Goal: Information Seeking & Learning: Learn about a topic

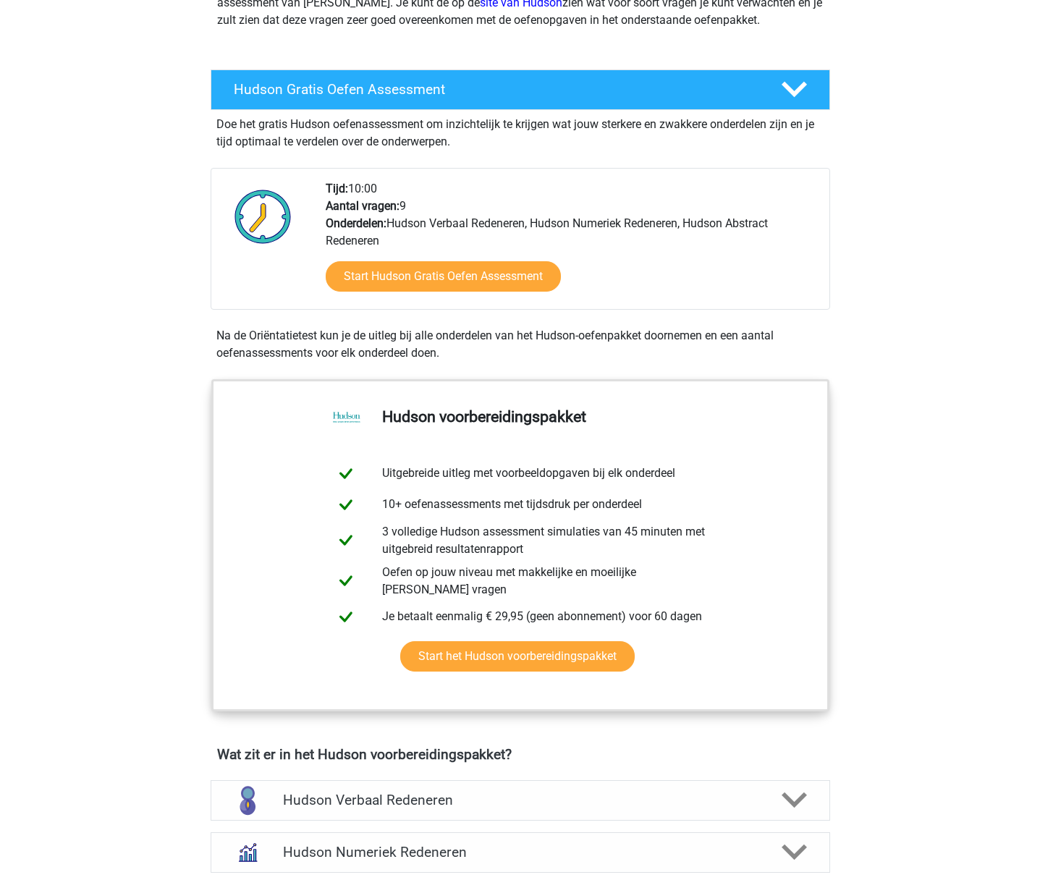
scroll to position [199, 0]
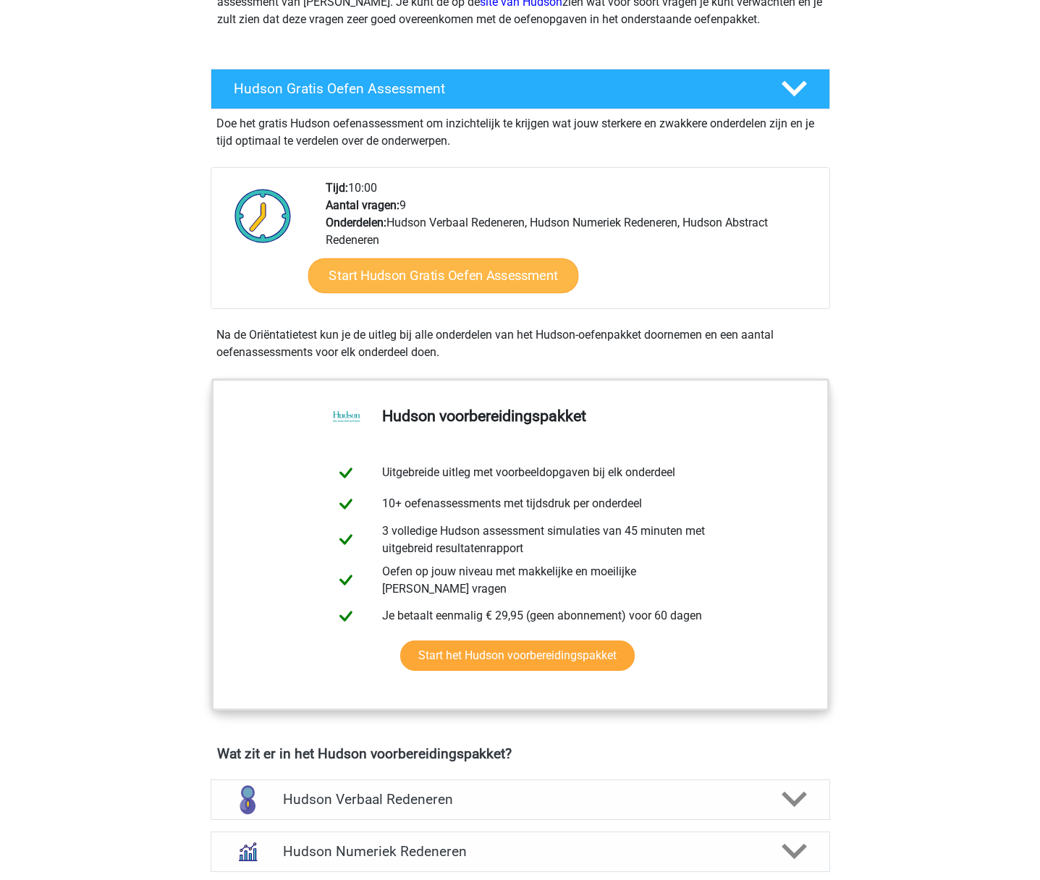
click at [395, 281] on link "Start Hudson Gratis Oefen Assessment" at bounding box center [442, 275] width 271 height 35
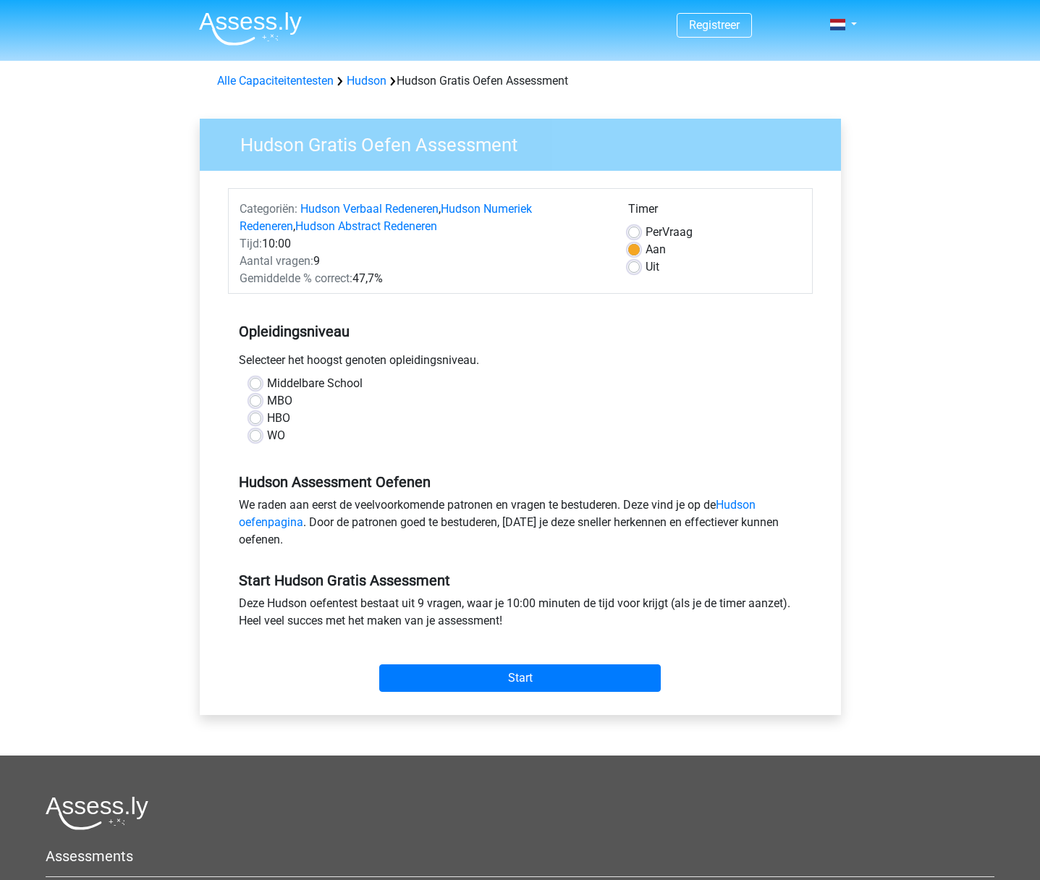
click at [267, 436] on label "WO" at bounding box center [276, 435] width 18 height 17
click at [255, 436] on input "WO" at bounding box center [256, 434] width 12 height 14
radio input "true"
click at [520, 674] on input "Start" at bounding box center [519, 677] width 281 height 27
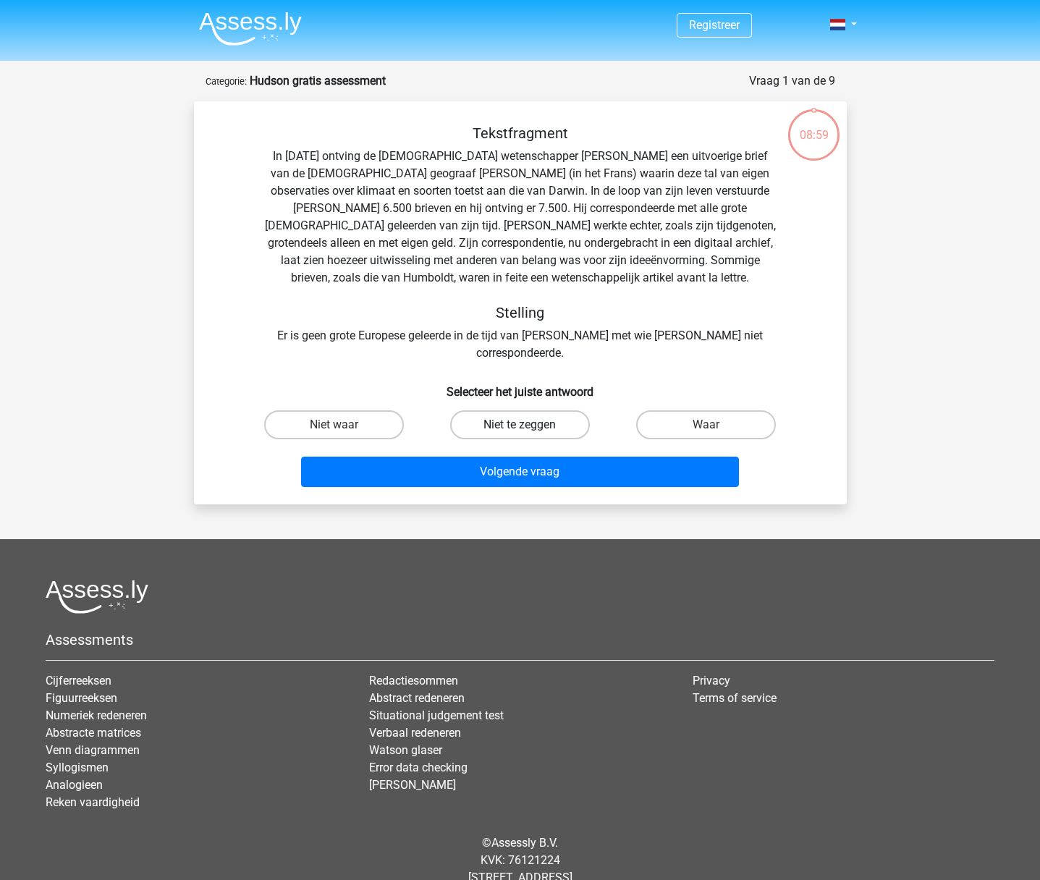
click at [536, 410] on label "Niet te zeggen" at bounding box center [520, 424] width 140 height 29
click at [529, 425] on input "Niet te zeggen" at bounding box center [523, 429] width 9 height 9
radio input "true"
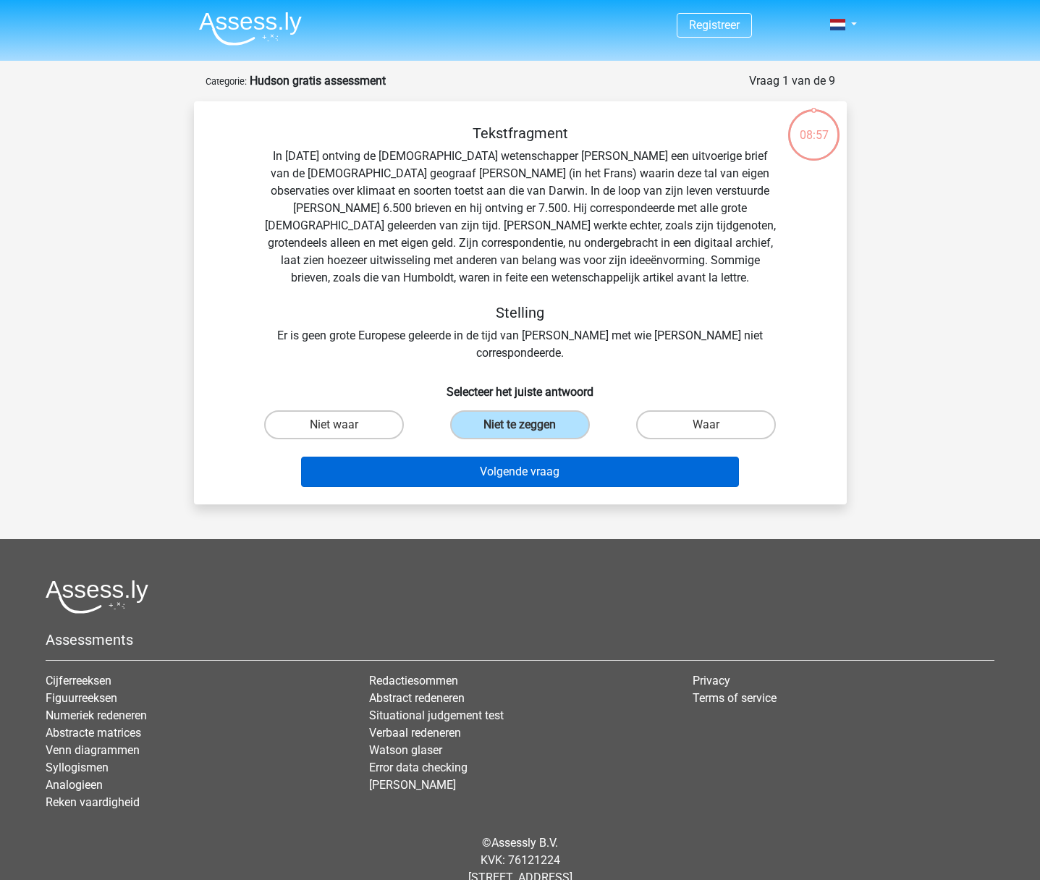
click at [527, 457] on button "Volgende vraag" at bounding box center [520, 472] width 438 height 30
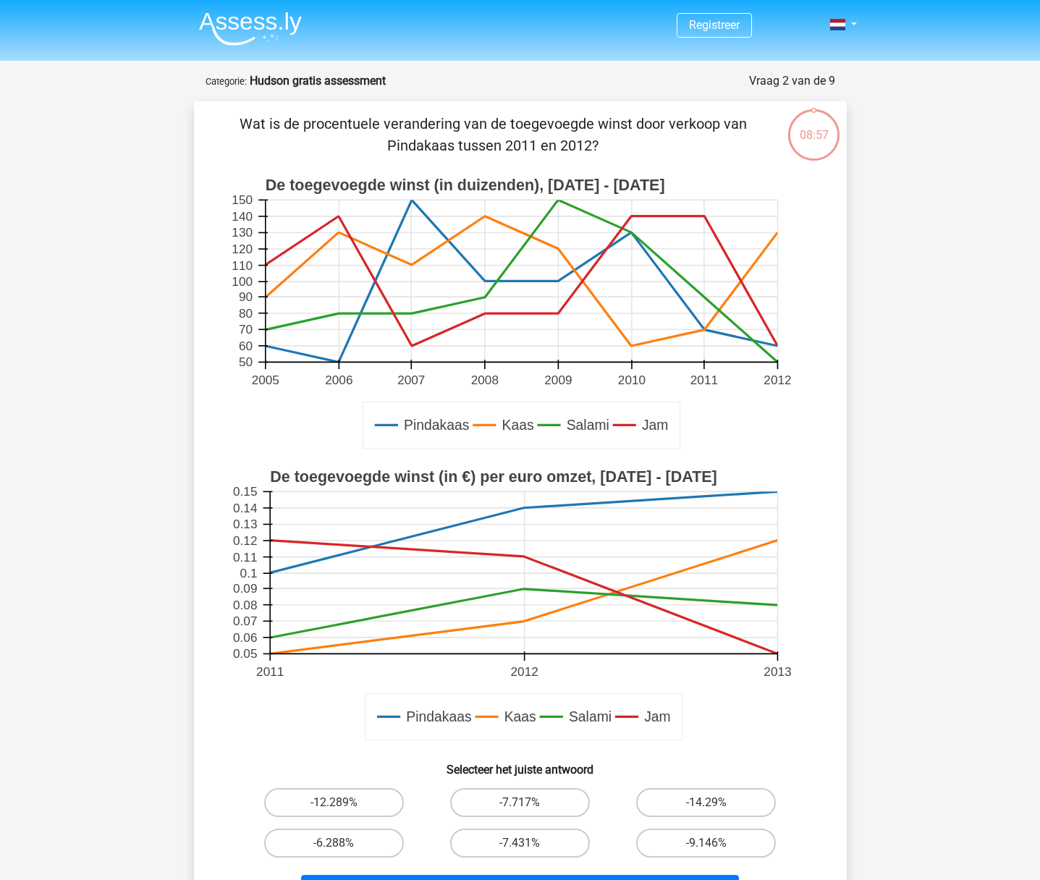
scroll to position [72, 0]
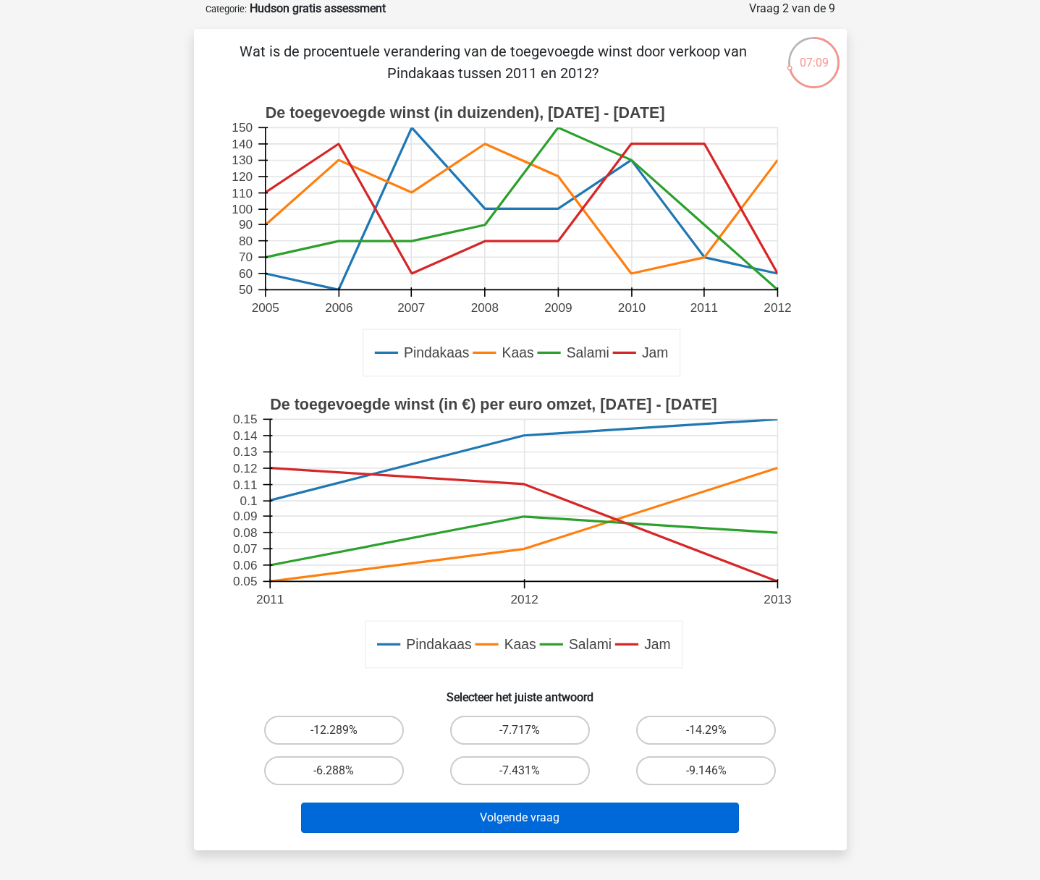
click at [516, 819] on button "Volgende vraag" at bounding box center [520, 817] width 438 height 30
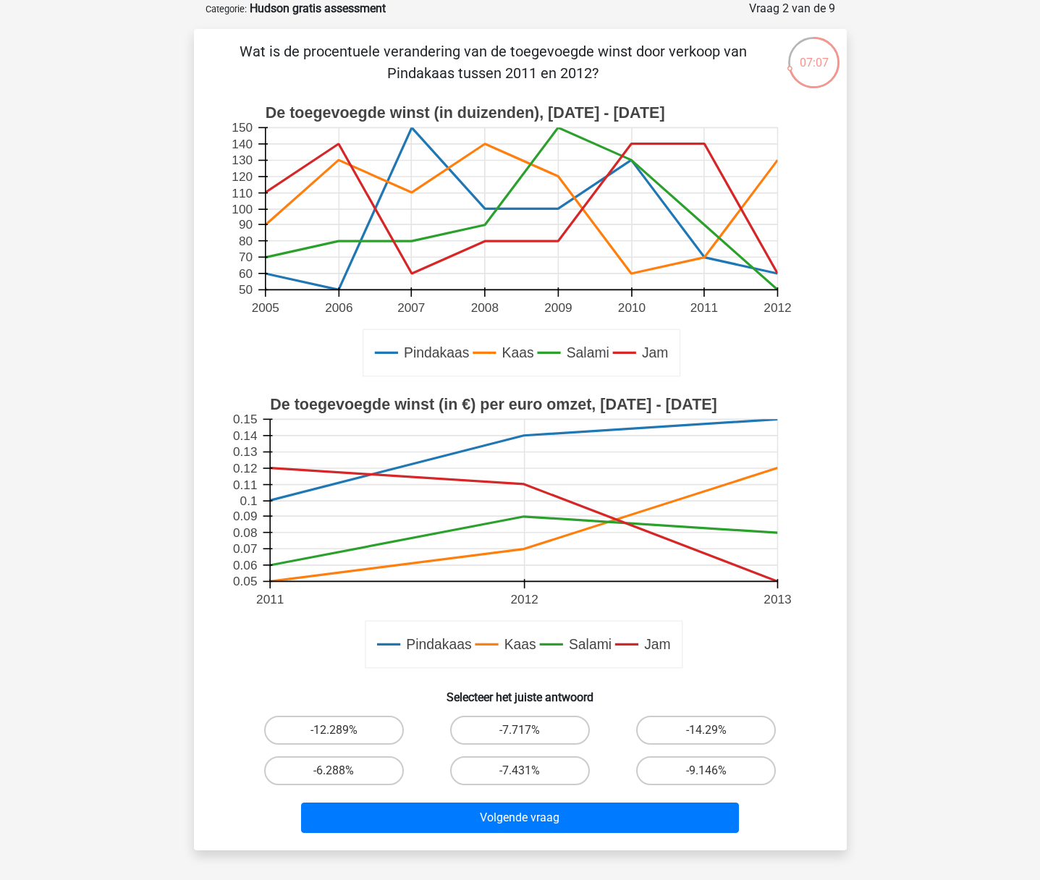
drag, startPoint x: 692, startPoint y: 770, endPoint x: 656, endPoint y: 790, distance: 41.5
click at [692, 770] on label "-9.146%" at bounding box center [706, 770] width 140 height 29
click at [706, 771] on input "-9.146%" at bounding box center [710, 775] width 9 height 9
radio input "true"
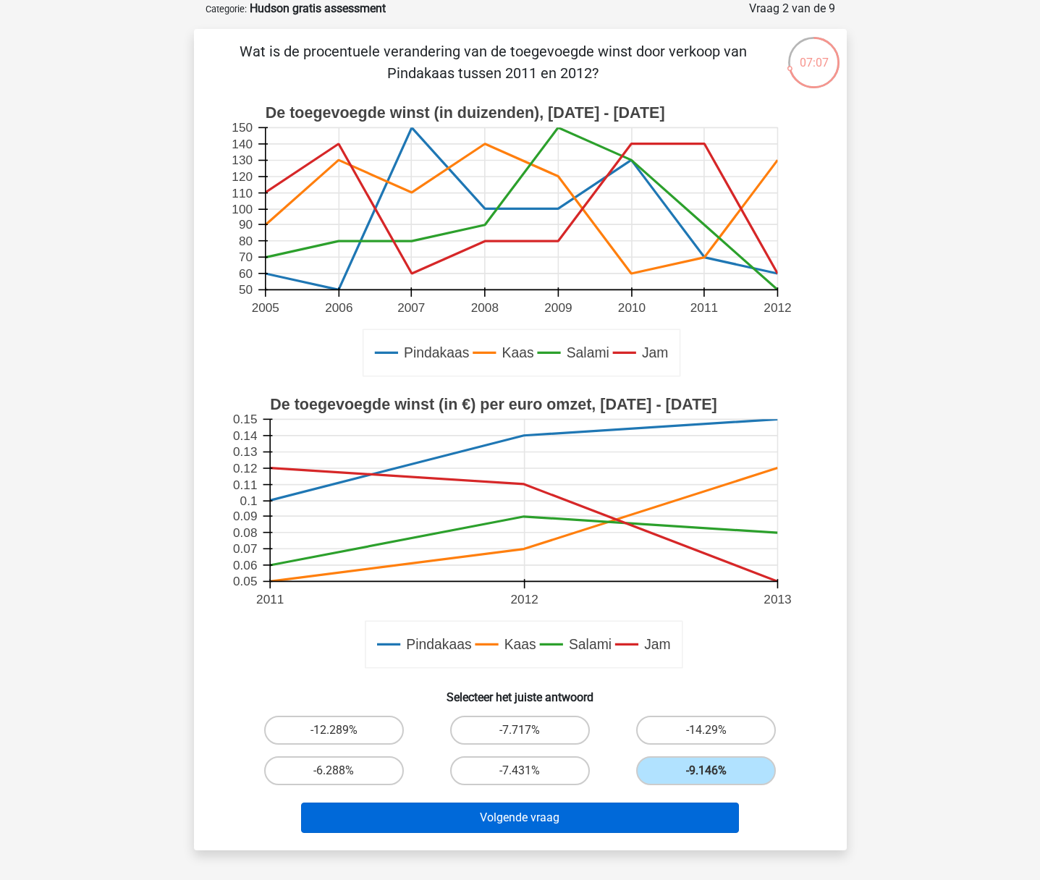
click at [514, 826] on button "Volgende vraag" at bounding box center [520, 817] width 438 height 30
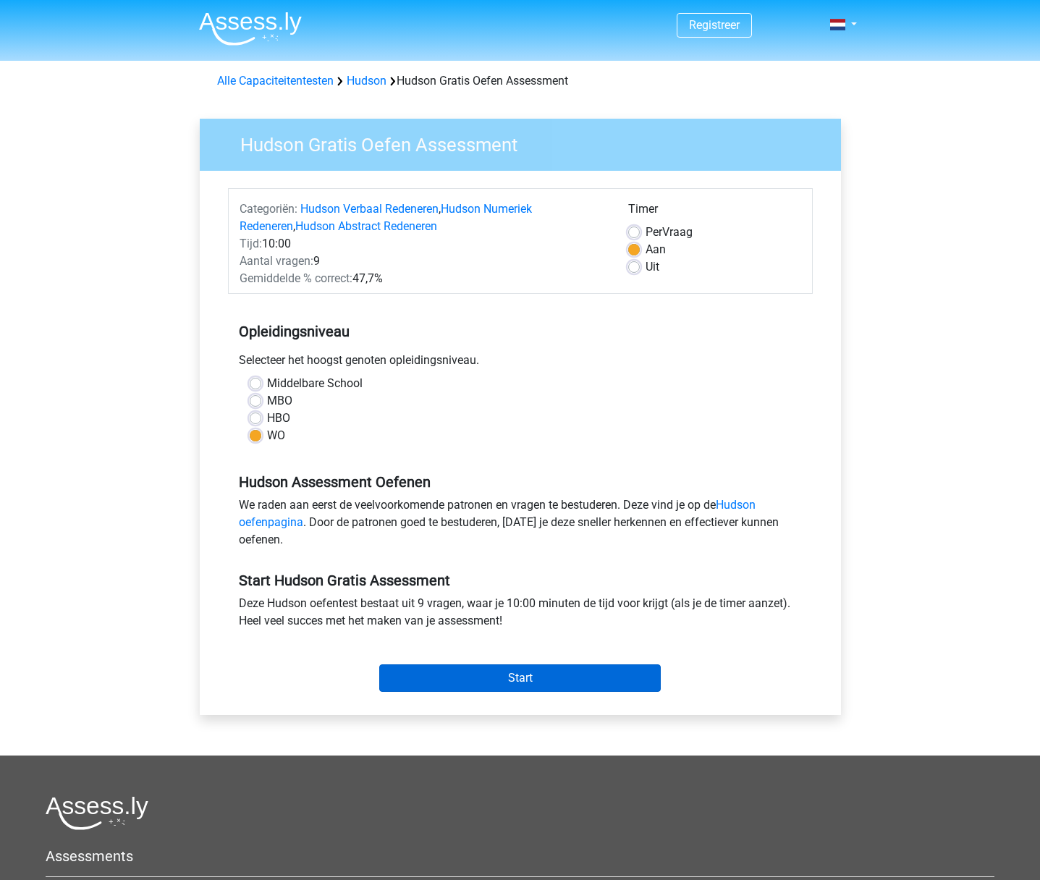
click at [523, 682] on input "Start" at bounding box center [519, 677] width 281 height 27
click at [508, 681] on input "Start" at bounding box center [519, 677] width 281 height 27
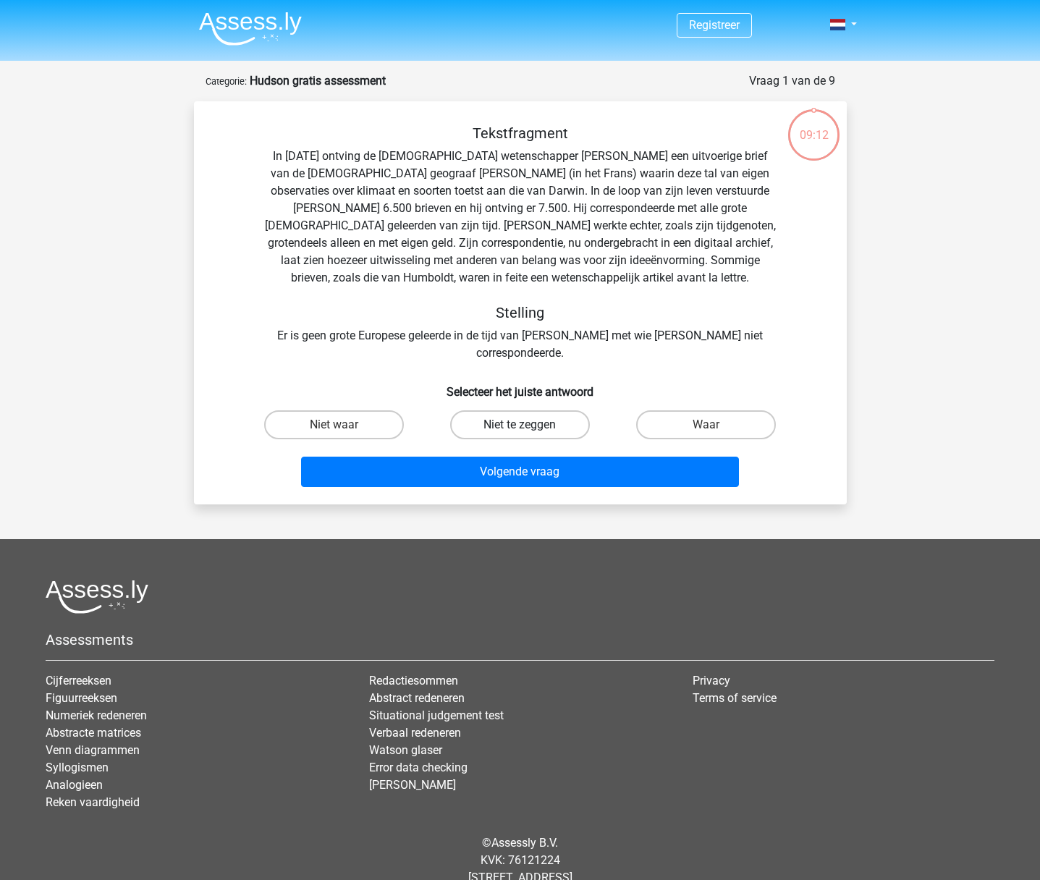
click at [534, 410] on label "Niet te zeggen" at bounding box center [520, 424] width 140 height 29
click at [529, 425] on input "Niet te zeggen" at bounding box center [523, 429] width 9 height 9
radio input "true"
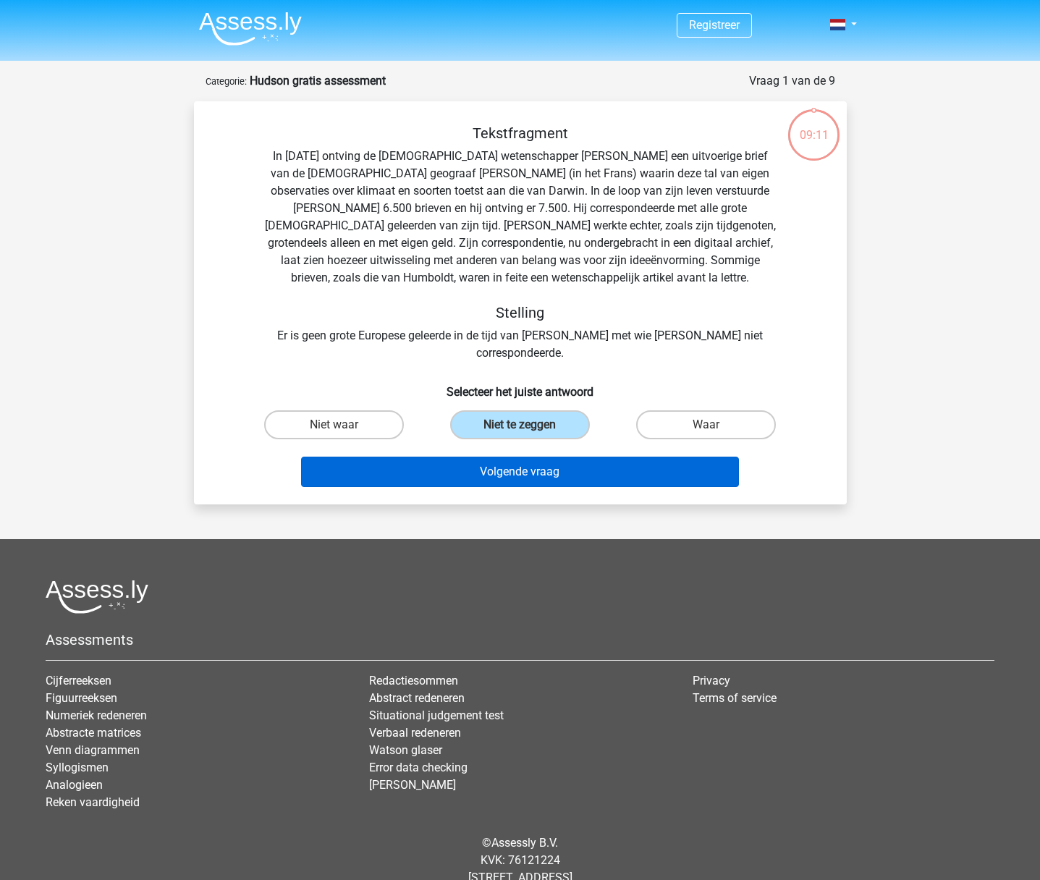
click at [529, 457] on button "Volgende vraag" at bounding box center [520, 472] width 438 height 30
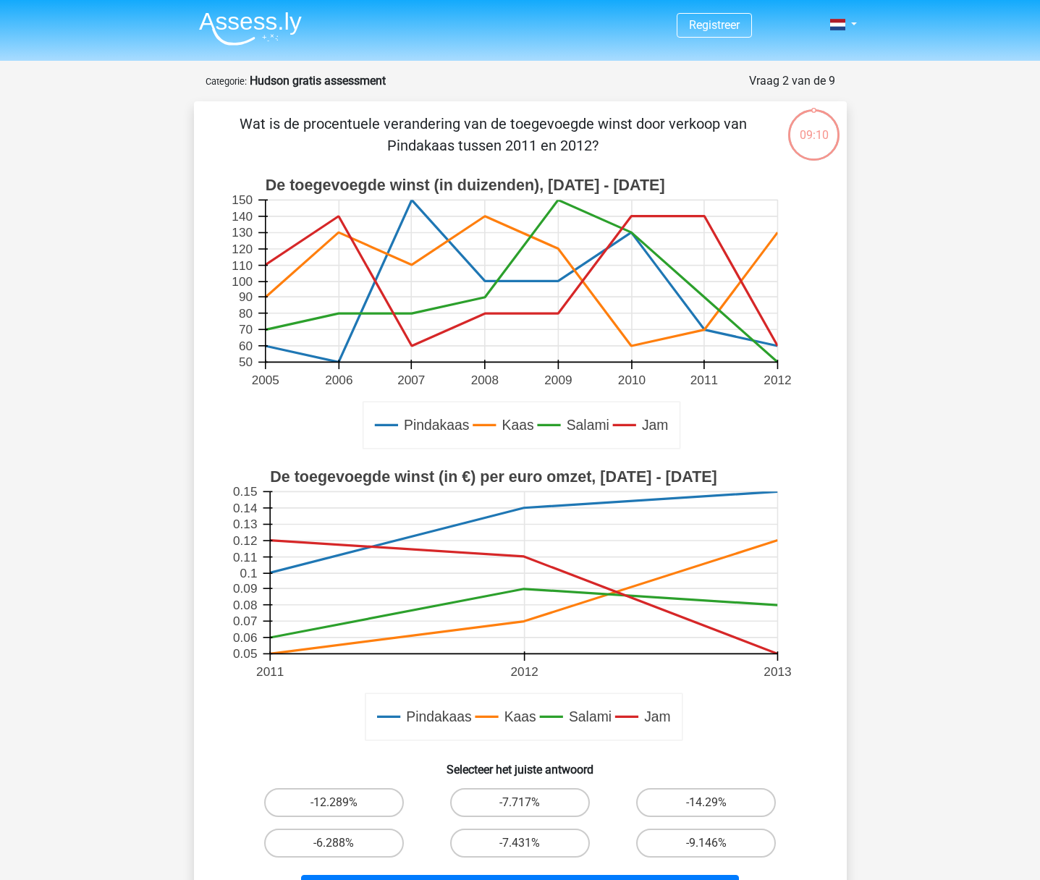
scroll to position [72, 0]
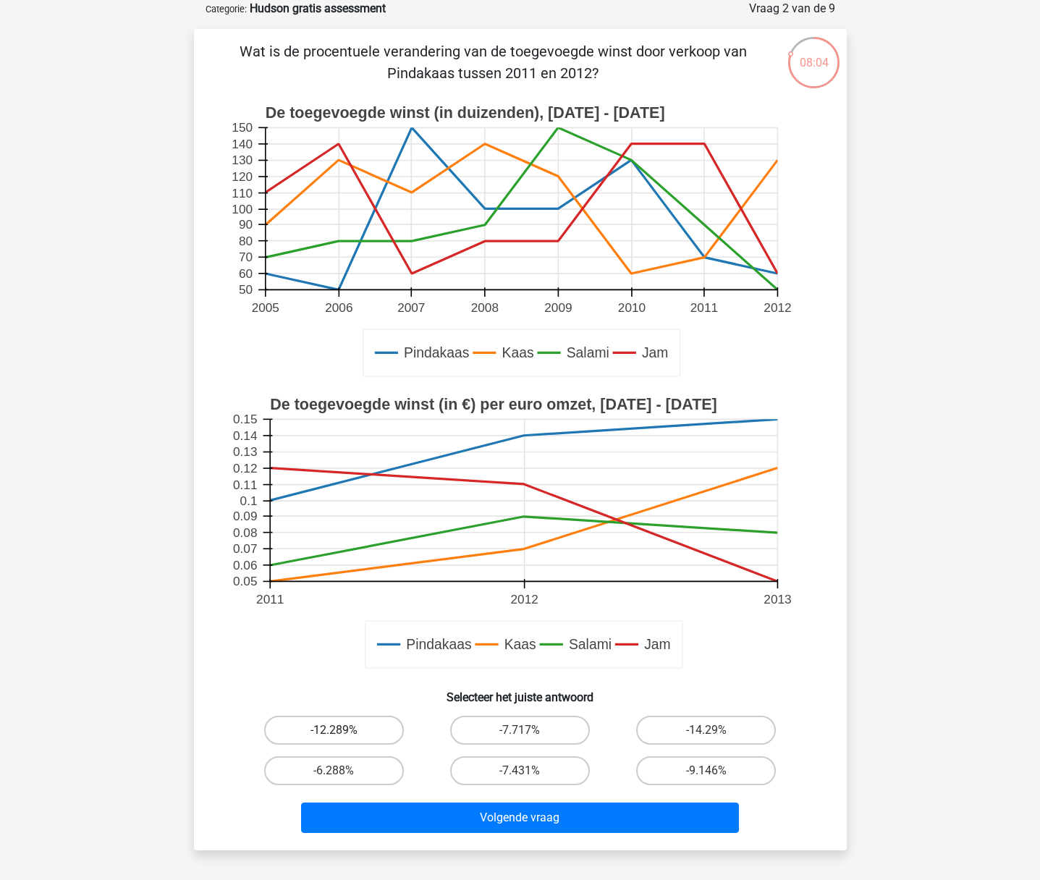
click at [334, 726] on label "-12.289%" at bounding box center [334, 730] width 140 height 29
click at [334, 730] on input "-12.289%" at bounding box center [338, 734] width 9 height 9
radio input "true"
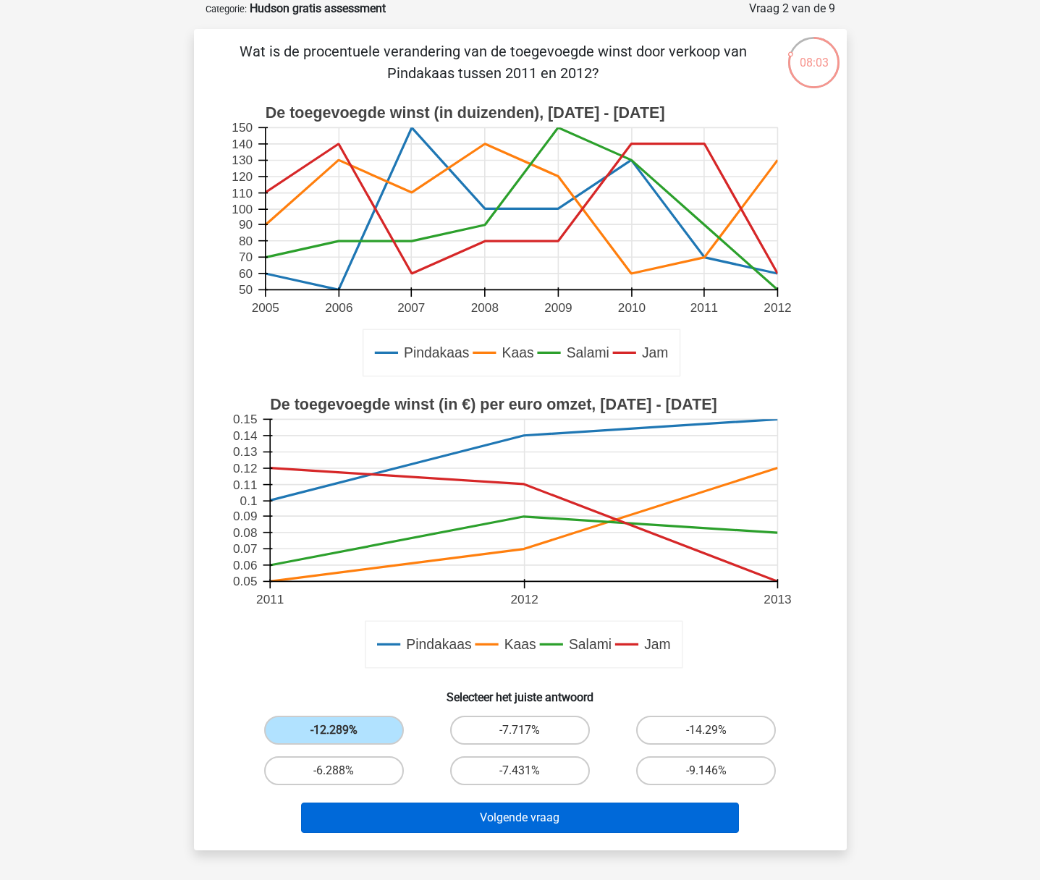
click at [506, 820] on button "Volgende vraag" at bounding box center [520, 817] width 438 height 30
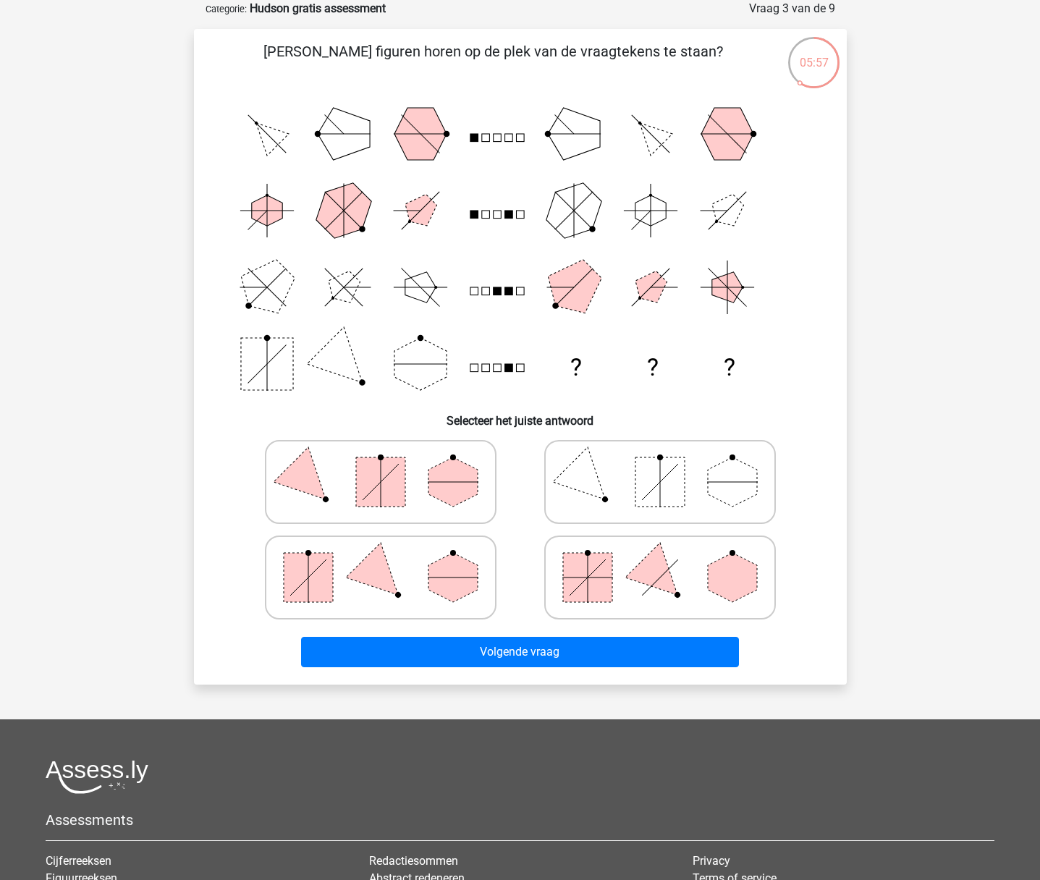
click at [445, 588] on polygon at bounding box center [452, 577] width 49 height 49
click at [390, 559] on input "radio" at bounding box center [385, 554] width 9 height 9
radio input "true"
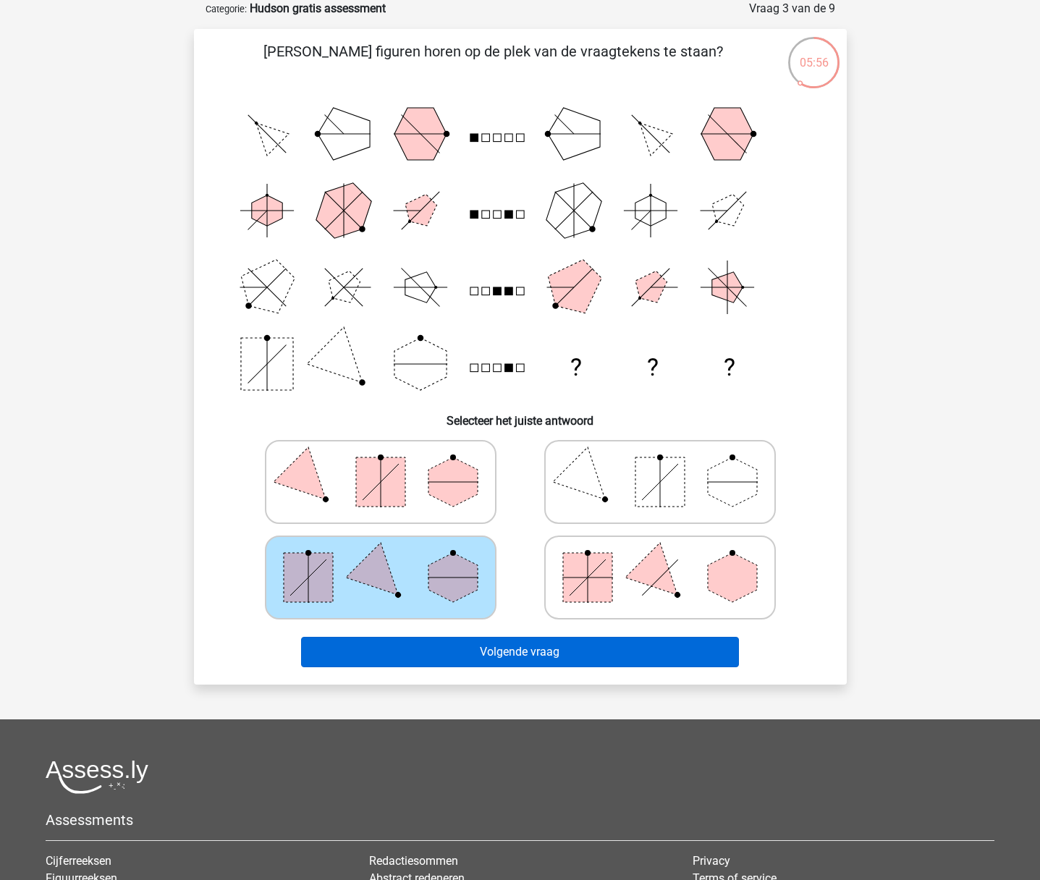
click at [539, 656] on button "Volgende vraag" at bounding box center [520, 652] width 438 height 30
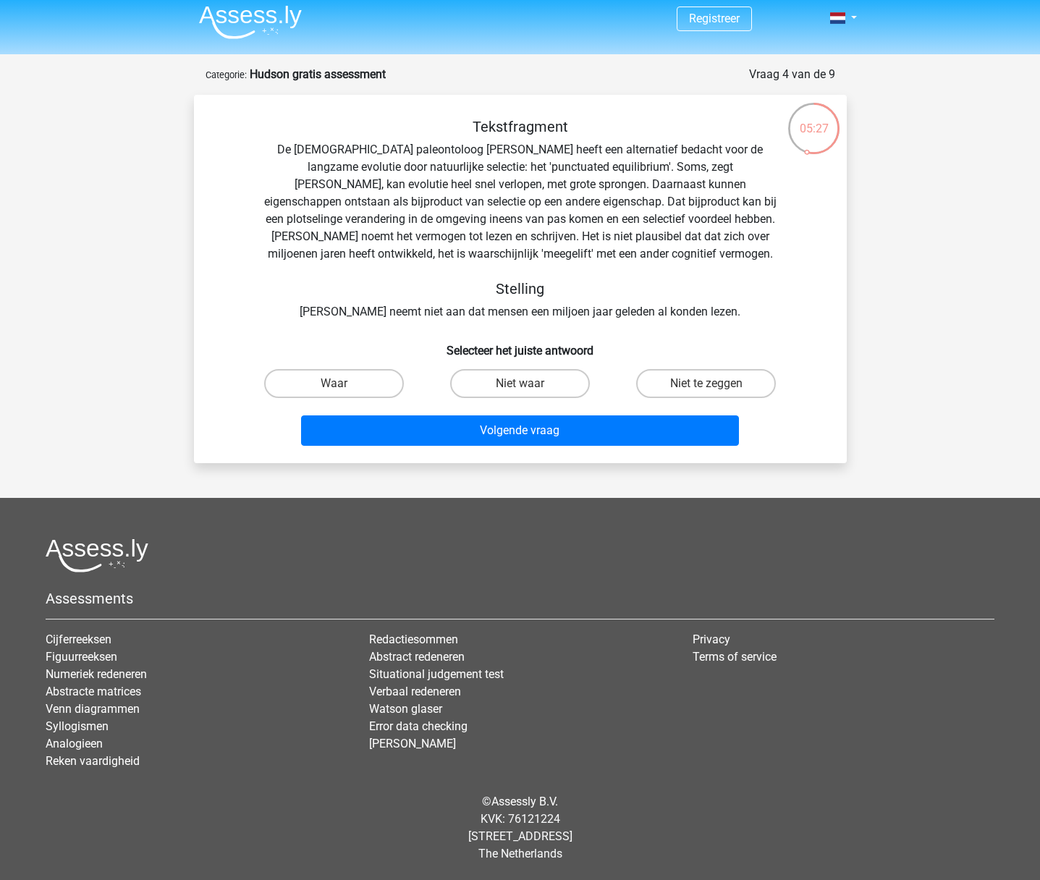
scroll to position [0, 0]
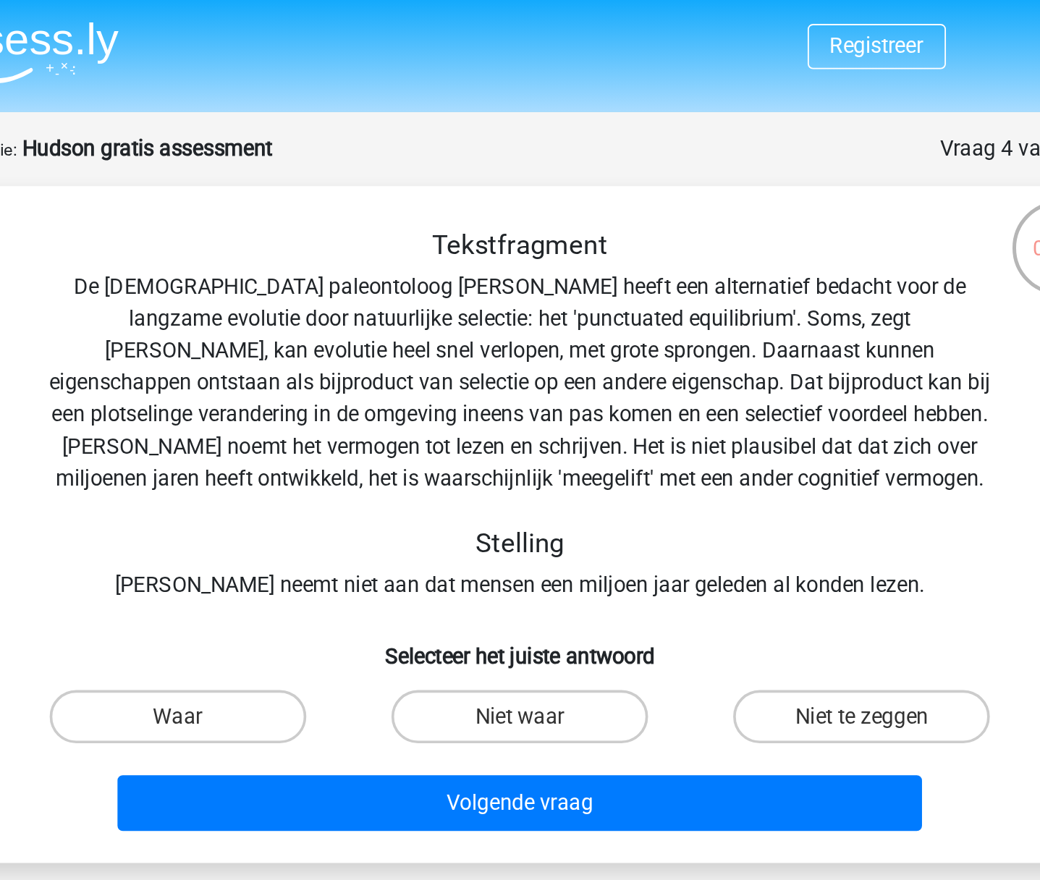
click at [269, 125] on h5 "Tekstfragment" at bounding box center [520, 132] width 514 height 17
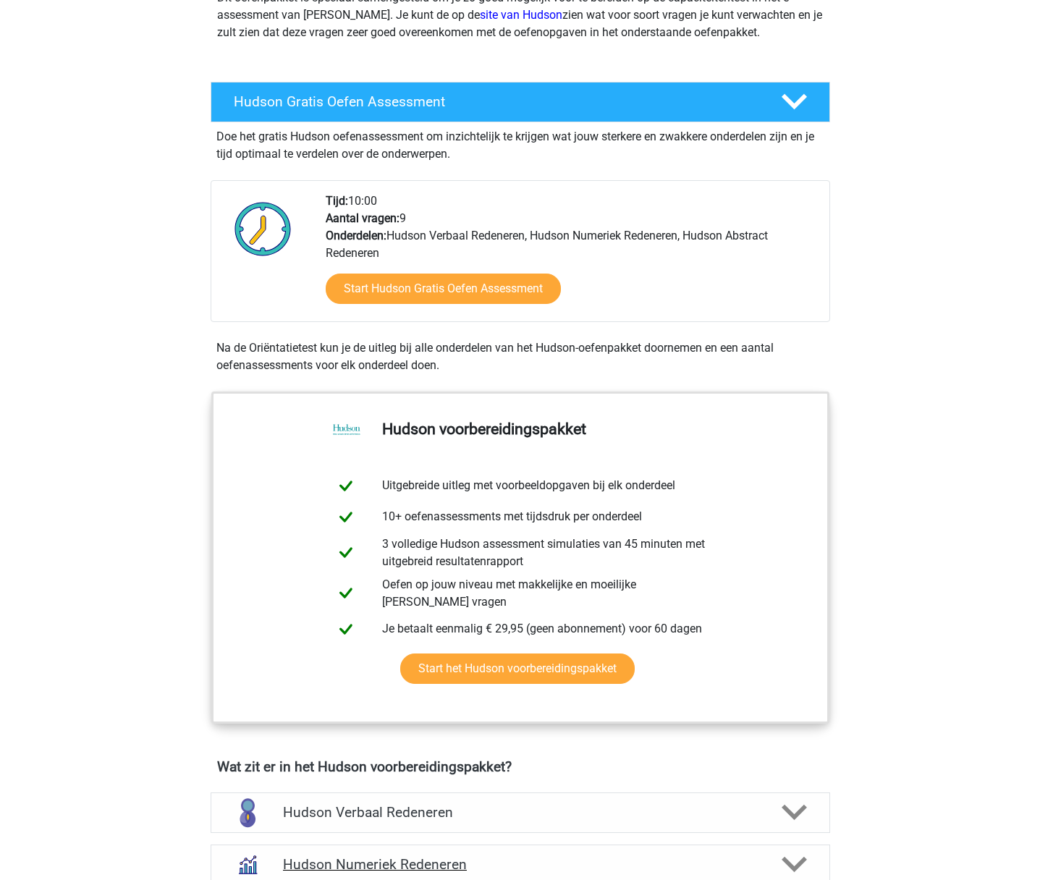
scroll to position [140, 0]
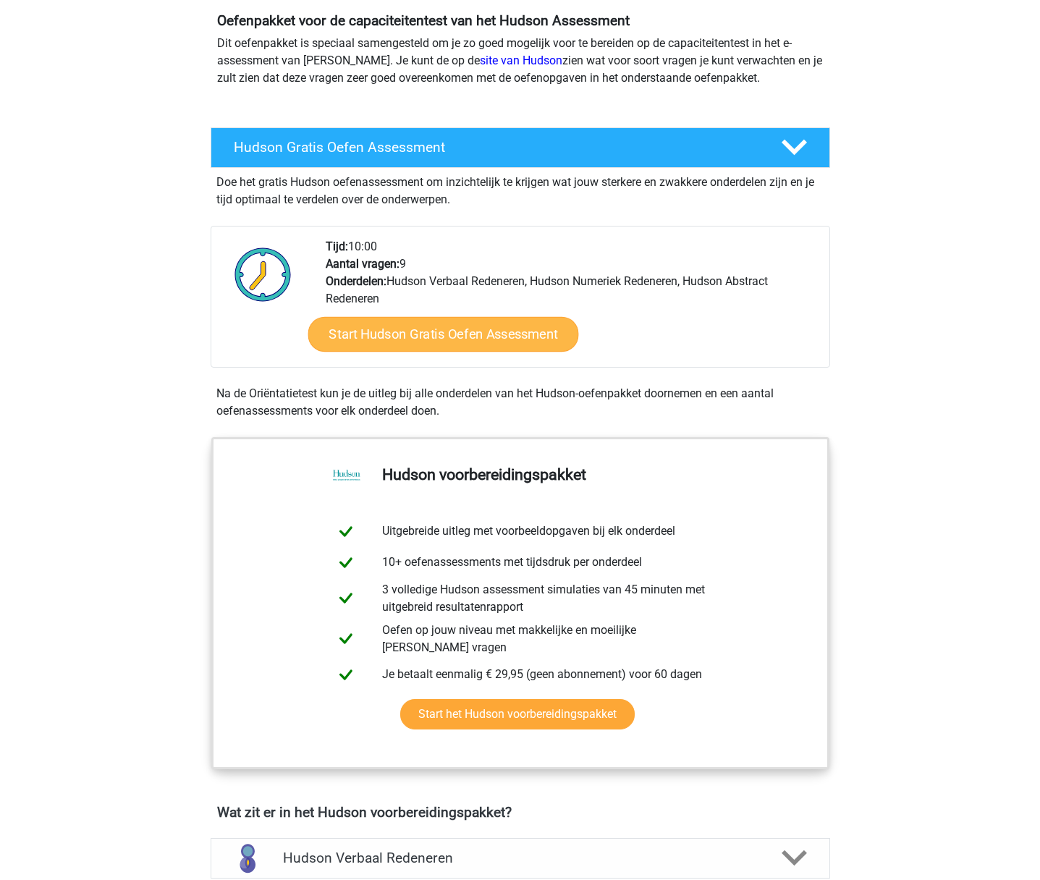
click at [410, 336] on link "Start Hudson Gratis Oefen Assessment" at bounding box center [442, 334] width 271 height 35
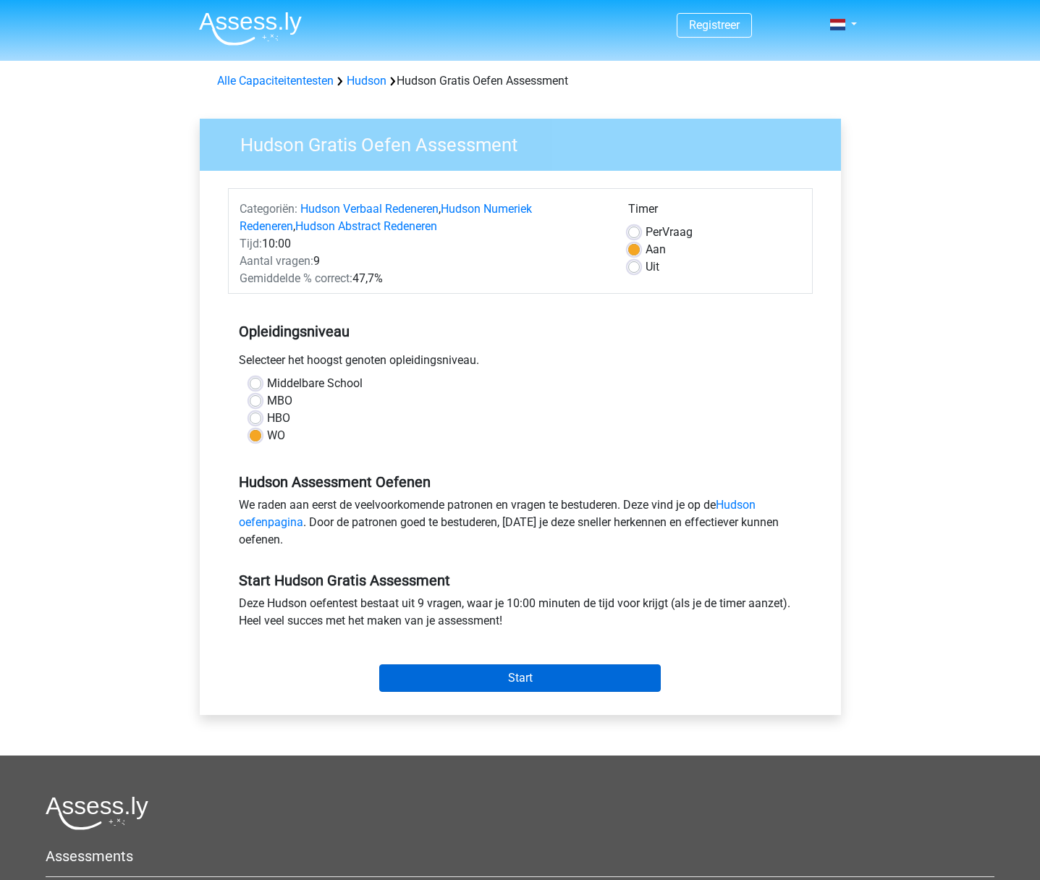
click at [522, 682] on input "Start" at bounding box center [519, 677] width 281 height 27
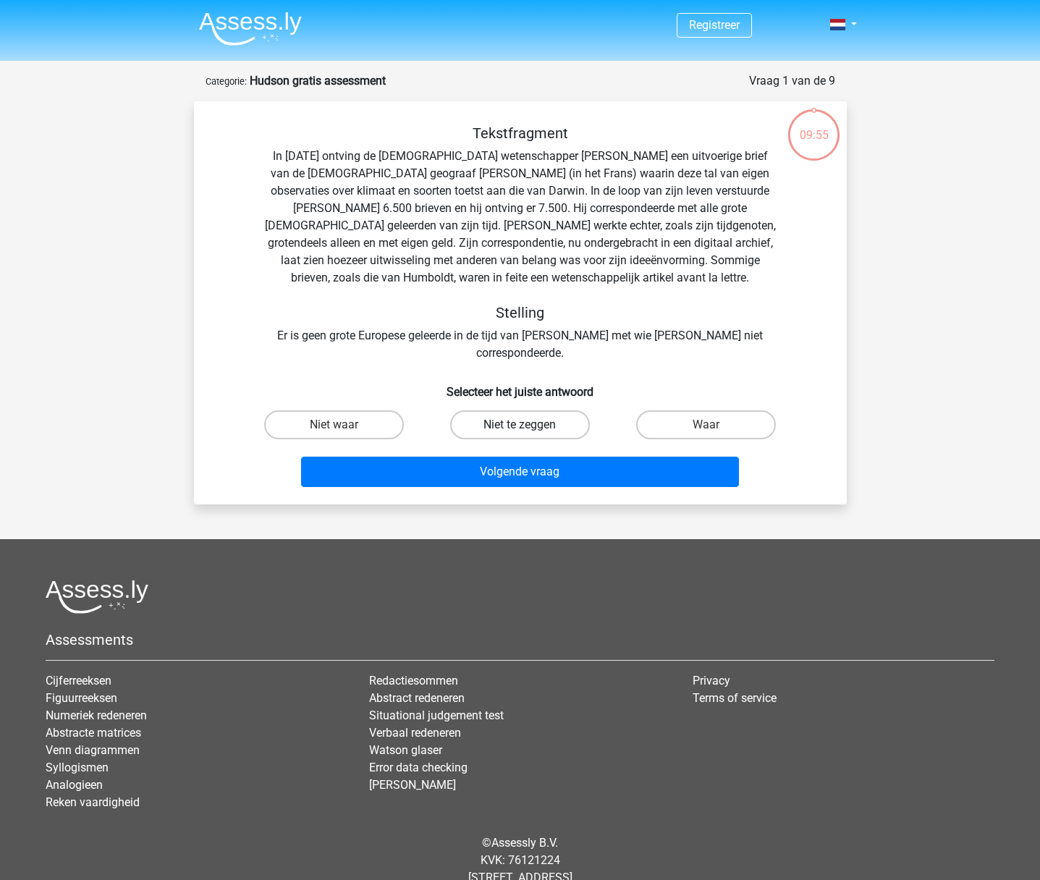
click at [547, 410] on label "Niet te zeggen" at bounding box center [520, 424] width 140 height 29
click at [529, 425] on input "Niet te zeggen" at bounding box center [523, 429] width 9 height 9
radio input "true"
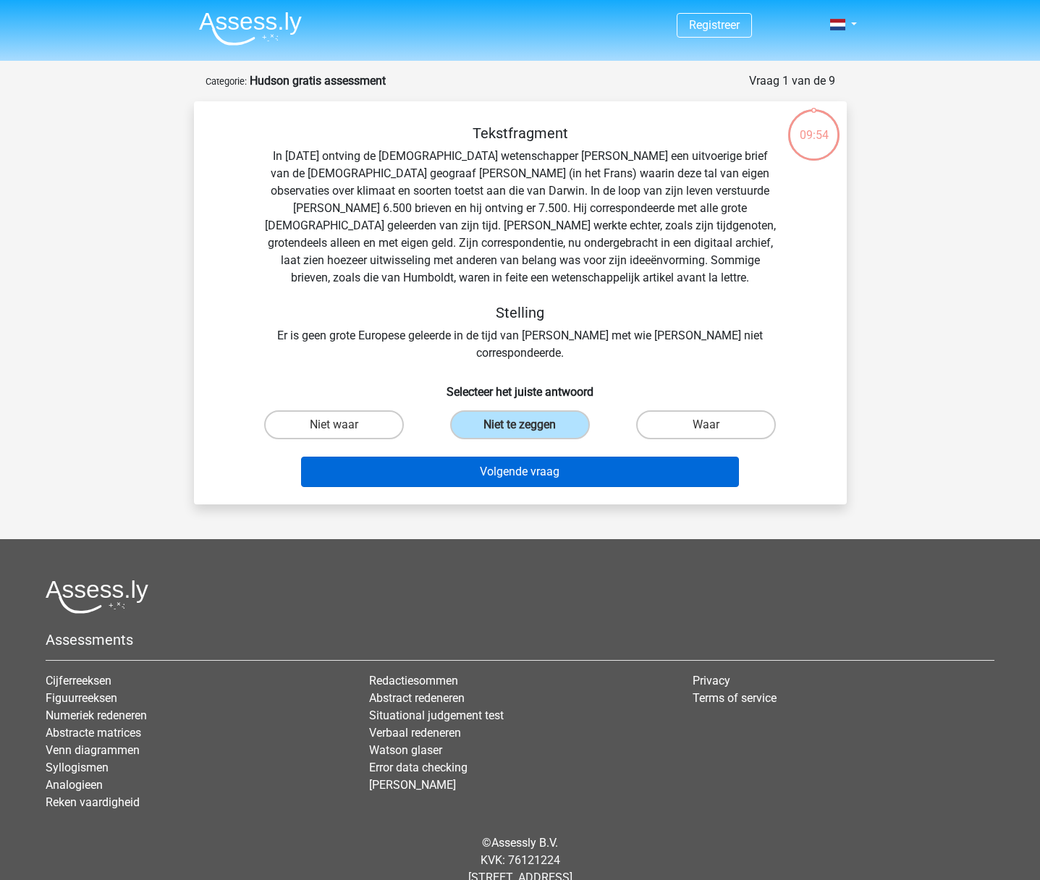
click at [522, 460] on button "Volgende vraag" at bounding box center [520, 472] width 438 height 30
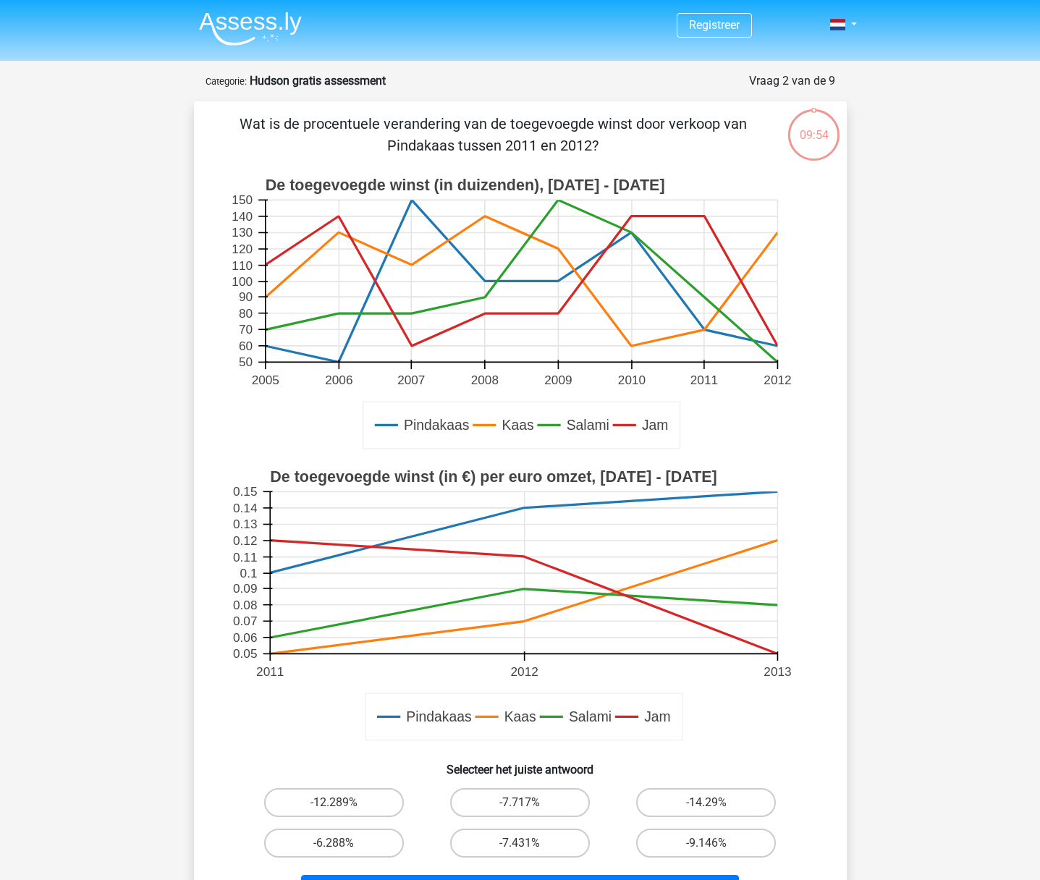
scroll to position [72, 0]
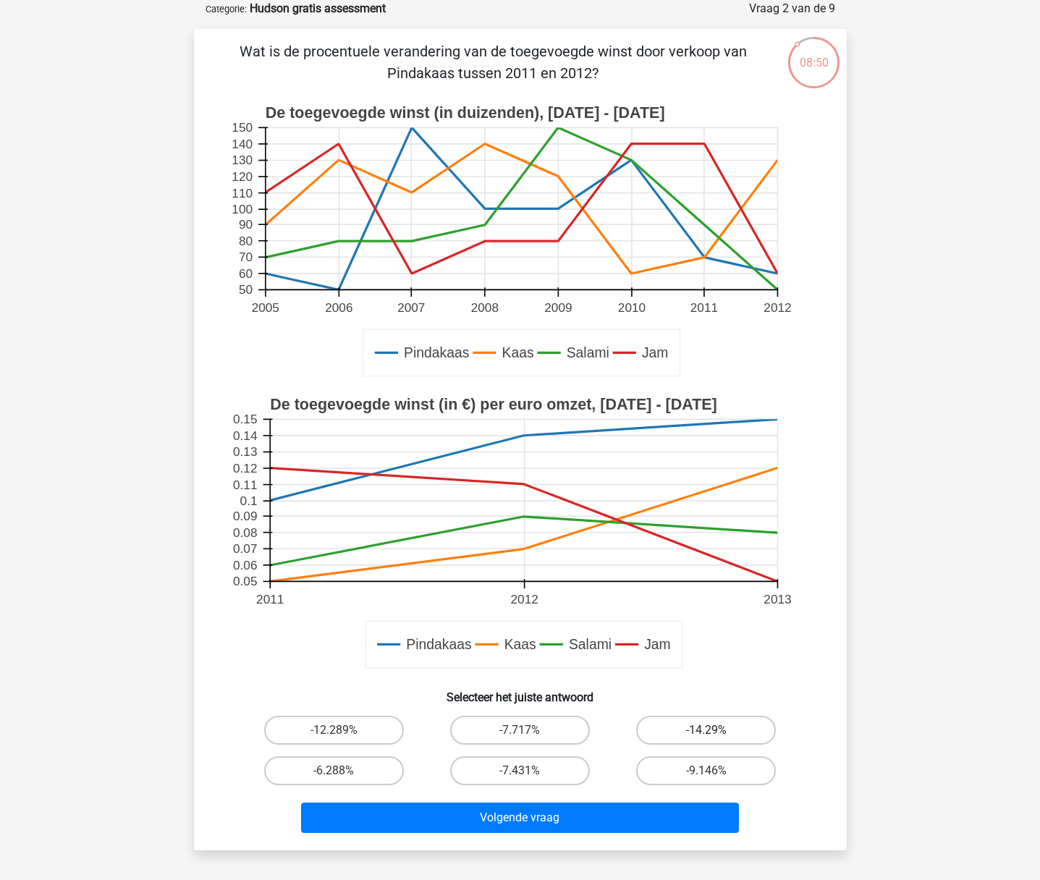
click at [695, 742] on label "-14.29%" at bounding box center [706, 730] width 140 height 29
click at [706, 739] on input "-14.29%" at bounding box center [710, 734] width 9 height 9
radio input "true"
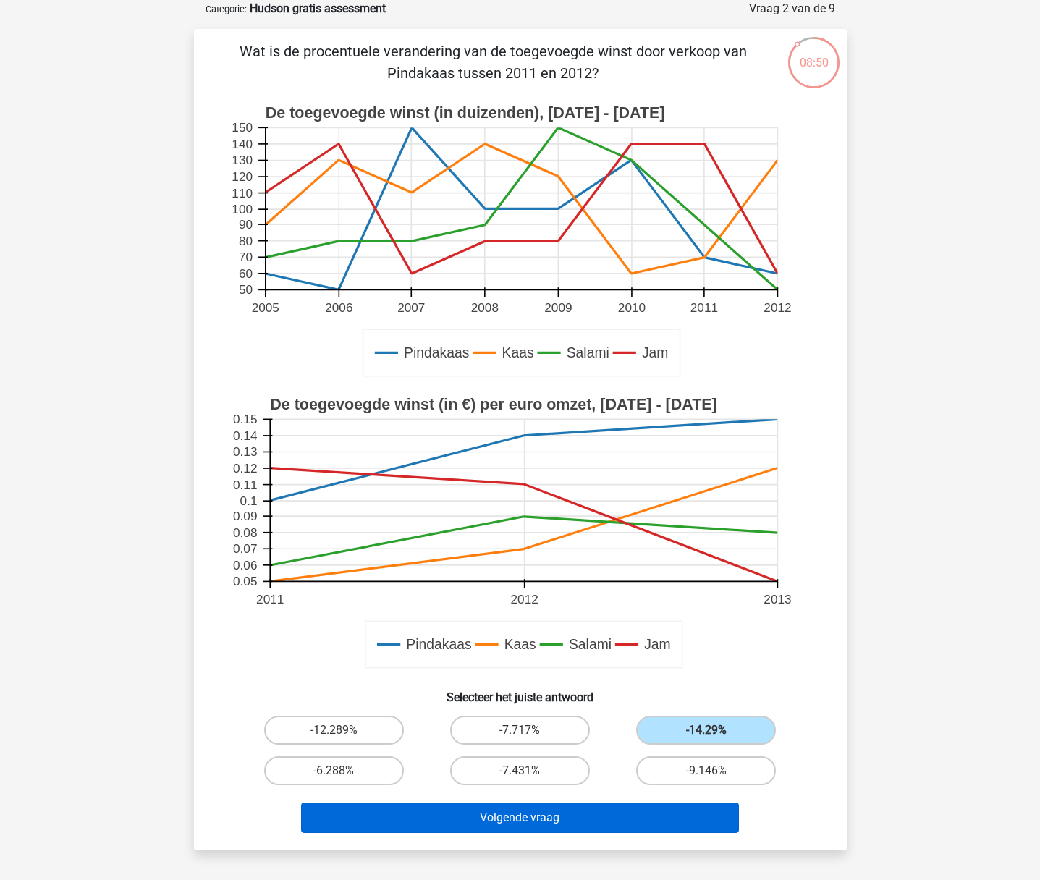
click at [570, 823] on button "Volgende vraag" at bounding box center [520, 817] width 438 height 30
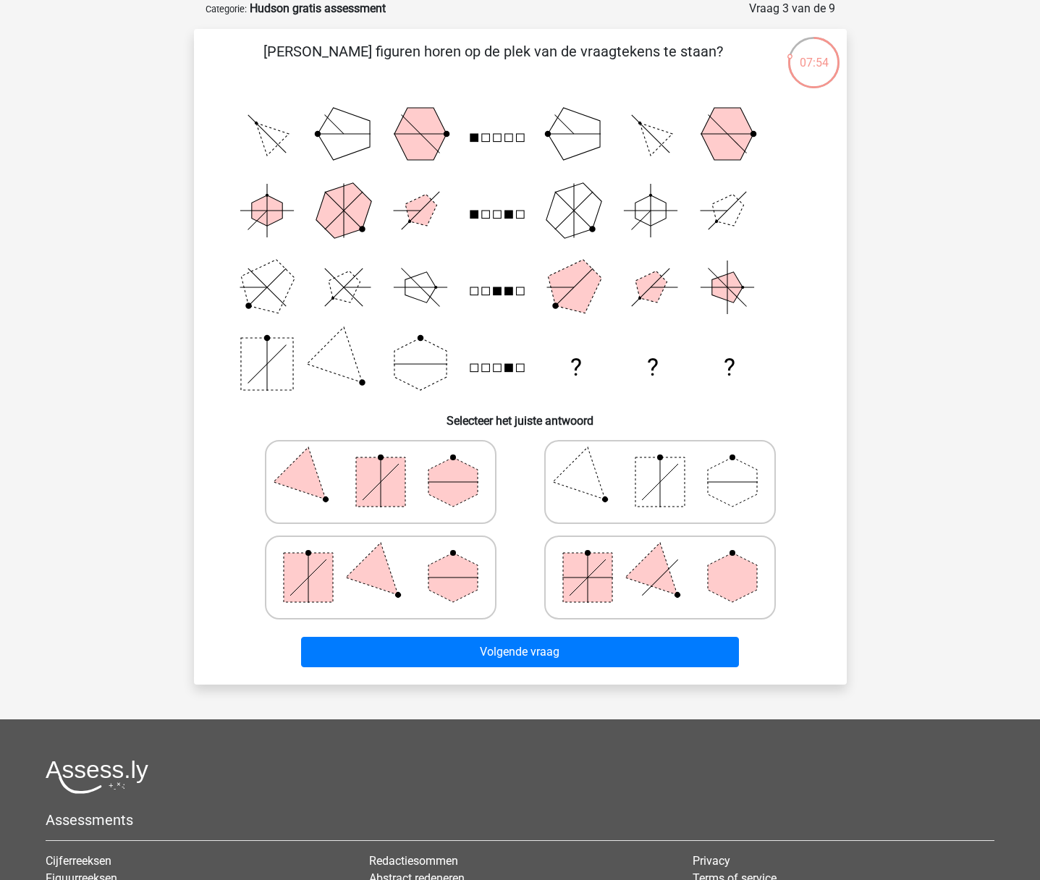
click at [369, 563] on polygon at bounding box center [379, 576] width 69 height 69
click at [381, 559] on input "radio" at bounding box center [385, 554] width 9 height 9
radio input "true"
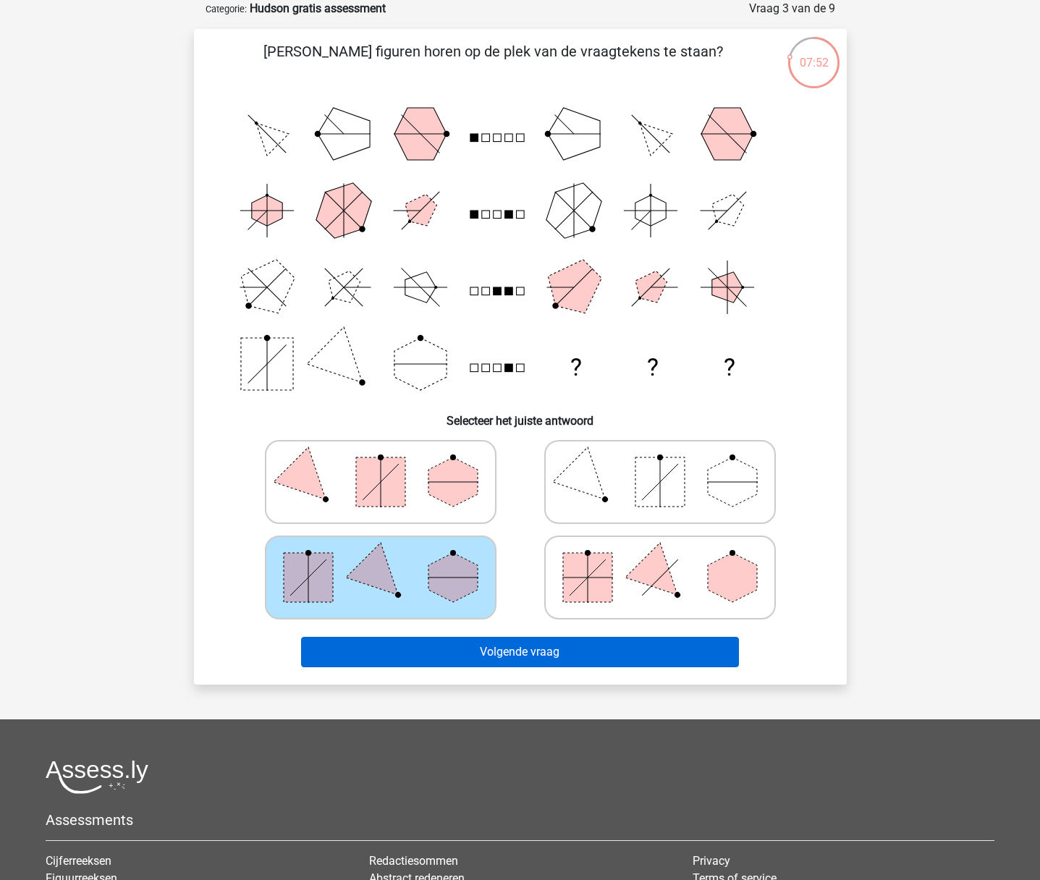
click at [513, 646] on button "Volgende vraag" at bounding box center [520, 652] width 438 height 30
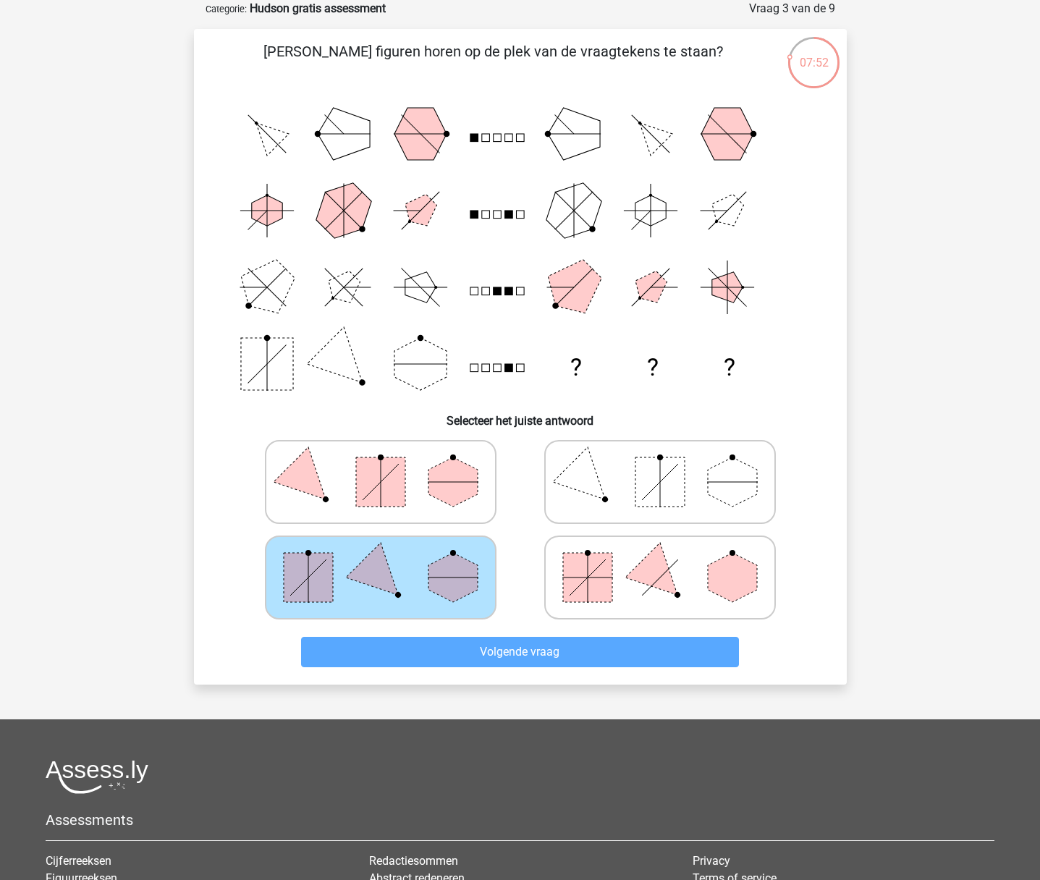
scroll to position [7, 0]
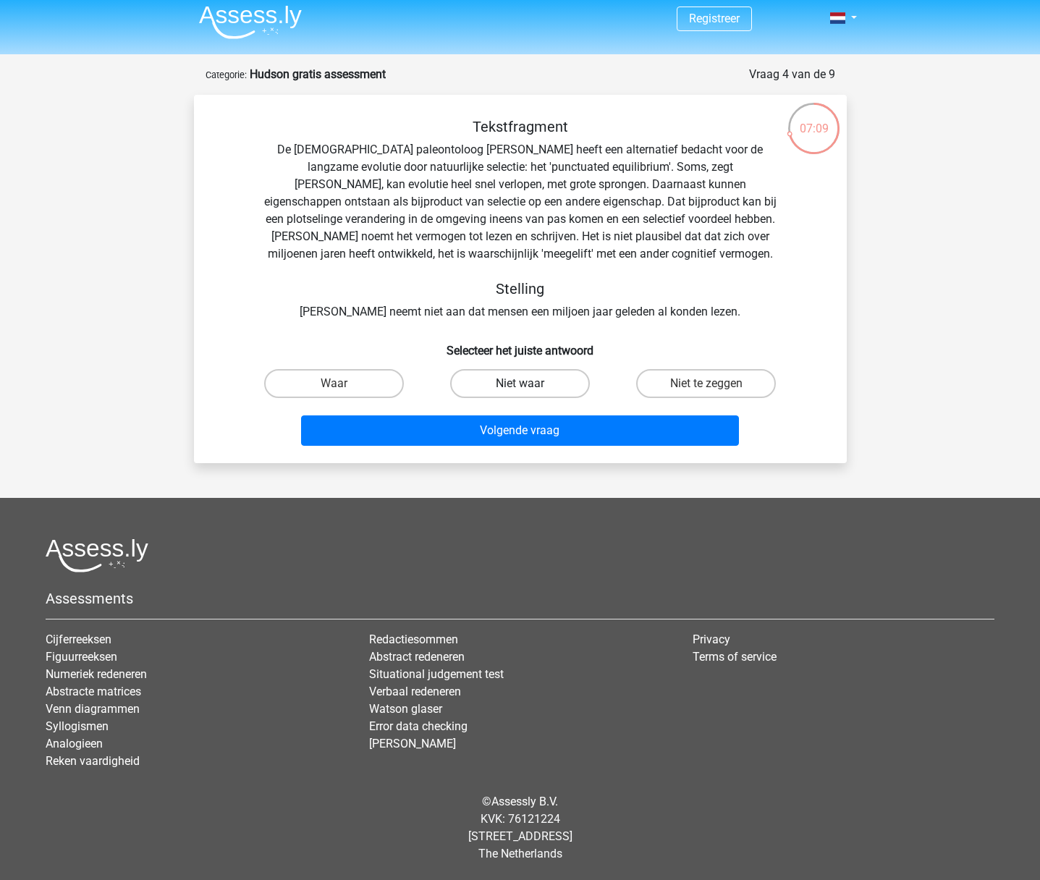
click at [507, 380] on label "Niet waar" at bounding box center [520, 383] width 140 height 29
click at [519, 383] on input "Niet waar" at bounding box center [523, 387] width 9 height 9
radio input "true"
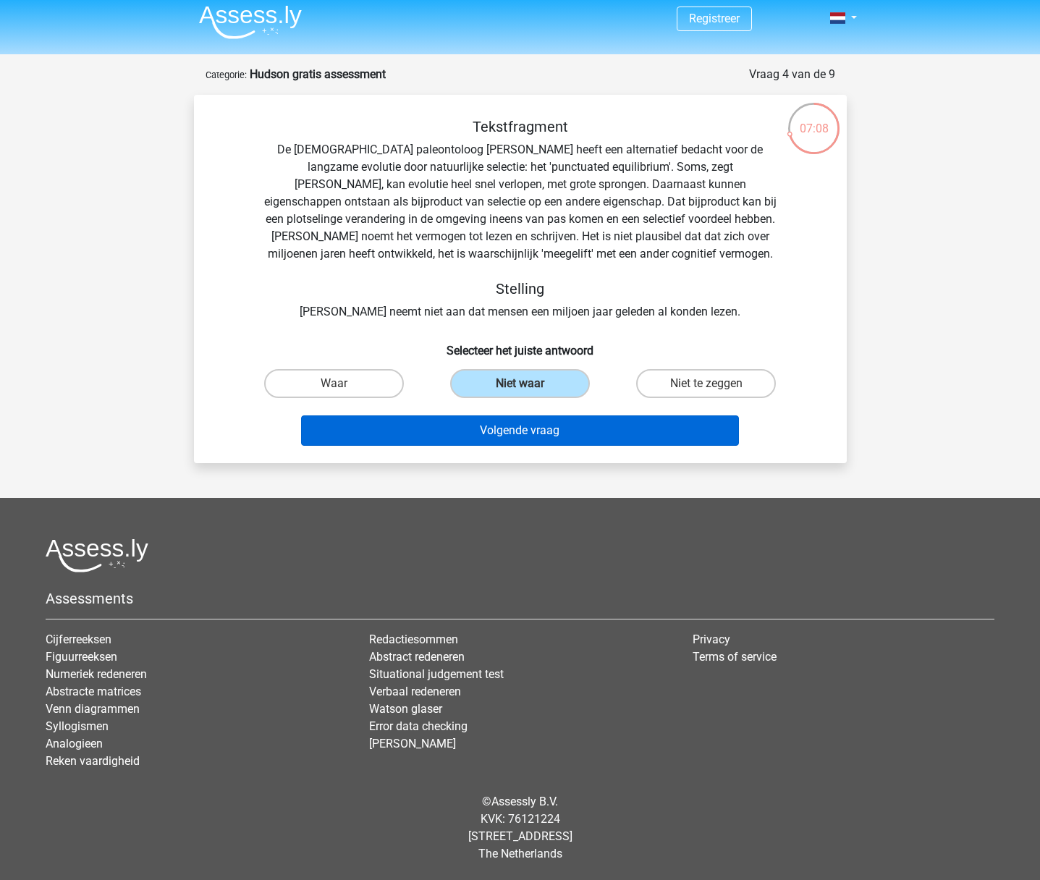
click at [530, 428] on button "Volgende vraag" at bounding box center [520, 430] width 438 height 30
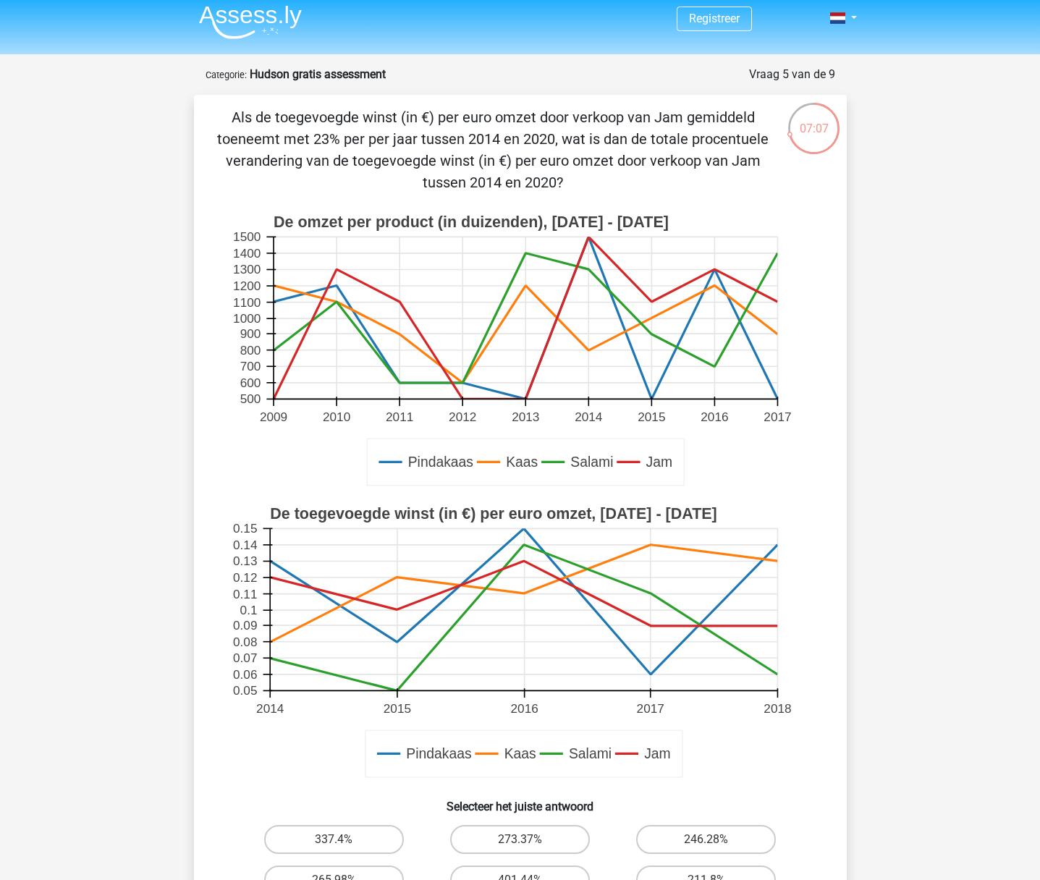
scroll to position [72, 0]
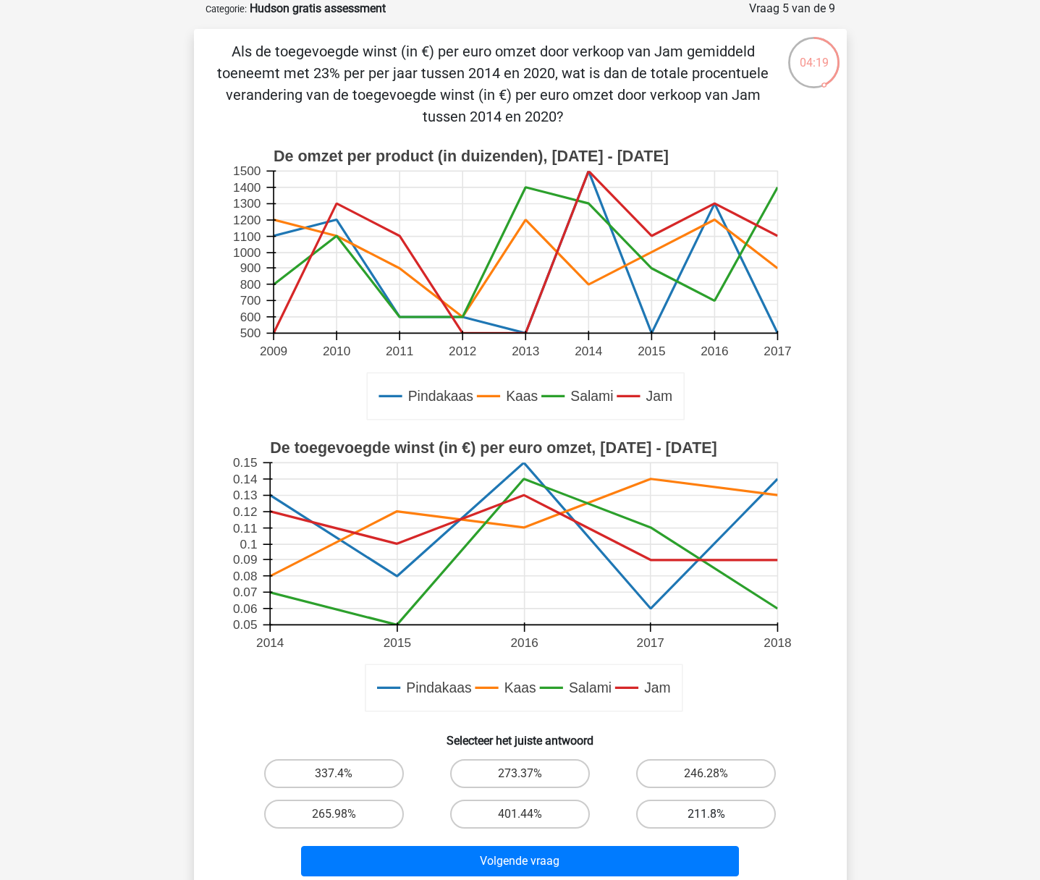
click at [706, 813] on div "211.8%" at bounding box center [706, 813] width 174 height 29
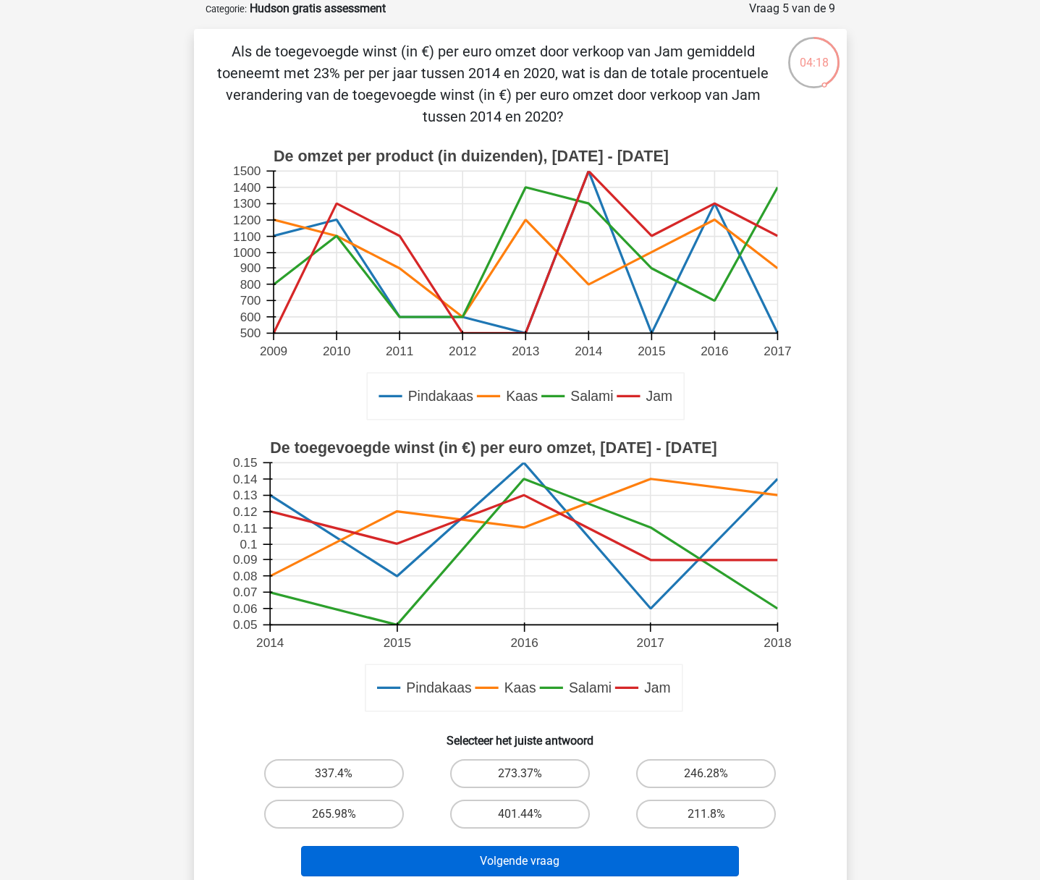
click at [548, 864] on button "Volgende vraag" at bounding box center [520, 861] width 438 height 30
click at [529, 863] on button "Volgende vraag" at bounding box center [520, 861] width 438 height 30
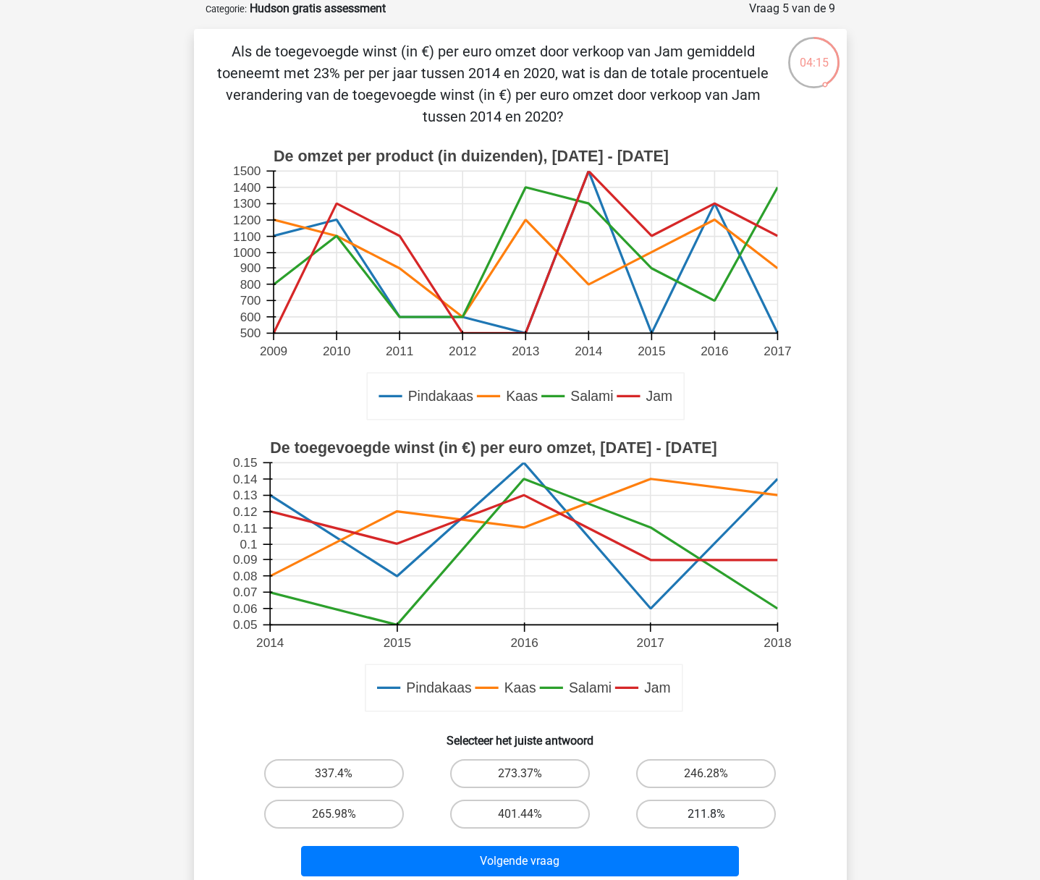
click at [696, 817] on label "211.8%" at bounding box center [706, 813] width 140 height 29
click at [706, 817] on input "211.8%" at bounding box center [710, 818] width 9 height 9
radio input "true"
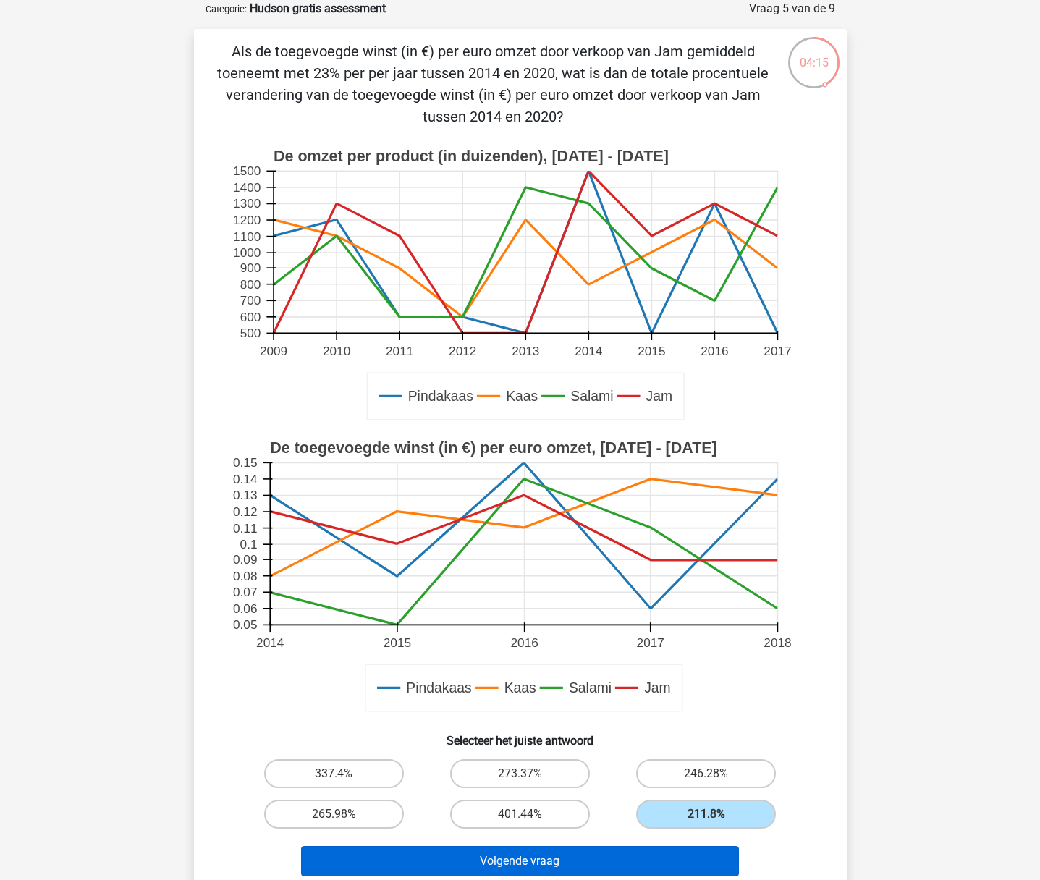
click at [537, 862] on button "Volgende vraag" at bounding box center [520, 861] width 438 height 30
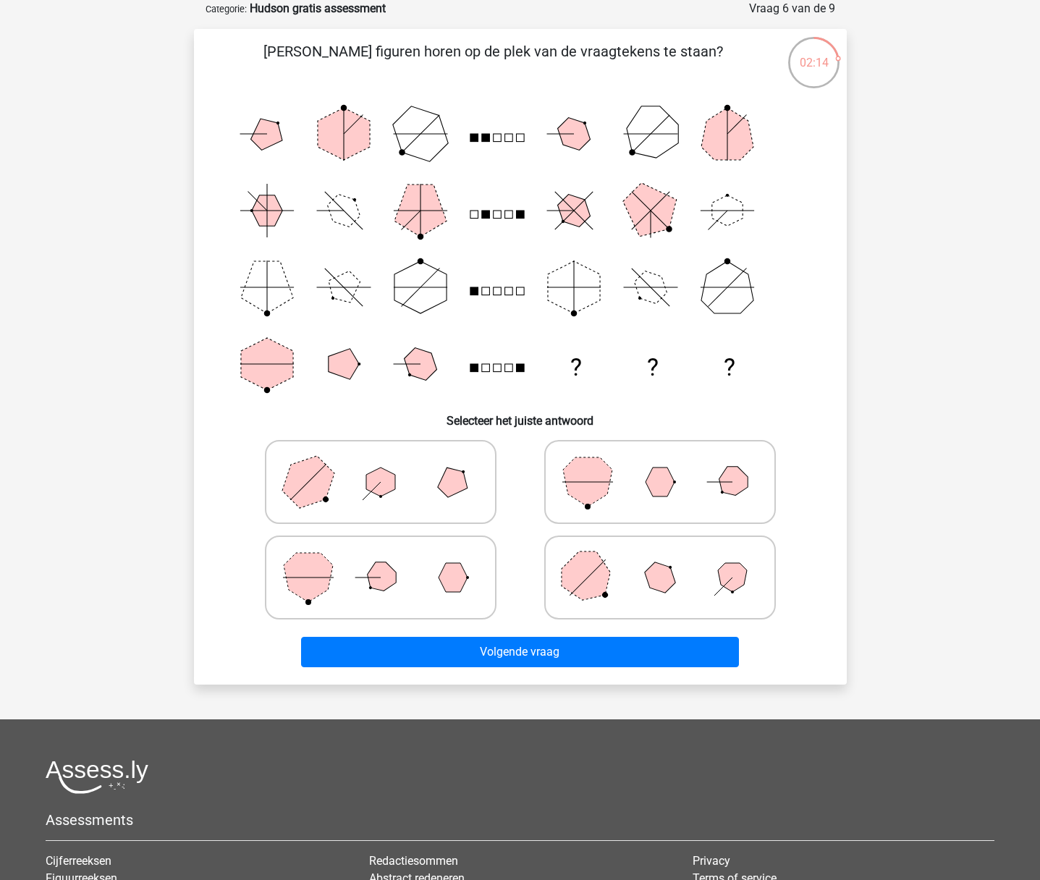
click at [614, 569] on icon at bounding box center [659, 577] width 217 height 72
click at [660, 559] on input "radio" at bounding box center [664, 554] width 9 height 9
radio input "true"
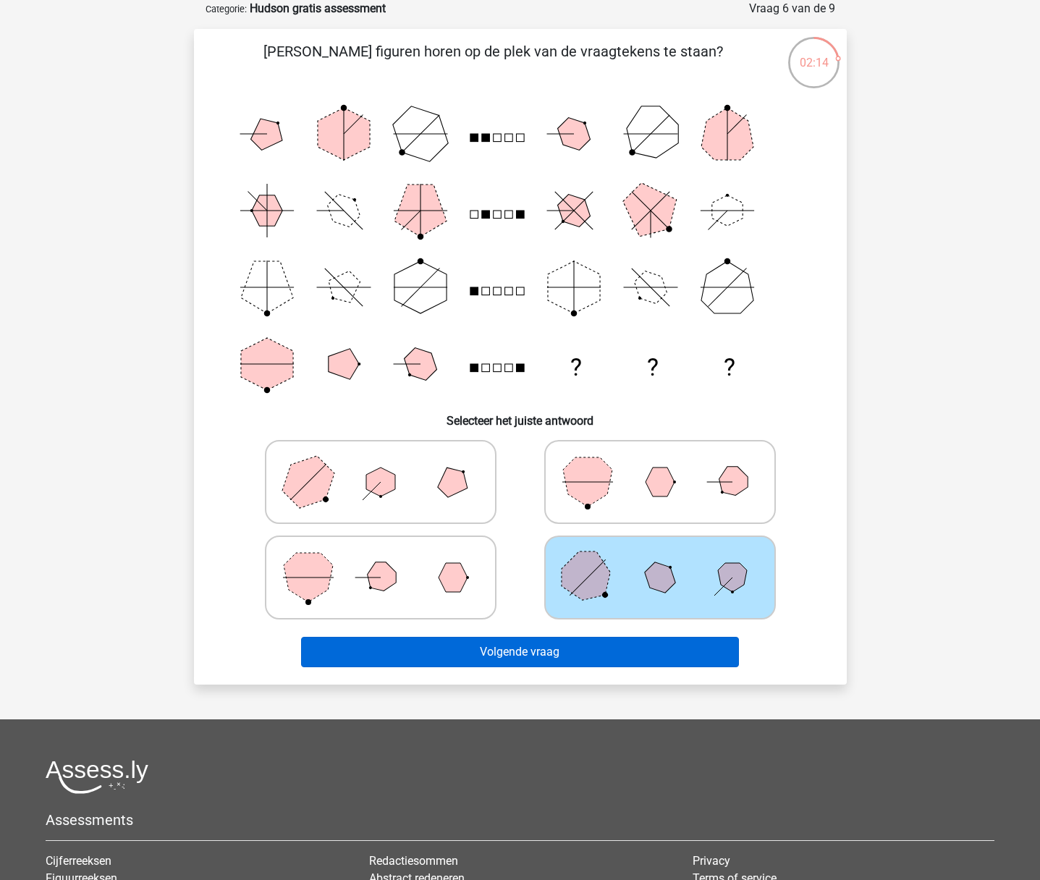
click at [541, 648] on button "Volgende vraag" at bounding box center [520, 652] width 438 height 30
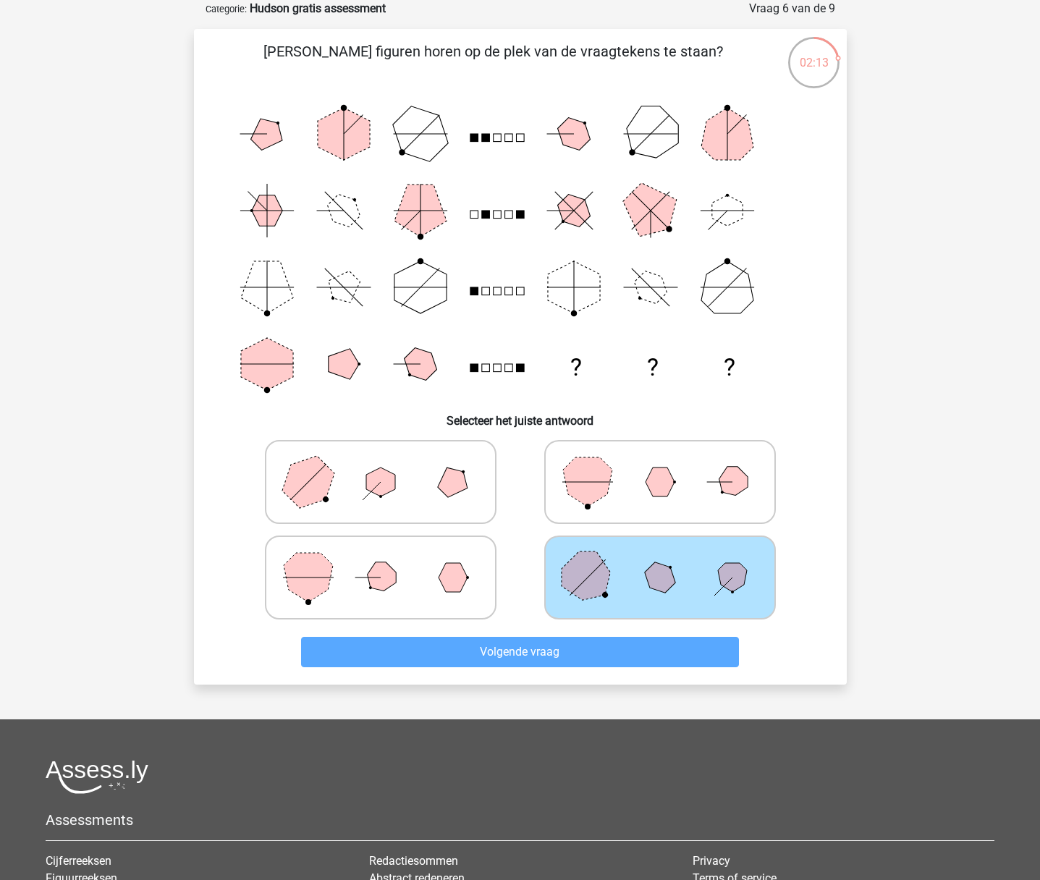
scroll to position [0, 0]
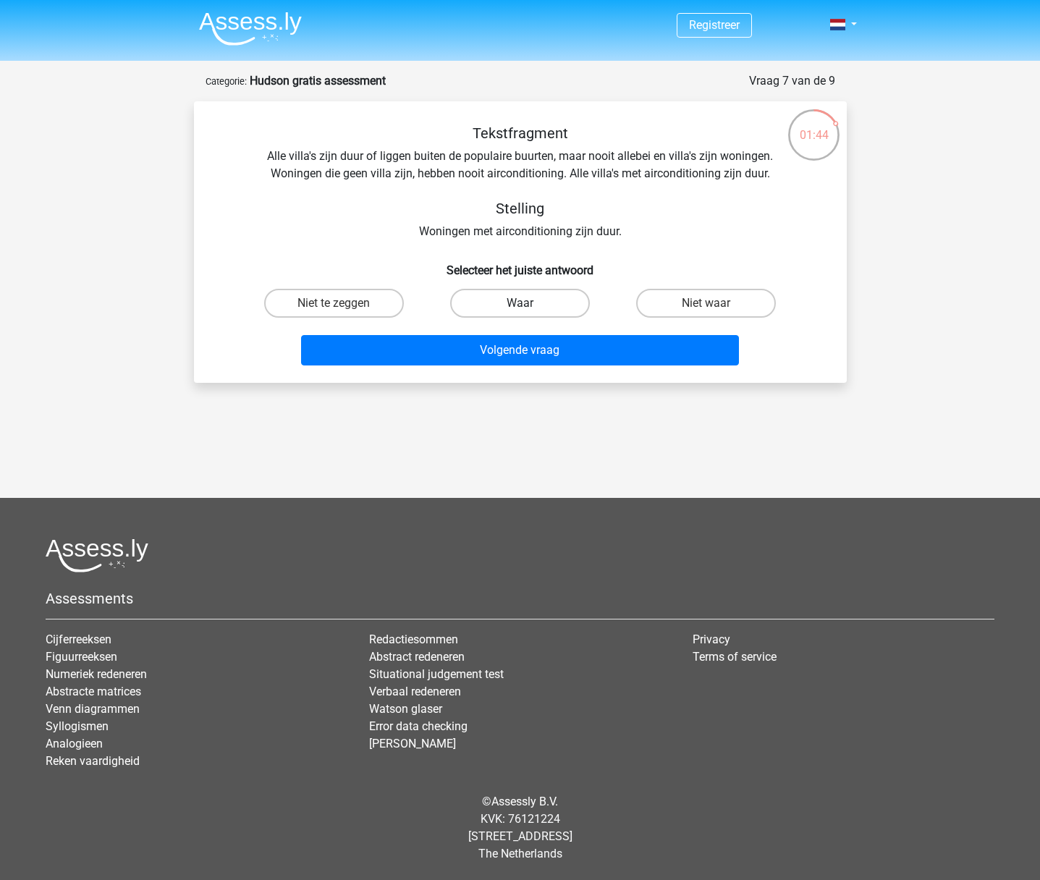
click at [496, 299] on label "Waar" at bounding box center [520, 303] width 140 height 29
click at [519, 303] on input "Waar" at bounding box center [523, 307] width 9 height 9
radio input "true"
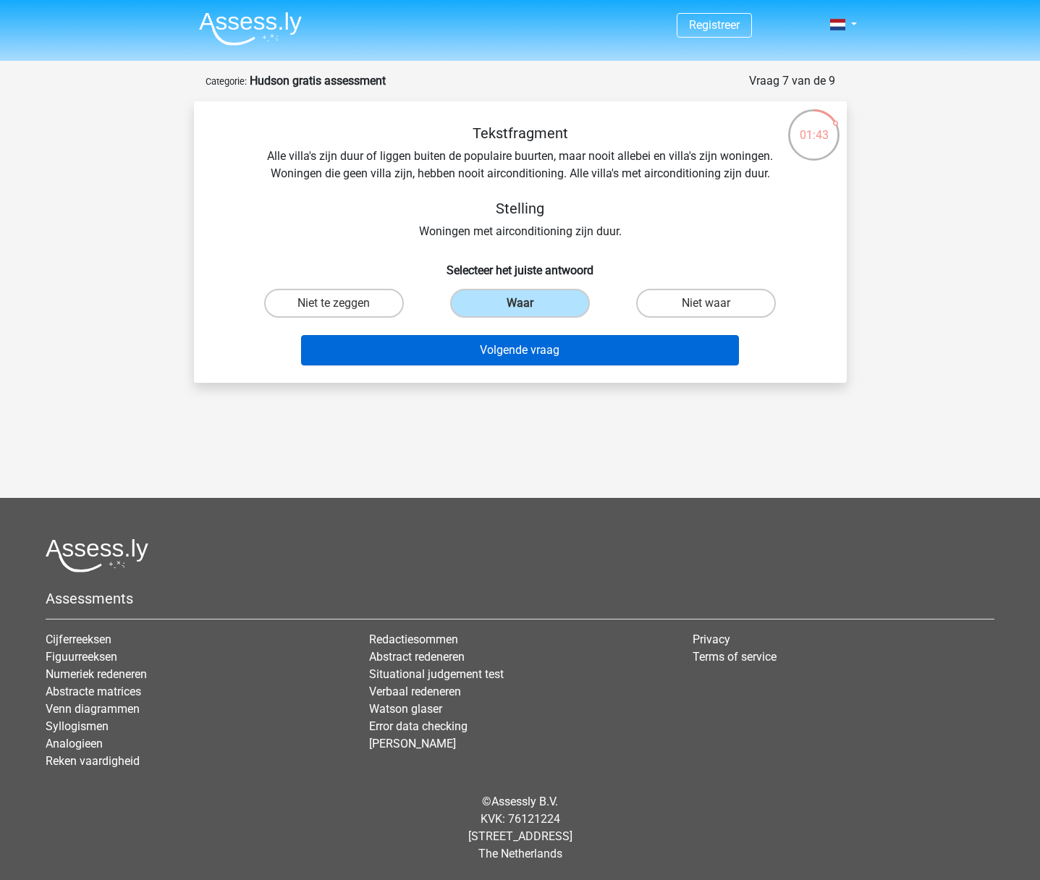
click at [523, 350] on button "Volgende vraag" at bounding box center [520, 350] width 438 height 30
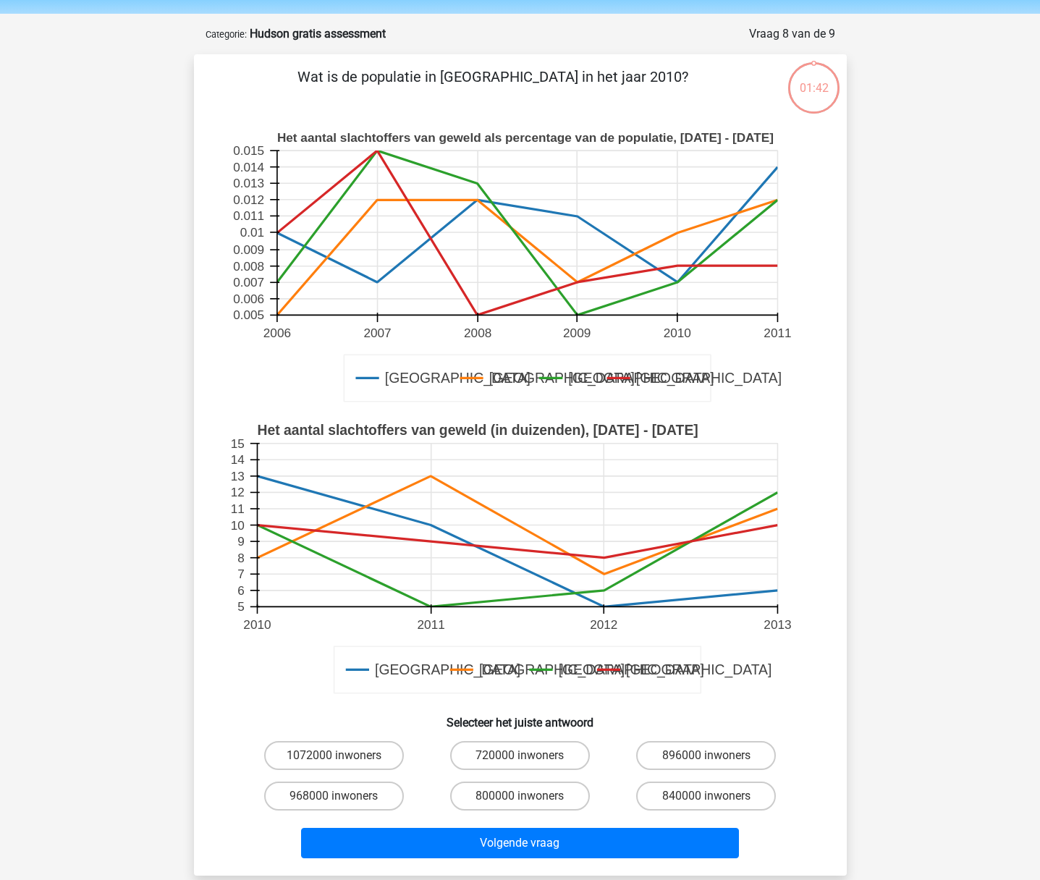
scroll to position [72, 0]
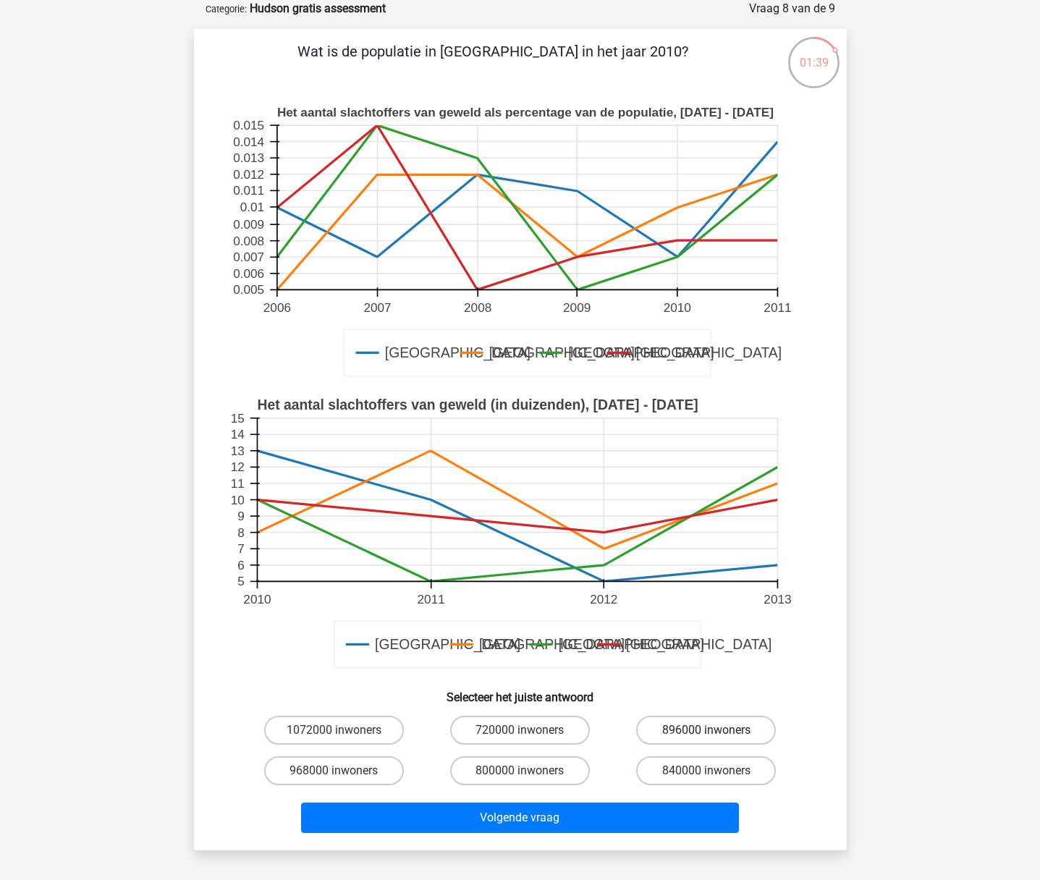
click at [691, 727] on label "896000 inwoners" at bounding box center [706, 730] width 140 height 29
click at [706, 730] on input "896000 inwoners" at bounding box center [710, 734] width 9 height 9
radio input "true"
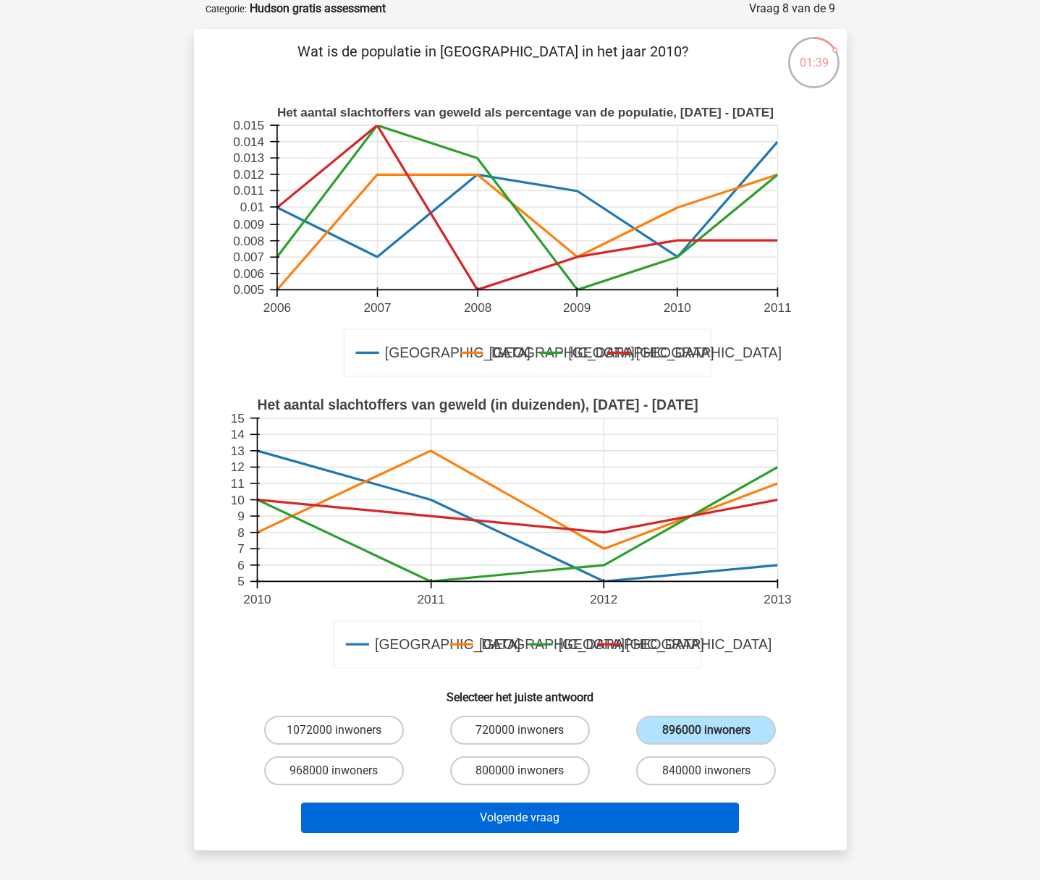
click at [595, 805] on div "Volgende vraag" at bounding box center [520, 815] width 606 height 48
click at [587, 817] on button "Volgende vraag" at bounding box center [520, 817] width 438 height 30
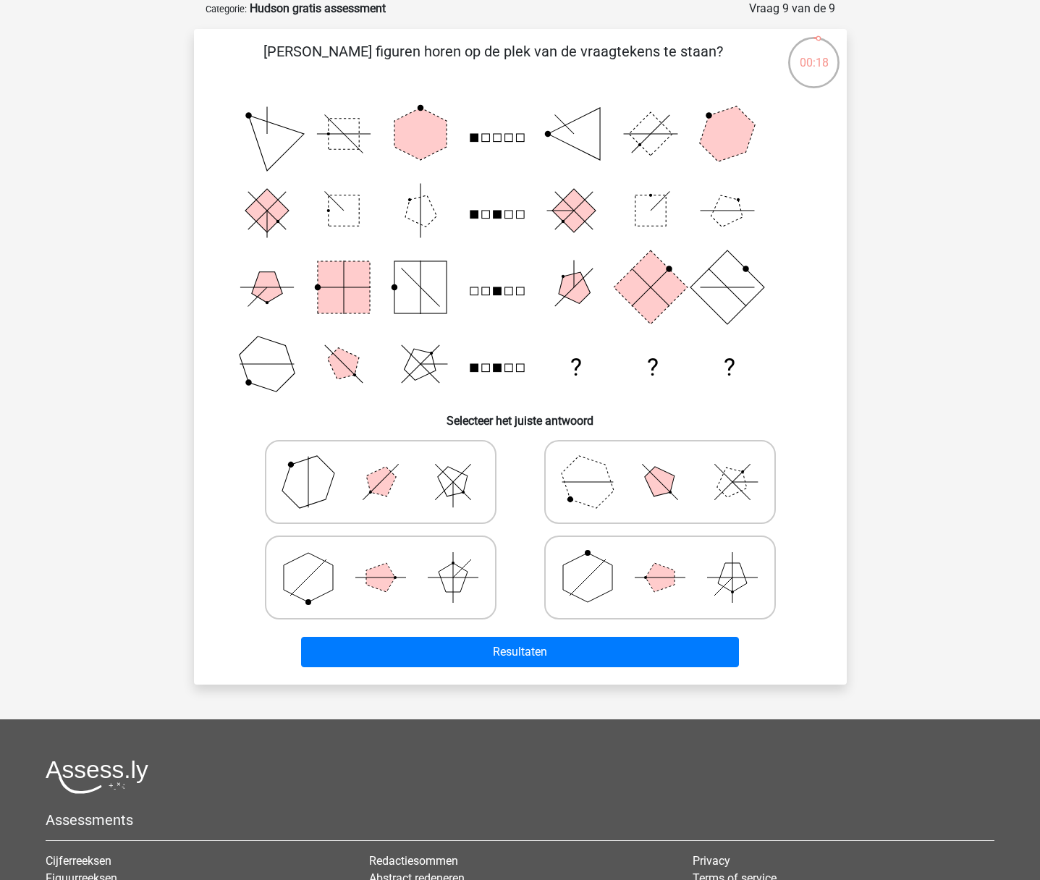
click at [321, 585] on polygon at bounding box center [308, 577] width 49 height 49
click at [381, 559] on input "radio" at bounding box center [385, 554] width 9 height 9
radio input "true"
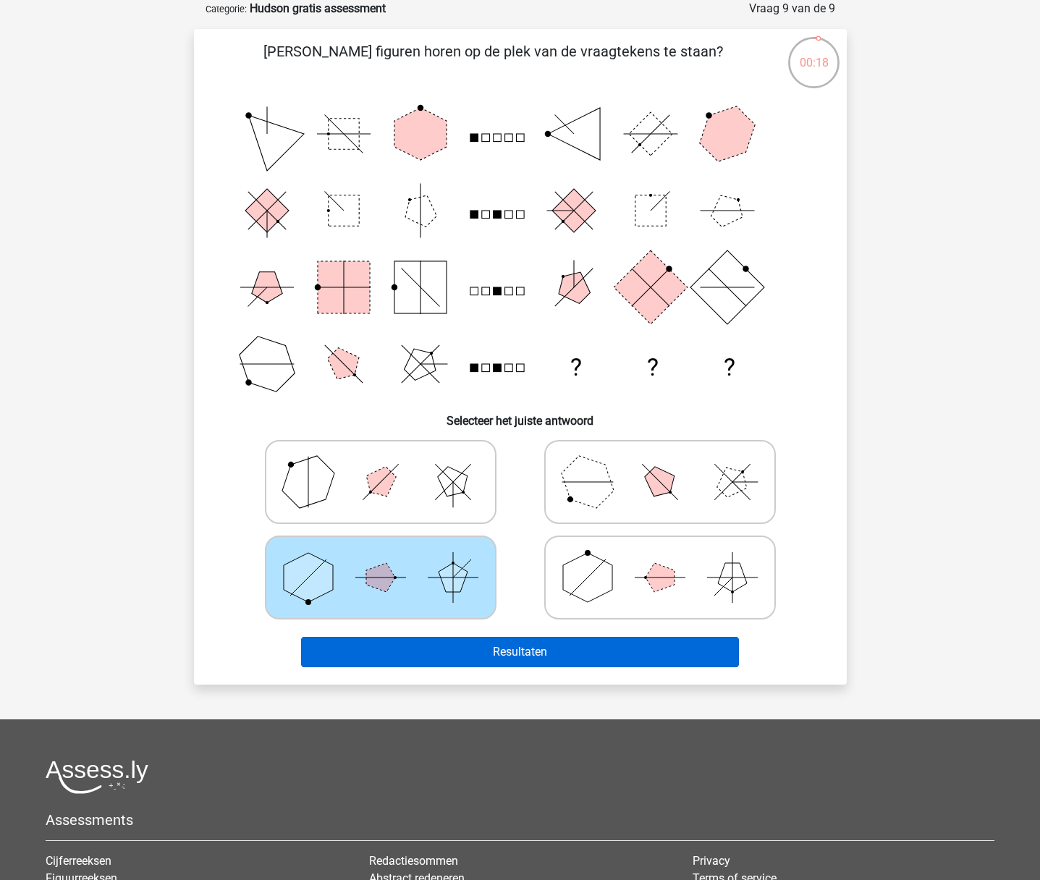
click at [475, 647] on button "Resultaten" at bounding box center [520, 652] width 438 height 30
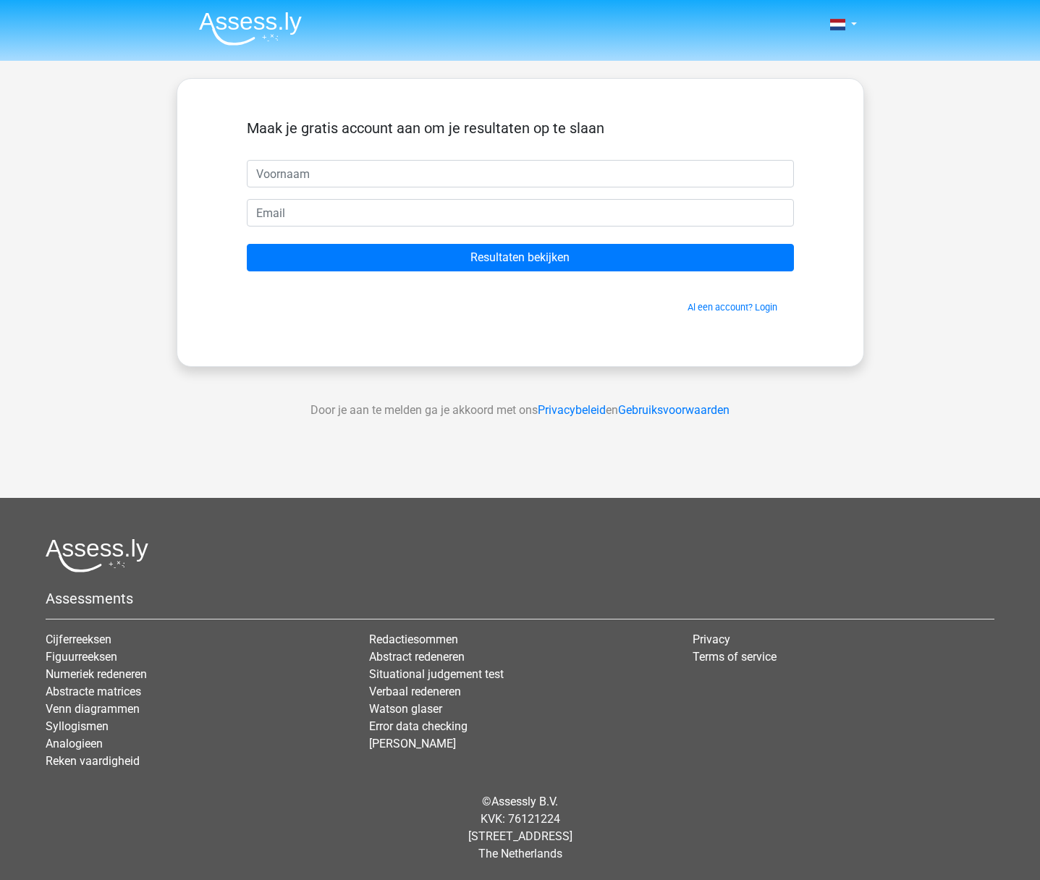
click at [525, 177] on input "text" at bounding box center [520, 173] width 547 height 27
type input "[PERSON_NAME]"
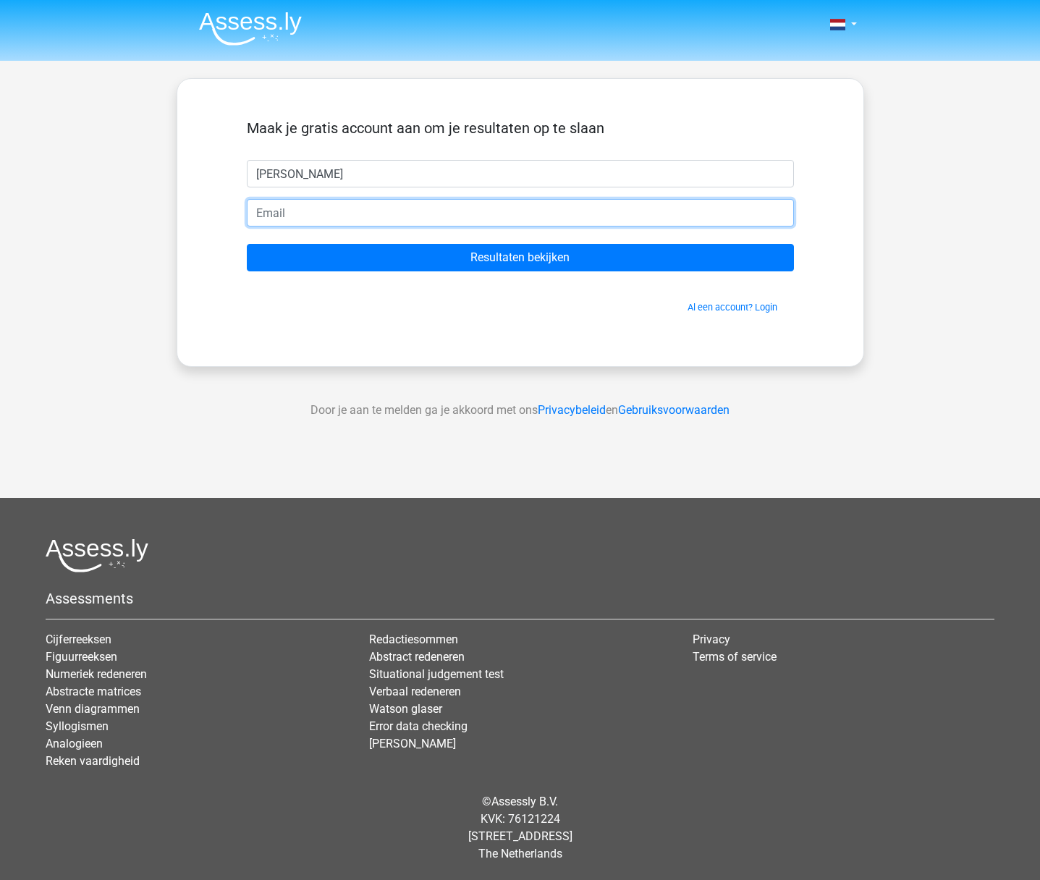
scroll to position [0, 0]
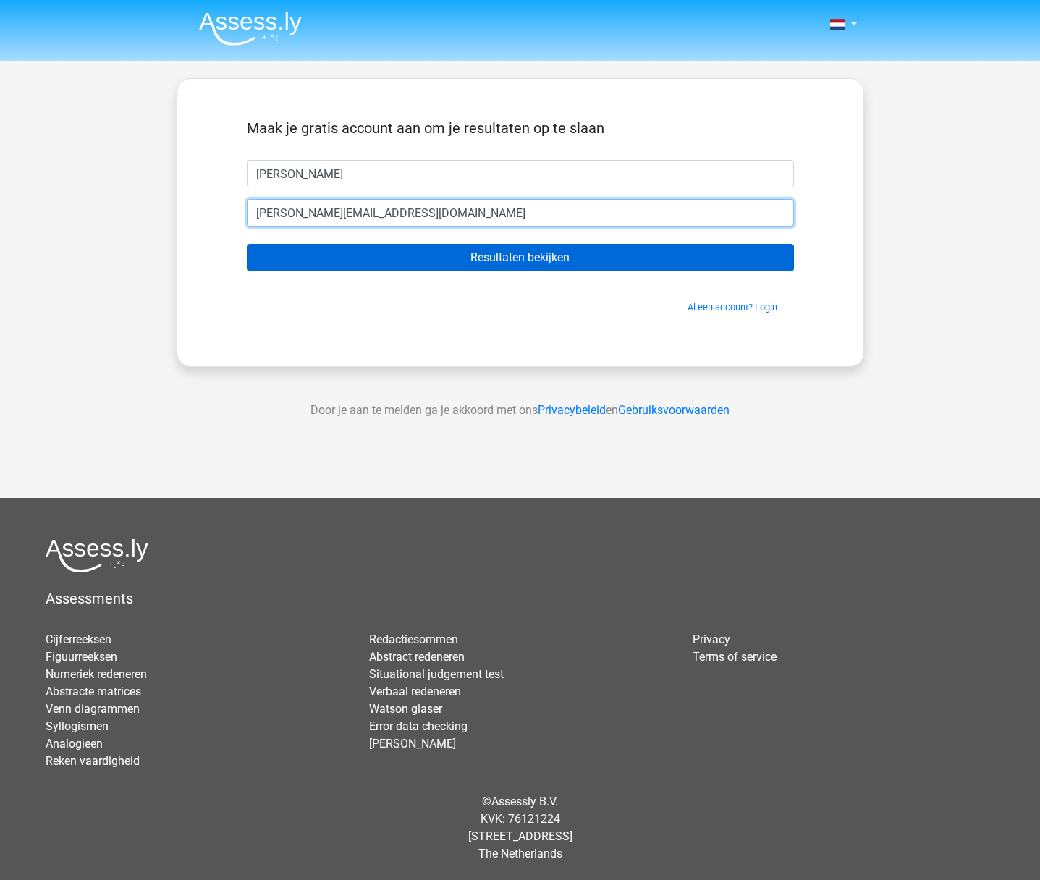
type input "[PERSON_NAME][EMAIL_ADDRESS][DOMAIN_NAME]"
click at [488, 259] on input "Resultaten bekijken" at bounding box center [520, 257] width 547 height 27
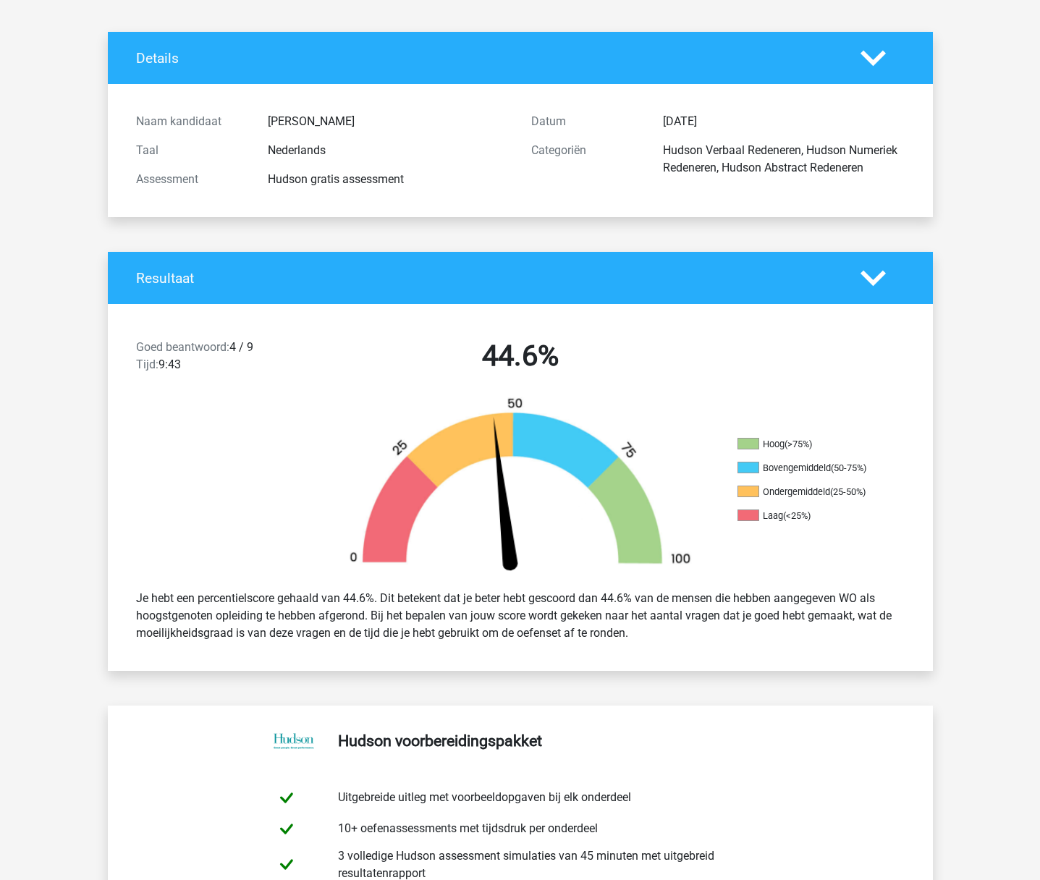
scroll to position [56, 0]
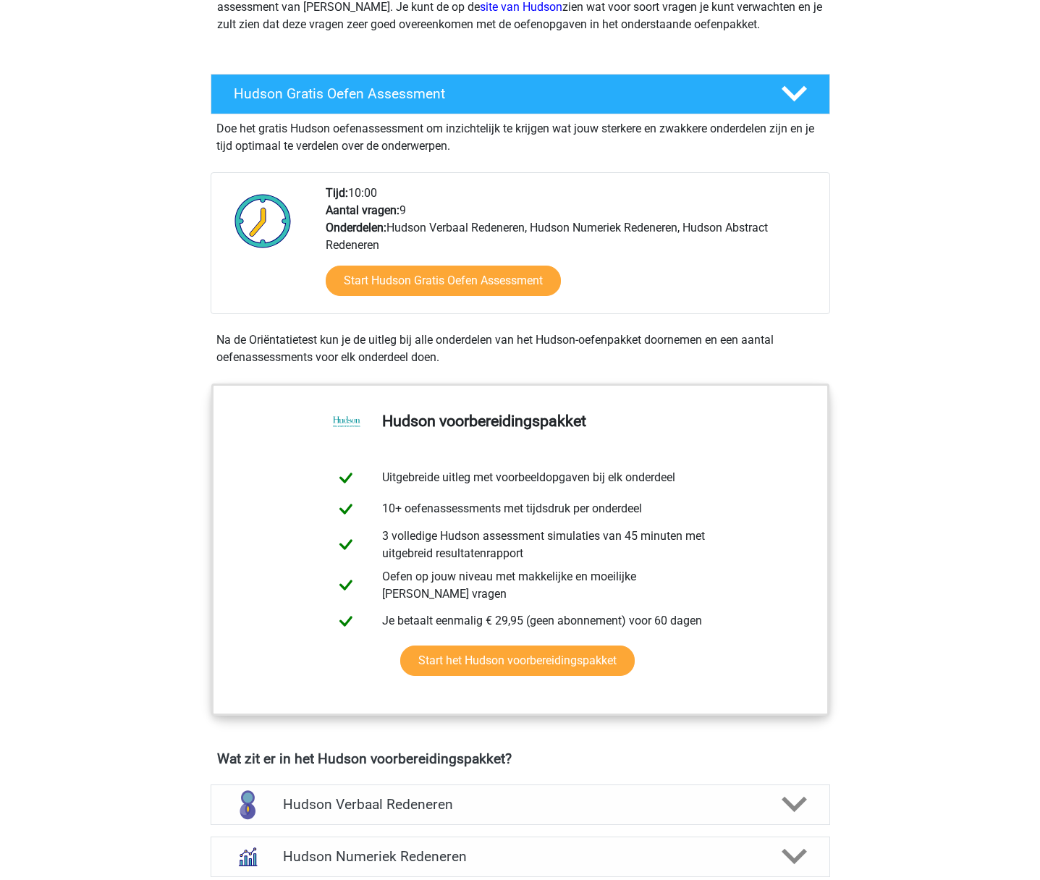
scroll to position [196, 0]
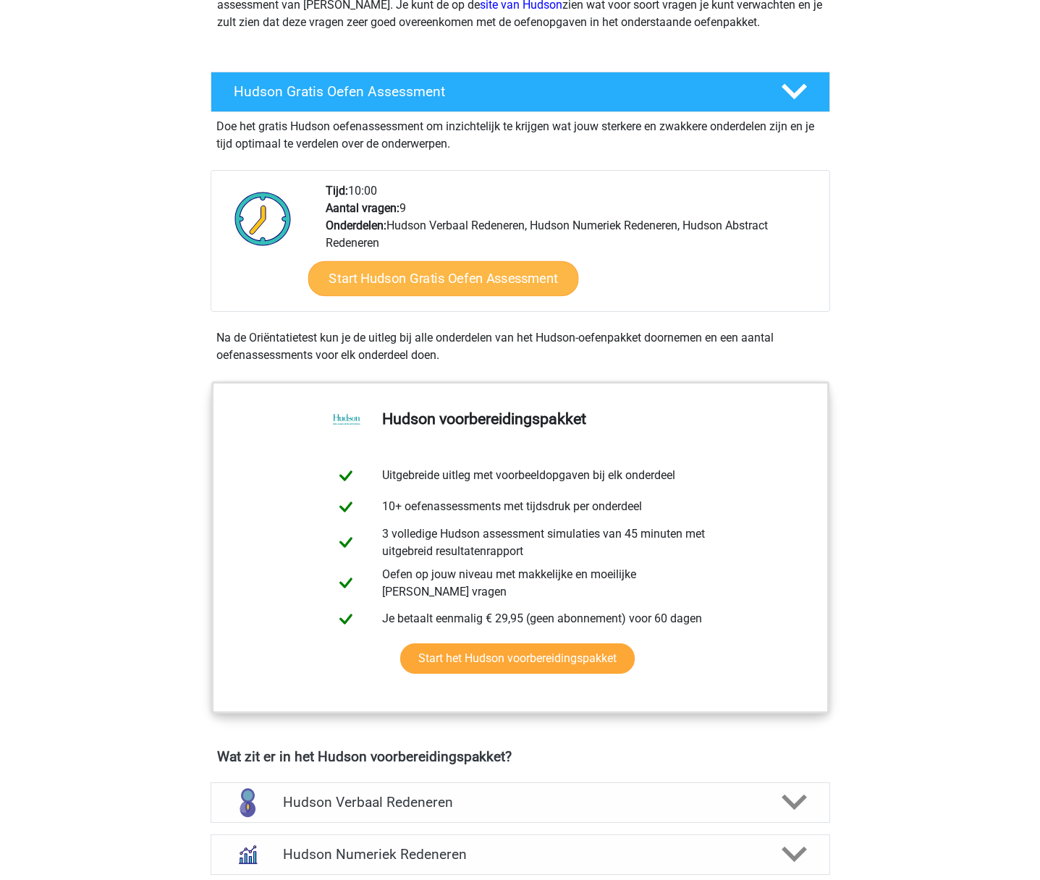
click at [473, 276] on link "Start Hudson Gratis Oefen Assessment" at bounding box center [442, 278] width 271 height 35
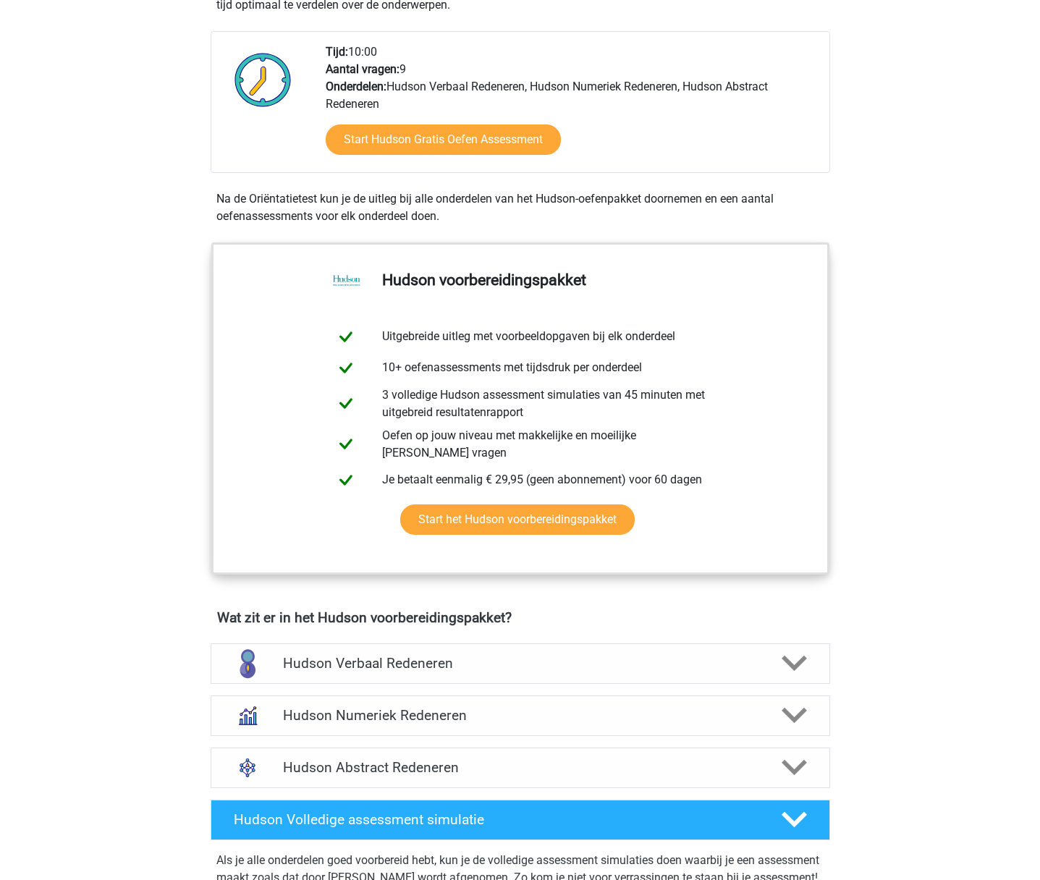
scroll to position [339, 0]
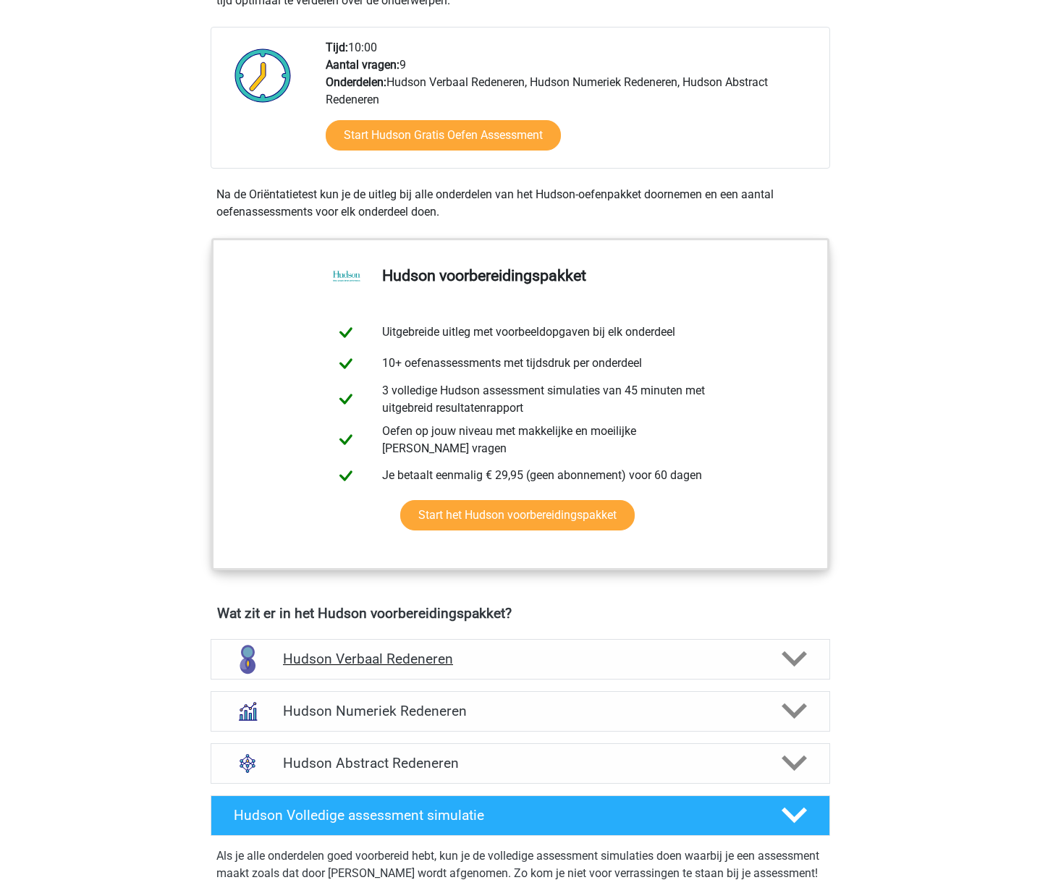
click at [358, 666] on h4 "Hudson Verbaal Redeneren" at bounding box center [520, 658] width 474 height 17
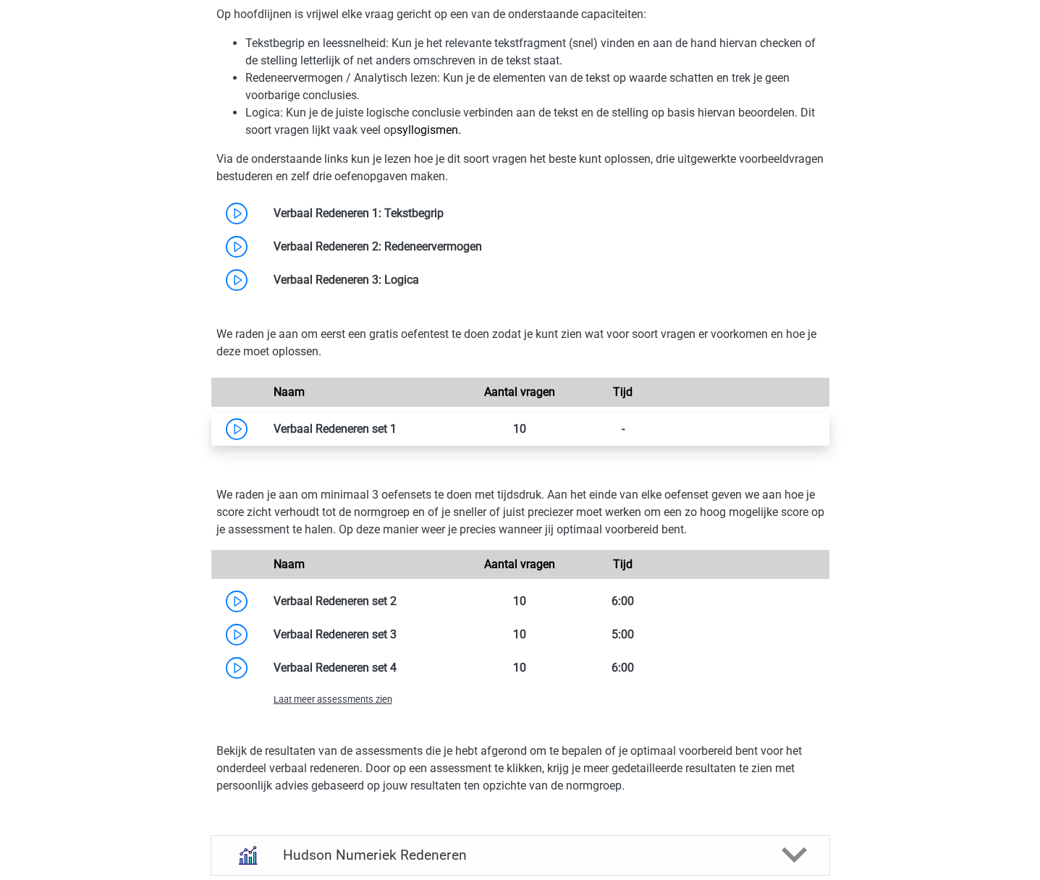
scroll to position [1189, 0]
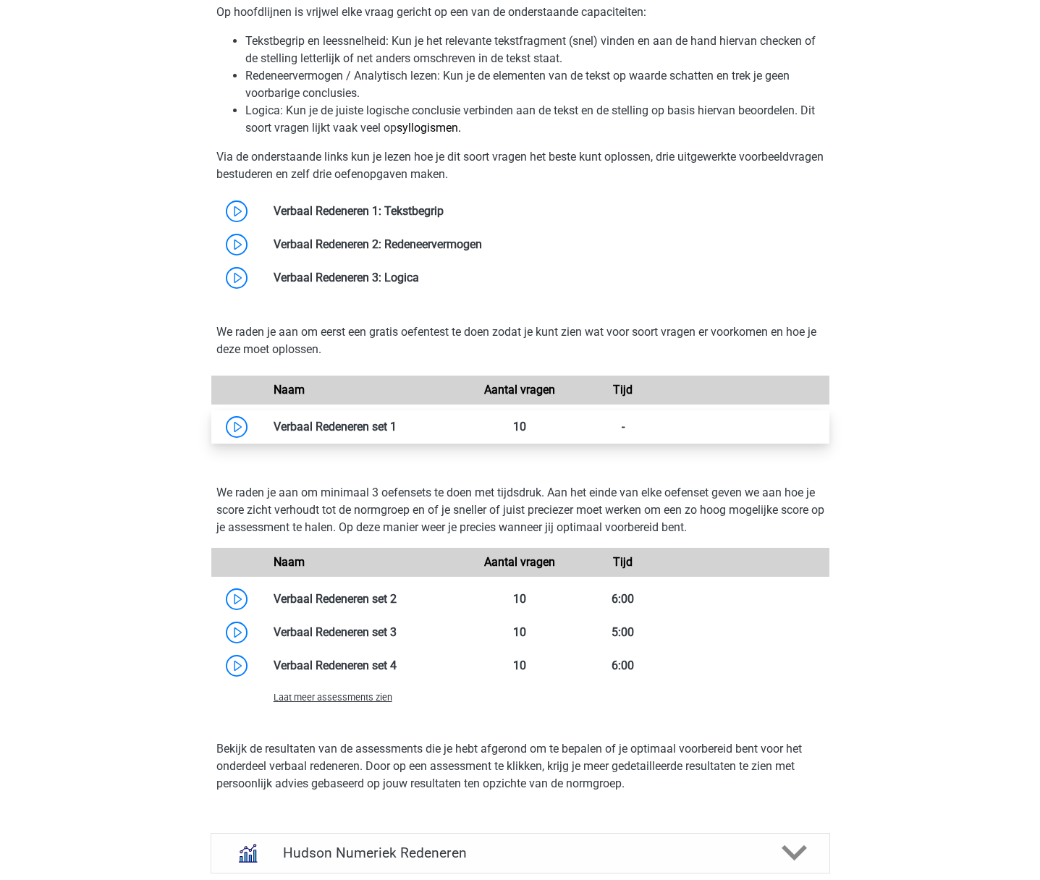
click at [396, 427] on link at bounding box center [396, 427] width 0 height 14
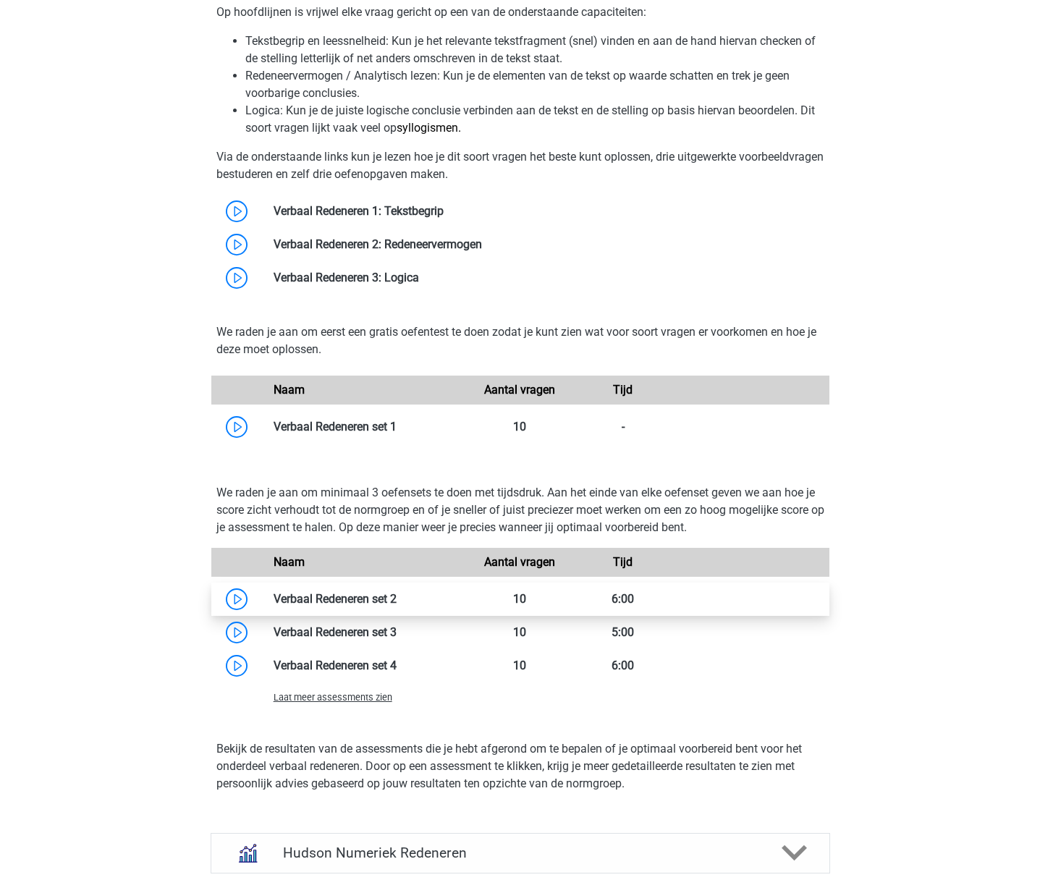
click at [396, 595] on link at bounding box center [396, 599] width 0 height 14
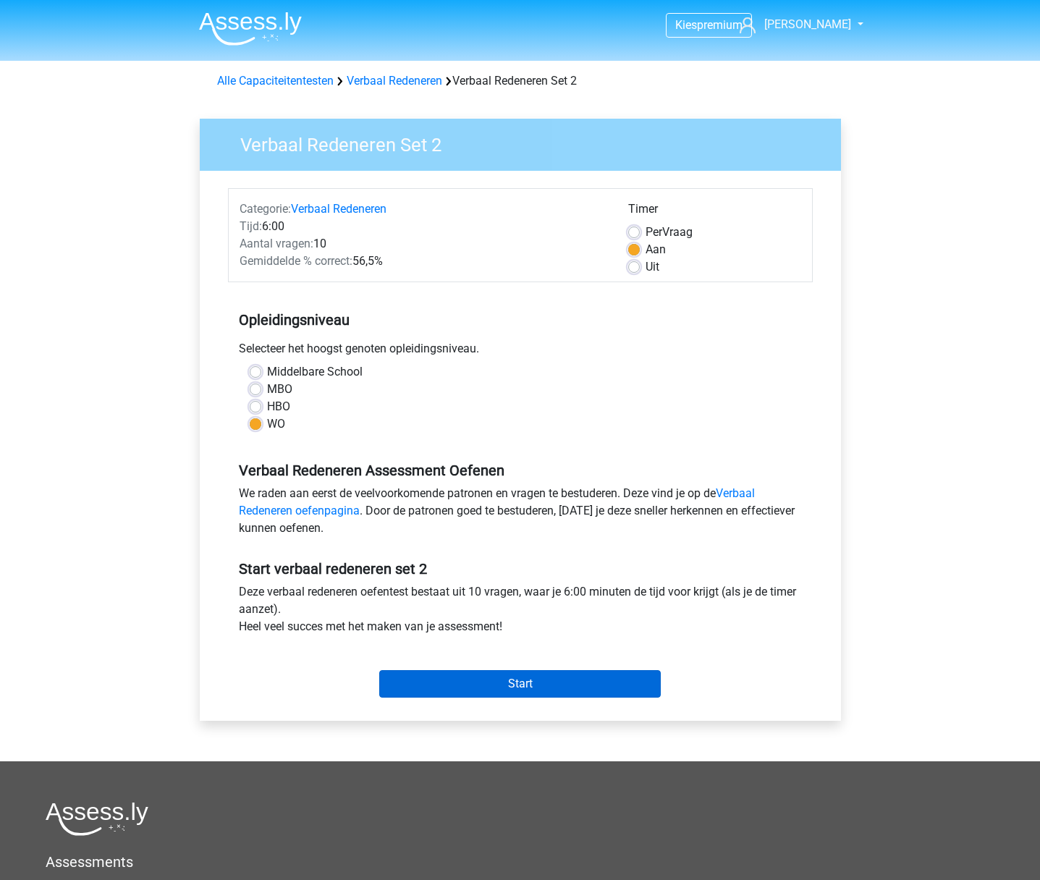
click at [498, 681] on input "Start" at bounding box center [519, 683] width 281 height 27
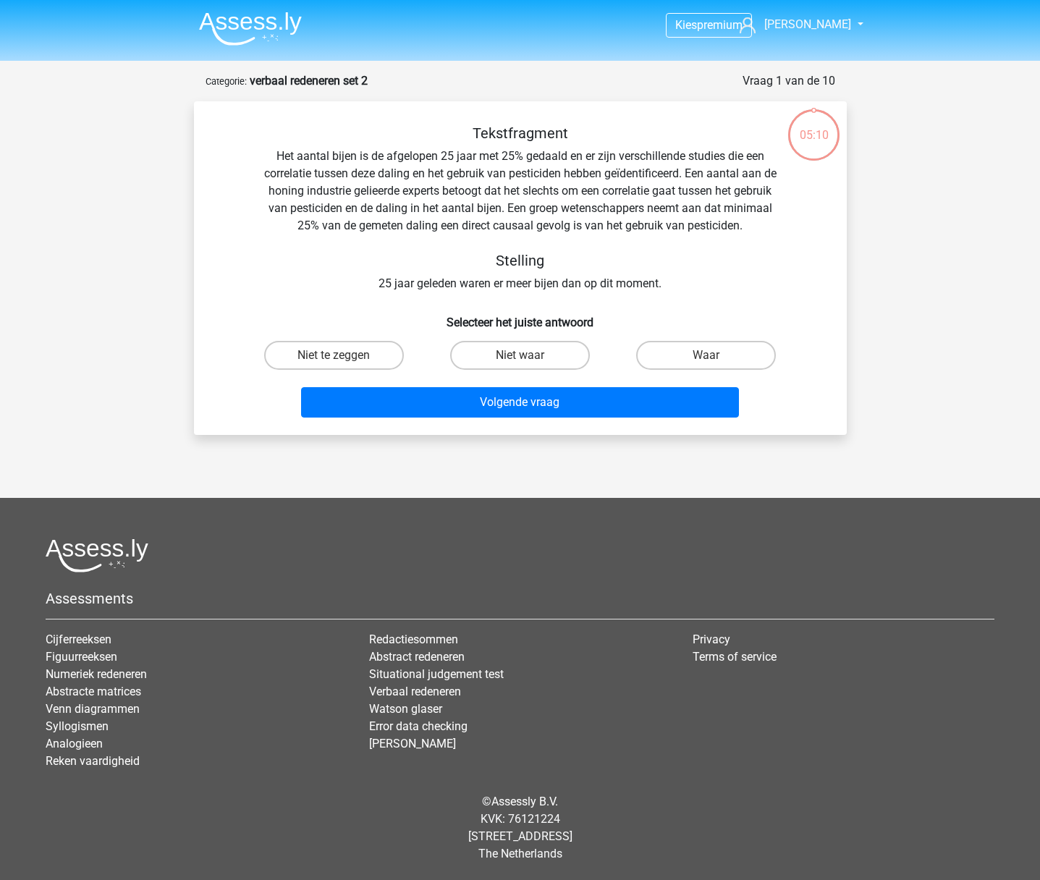
scroll to position [0, 1]
click at [710, 357] on input "Waar" at bounding box center [710, 359] width 9 height 9
radio input "true"
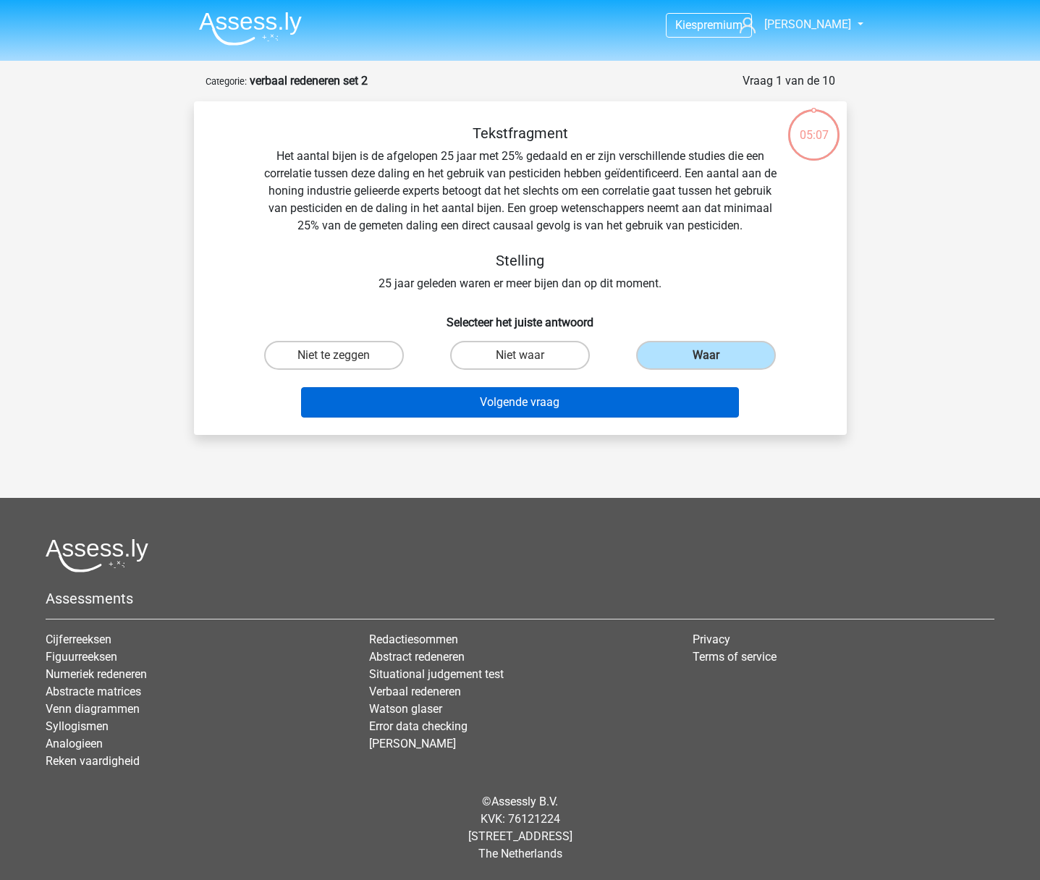
scroll to position [0, 0]
click at [510, 407] on button "Volgende vraag" at bounding box center [520, 402] width 438 height 30
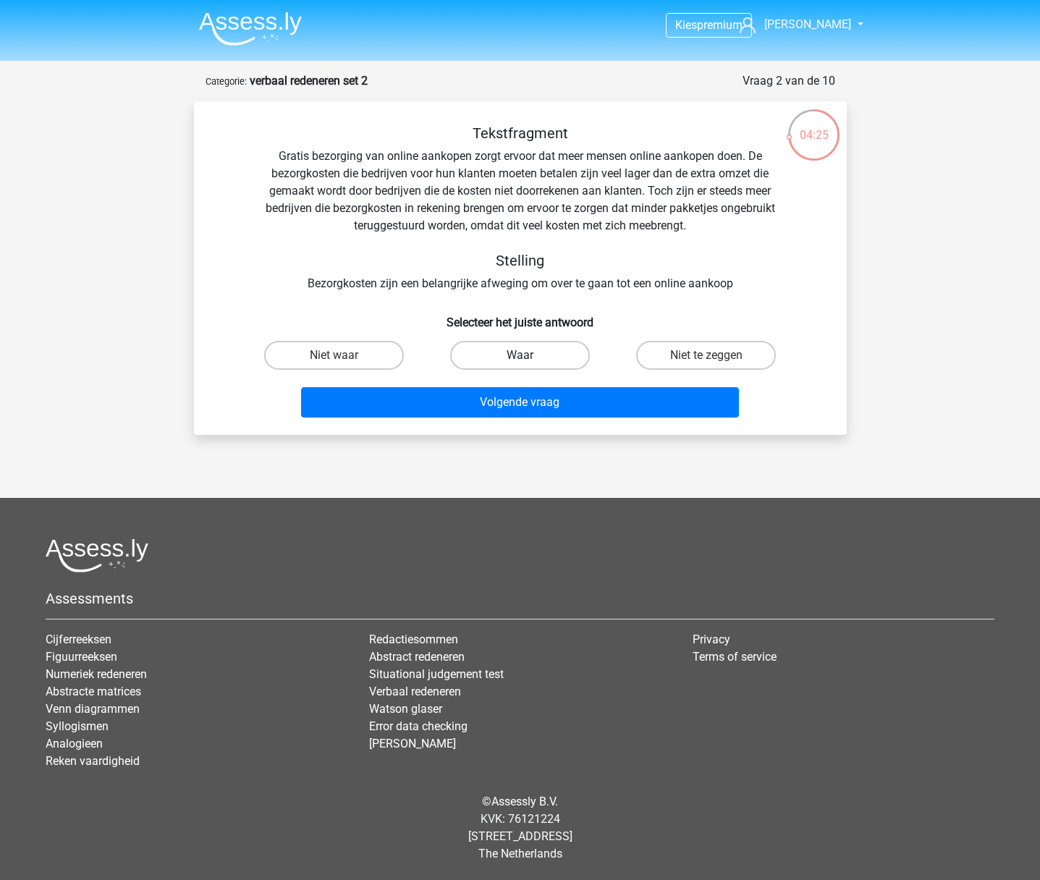
click at [511, 358] on label "Waar" at bounding box center [520, 355] width 140 height 29
click at [519, 358] on input "Waar" at bounding box center [523, 359] width 9 height 9
radio input "true"
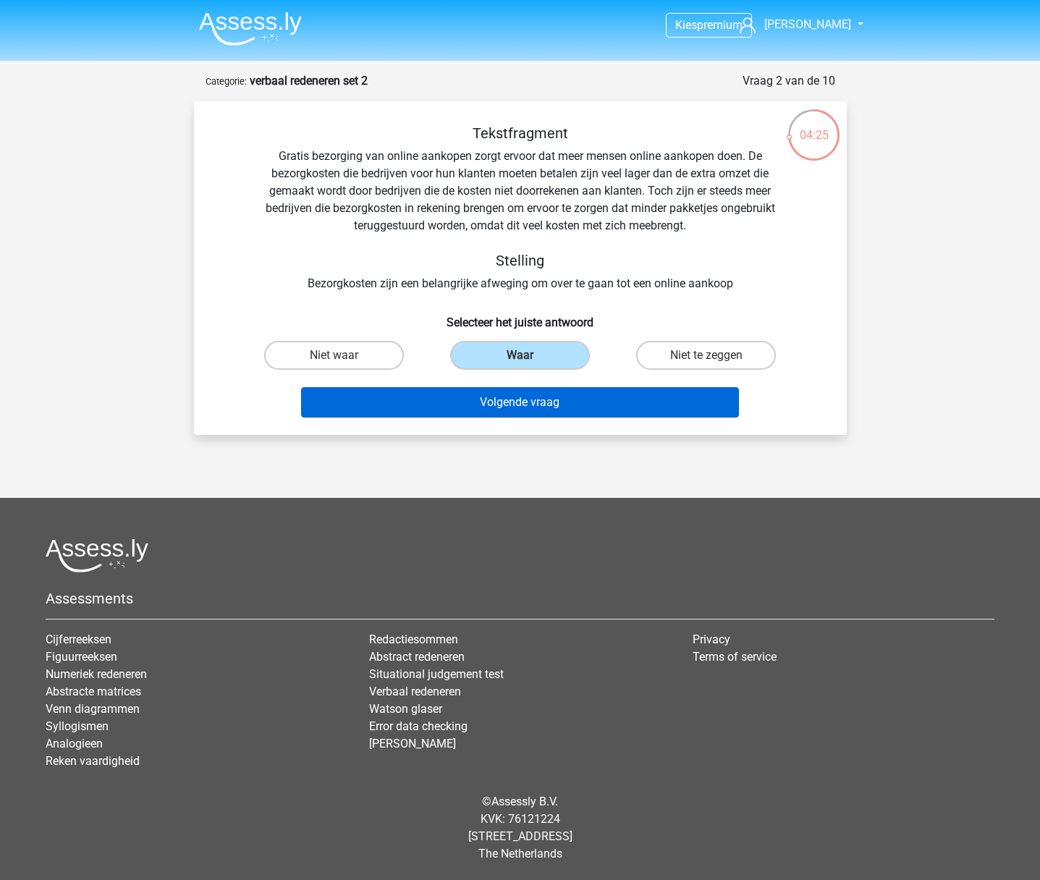
click at [518, 407] on button "Volgende vraag" at bounding box center [520, 402] width 438 height 30
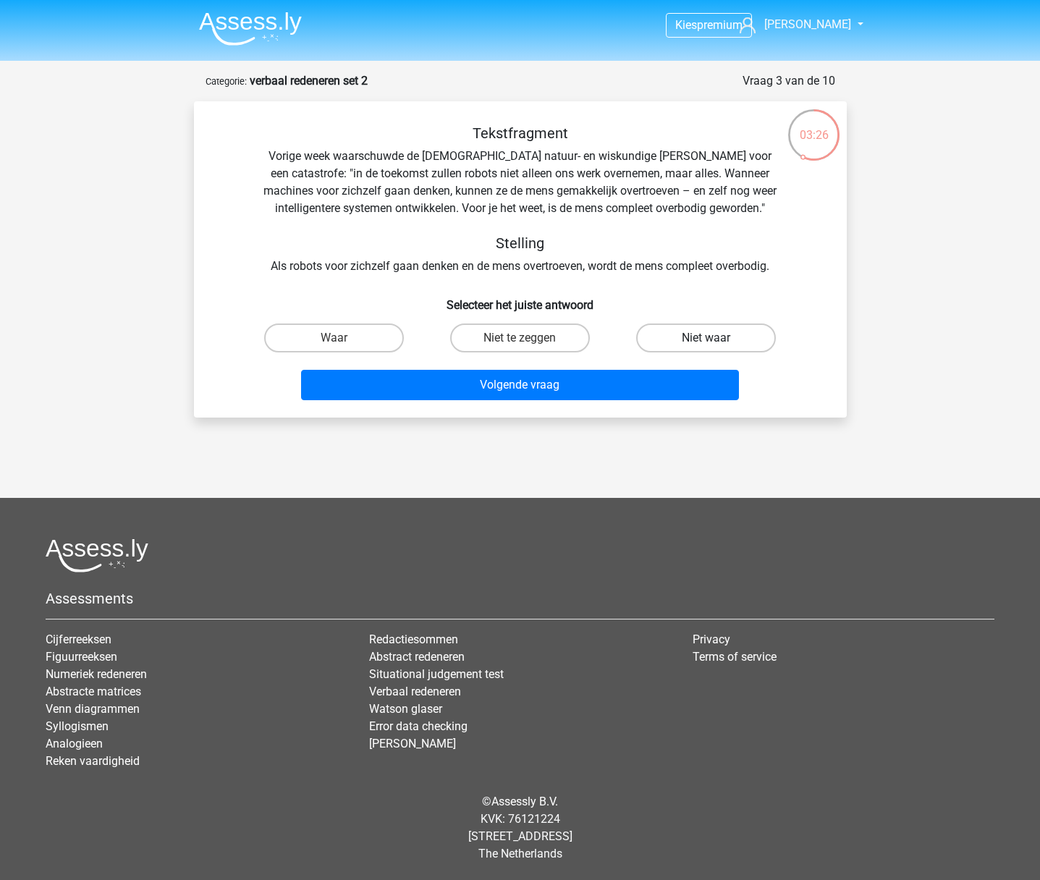
click at [741, 337] on label "Niet waar" at bounding box center [706, 337] width 140 height 29
click at [716, 338] on input "Niet waar" at bounding box center [710, 342] width 9 height 9
radio input "true"
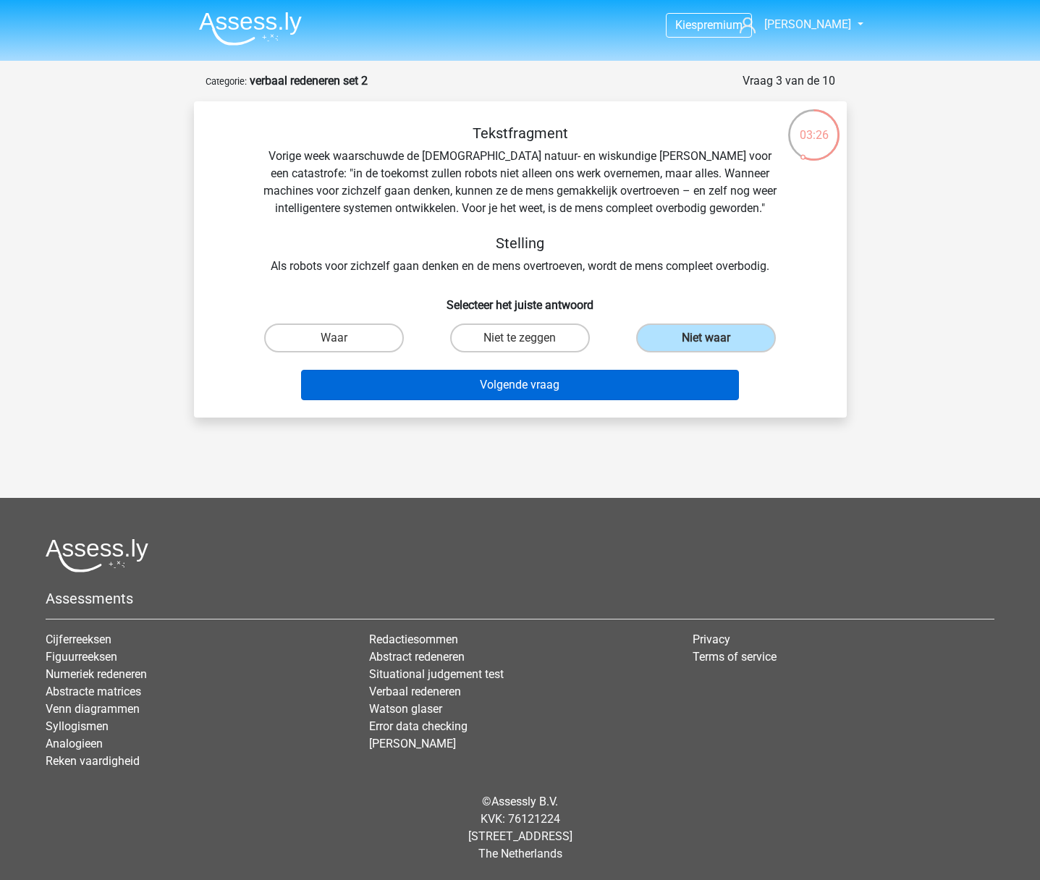
click at [581, 389] on button "Volgende vraag" at bounding box center [520, 385] width 438 height 30
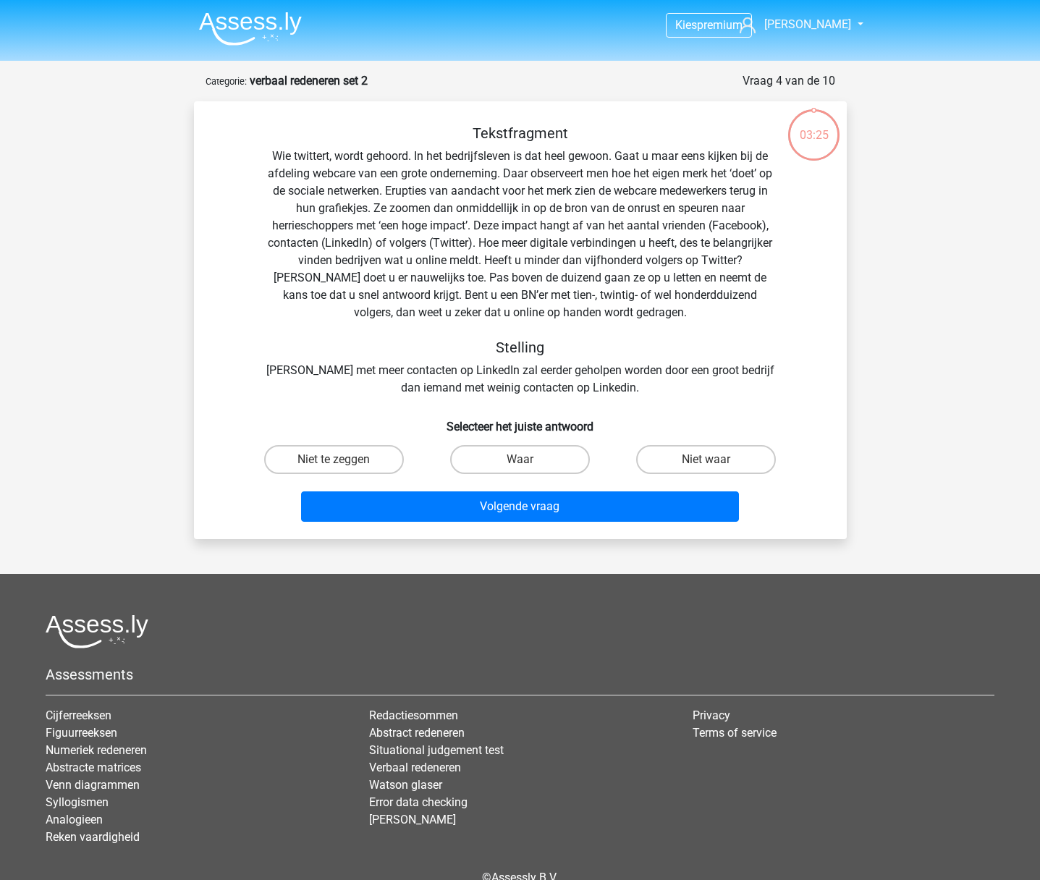
scroll to position [72, 0]
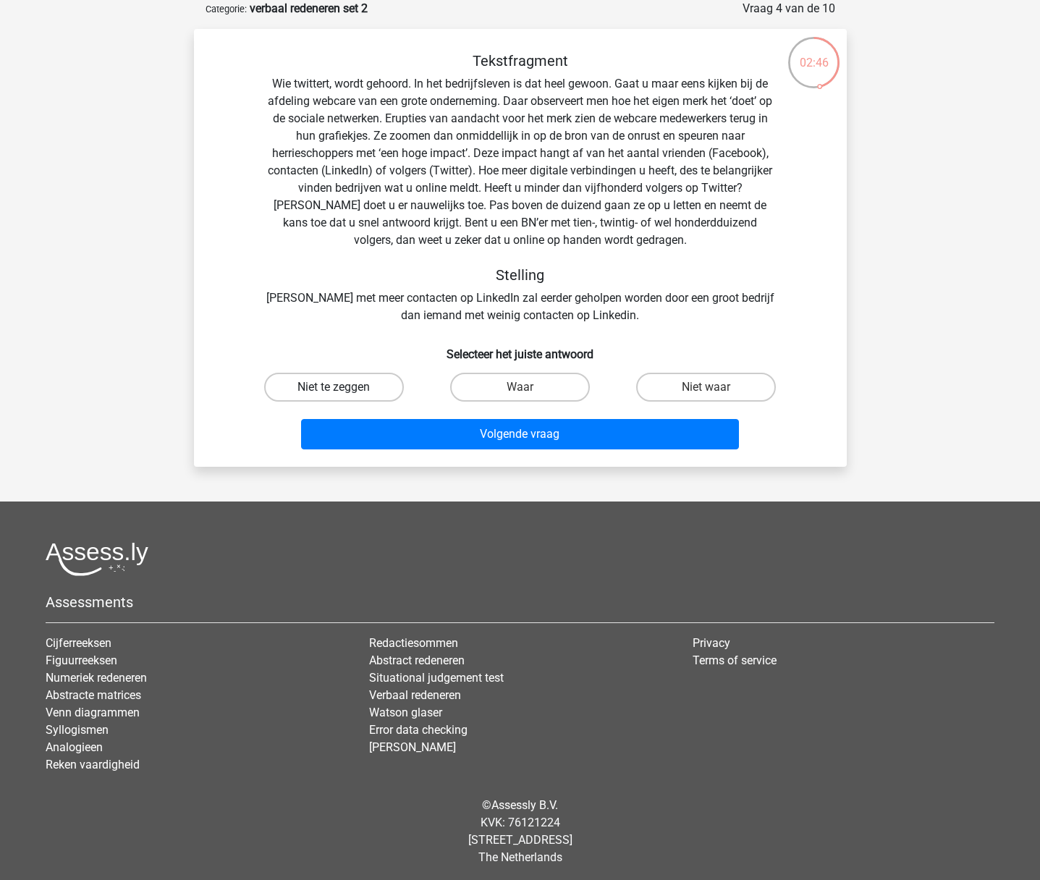
click at [331, 386] on label "Niet te zeggen" at bounding box center [334, 387] width 140 height 29
click at [334, 387] on input "Niet te zeggen" at bounding box center [338, 391] width 9 height 9
radio input "true"
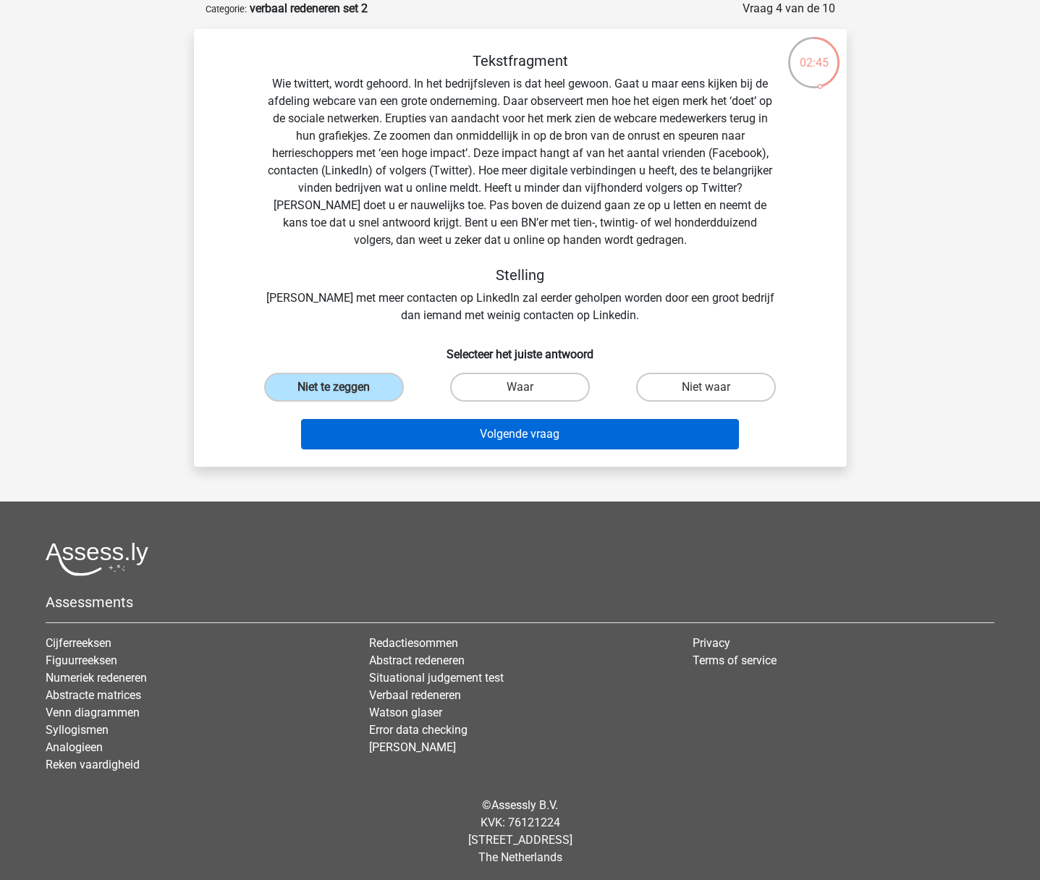
click at [510, 433] on button "Volgende vraag" at bounding box center [520, 434] width 438 height 30
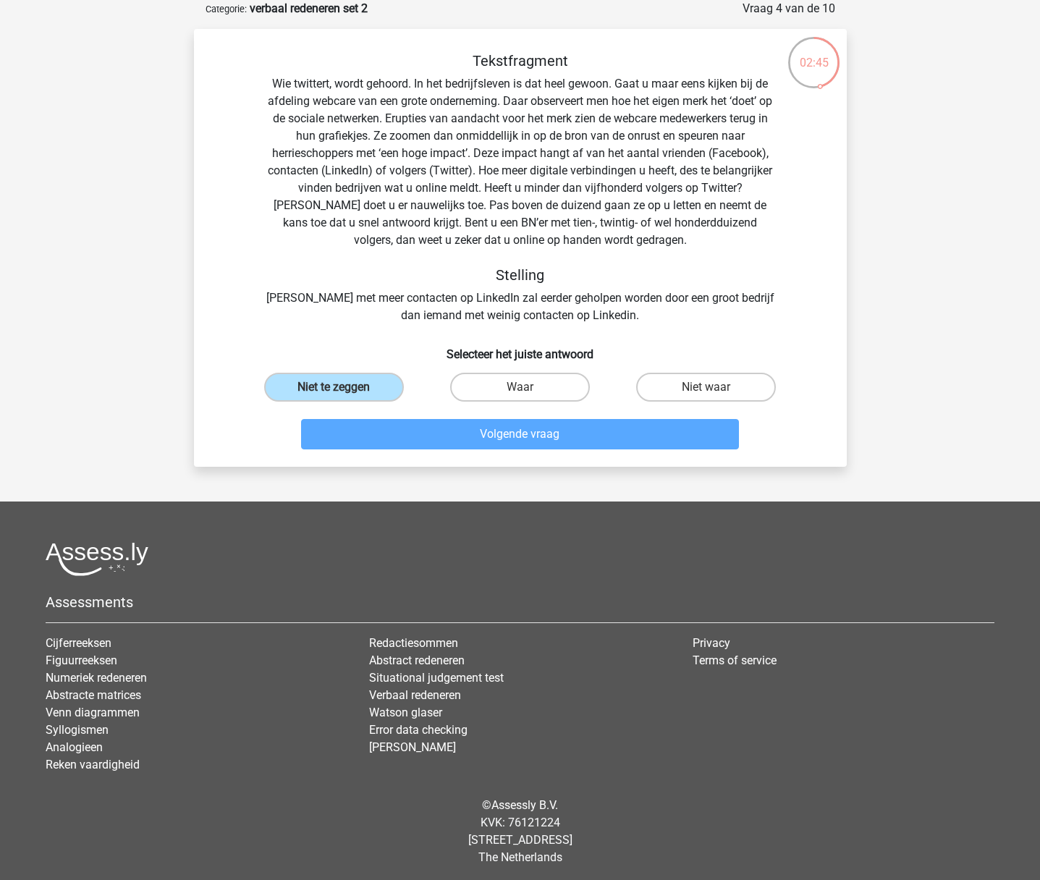
scroll to position [0, 0]
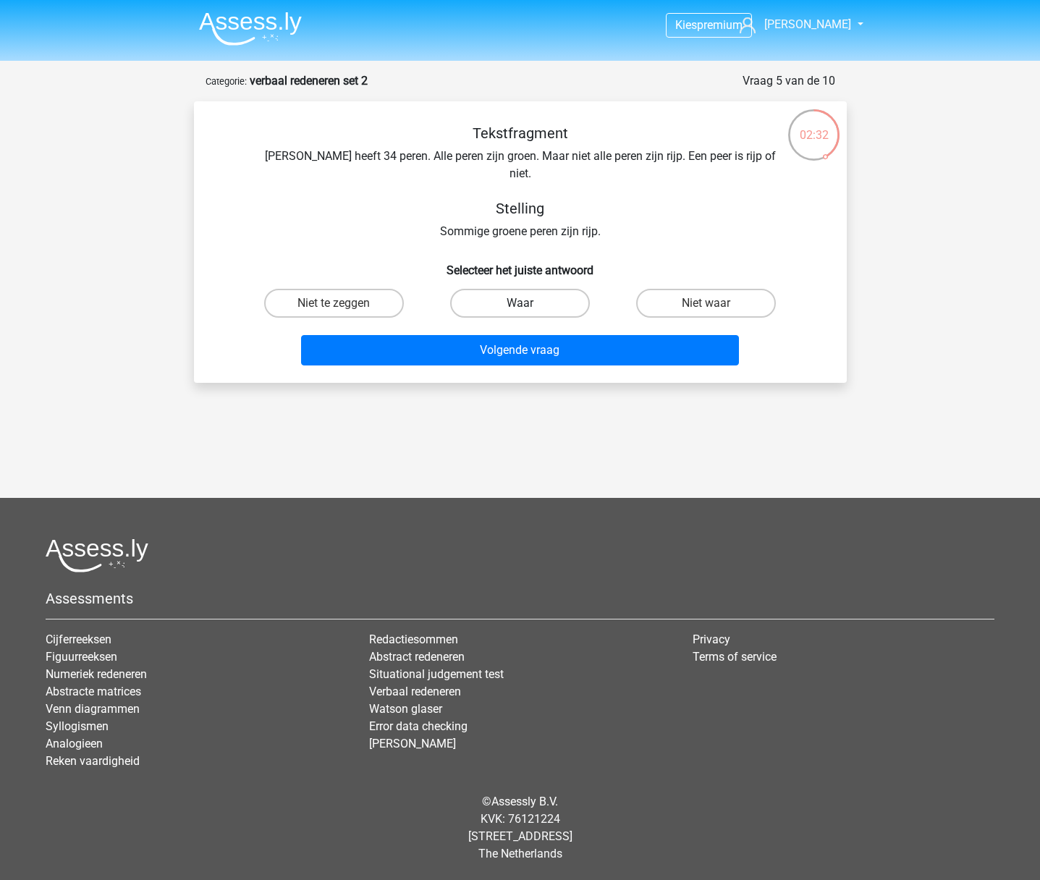
click at [510, 289] on label "Waar" at bounding box center [520, 303] width 140 height 29
click at [519, 303] on input "Waar" at bounding box center [523, 307] width 9 height 9
radio input "true"
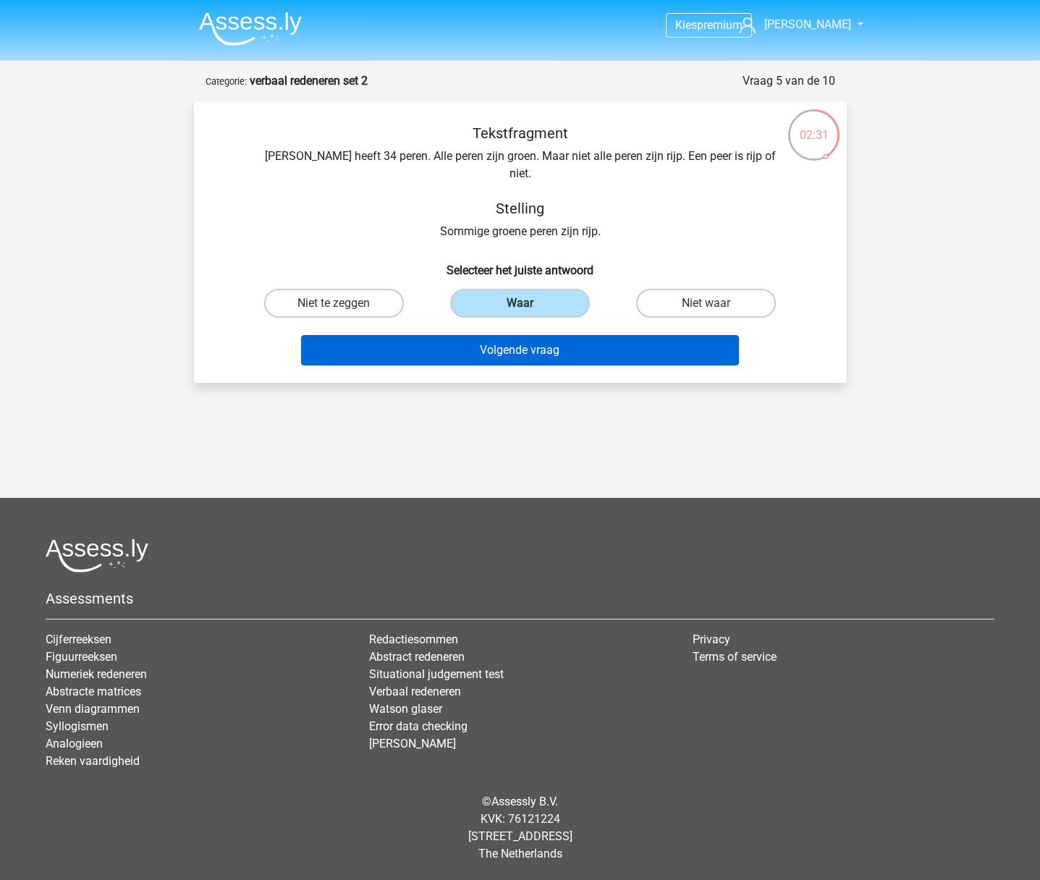
click at [513, 337] on button "Volgende vraag" at bounding box center [520, 350] width 438 height 30
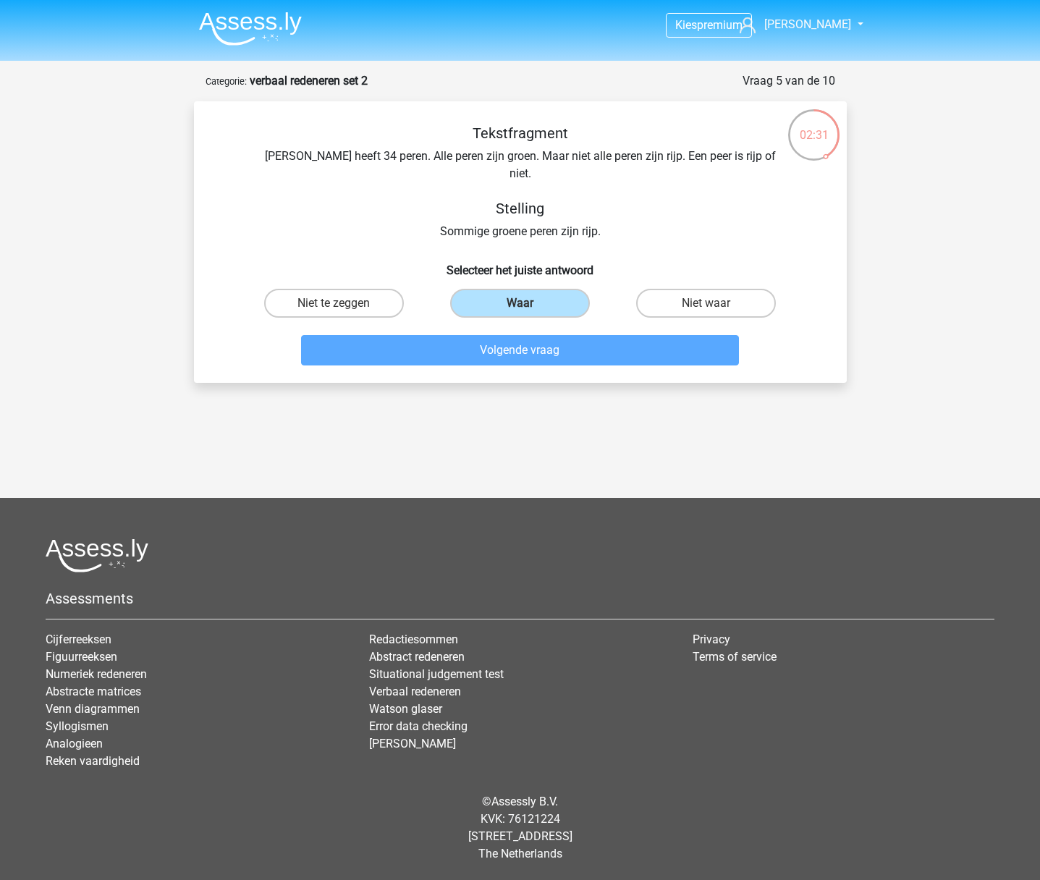
scroll to position [7, 0]
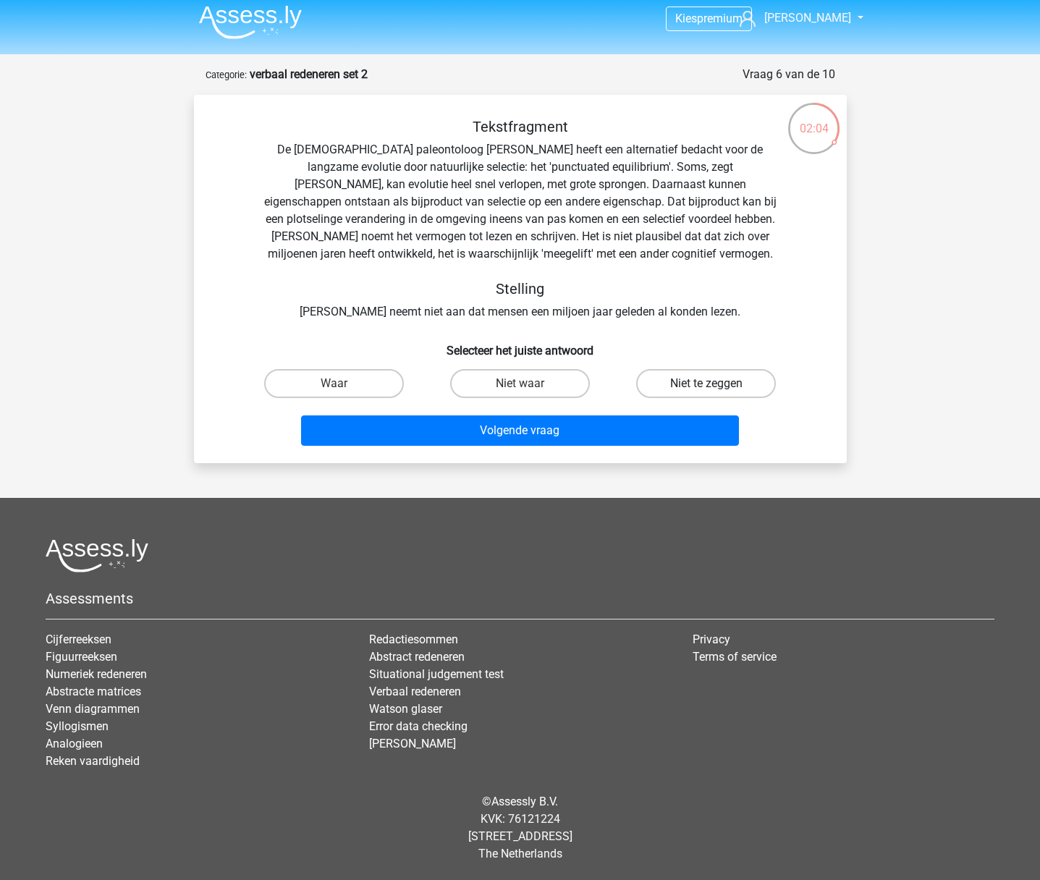
click at [671, 388] on label "Niet te zeggen" at bounding box center [706, 383] width 140 height 29
click at [706, 388] on input "Niet te zeggen" at bounding box center [710, 387] width 9 height 9
radio input "true"
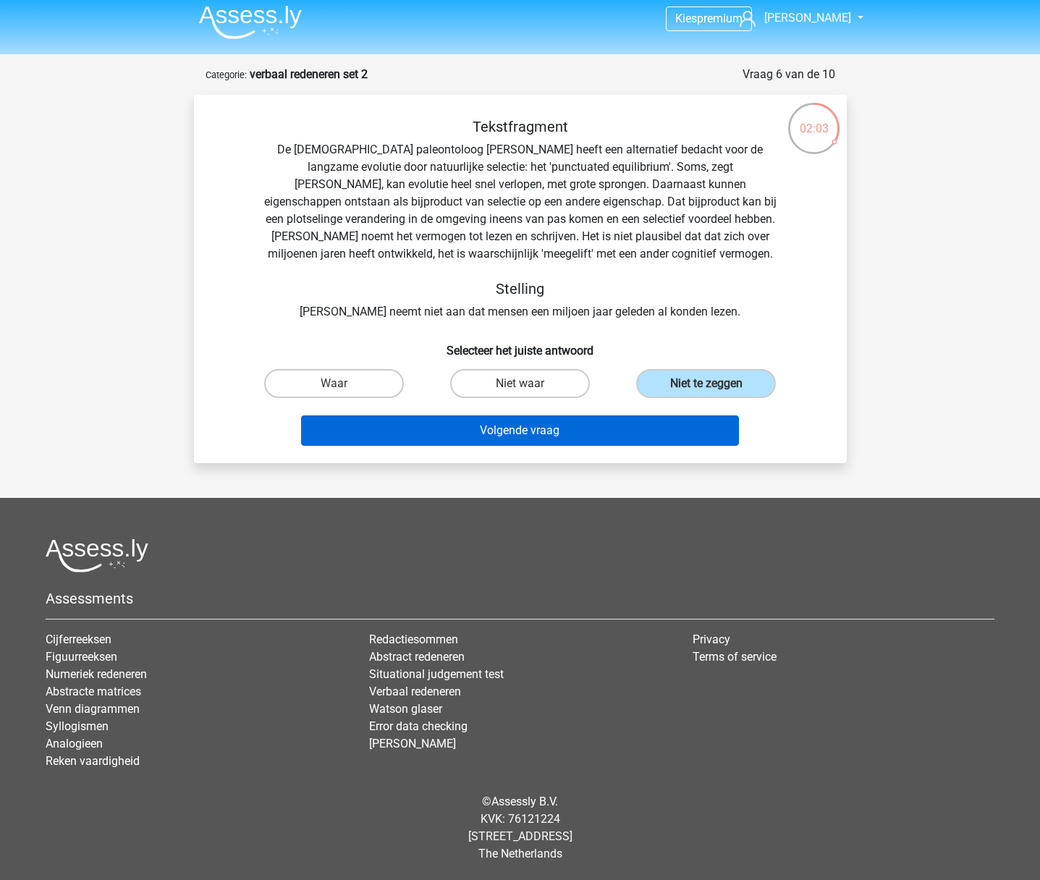
click at [542, 435] on button "Volgende vraag" at bounding box center [520, 430] width 438 height 30
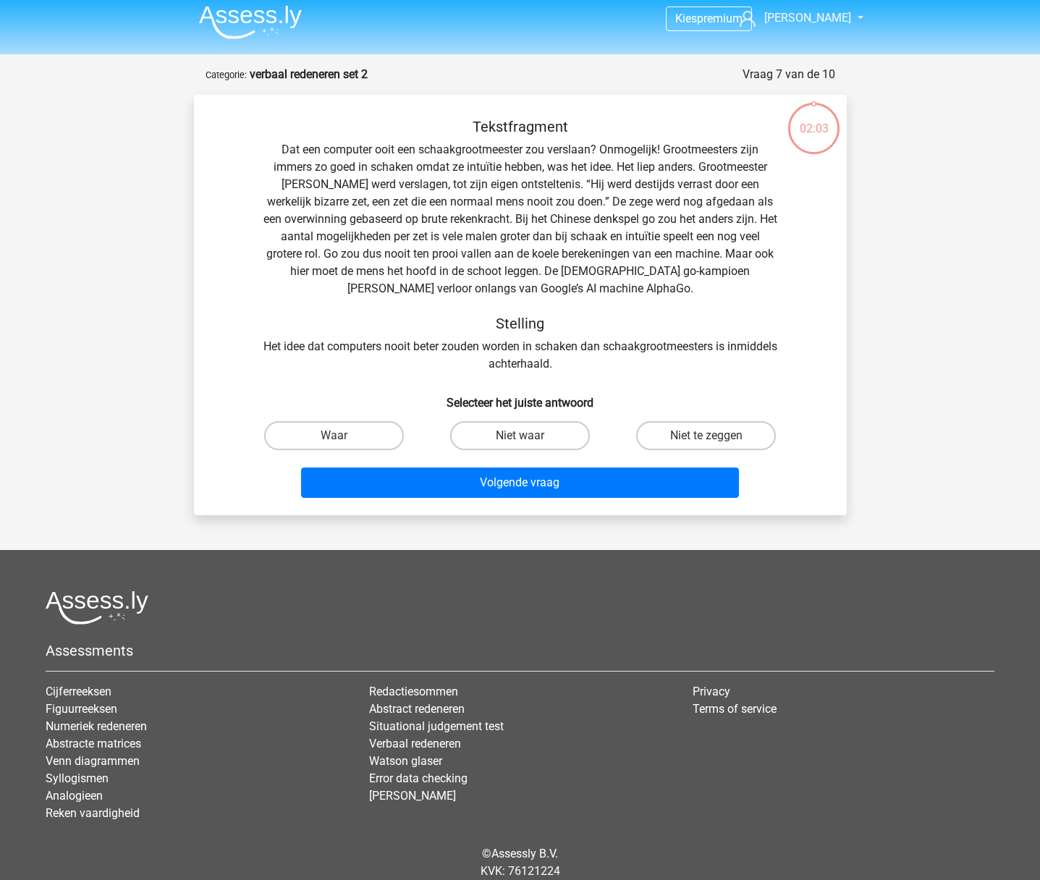
scroll to position [59, 0]
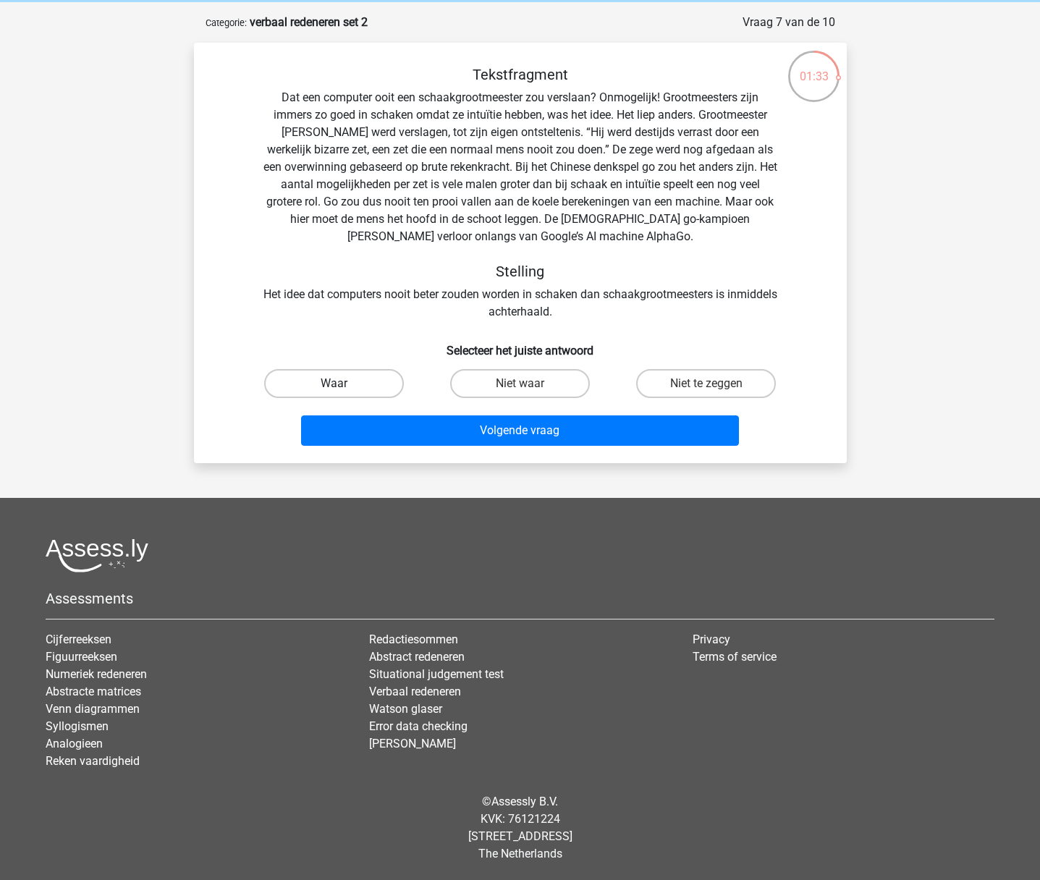
click at [349, 381] on label "Waar" at bounding box center [334, 383] width 140 height 29
click at [343, 383] on input "Waar" at bounding box center [338, 387] width 9 height 9
radio input "true"
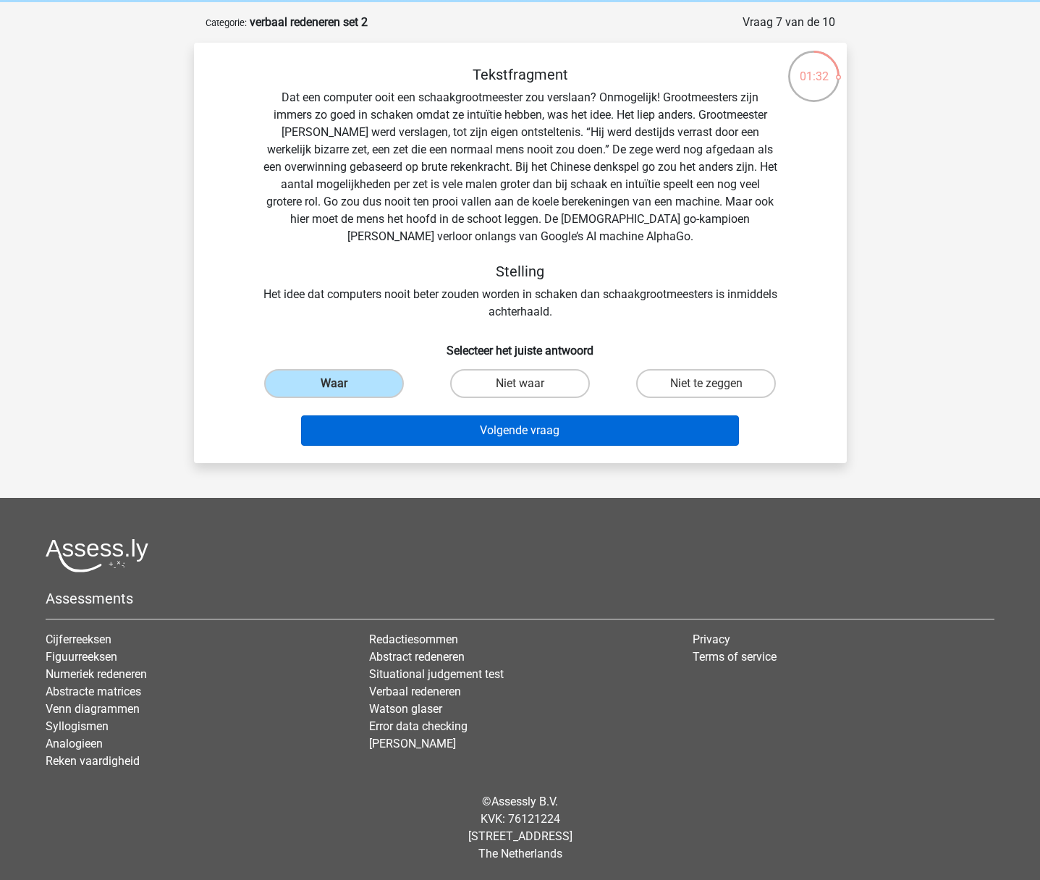
click at [519, 429] on button "Volgende vraag" at bounding box center [520, 430] width 438 height 30
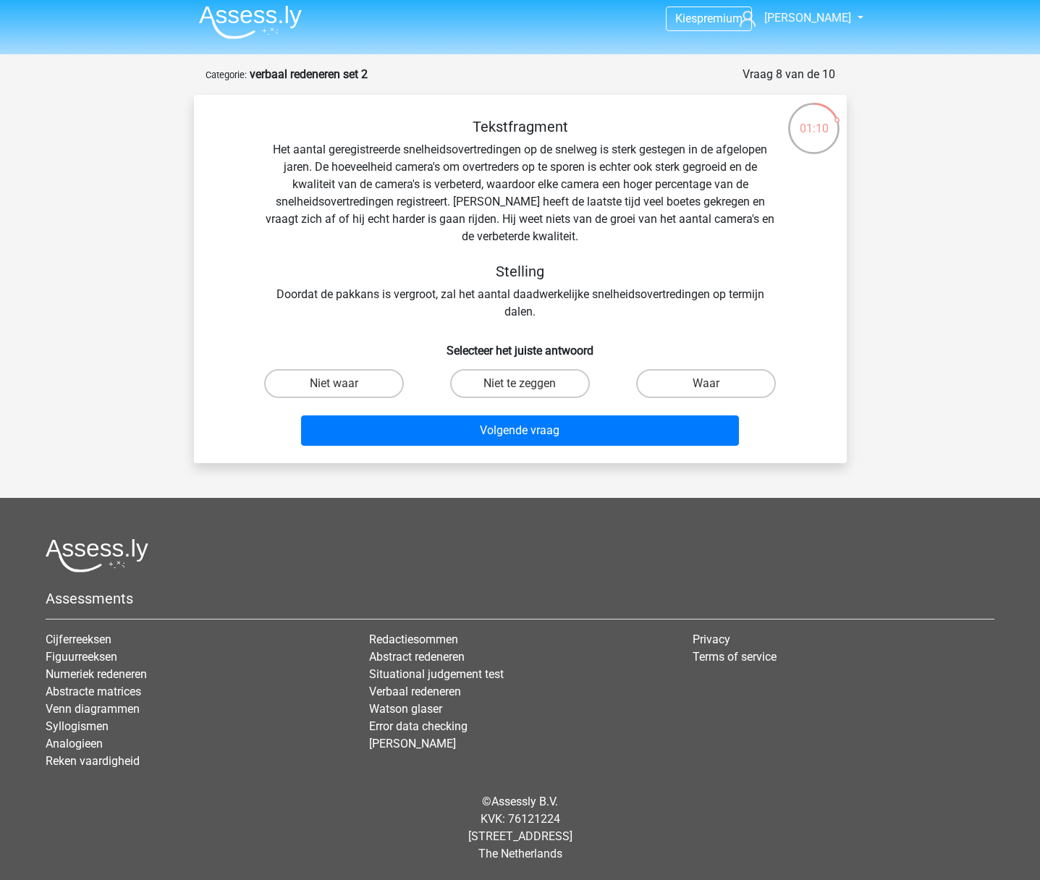
click at [521, 391] on input "Niet te zeggen" at bounding box center [523, 387] width 9 height 9
radio input "true"
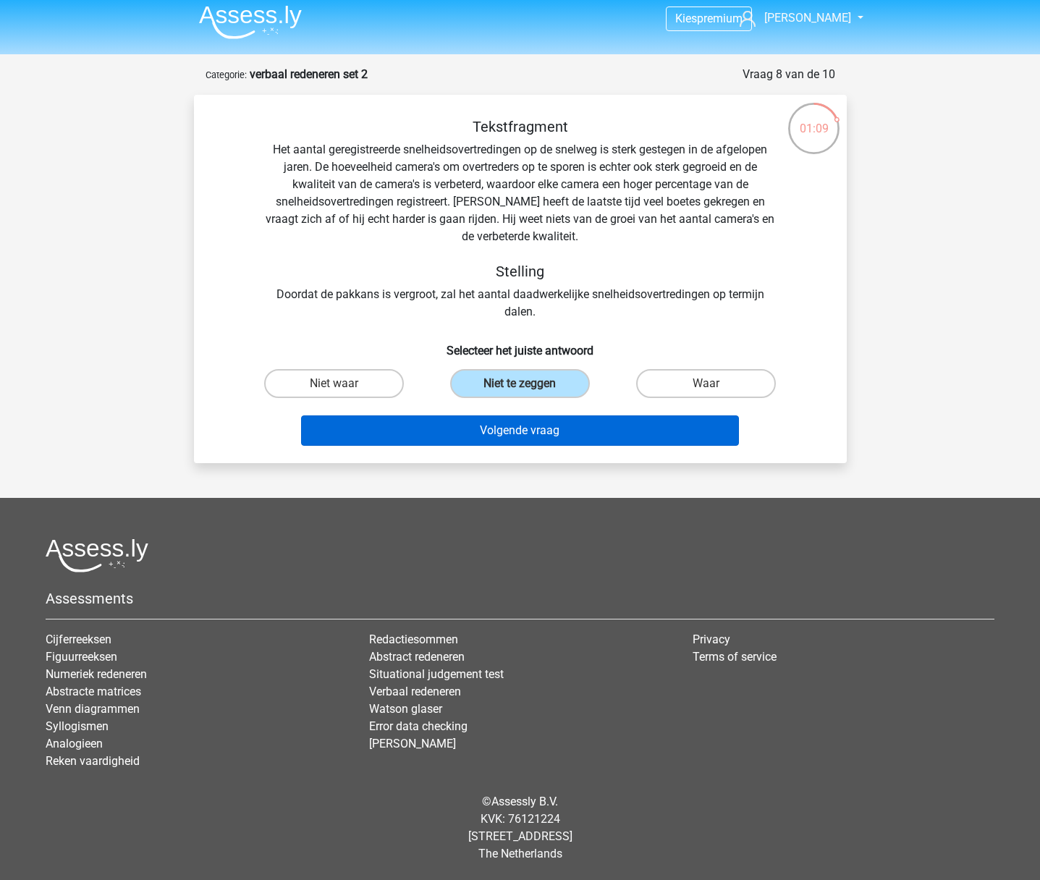
click at [516, 427] on button "Volgende vraag" at bounding box center [520, 430] width 438 height 30
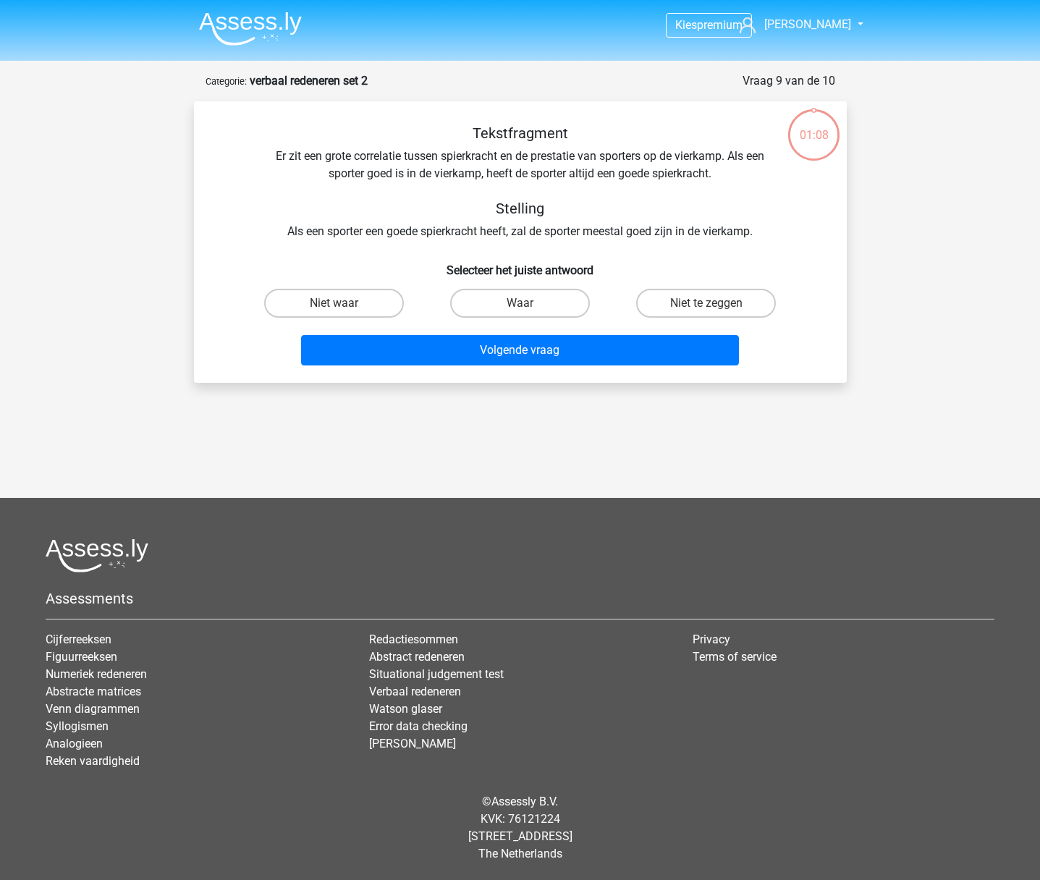
scroll to position [0, 0]
click at [664, 307] on label "Niet te zeggen" at bounding box center [706, 303] width 140 height 29
click at [706, 307] on input "Niet te zeggen" at bounding box center [710, 307] width 9 height 9
radio input "true"
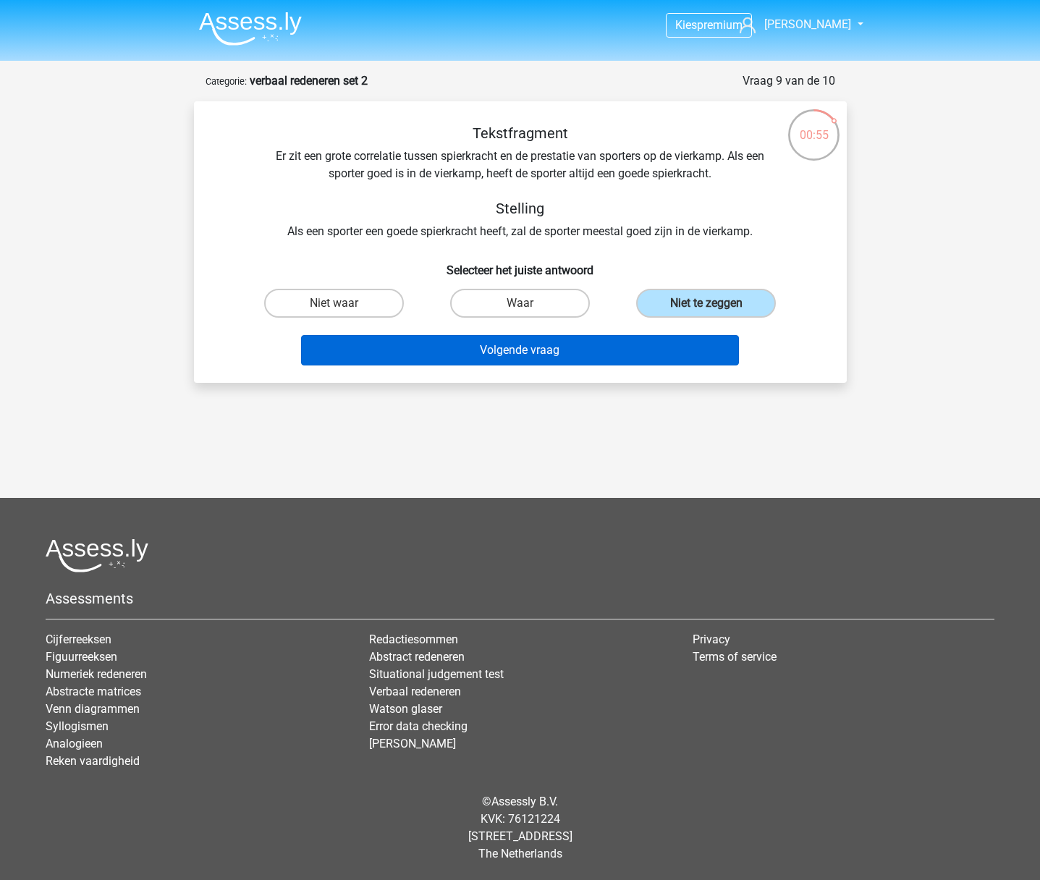
click at [548, 352] on button "Volgende vraag" at bounding box center [520, 350] width 438 height 30
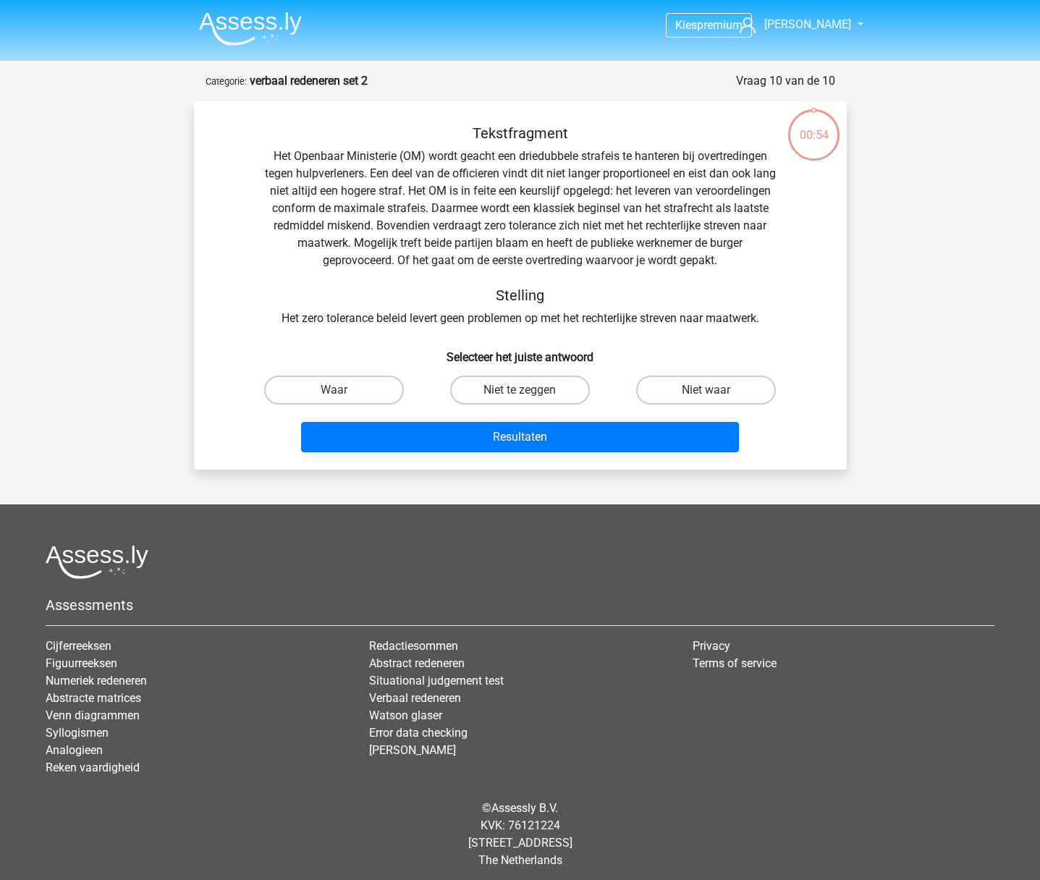
scroll to position [7, 0]
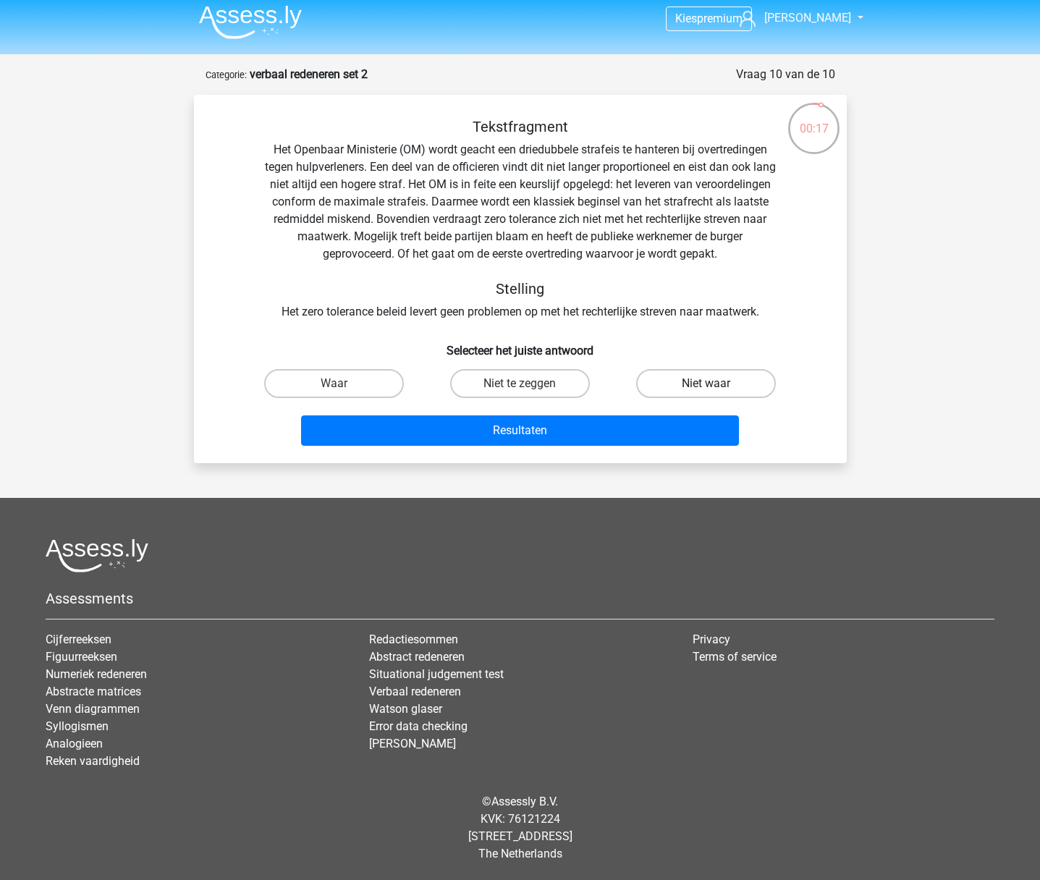
click at [692, 386] on label "Niet waar" at bounding box center [706, 383] width 140 height 29
click at [706, 386] on input "Niet waar" at bounding box center [710, 387] width 9 height 9
radio input "true"
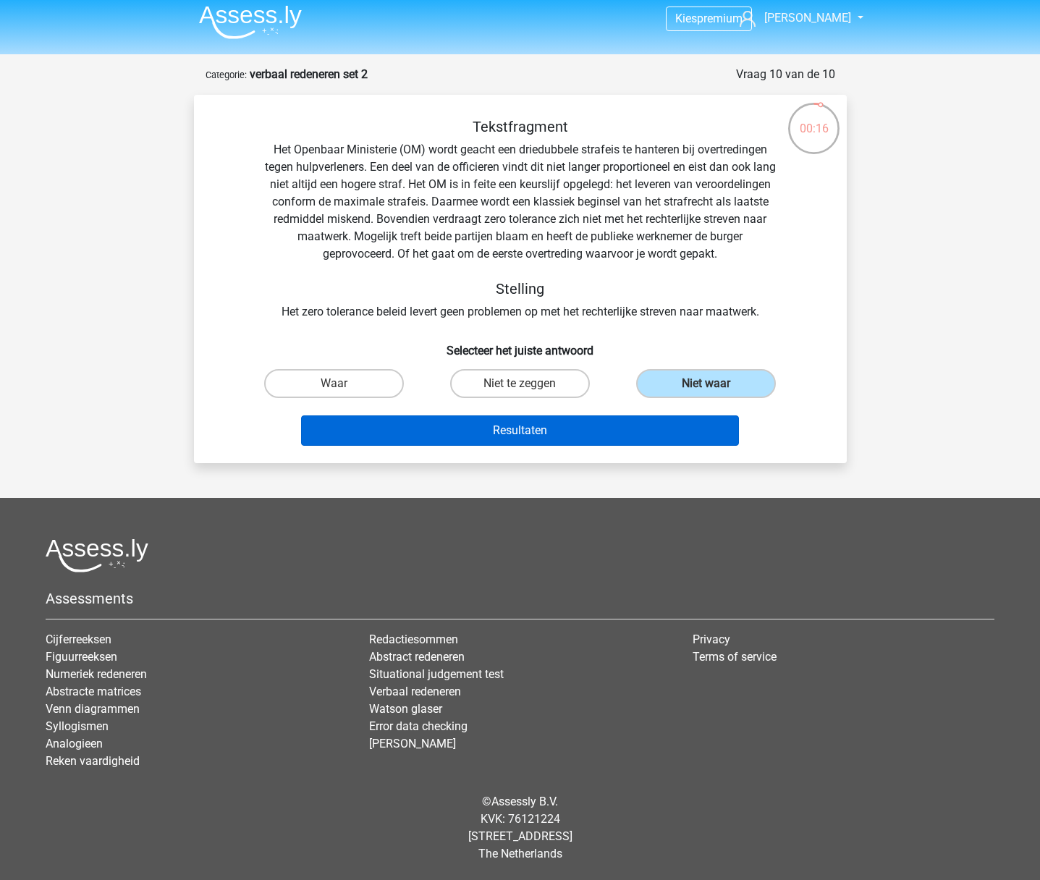
click at [525, 432] on button "Resultaten" at bounding box center [520, 430] width 438 height 30
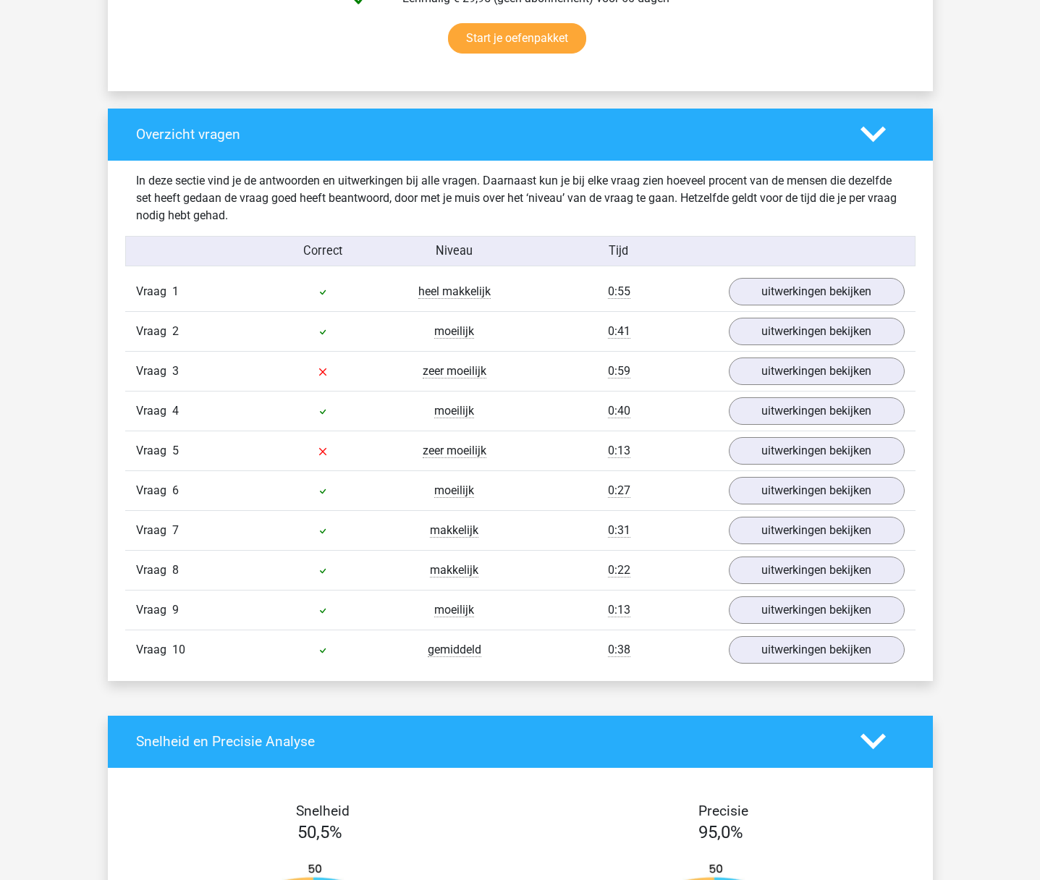
scroll to position [985, 0]
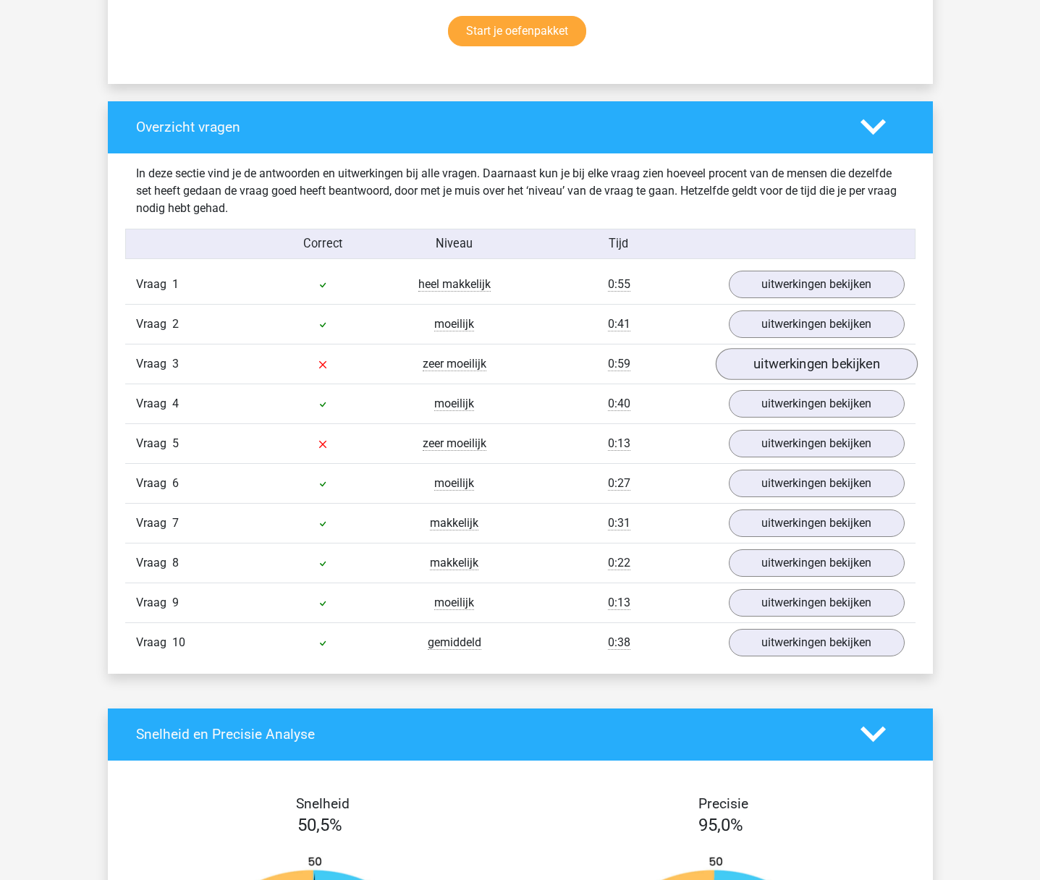
click at [849, 369] on link "uitwerkingen bekijken" at bounding box center [816, 364] width 202 height 32
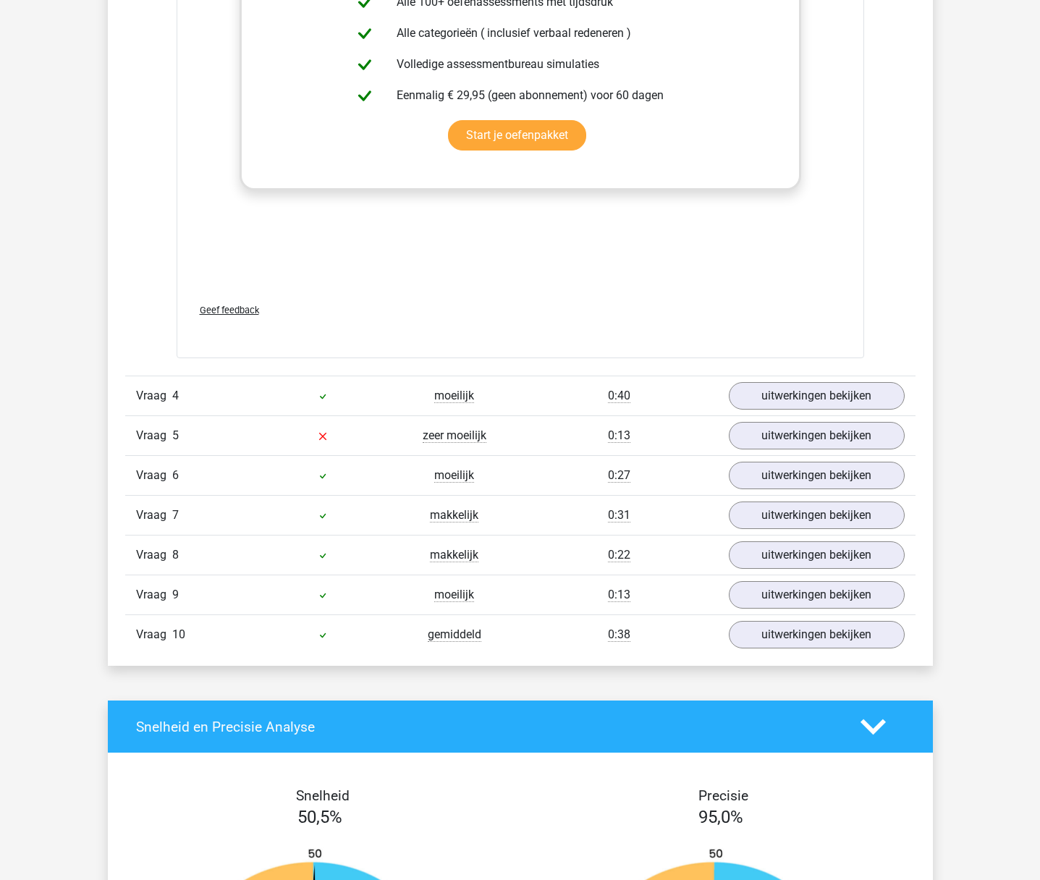
scroll to position [1807, 0]
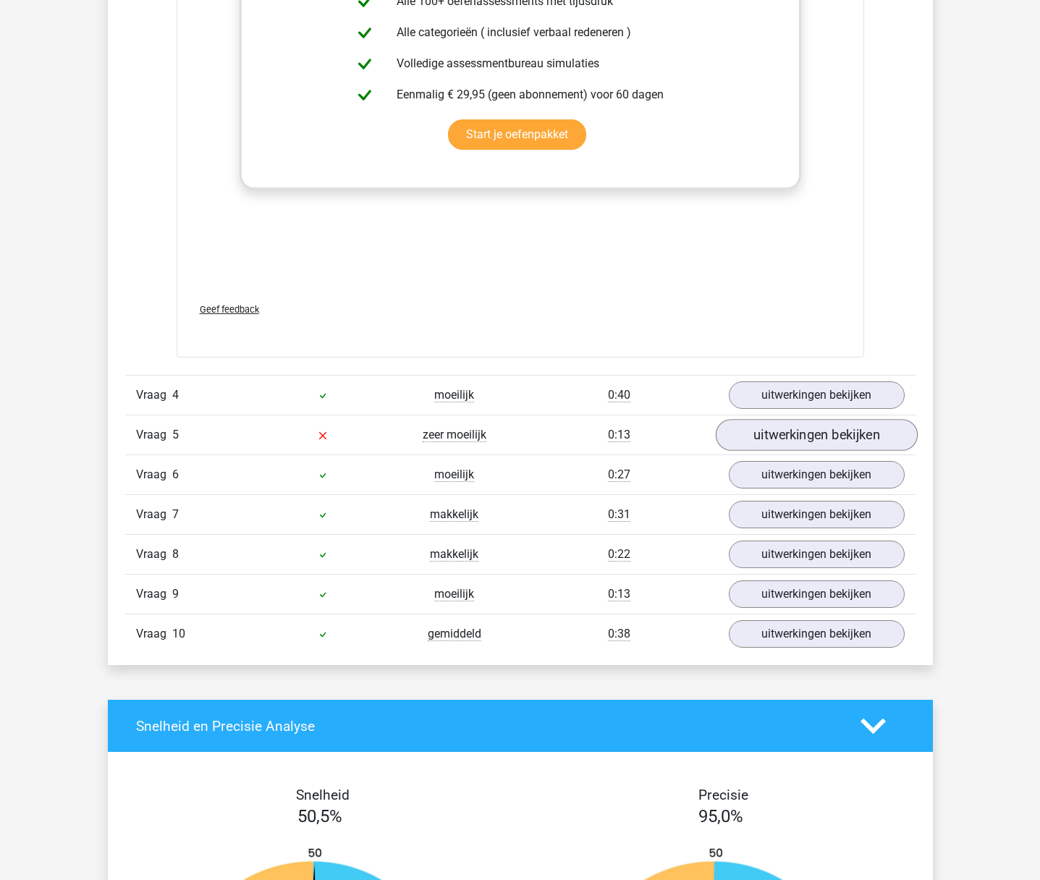
click at [762, 419] on link "uitwerkingen bekijken" at bounding box center [816, 435] width 202 height 32
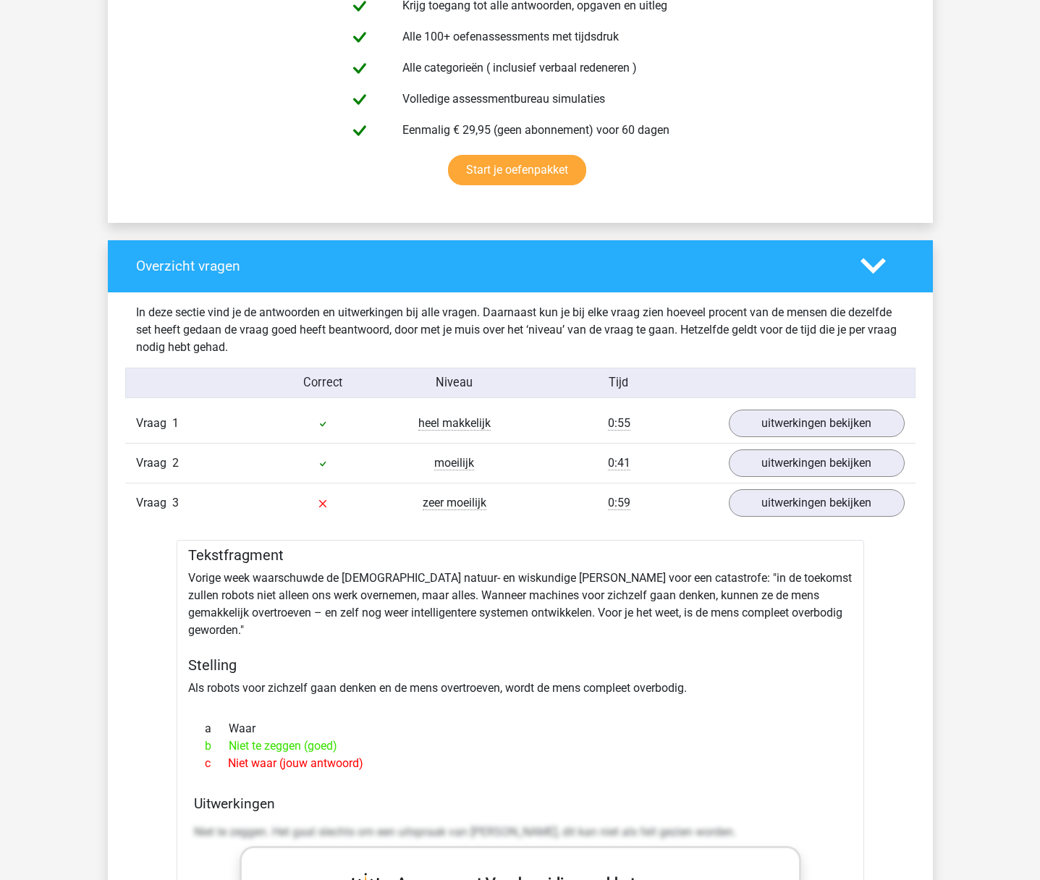
scroll to position [846, 0]
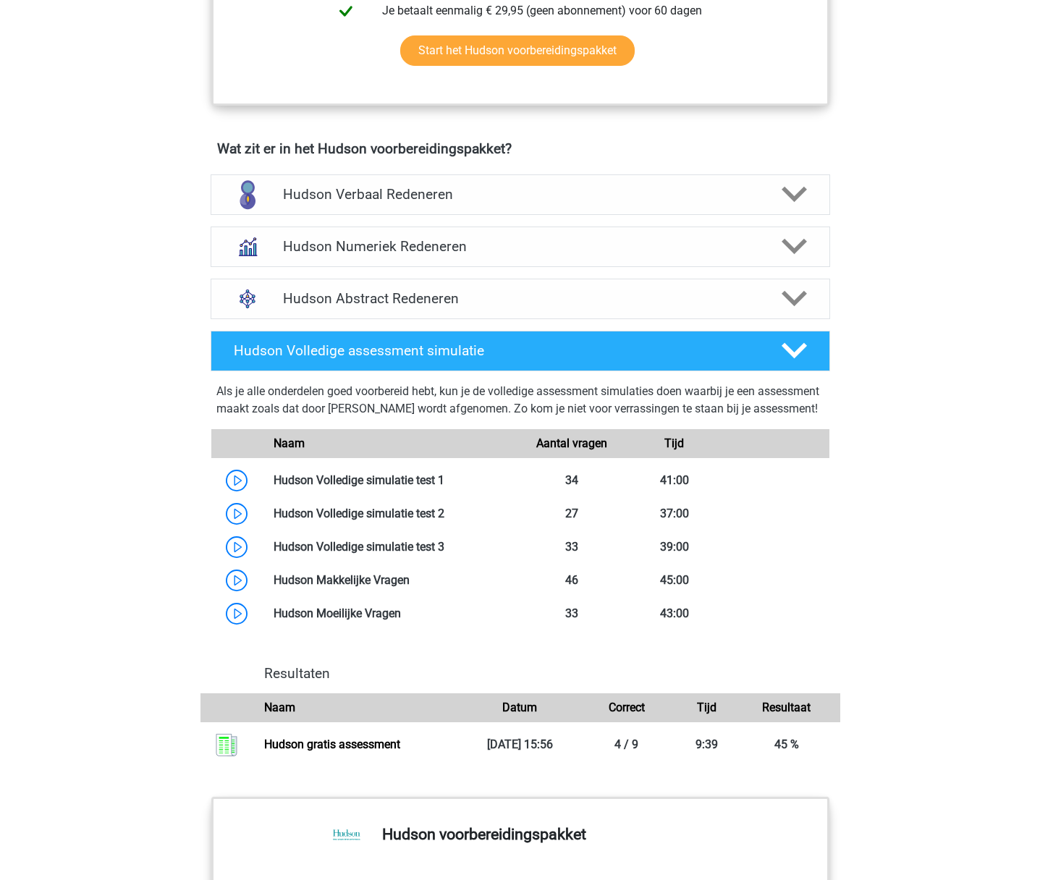
scroll to position [776, 0]
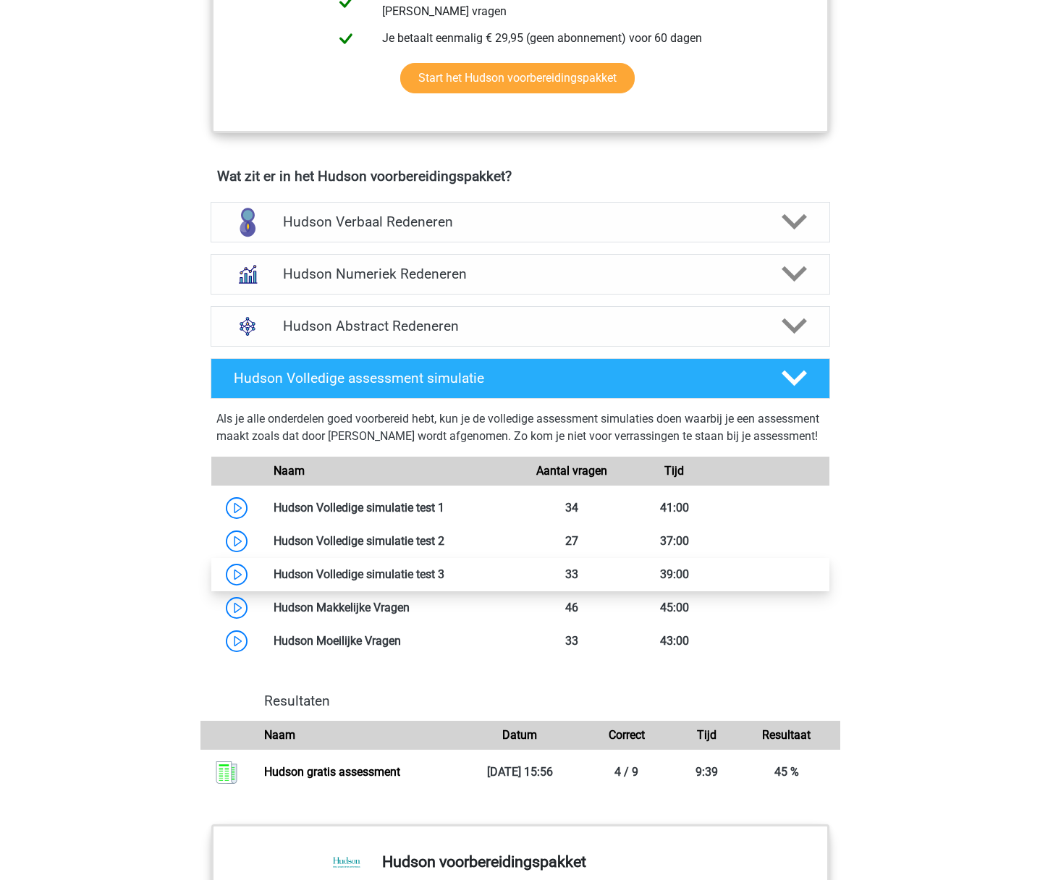
click at [444, 581] on link at bounding box center [444, 574] width 0 height 14
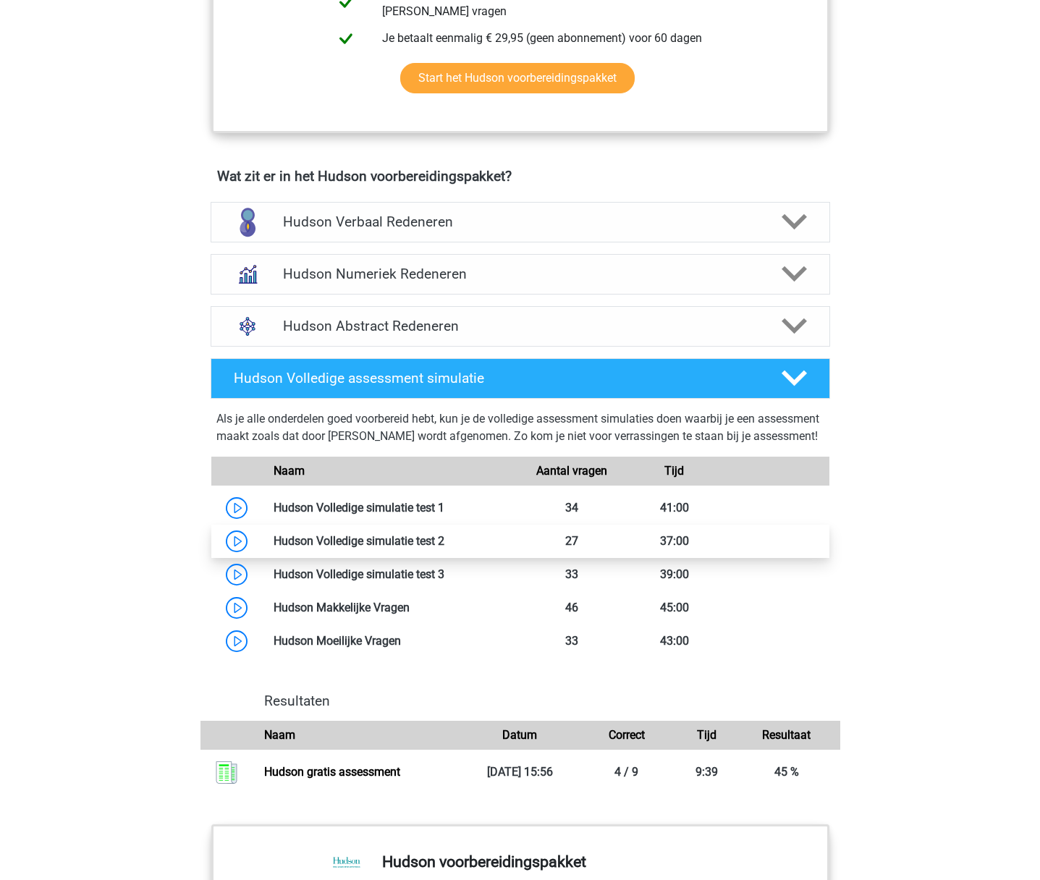
click at [444, 548] on link at bounding box center [444, 541] width 0 height 14
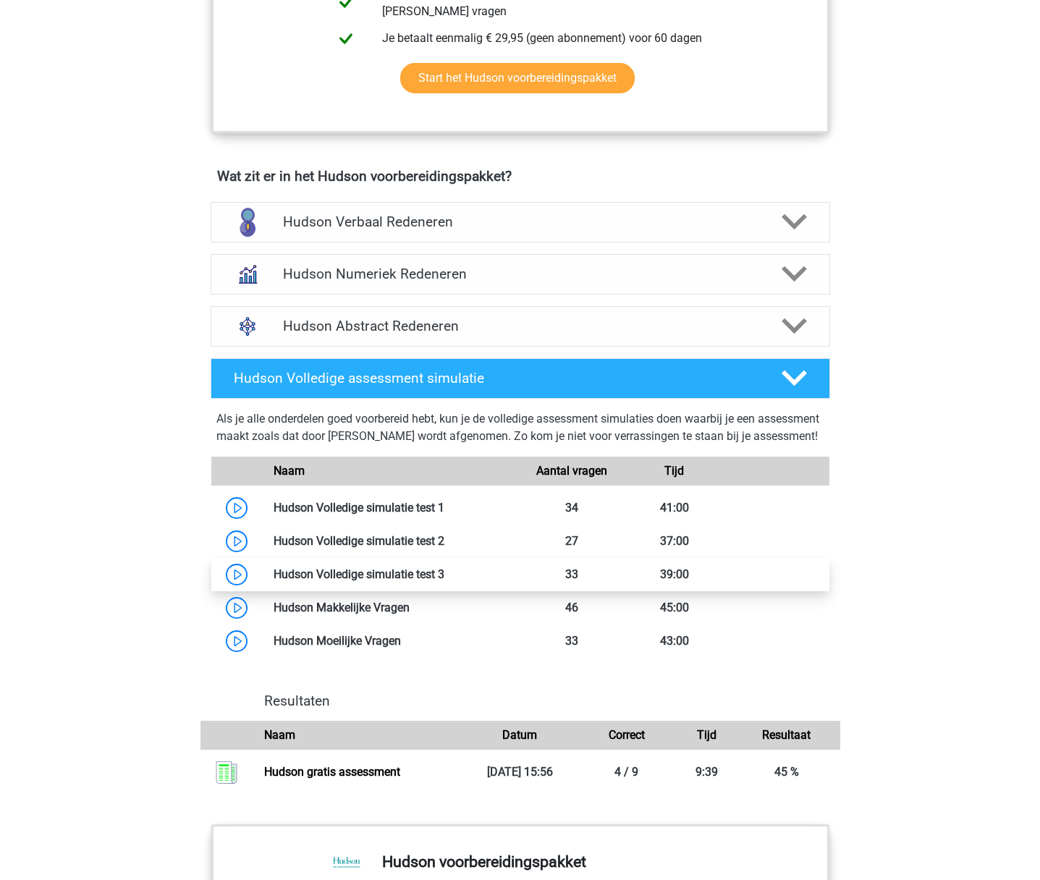
click at [444, 581] on link at bounding box center [444, 574] width 0 height 14
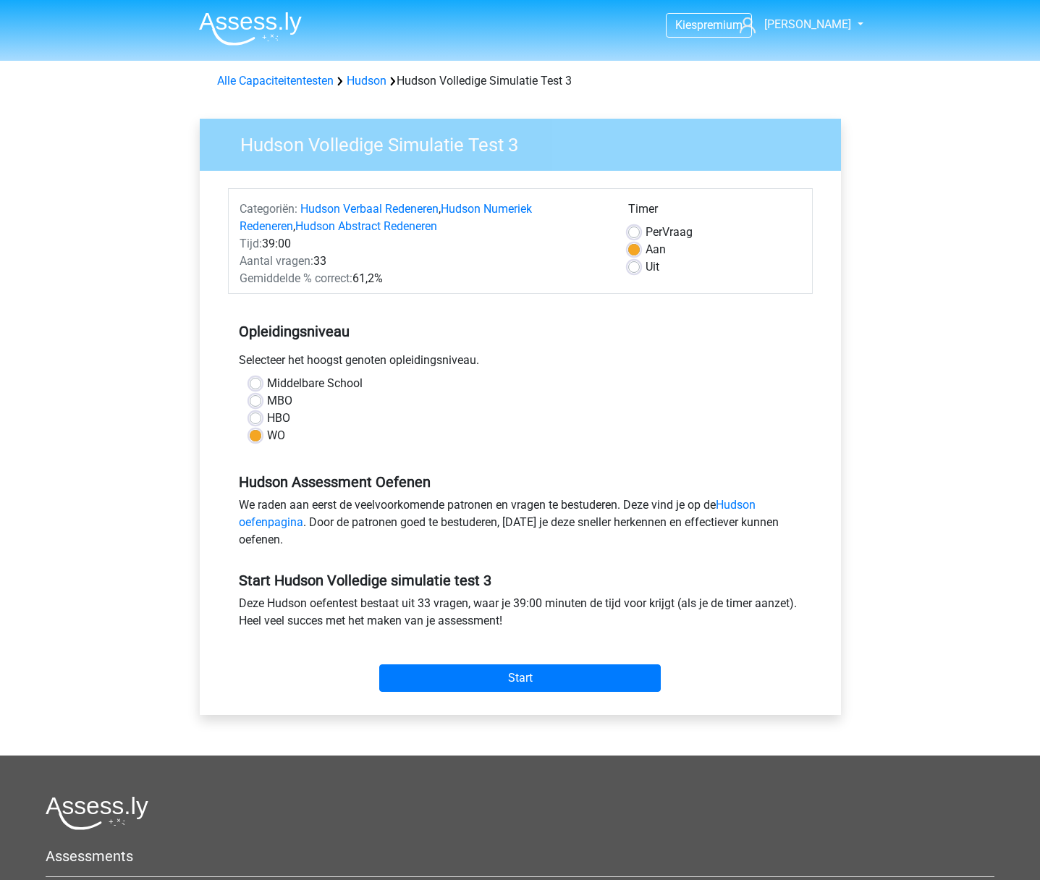
click at [645, 231] on label "Per Vraag" at bounding box center [668, 232] width 47 height 17
click at [635, 231] on input "Per Vraag" at bounding box center [634, 231] width 12 height 14
radio input "true"
click at [645, 249] on label "Aan" at bounding box center [655, 249] width 20 height 17
click at [634, 249] on input "Aan" at bounding box center [634, 248] width 12 height 14
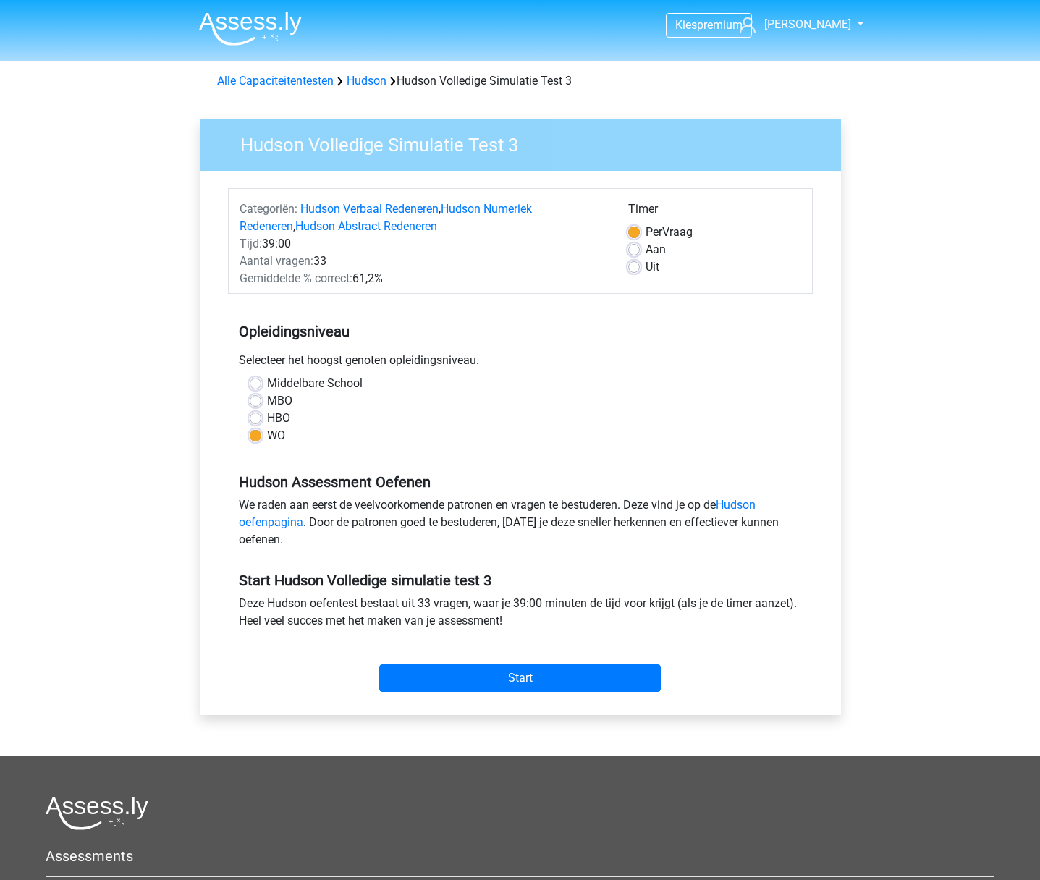
radio input "true"
drag, startPoint x: 631, startPoint y: 226, endPoint x: 632, endPoint y: 234, distance: 7.3
click at [645, 227] on label "Per Vraag" at bounding box center [668, 232] width 47 height 17
click at [631, 227] on input "Per Vraag" at bounding box center [634, 231] width 12 height 14
radio input "true"
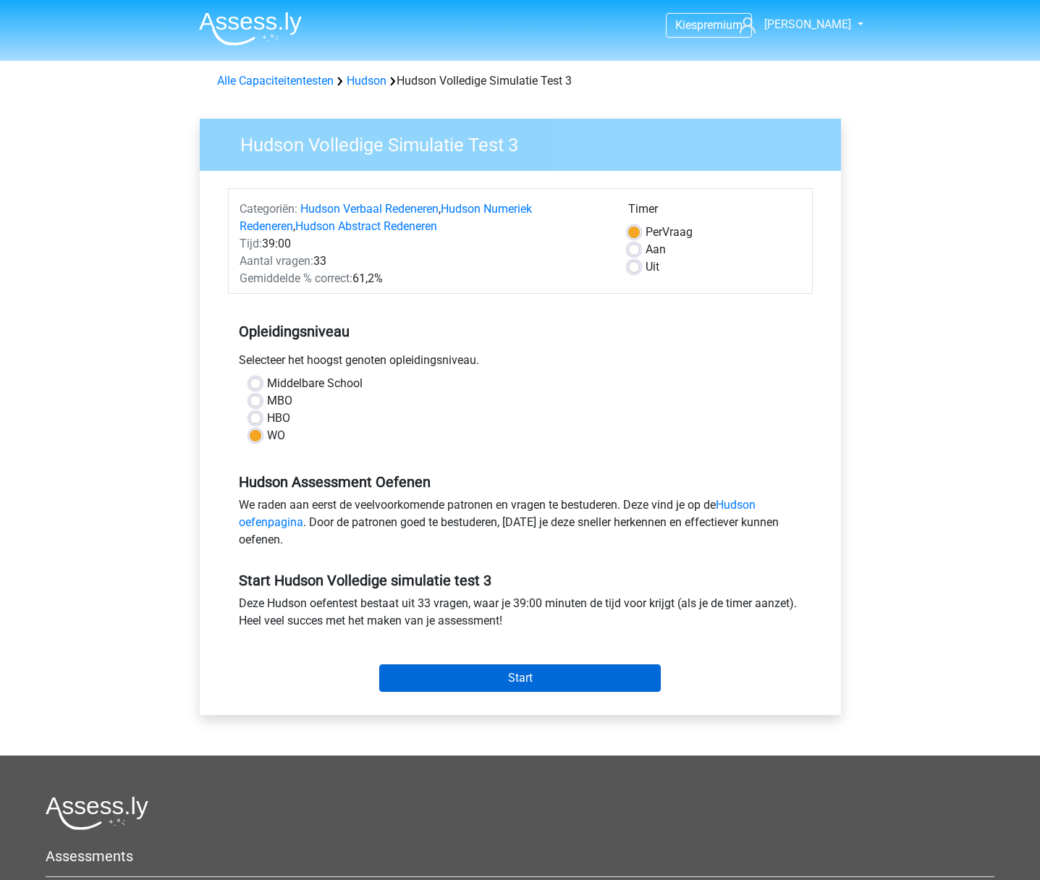
click at [550, 684] on input "Start" at bounding box center [519, 677] width 281 height 27
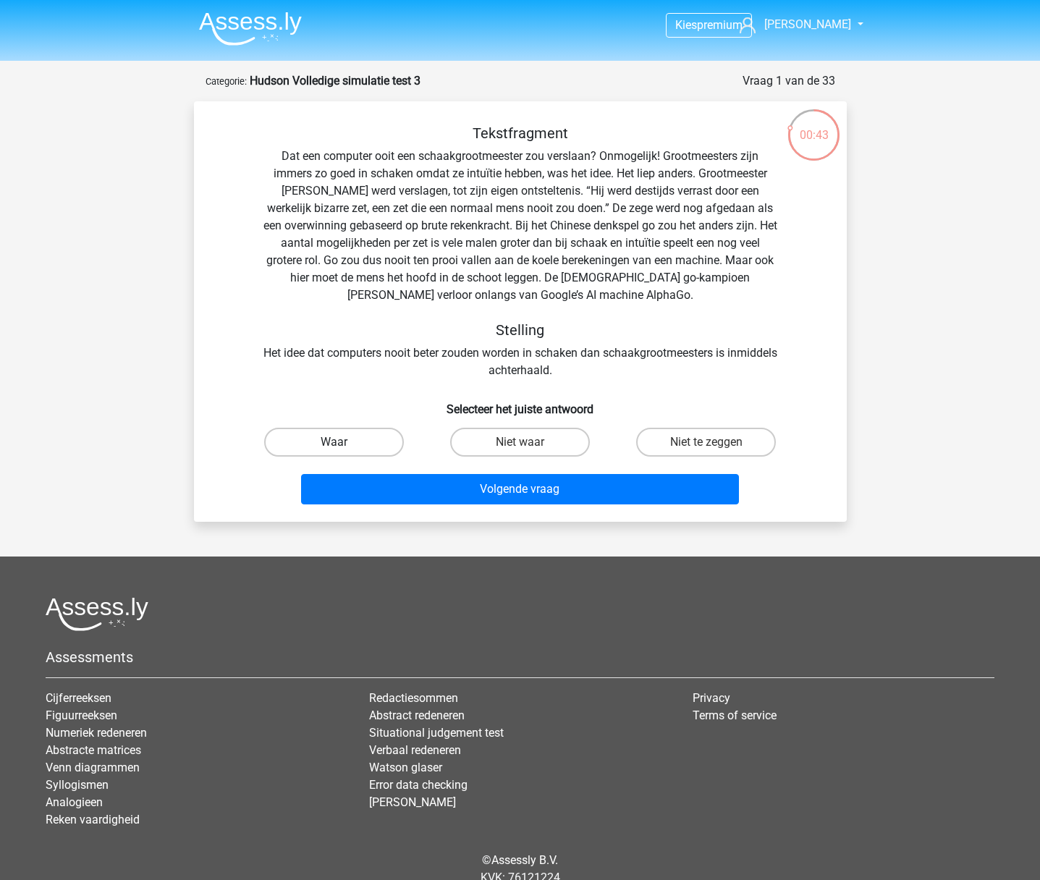
click at [331, 446] on label "Waar" at bounding box center [334, 442] width 140 height 29
click at [334, 446] on input "Waar" at bounding box center [338, 446] width 9 height 9
radio input "true"
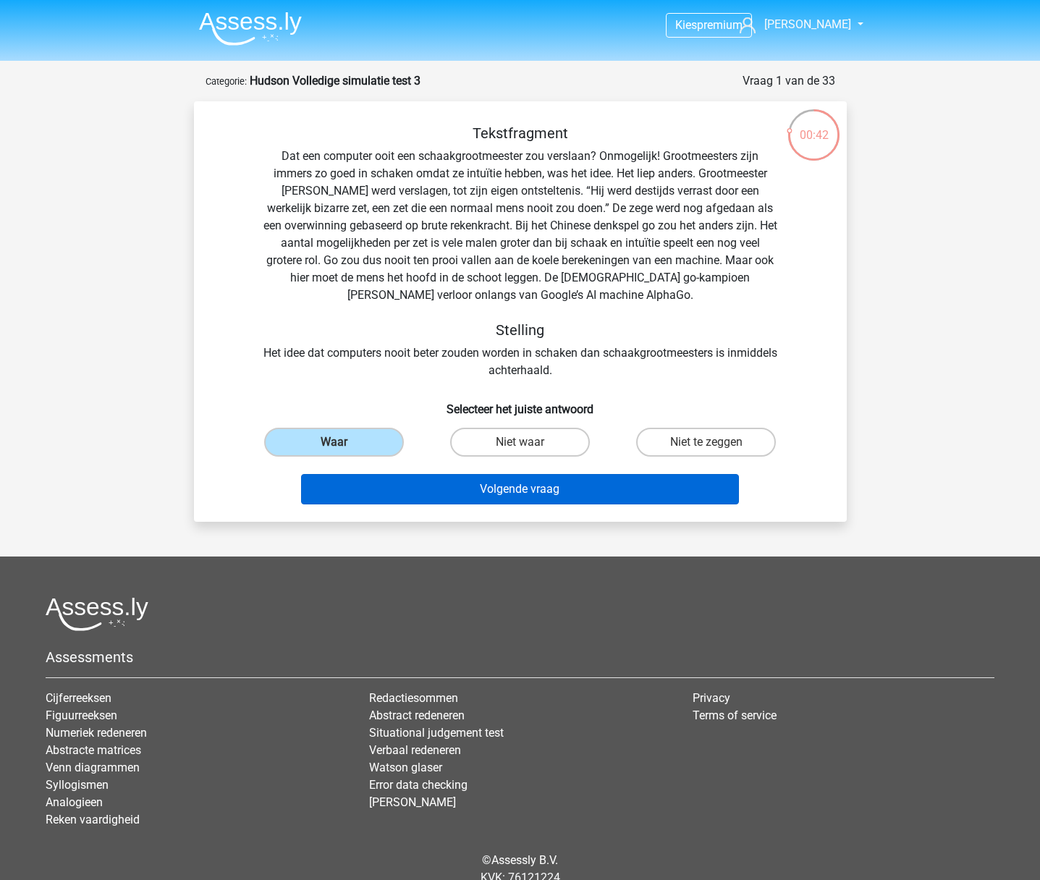
click at [477, 493] on button "Volgende vraag" at bounding box center [520, 489] width 438 height 30
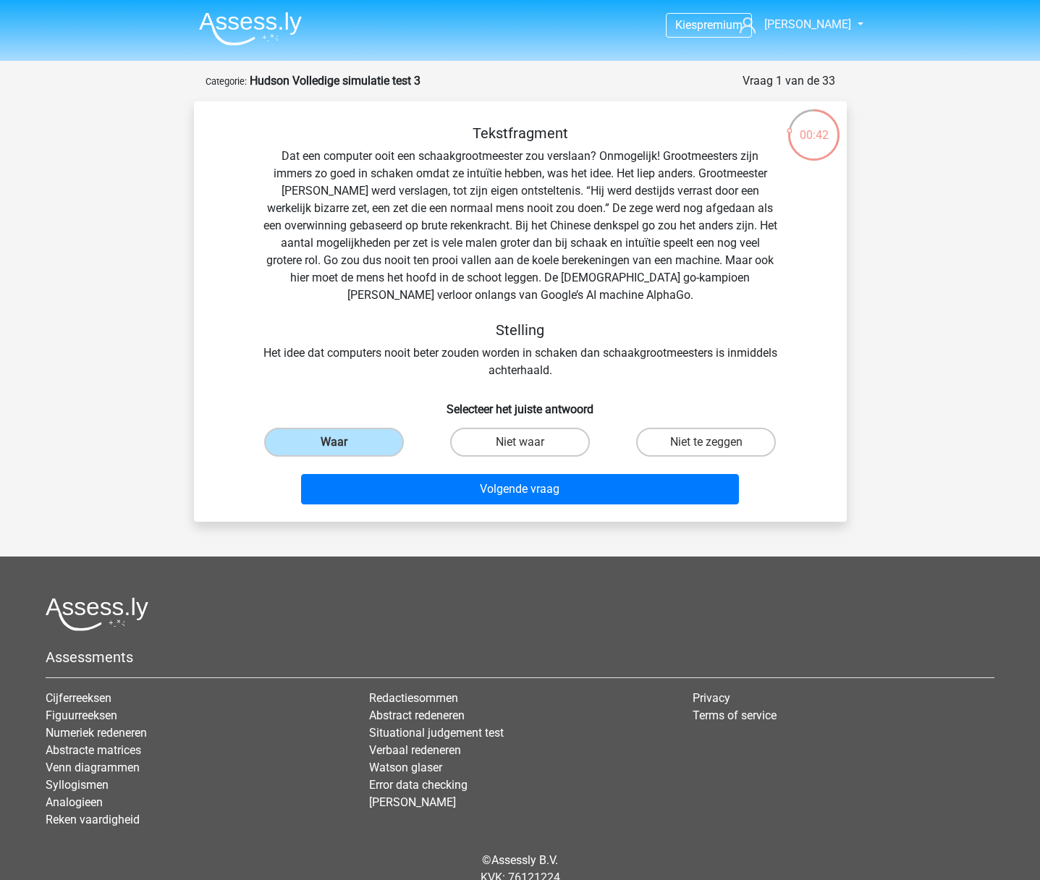
scroll to position [7, 0]
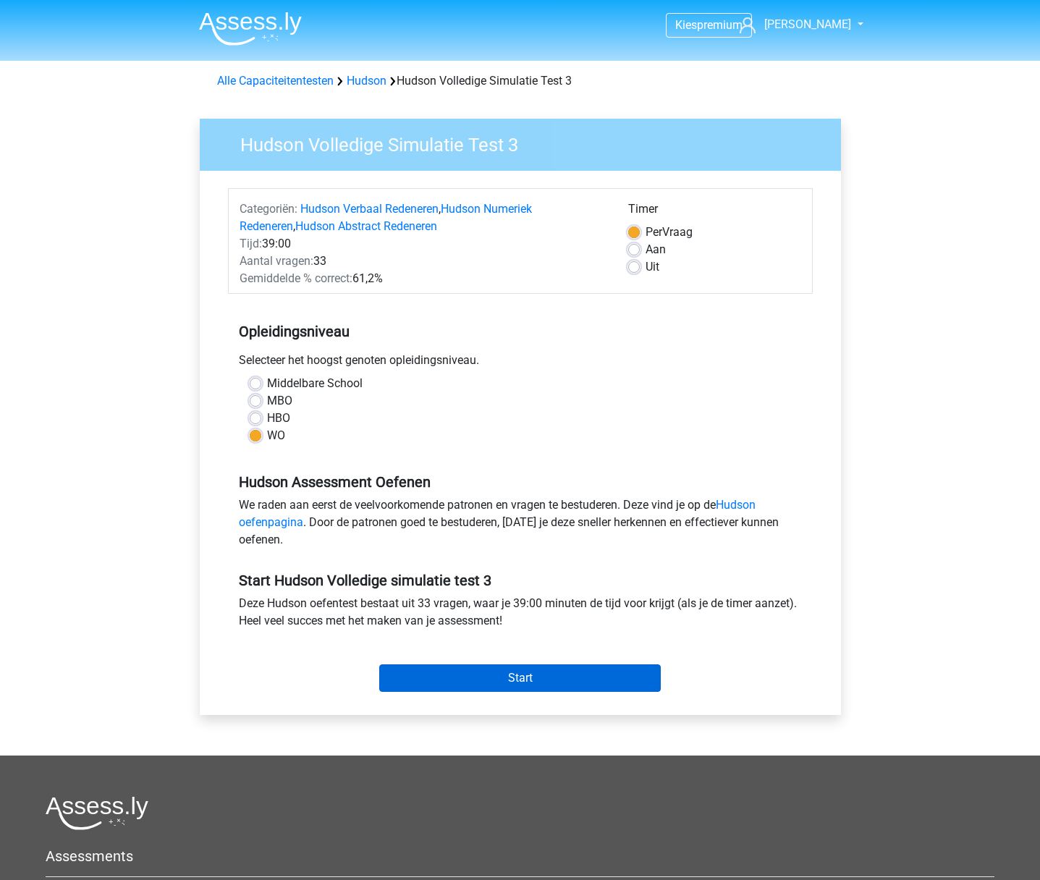
click at [490, 675] on input "Start" at bounding box center [519, 677] width 281 height 27
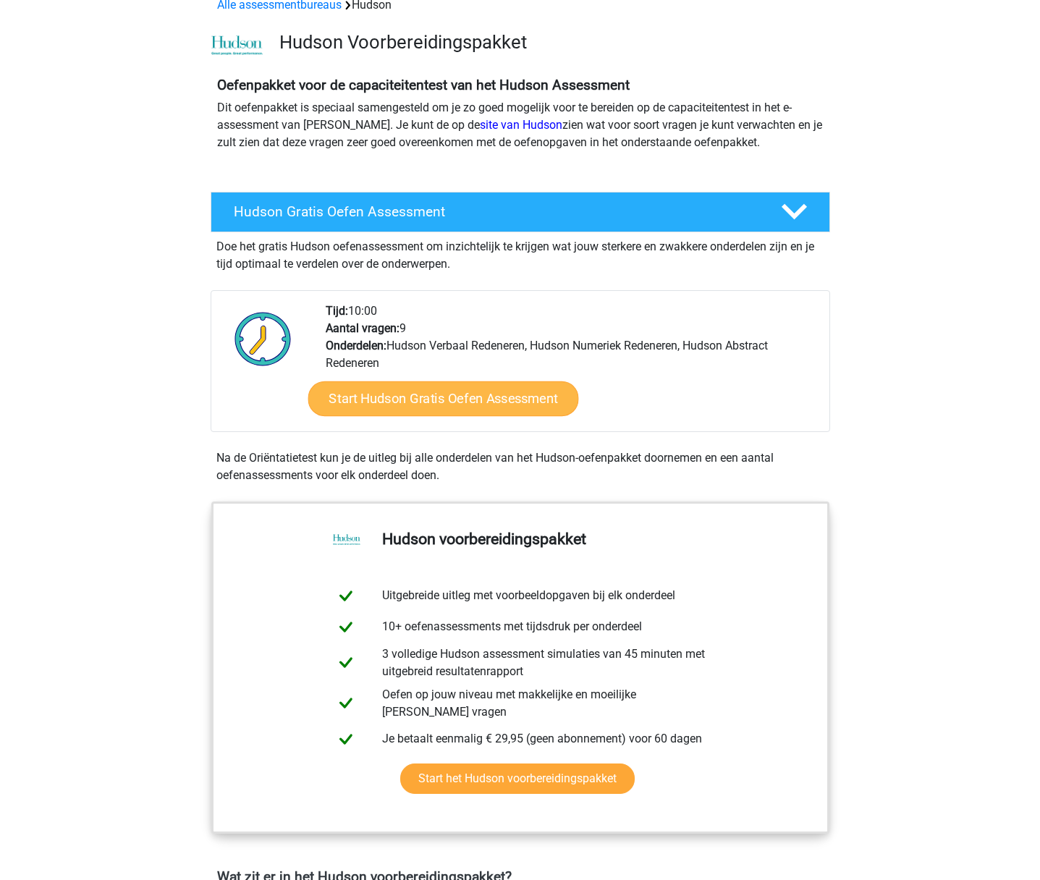
scroll to position [82, 0]
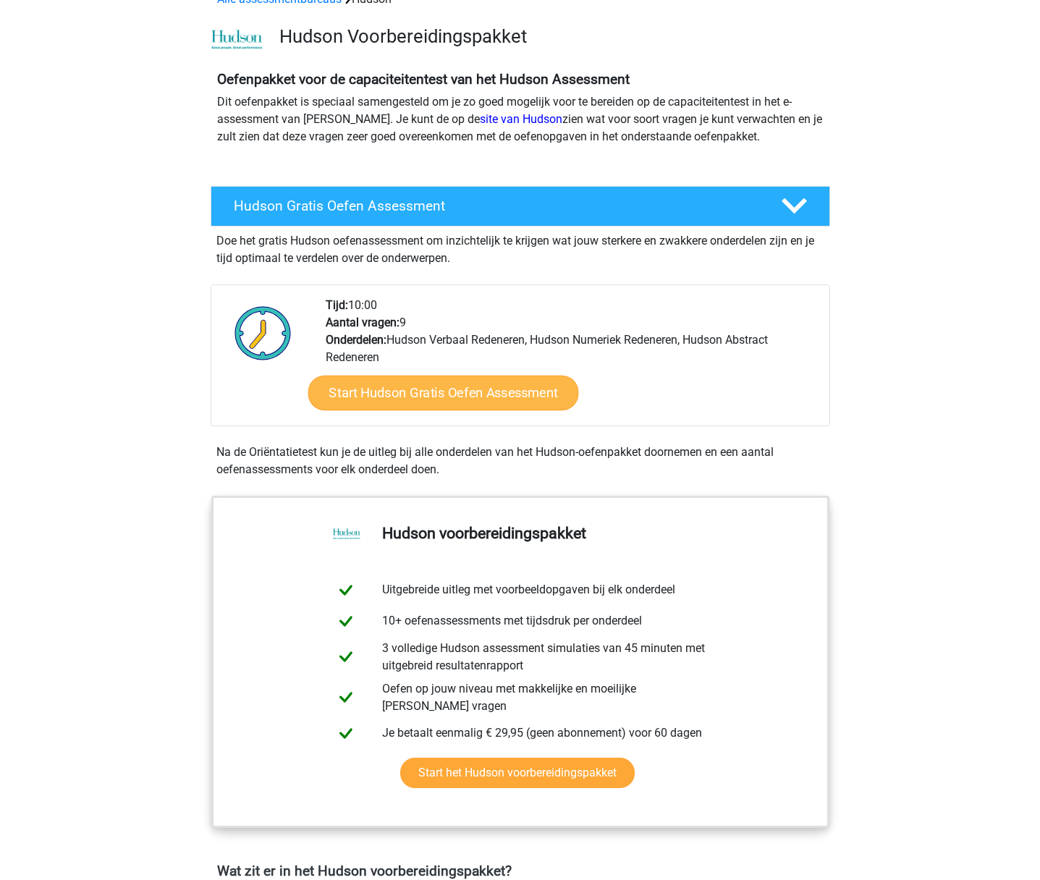
click at [478, 393] on link "Start Hudson Gratis Oefen Assessment" at bounding box center [442, 393] width 271 height 35
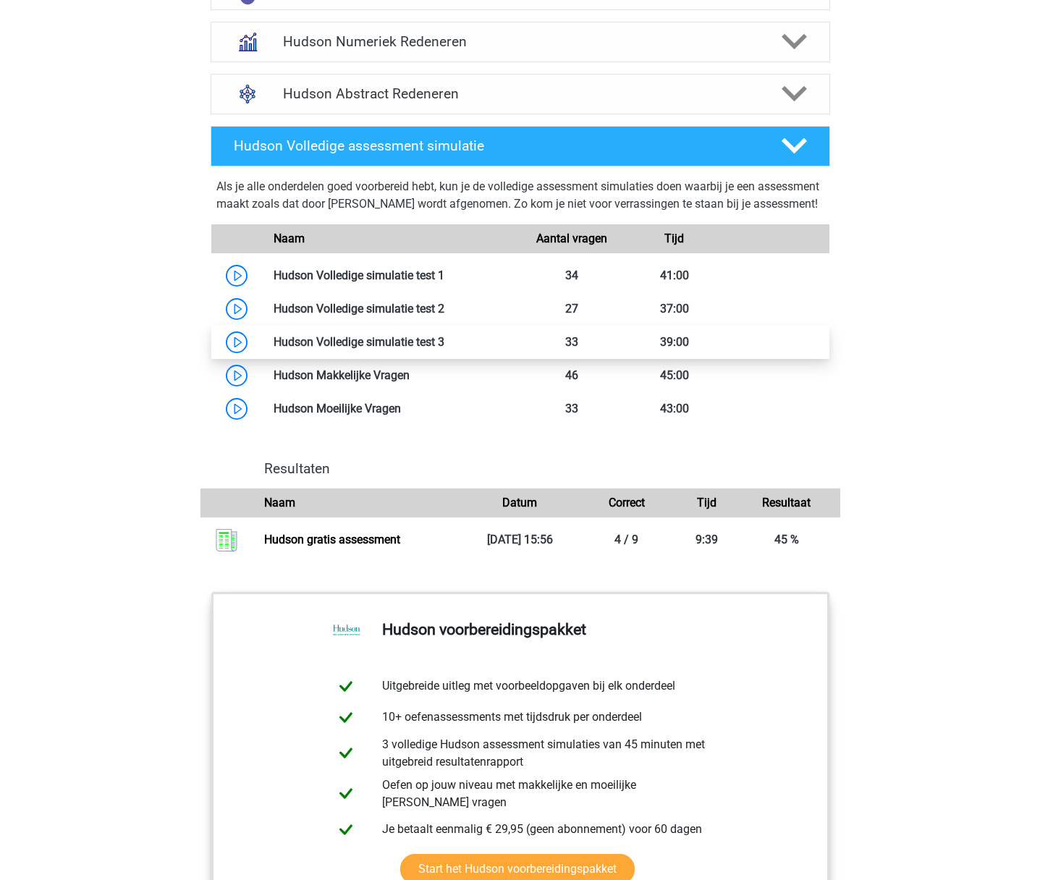
scroll to position [1010, 0]
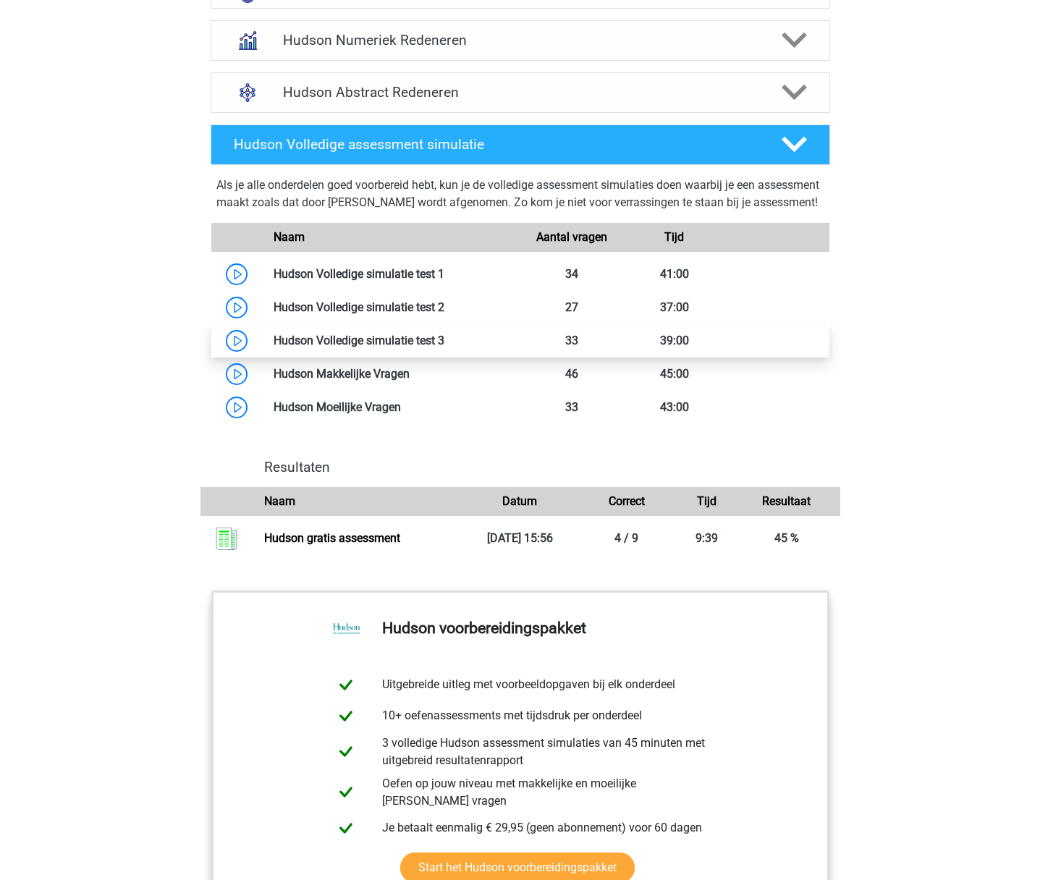
click at [444, 347] on link at bounding box center [444, 341] width 0 height 14
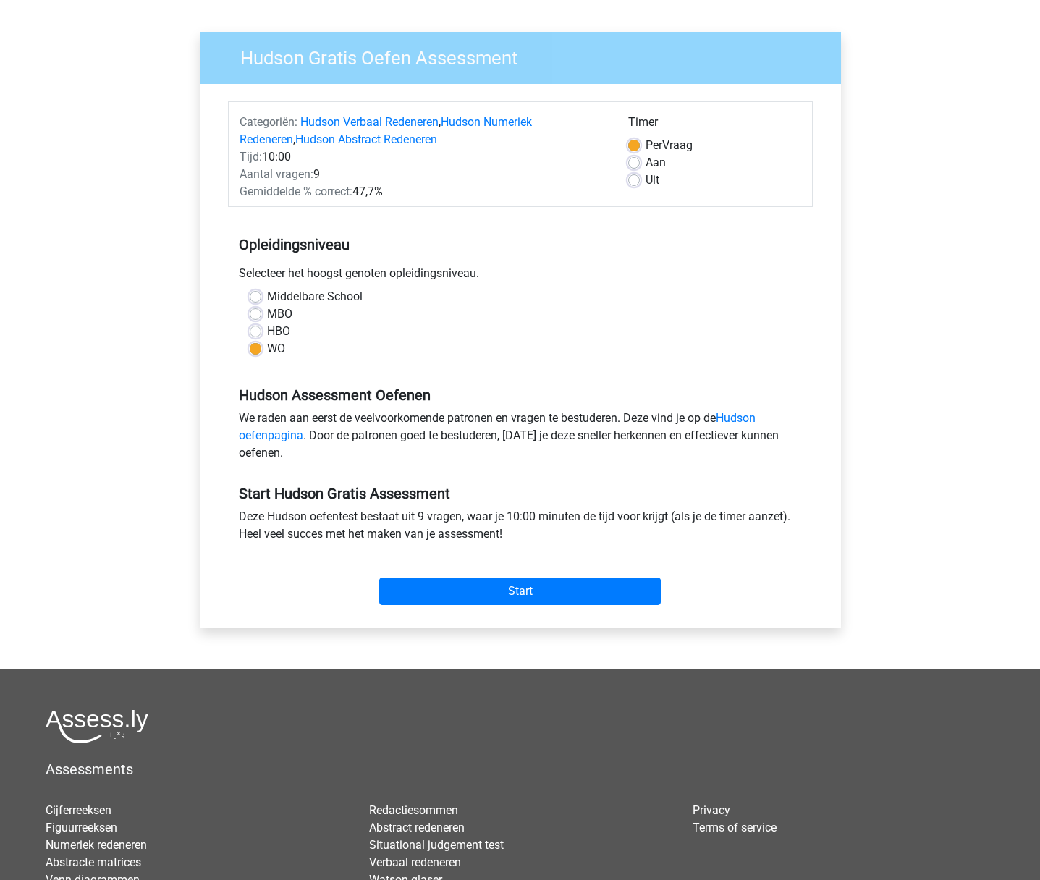
scroll to position [99, 0]
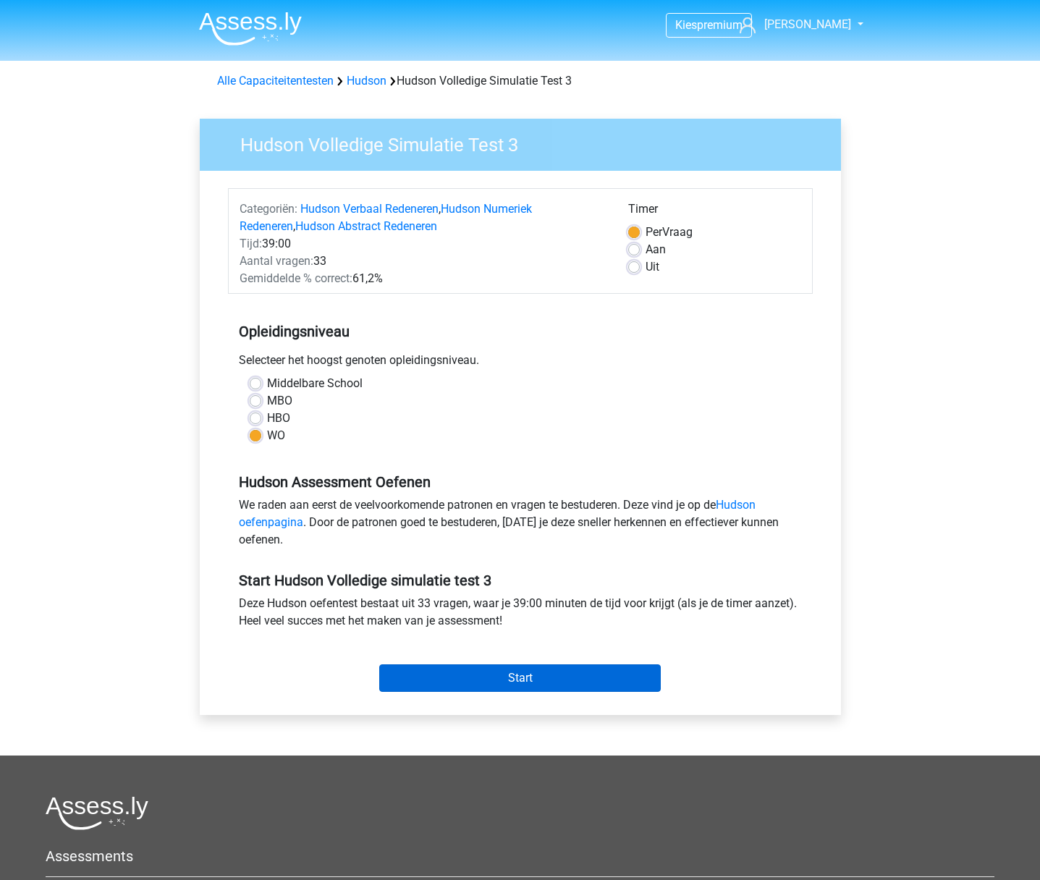
click at [477, 672] on input "Start" at bounding box center [519, 677] width 281 height 27
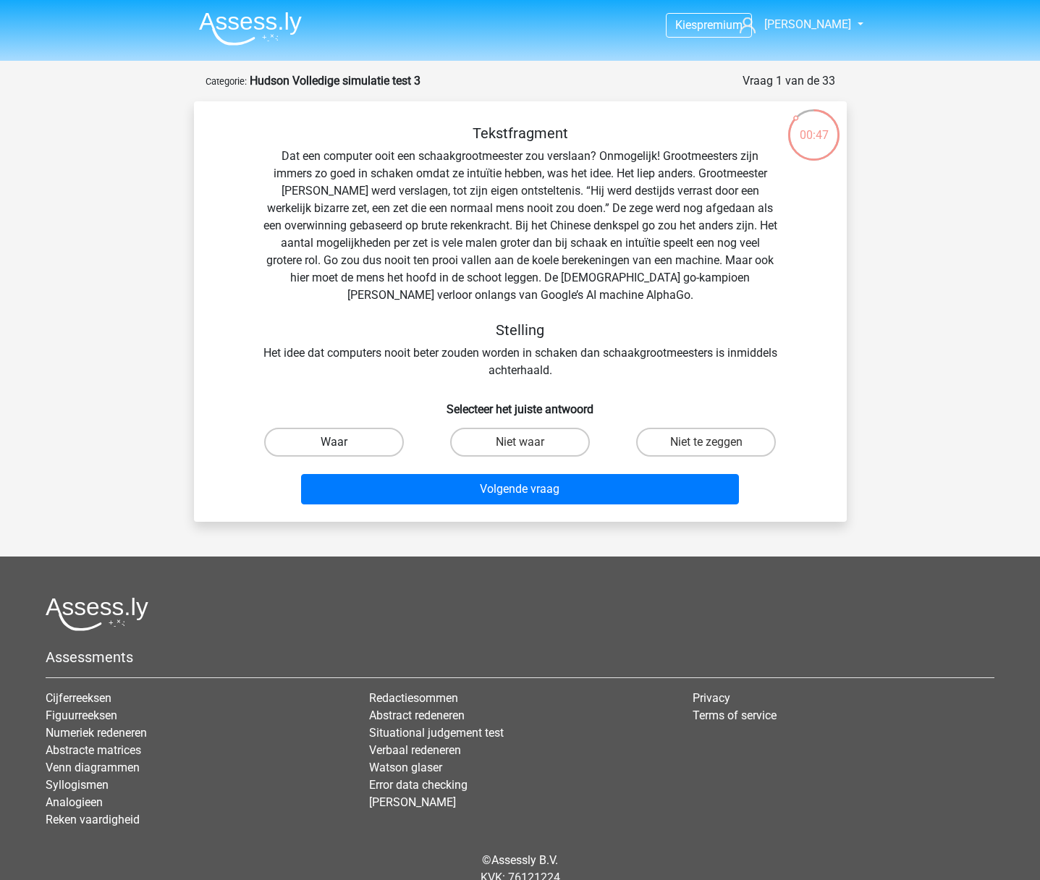
click at [317, 440] on label "Waar" at bounding box center [334, 442] width 140 height 29
click at [334, 442] on input "Waar" at bounding box center [338, 446] width 9 height 9
radio input "true"
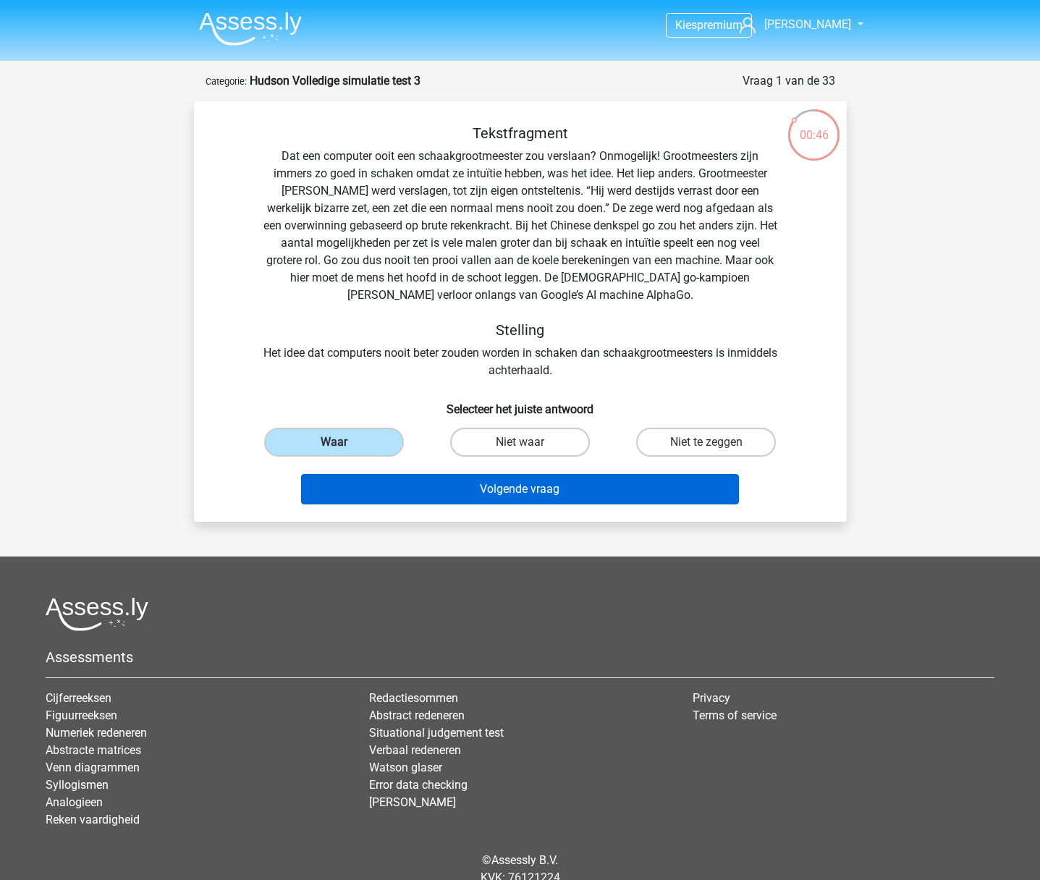
click at [519, 500] on button "Volgende vraag" at bounding box center [520, 489] width 438 height 30
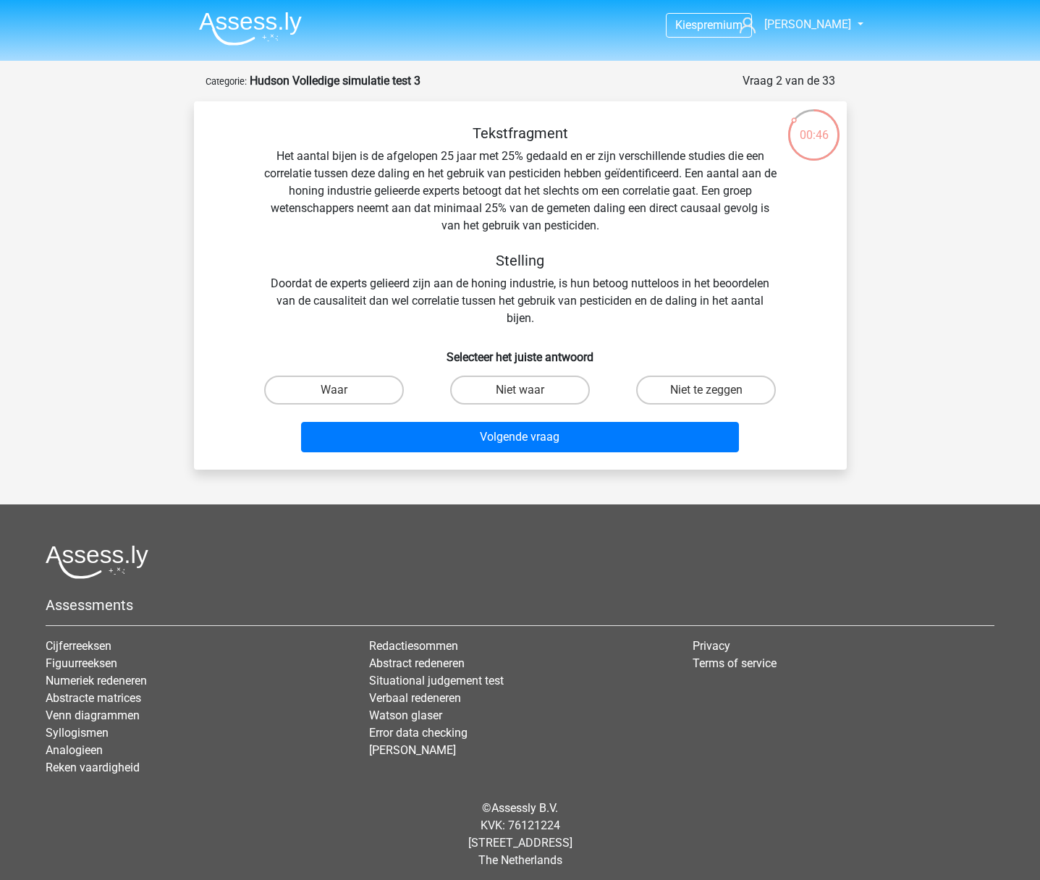
scroll to position [7, 0]
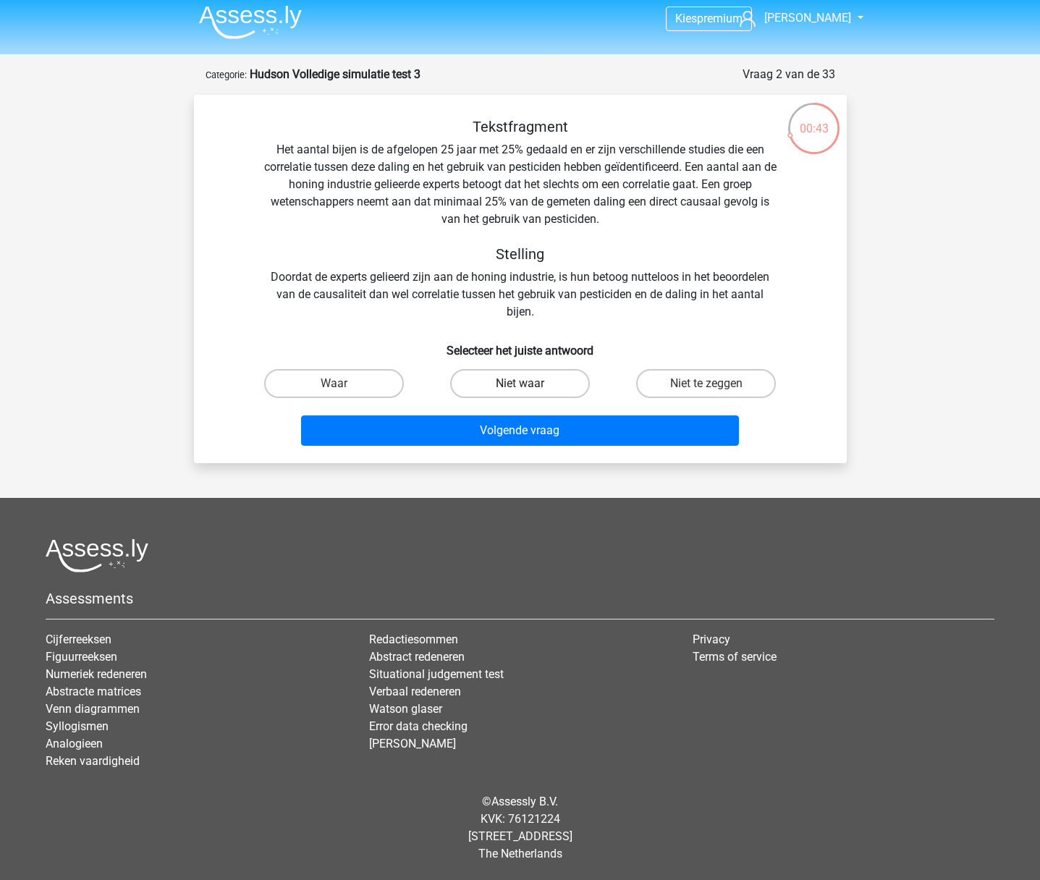
click at [539, 383] on label "Niet waar" at bounding box center [520, 383] width 140 height 29
click at [529, 383] on input "Niet waar" at bounding box center [523, 387] width 9 height 9
radio input "true"
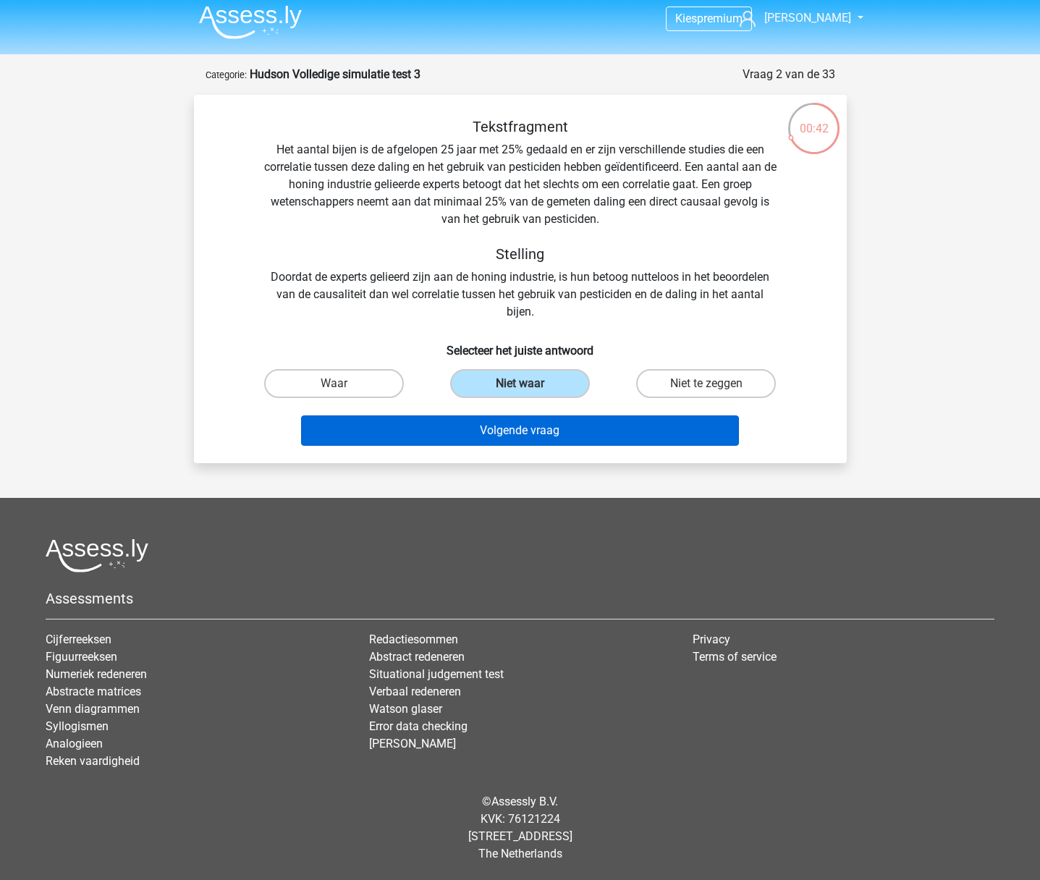
click at [534, 434] on button "Volgende vraag" at bounding box center [520, 430] width 438 height 30
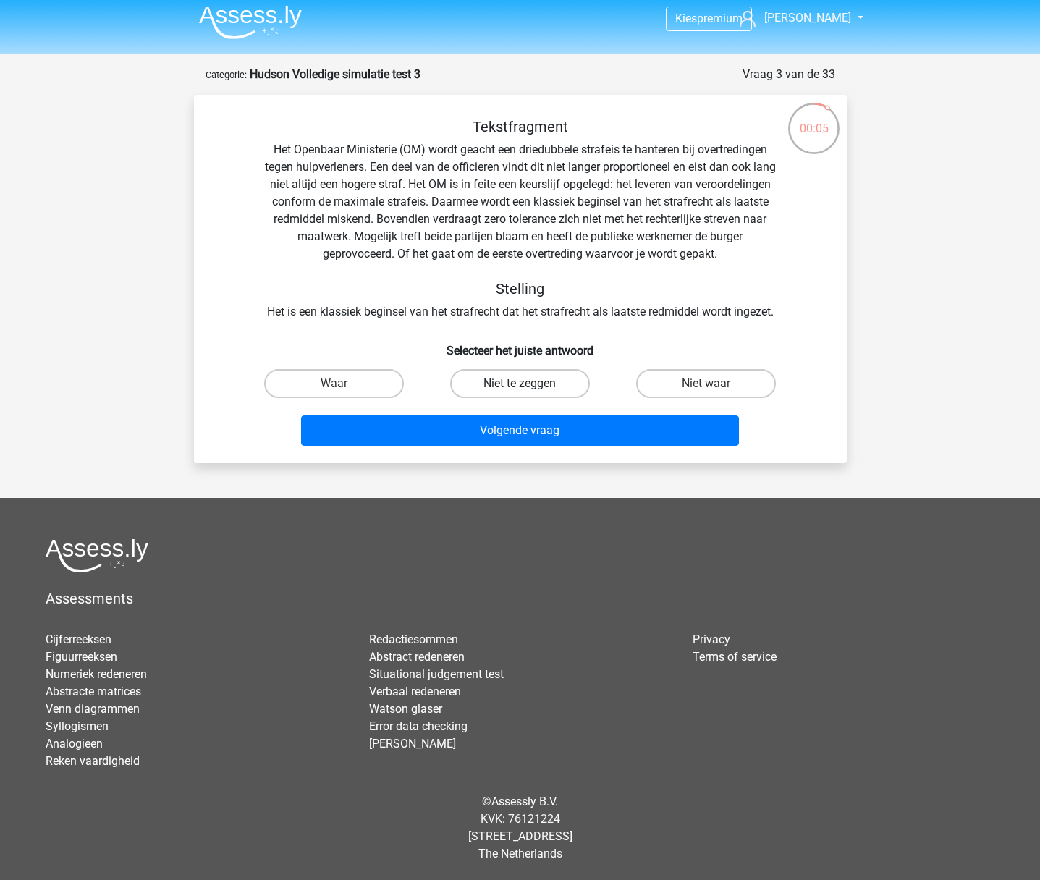
click at [564, 386] on label "Niet te zeggen" at bounding box center [520, 383] width 140 height 29
click at [529, 386] on input "Niet te zeggen" at bounding box center [523, 387] width 9 height 9
radio input "true"
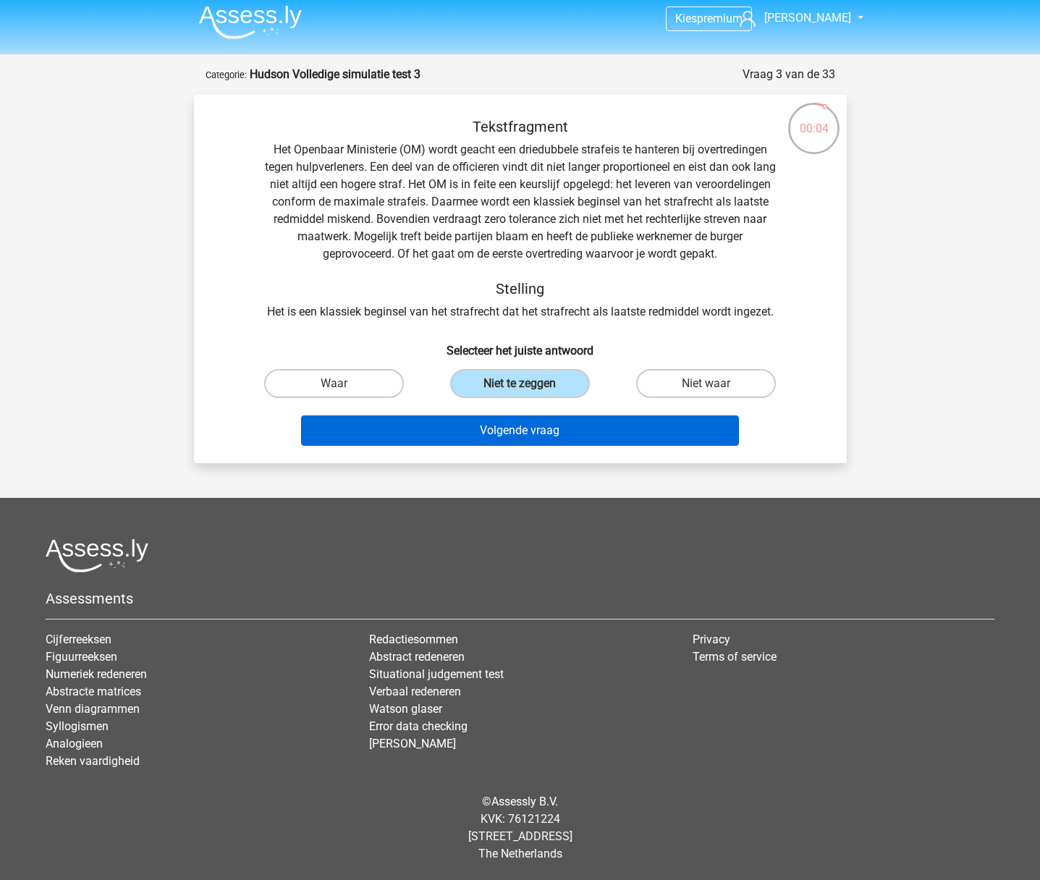
click at [513, 433] on button "Volgende vraag" at bounding box center [520, 430] width 438 height 30
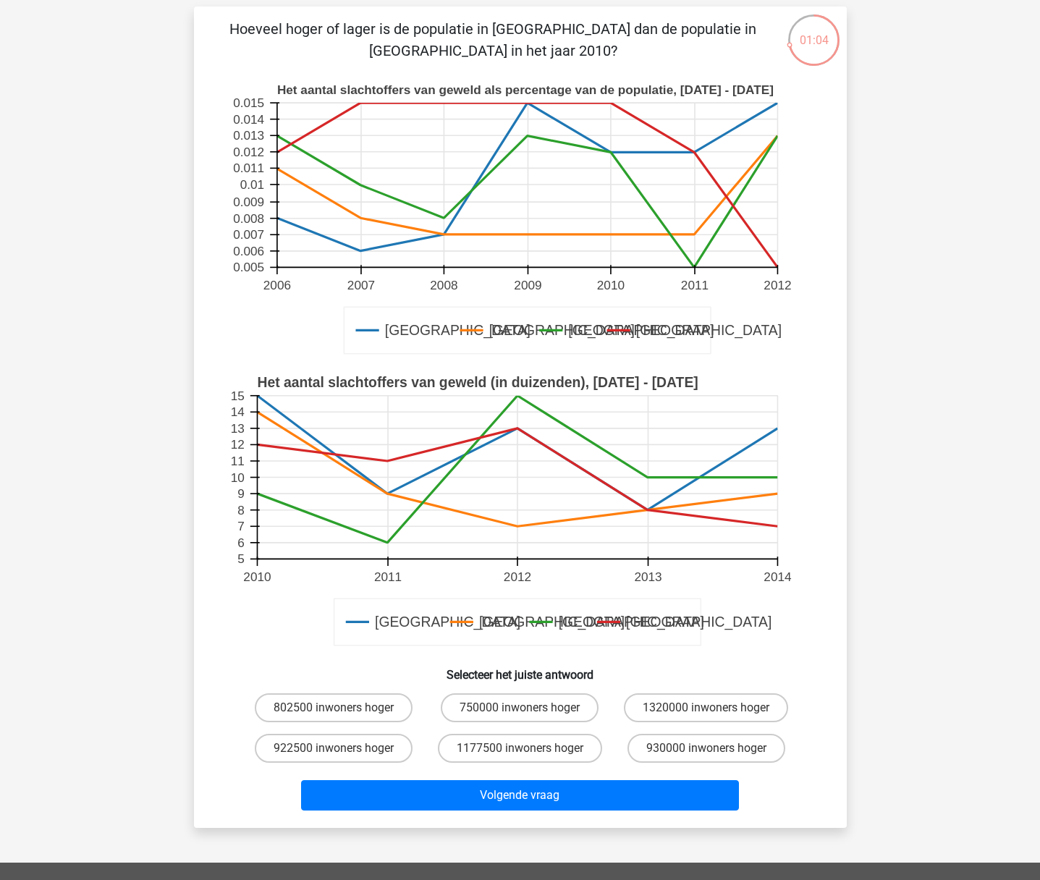
scroll to position [93, 0]
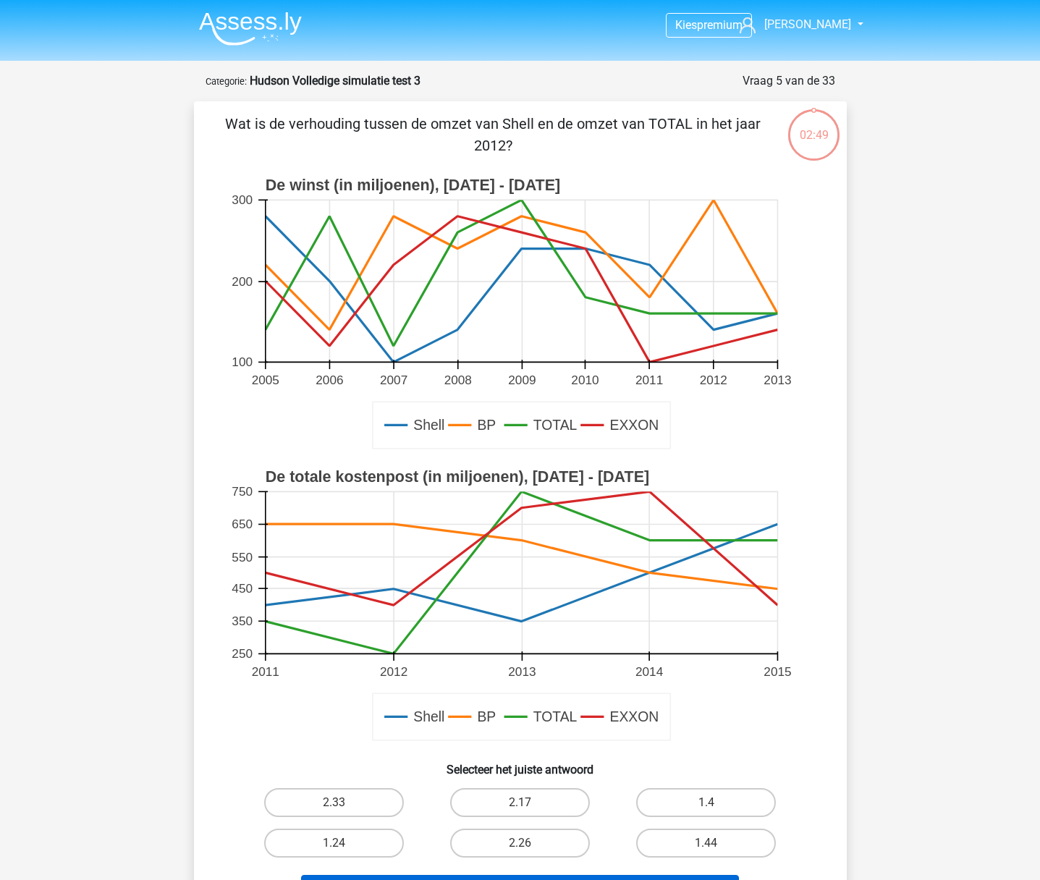
scroll to position [93, 0]
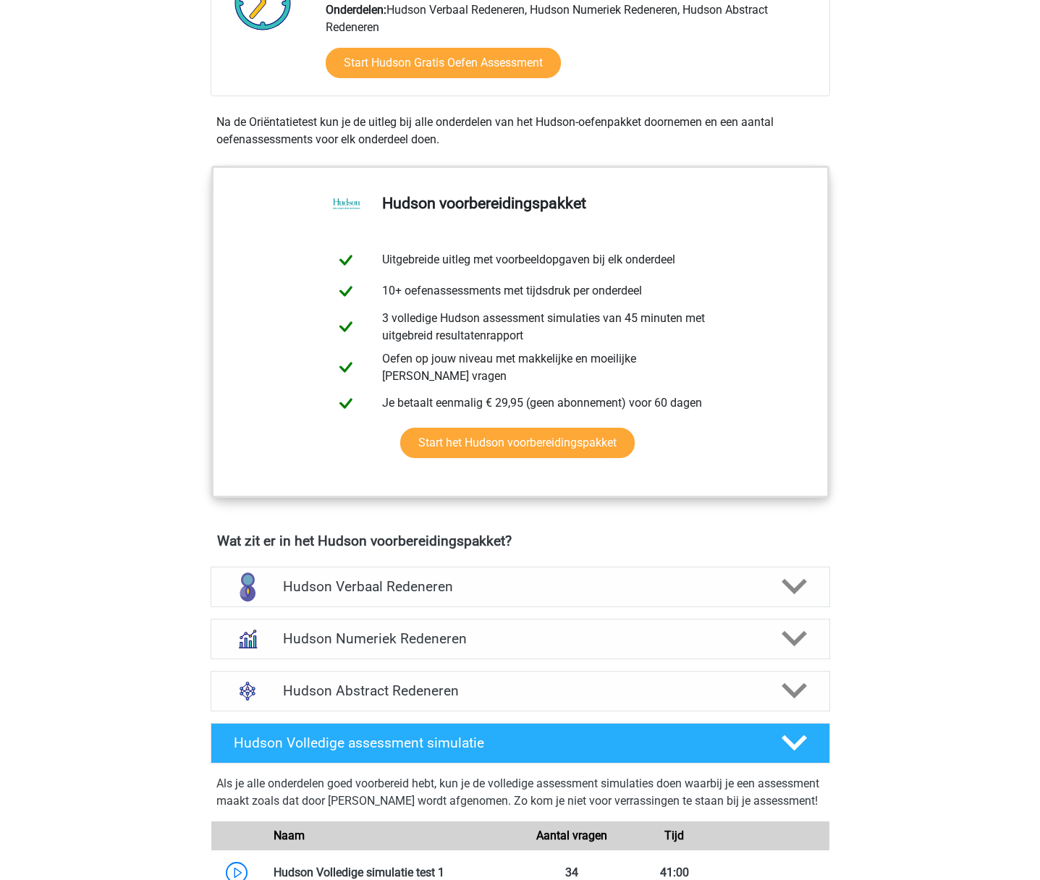
scroll to position [414, 0]
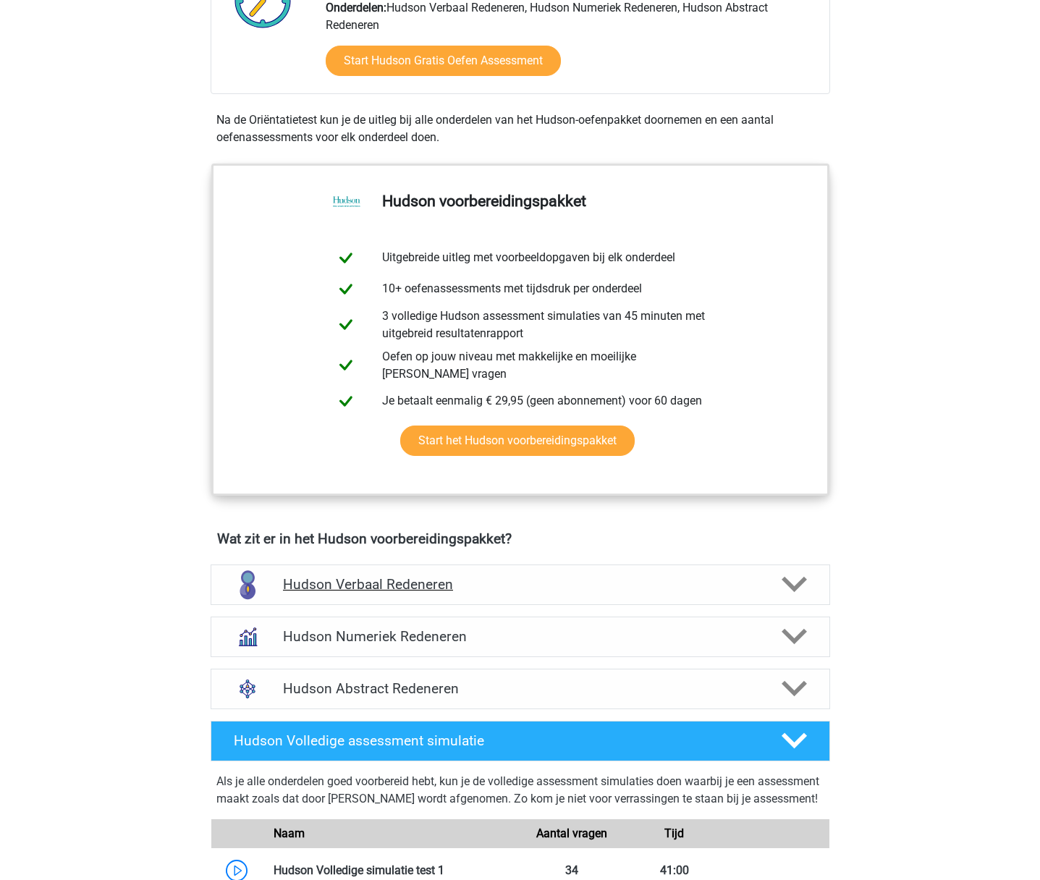
click at [800, 584] on polygon at bounding box center [793, 585] width 25 height 16
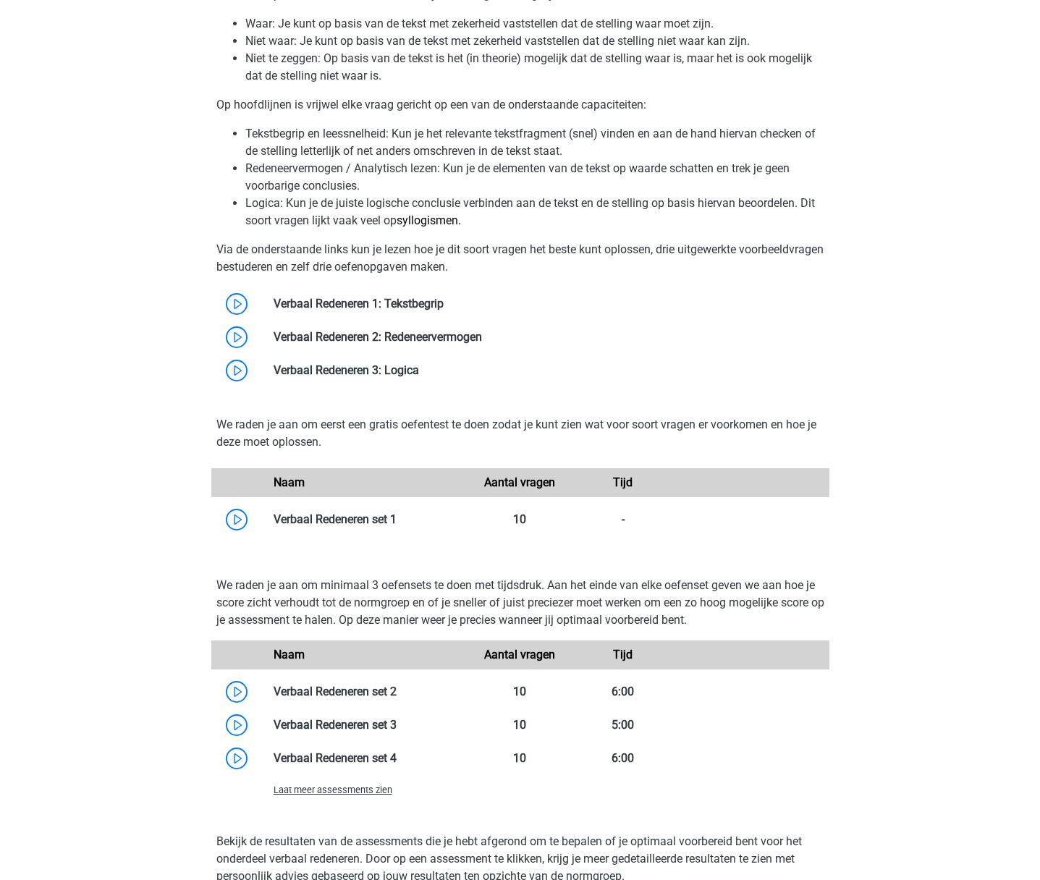
scroll to position [1102, 0]
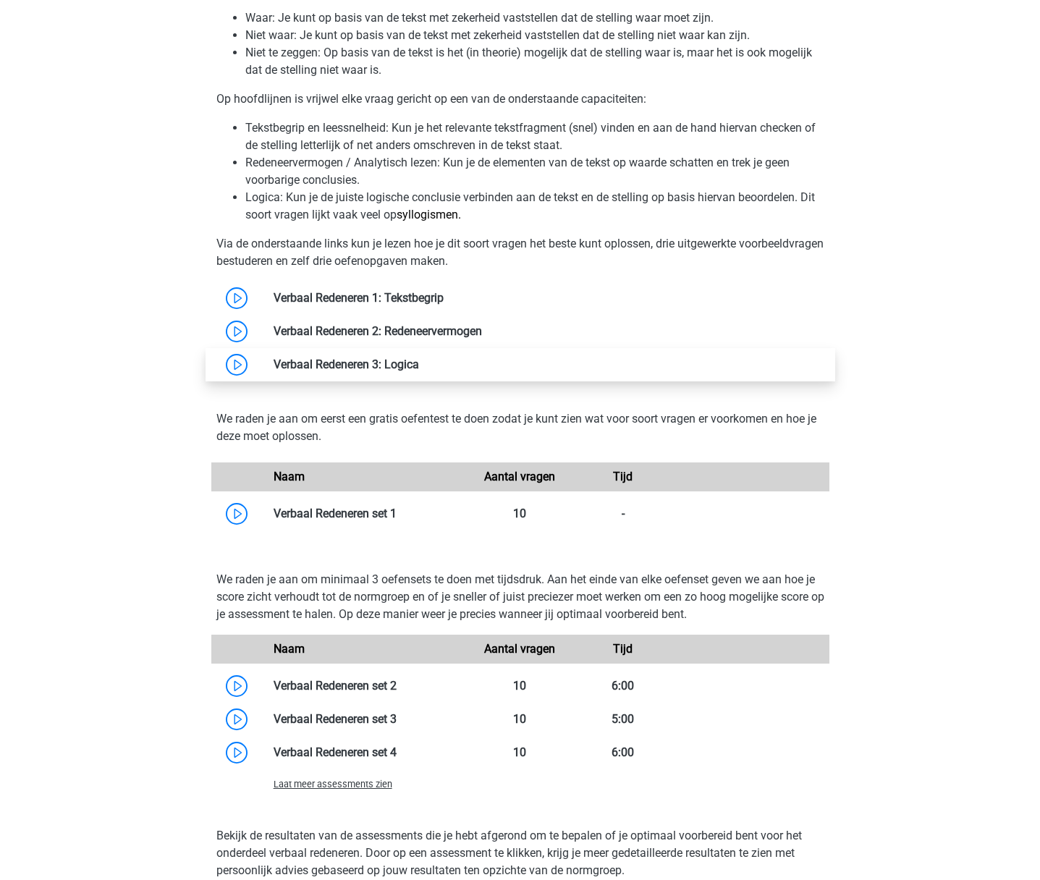
click at [419, 361] on link at bounding box center [419, 364] width 0 height 14
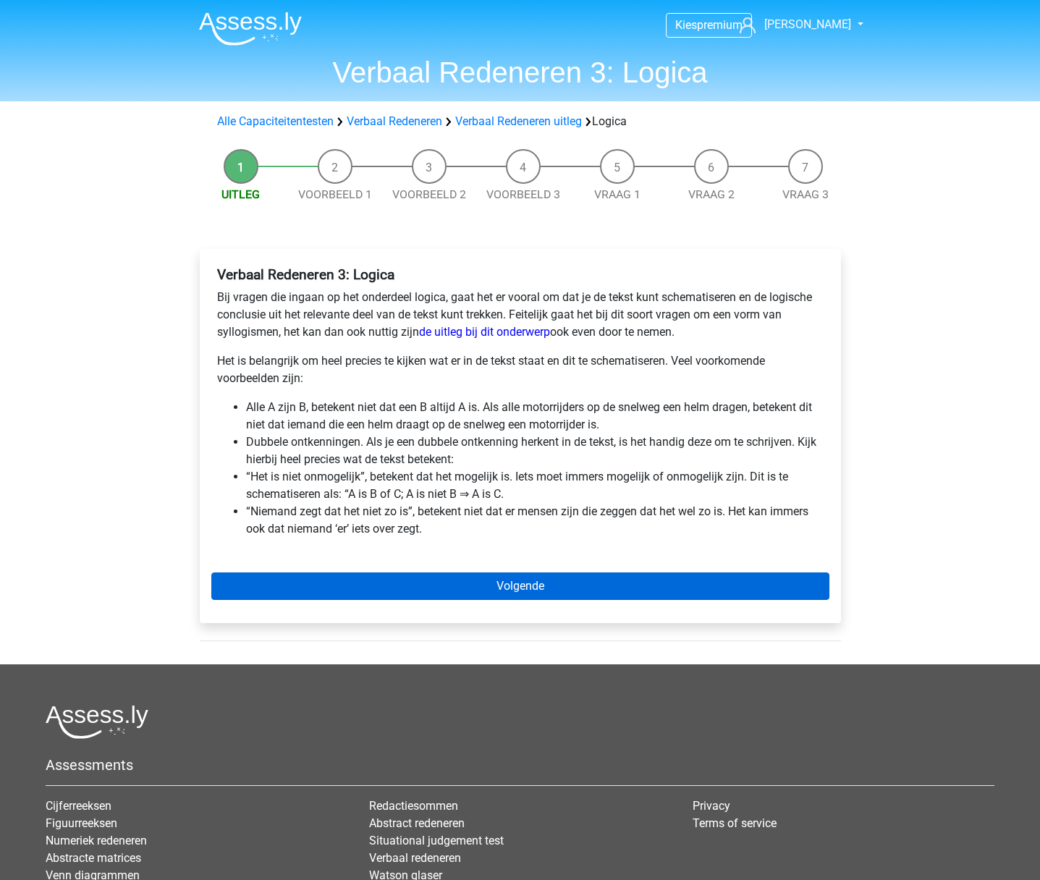
click at [527, 588] on link "Volgende" at bounding box center [520, 585] width 618 height 27
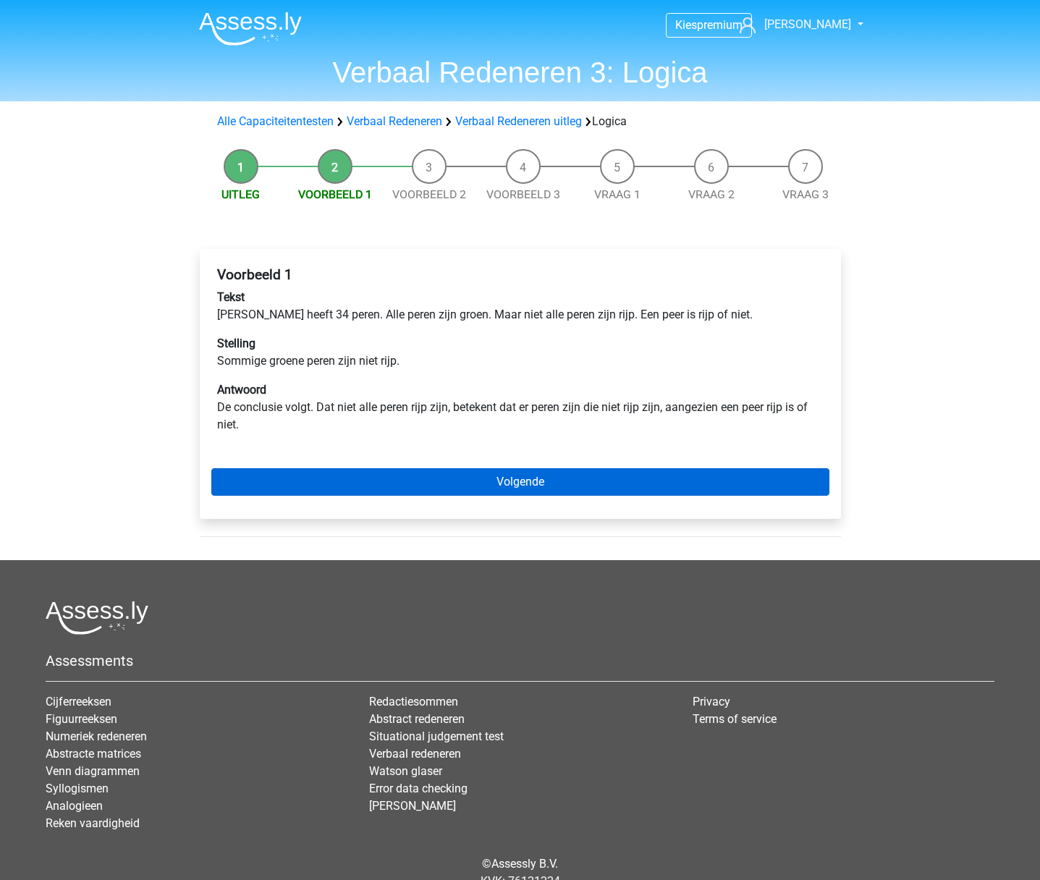
click at [516, 489] on link "Volgende" at bounding box center [520, 481] width 618 height 27
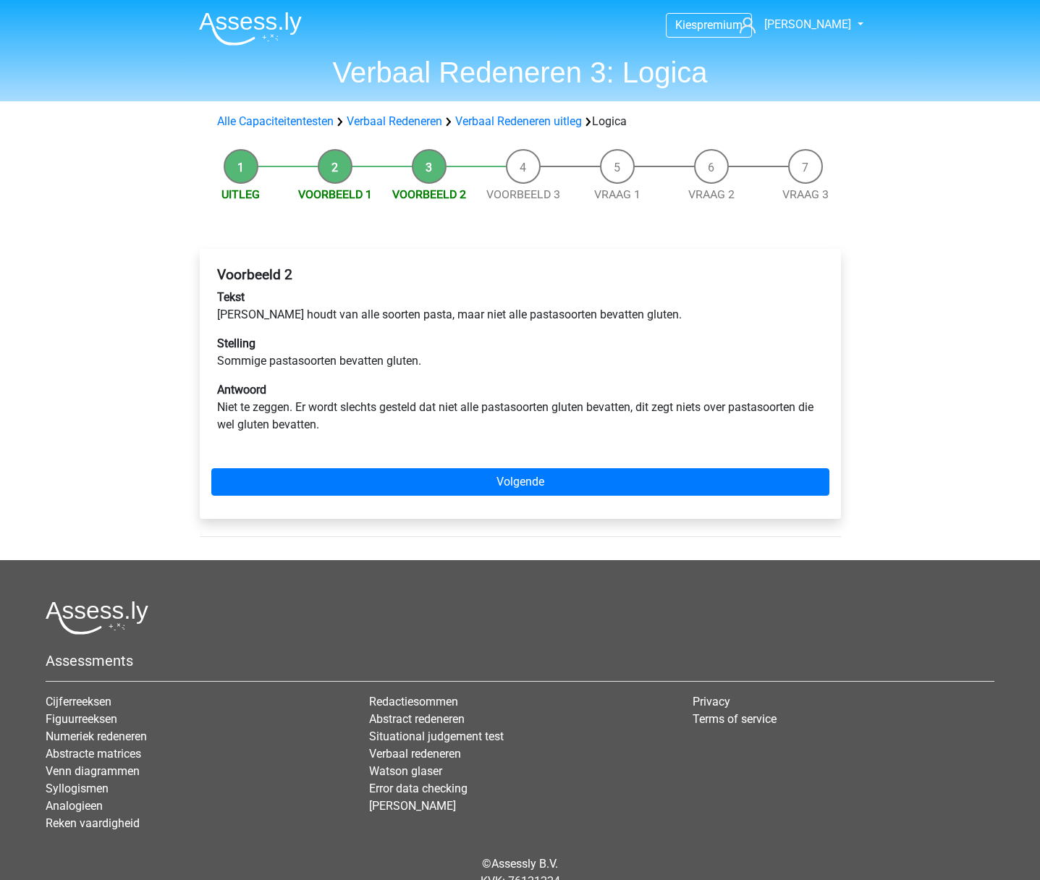
click at [242, 164] on li "Uitleg" at bounding box center [241, 176] width 94 height 54
click at [471, 118] on link "Verbaal Redeneren uitleg" at bounding box center [518, 121] width 127 height 14
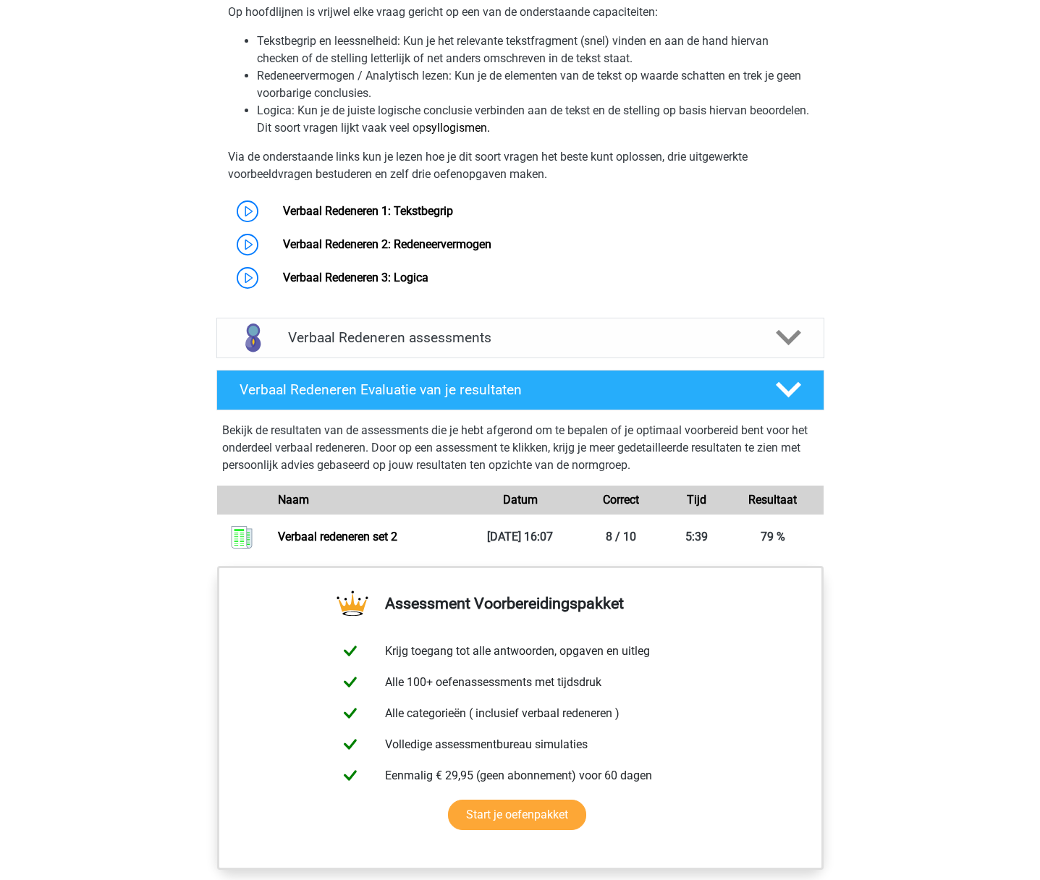
scroll to position [1116, 0]
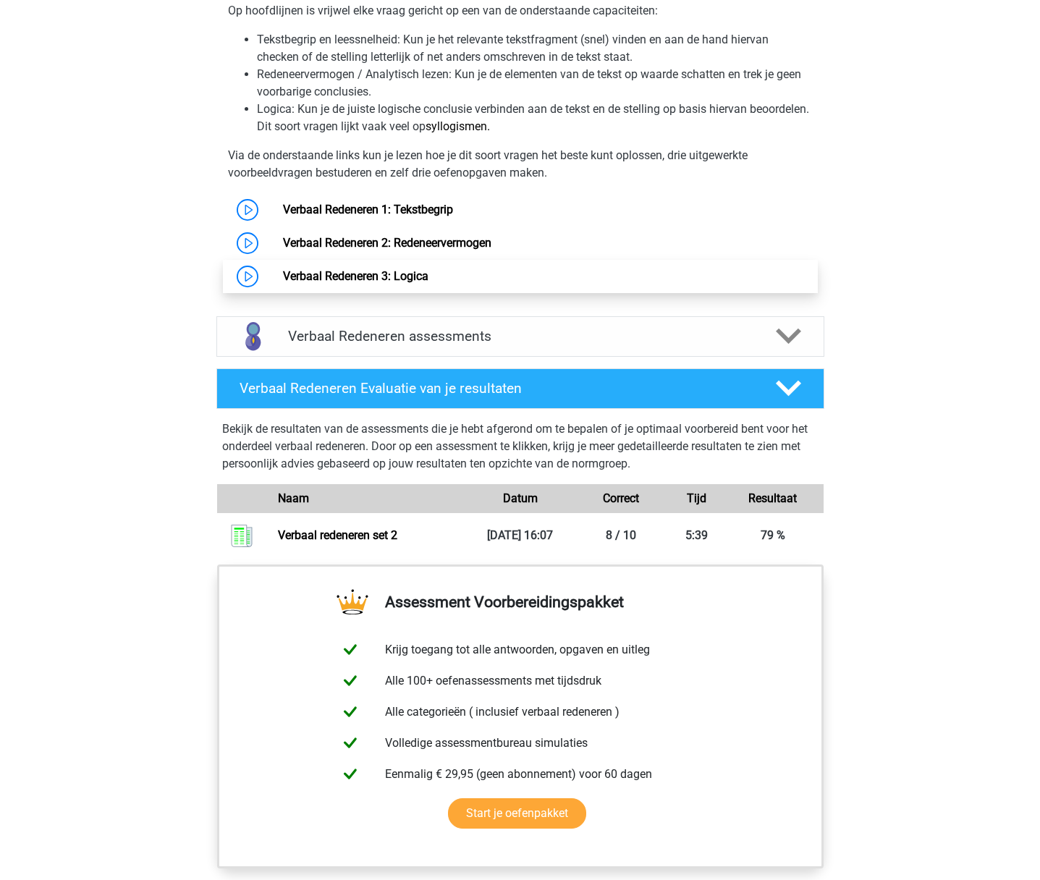
click at [283, 277] on link "Verbaal Redeneren 3: Logica" at bounding box center [355, 276] width 145 height 14
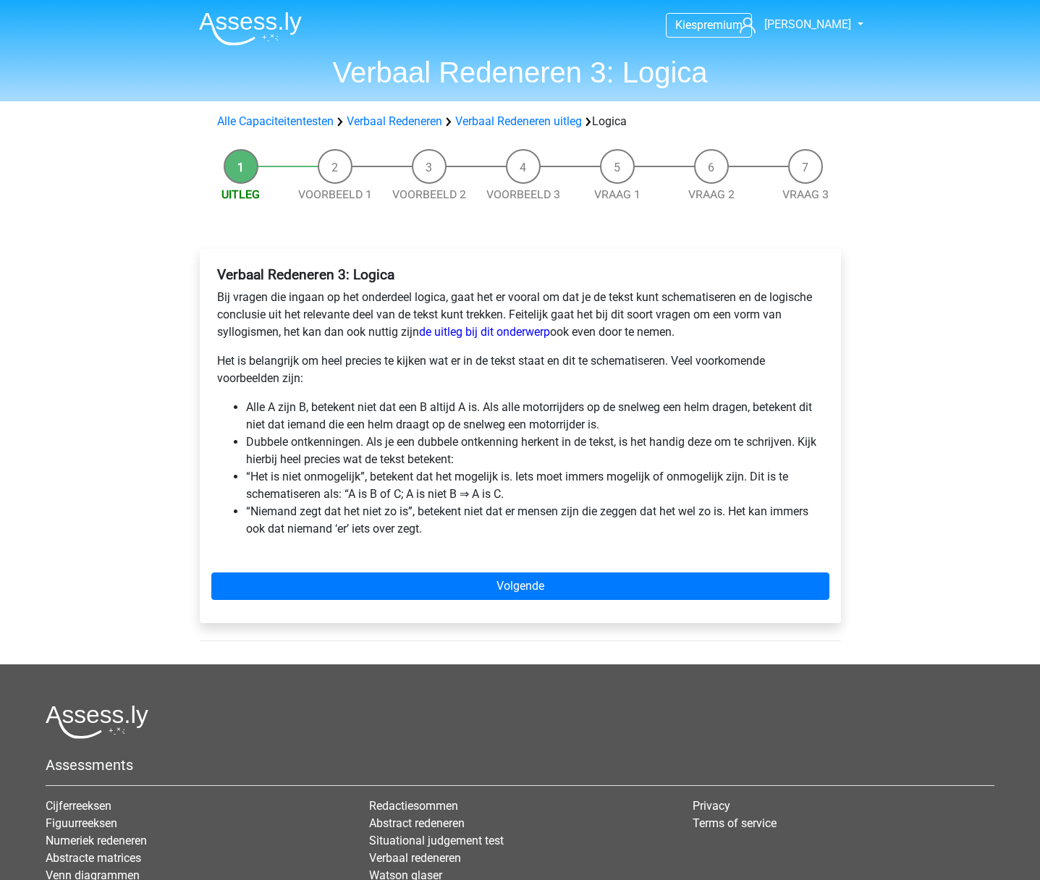
click at [418, 166] on li "Voorbeeld 2" at bounding box center [429, 176] width 94 height 54
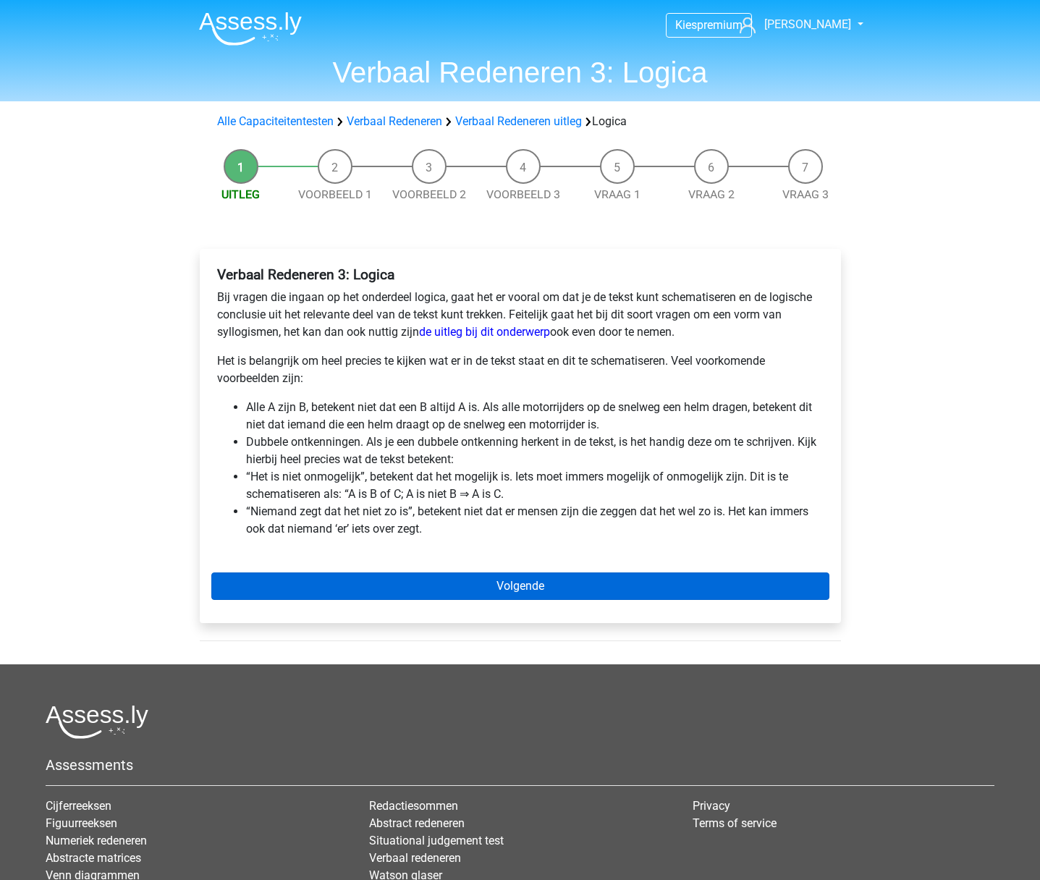
click at [541, 579] on link "Volgende" at bounding box center [520, 585] width 618 height 27
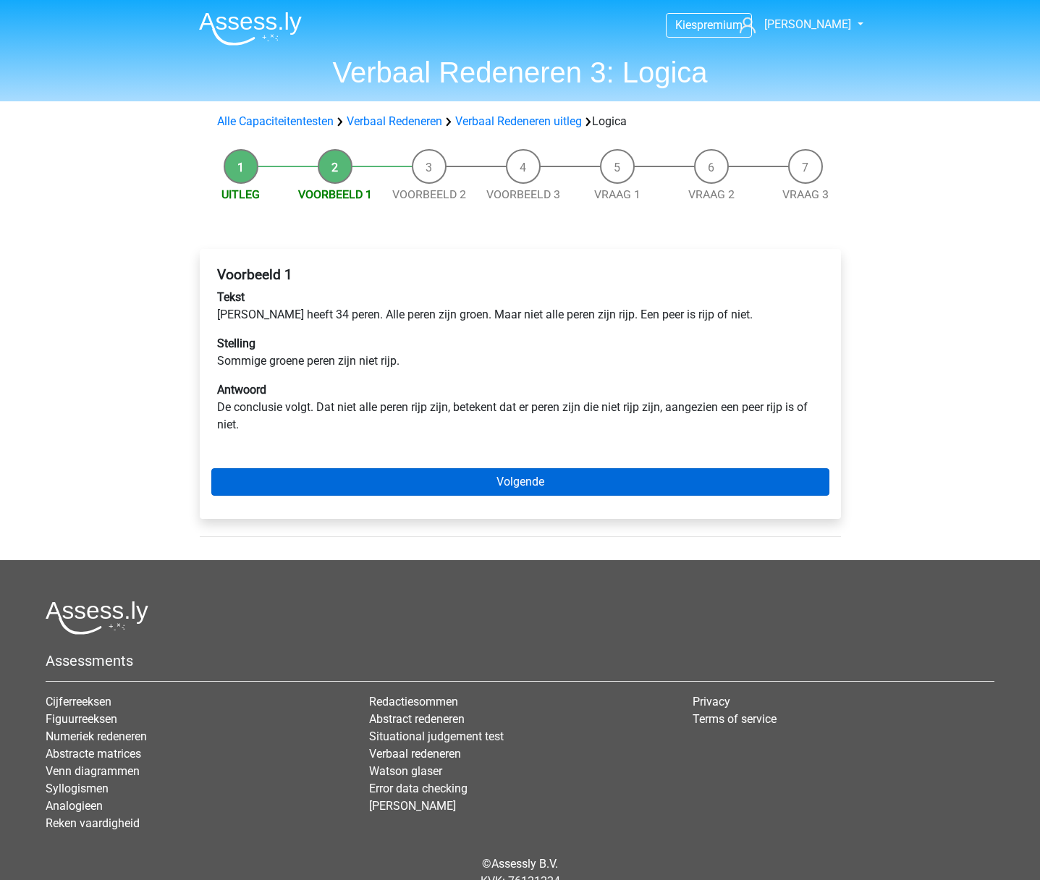
click at [528, 488] on link "Volgende" at bounding box center [520, 481] width 618 height 27
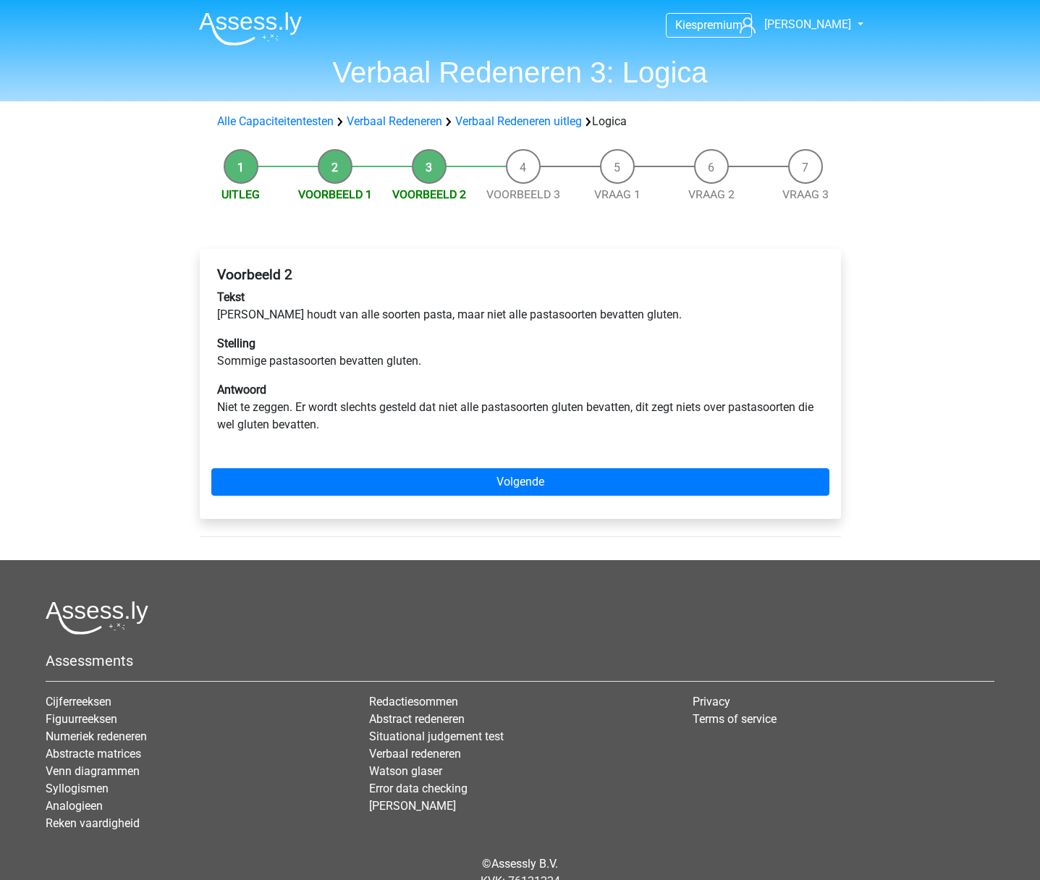
click at [528, 488] on link "Volgende" at bounding box center [520, 481] width 618 height 27
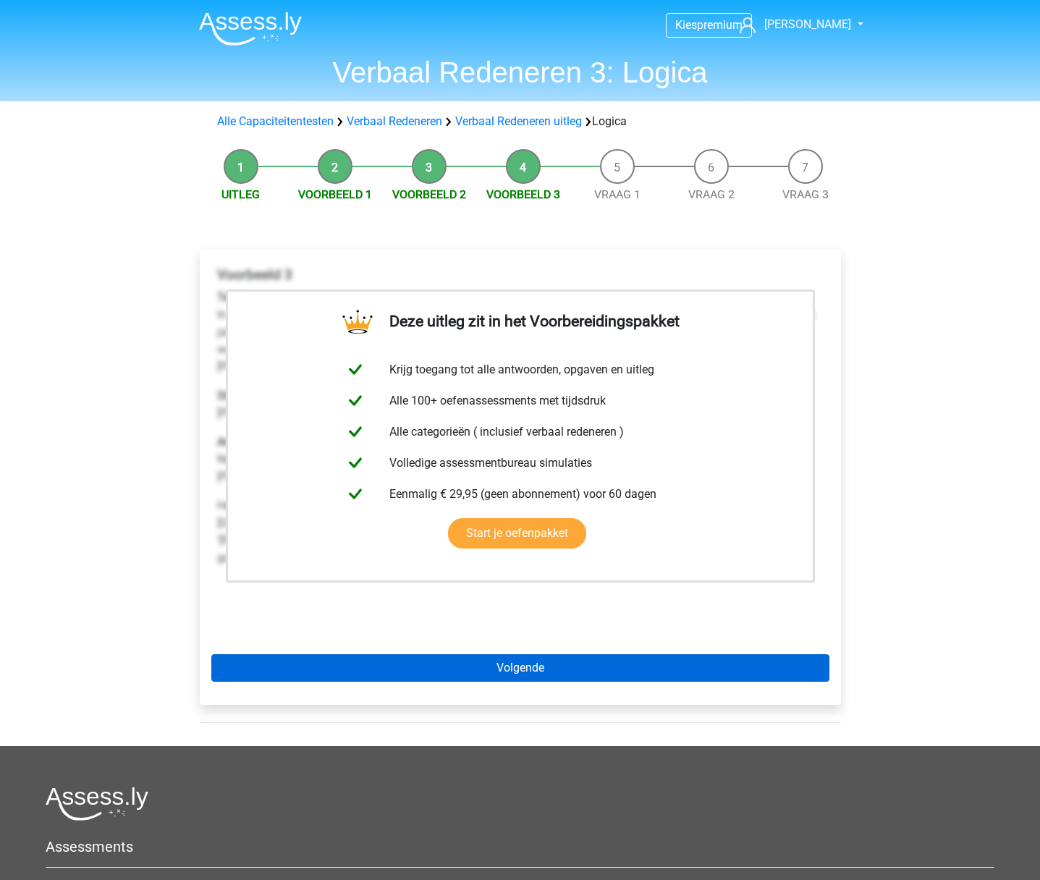
click at [519, 673] on link "Volgende" at bounding box center [520, 667] width 618 height 27
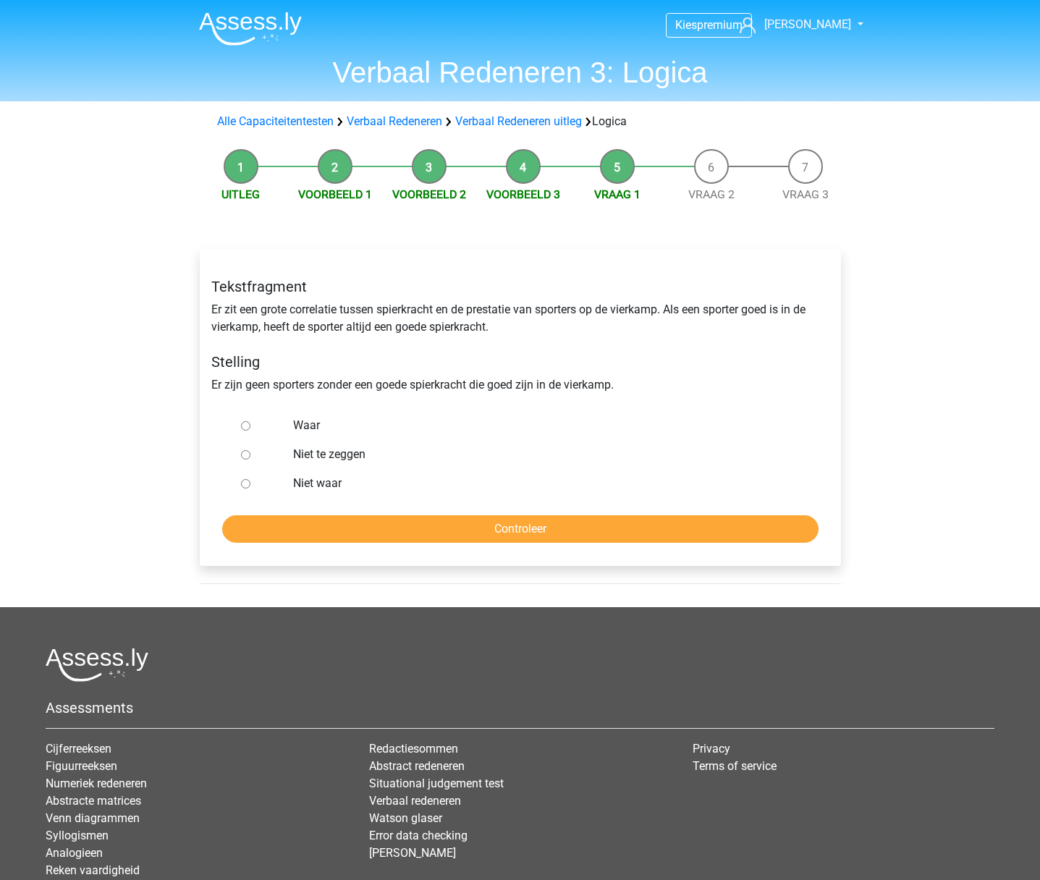
drag, startPoint x: 244, startPoint y: 424, endPoint x: 295, endPoint y: 472, distance: 70.1
click at [245, 426] on input "Waar" at bounding box center [245, 425] width 9 height 9
radio input "true"
click at [481, 535] on input "Controleer" at bounding box center [520, 528] width 596 height 27
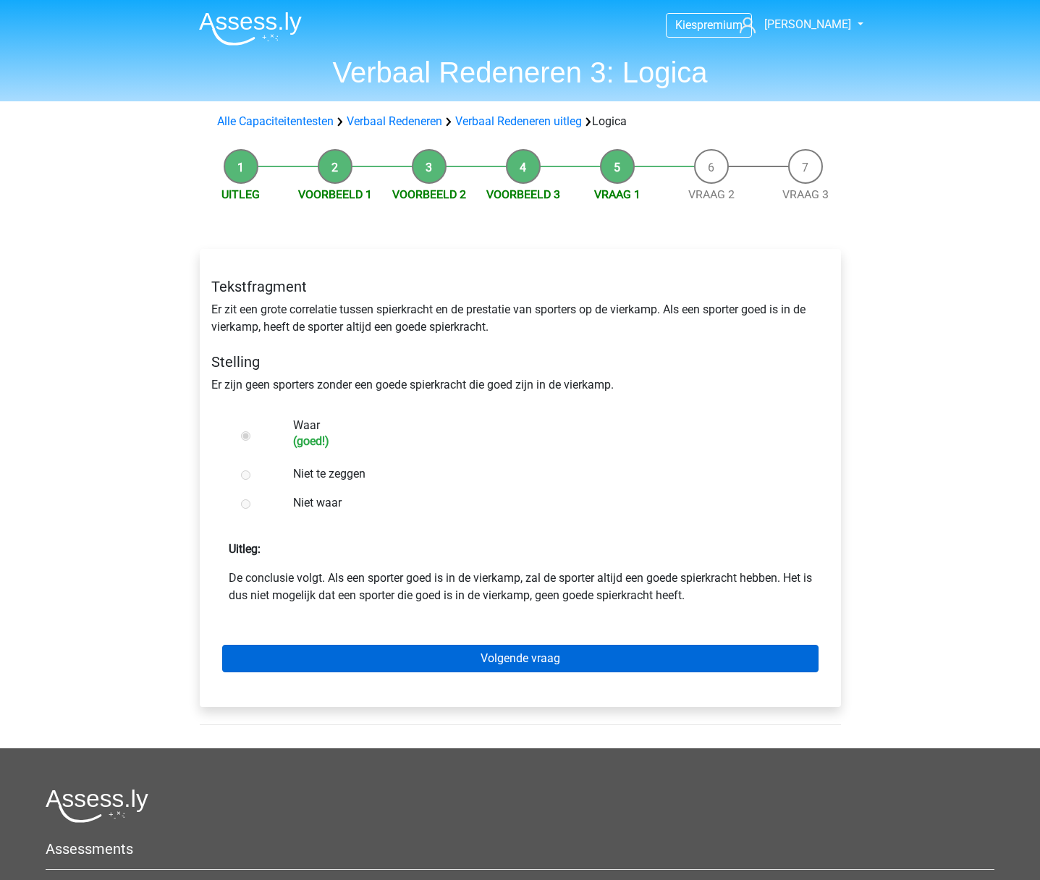
click at [511, 662] on link "Volgende vraag" at bounding box center [520, 658] width 596 height 27
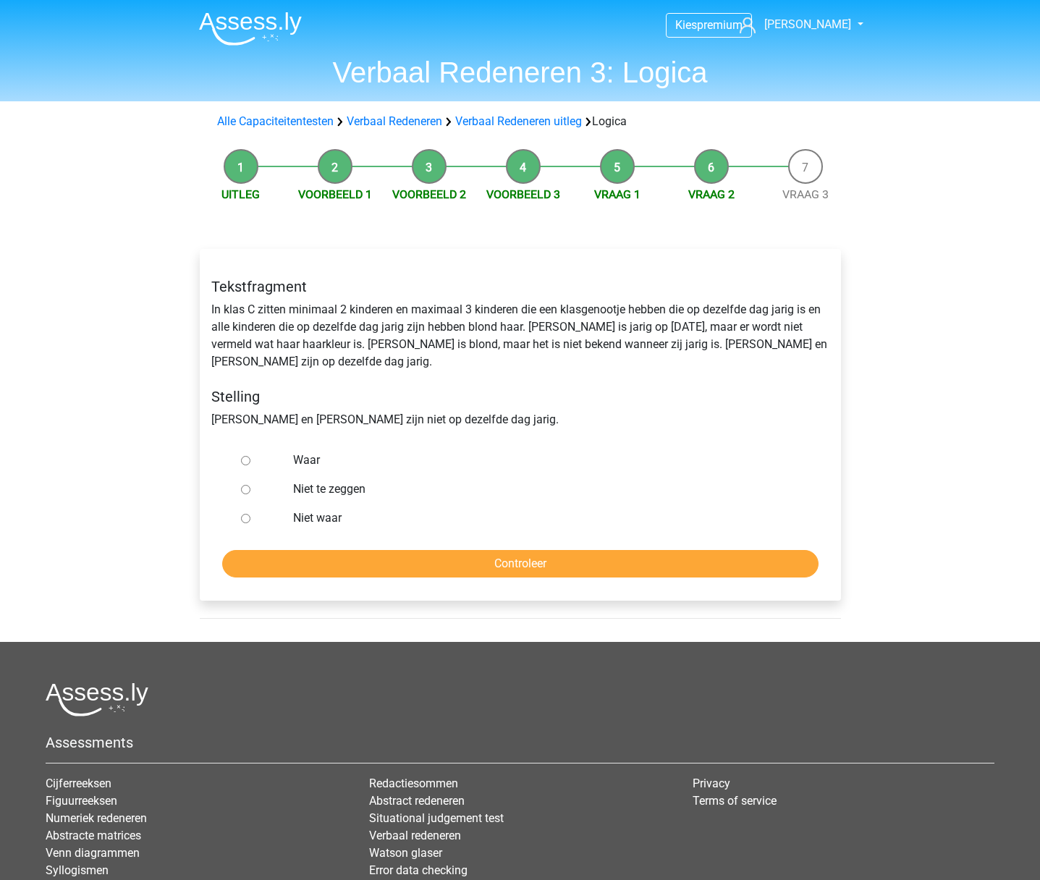
click at [244, 485] on input "Niet te zeggen" at bounding box center [245, 489] width 9 height 9
radio input "true"
click at [402, 556] on input "Controleer" at bounding box center [520, 563] width 596 height 27
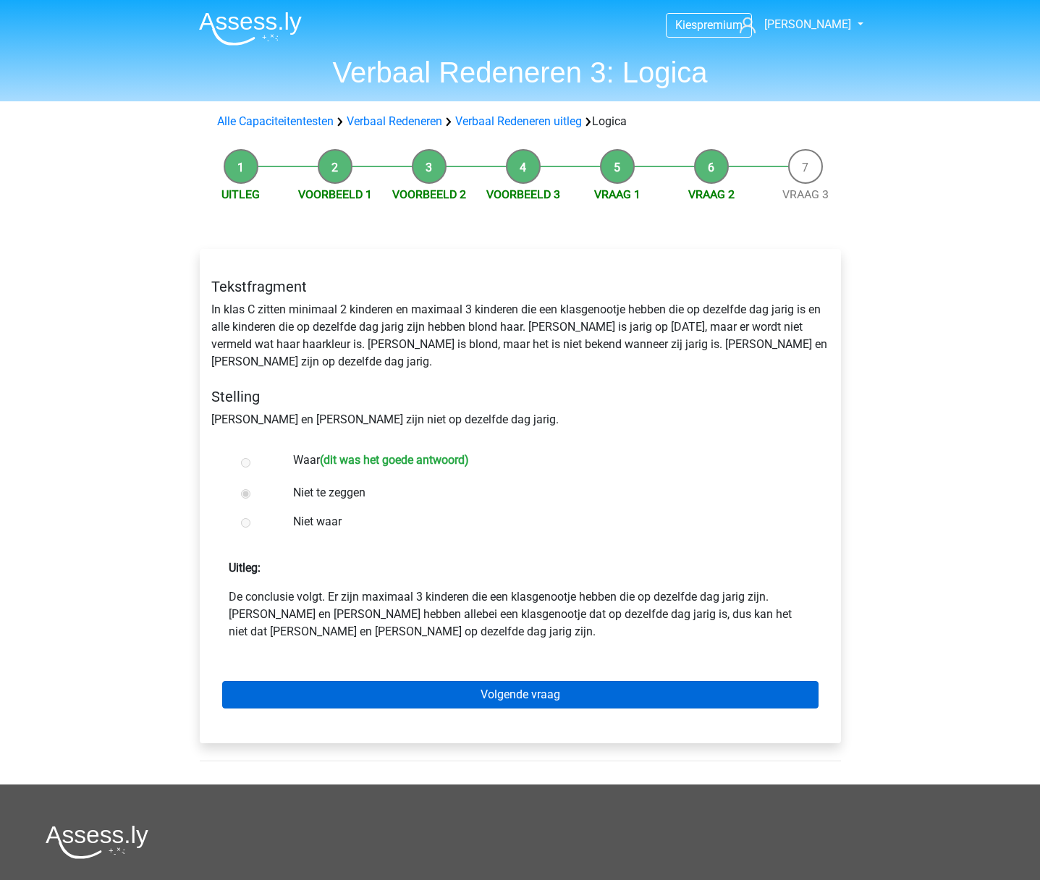
drag, startPoint x: 505, startPoint y: 695, endPoint x: 501, endPoint y: 687, distance: 8.7
click at [504, 693] on div "Volgende vraag" at bounding box center [520, 692] width 618 height 80
click at [501, 681] on link "Volgende vraag" at bounding box center [520, 694] width 596 height 27
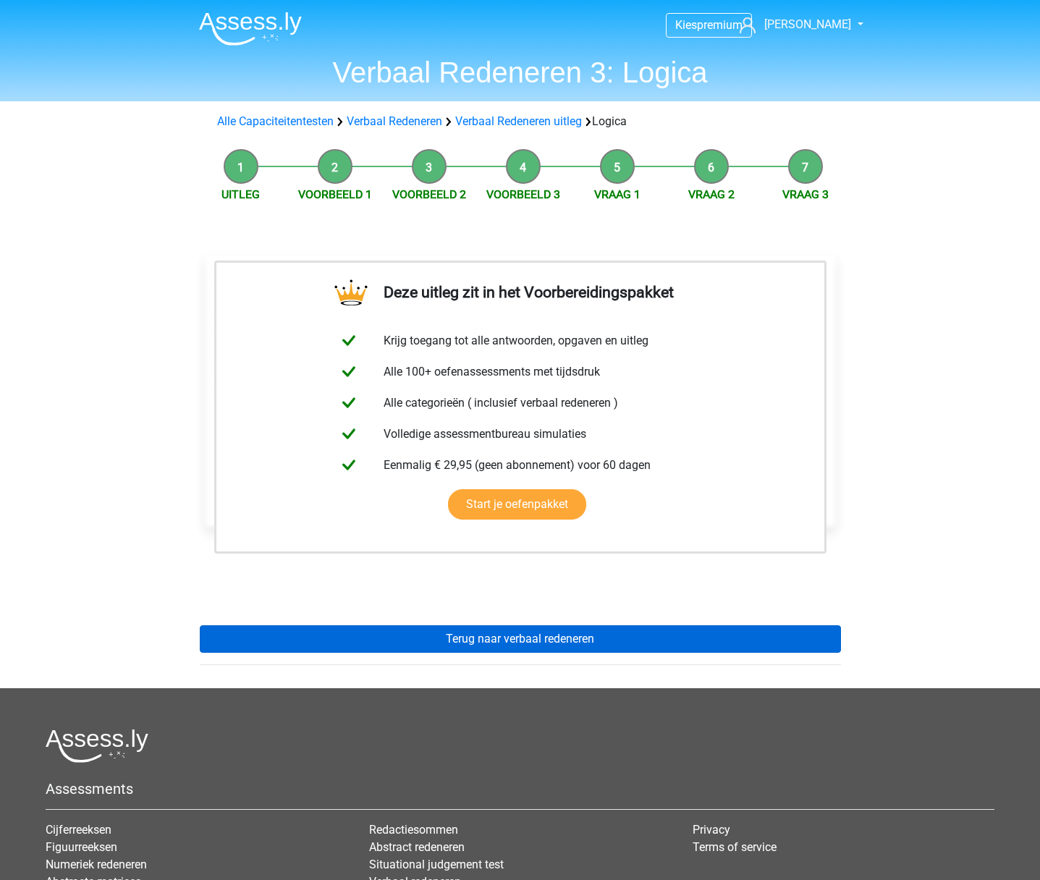
click at [483, 643] on link "Terug naar verbaal redeneren" at bounding box center [520, 638] width 641 height 27
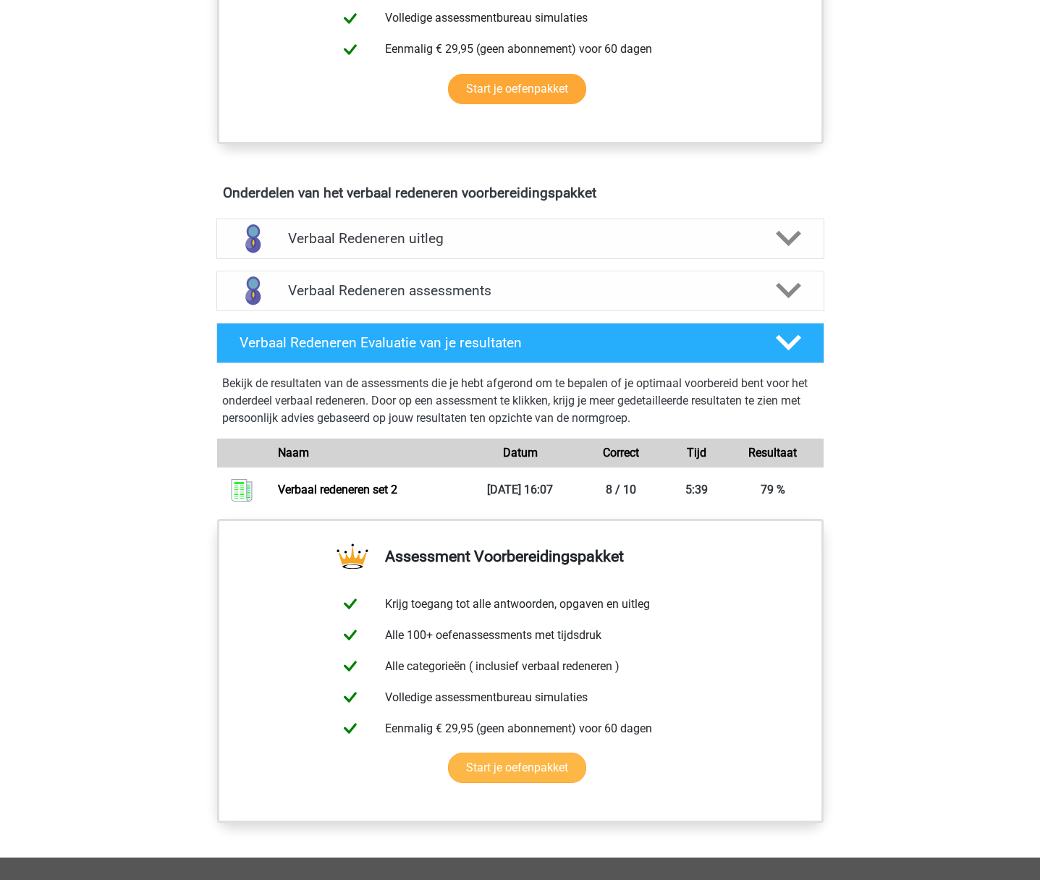
scroll to position [659, 0]
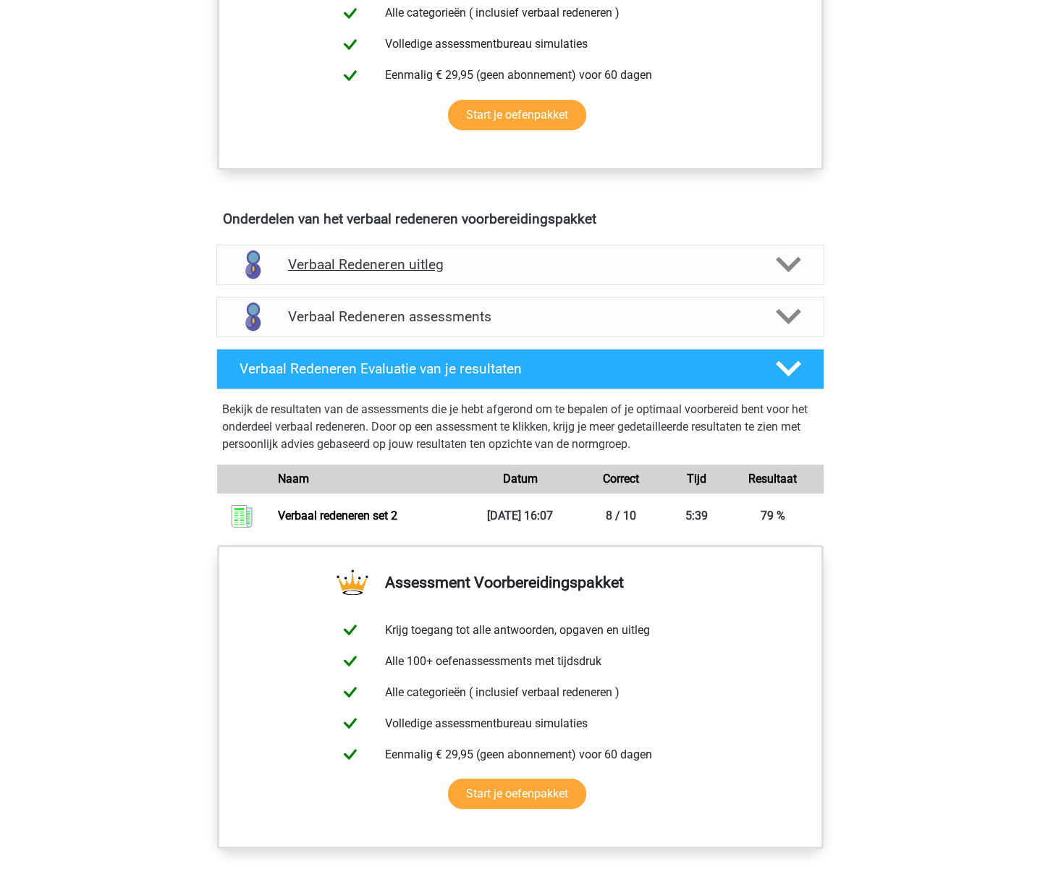
click at [396, 263] on h4 "Verbaal Redeneren uitleg" at bounding box center [520, 264] width 465 height 17
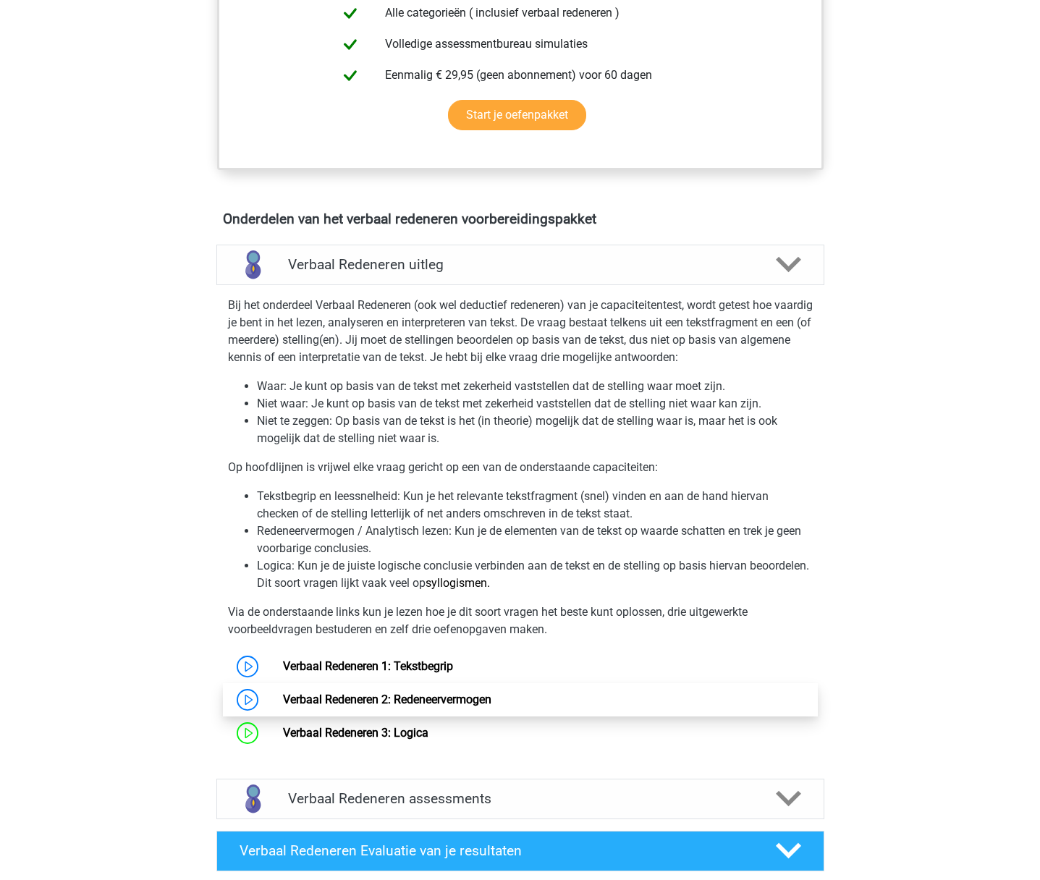
click at [283, 700] on link "Verbaal Redeneren 2: Redeneervermogen" at bounding box center [387, 699] width 208 height 14
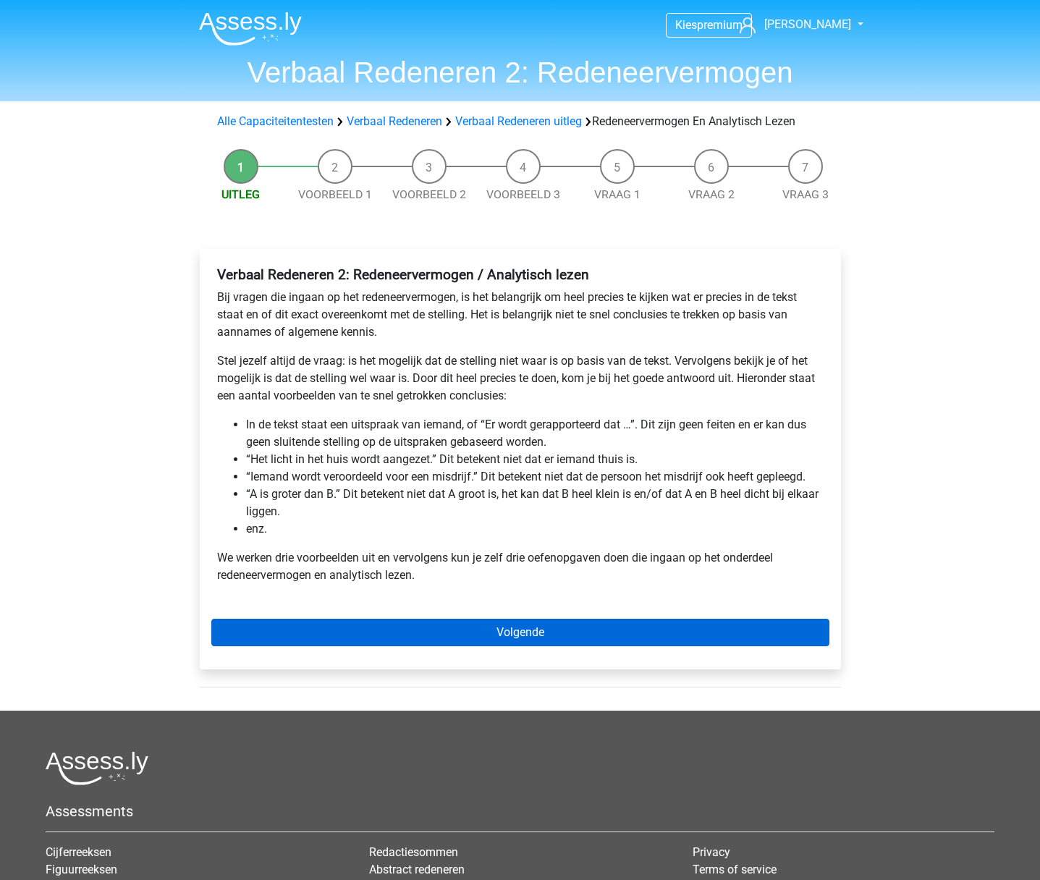
click at [504, 629] on link "Volgende" at bounding box center [520, 632] width 618 height 27
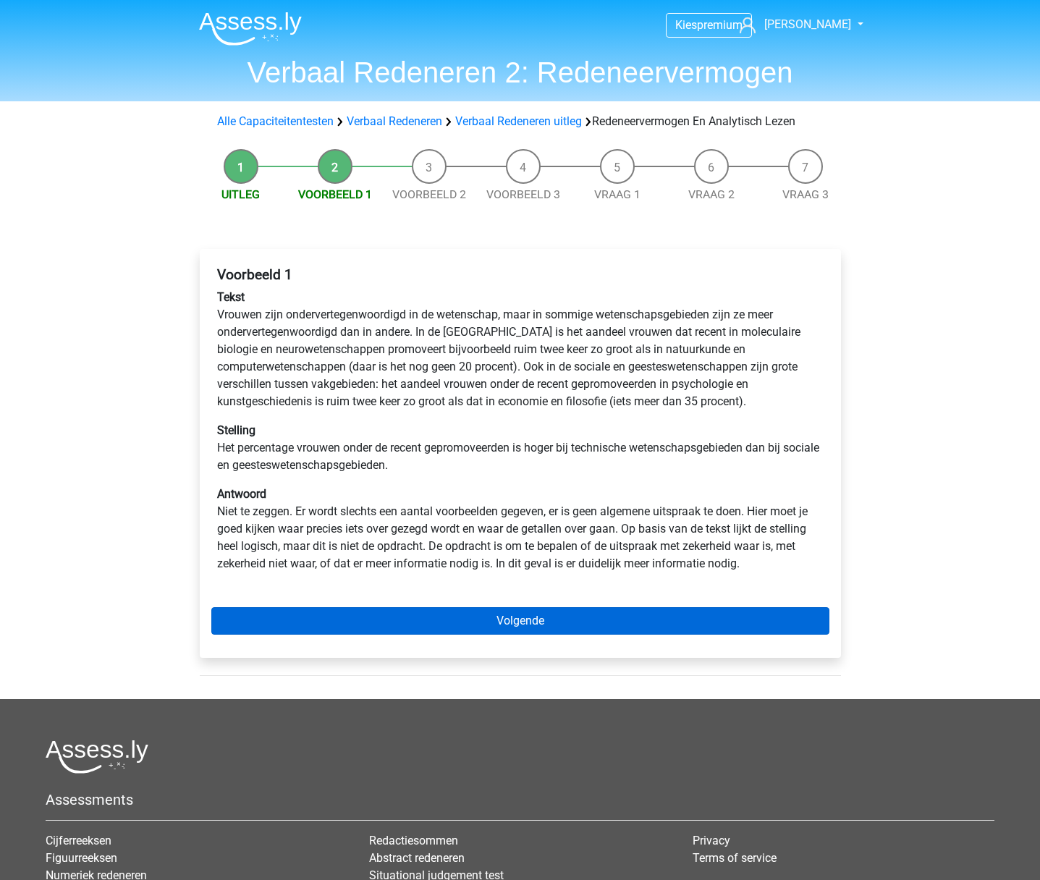
click at [507, 617] on link "Volgende" at bounding box center [520, 620] width 618 height 27
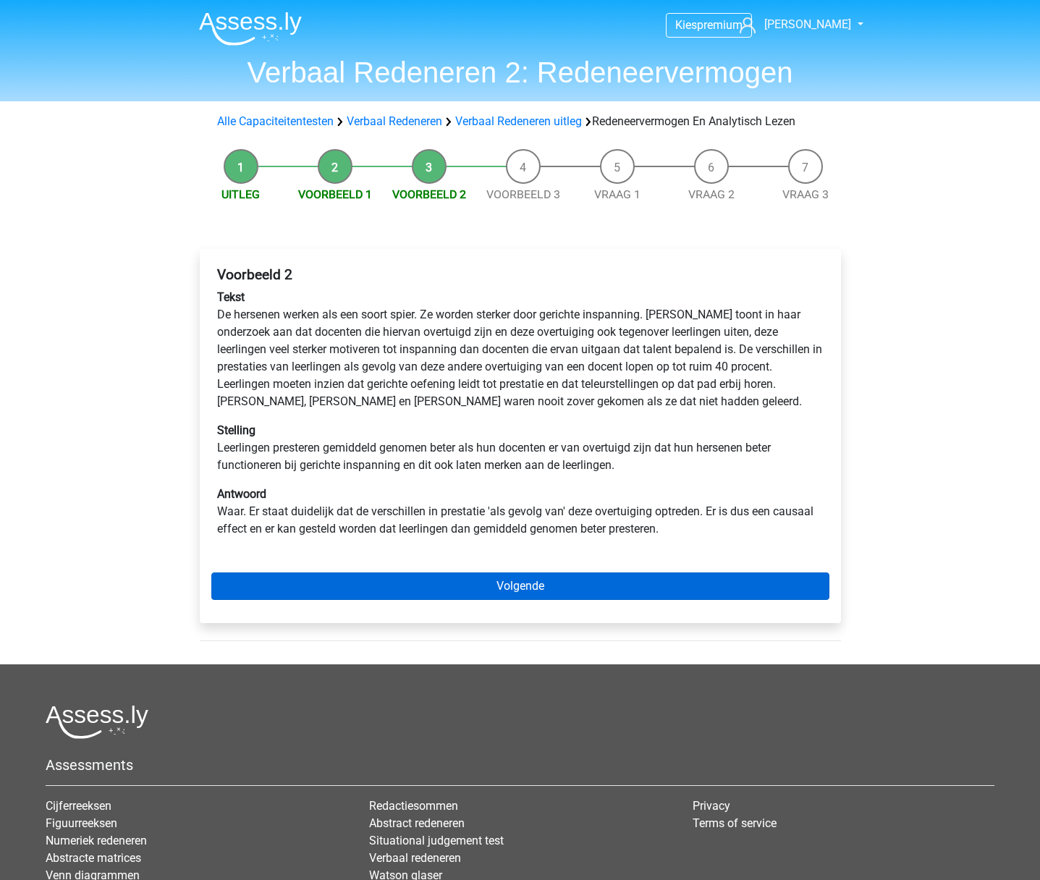
click at [543, 586] on link "Volgende" at bounding box center [520, 585] width 618 height 27
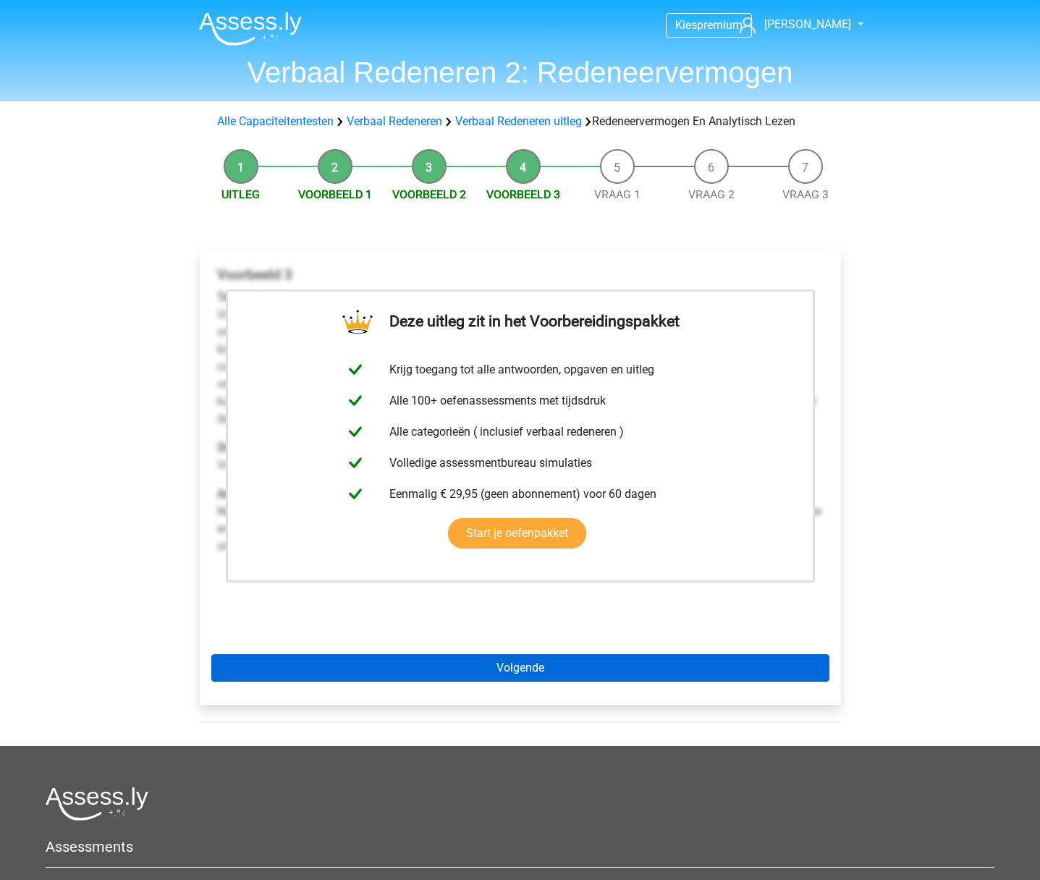
click at [539, 669] on link "Volgende" at bounding box center [520, 667] width 618 height 27
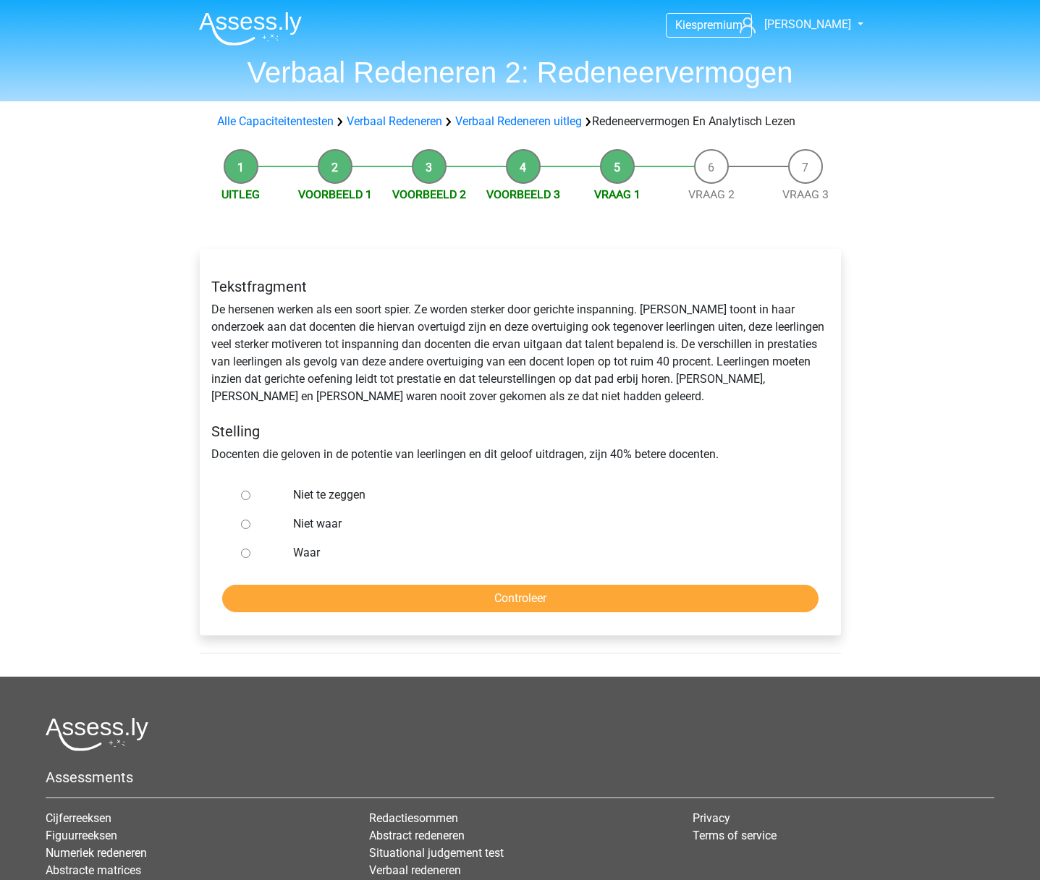
click at [247, 499] on input "Niet te zeggen" at bounding box center [245, 495] width 9 height 9
radio input "true"
click at [511, 607] on input "Controleer" at bounding box center [520, 598] width 596 height 27
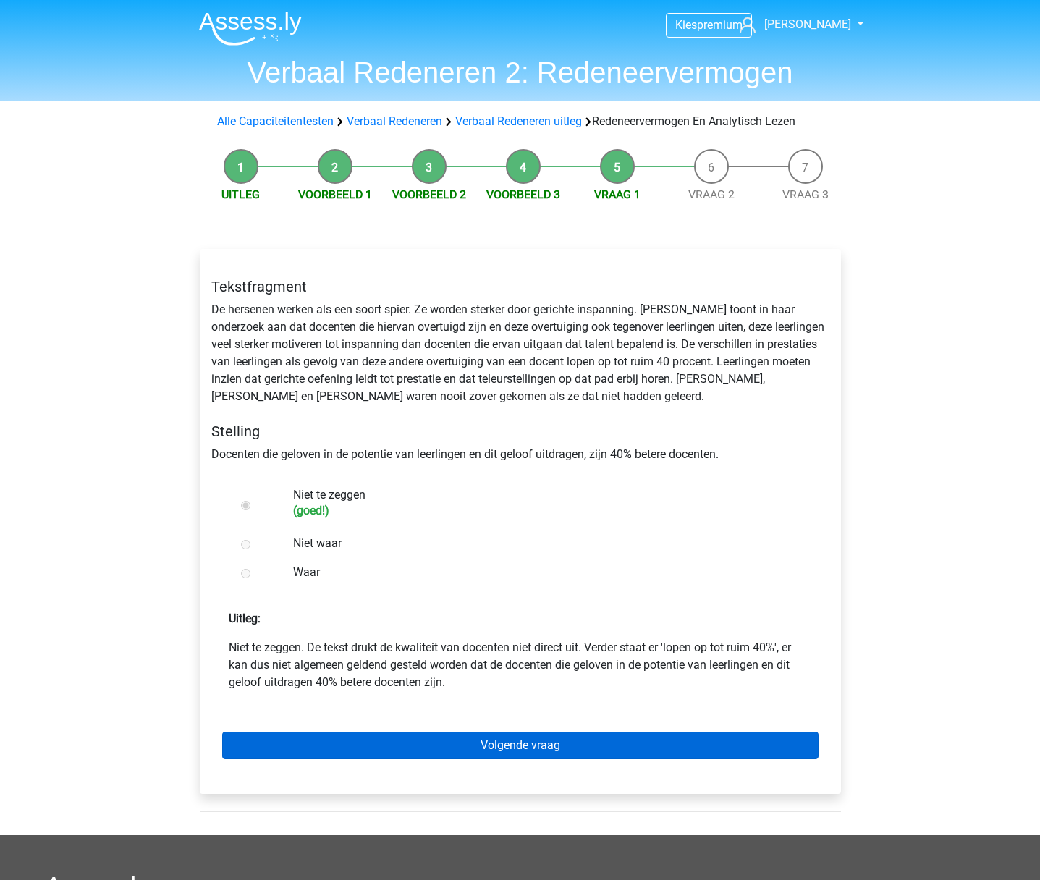
click at [523, 747] on link "Volgende vraag" at bounding box center [520, 744] width 596 height 27
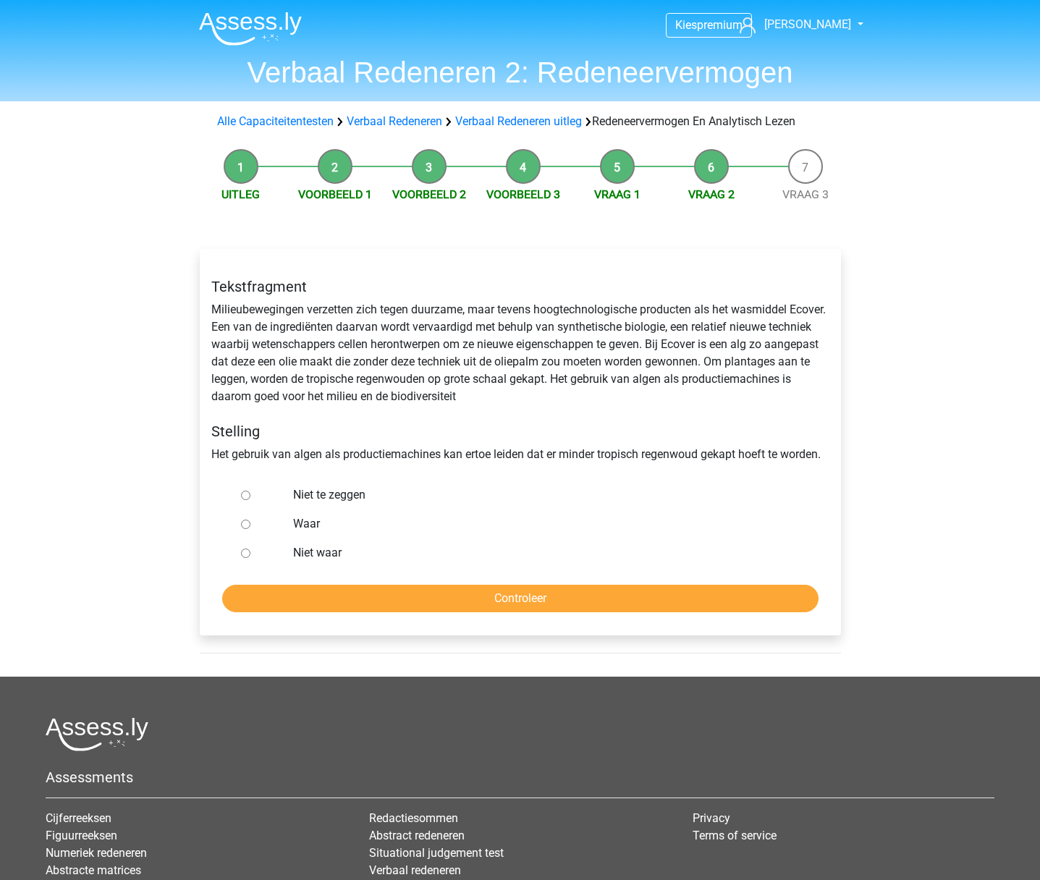
click at [245, 524] on input "Waar" at bounding box center [245, 523] width 9 height 9
radio input "true"
click at [432, 592] on input "Controleer" at bounding box center [520, 598] width 596 height 27
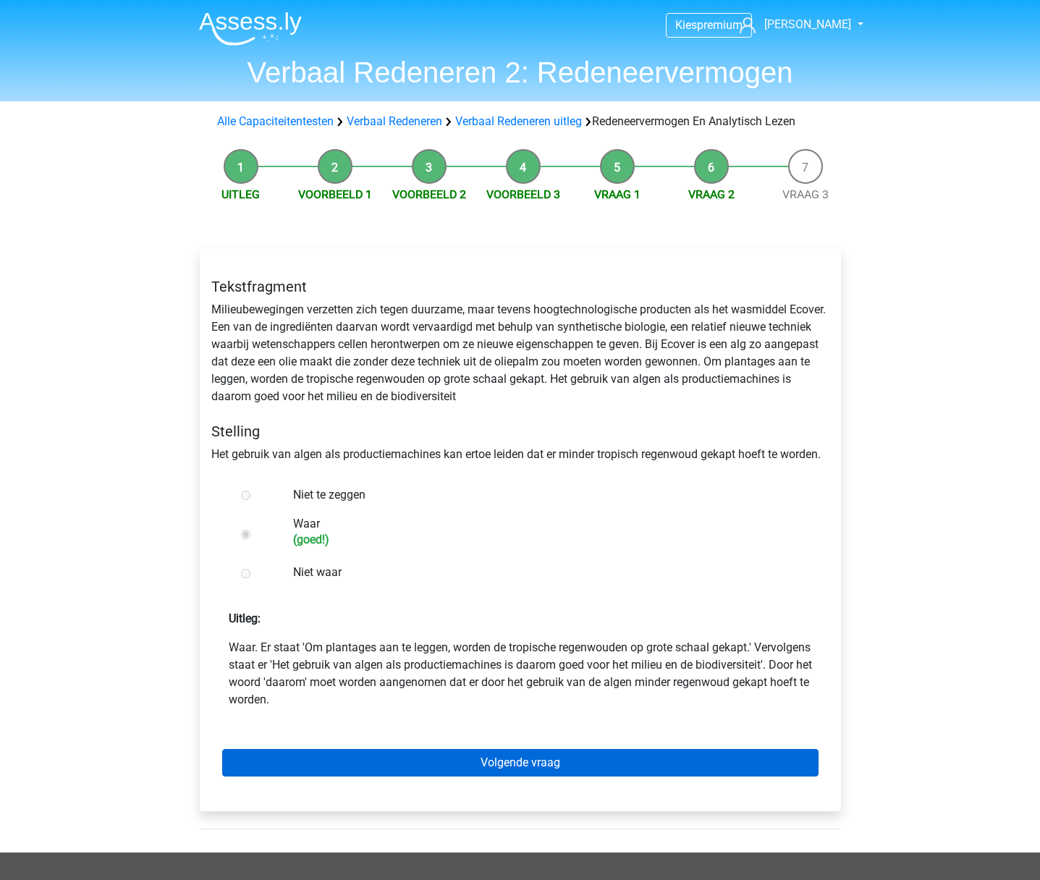
click at [535, 765] on link "Volgende vraag" at bounding box center [520, 762] width 596 height 27
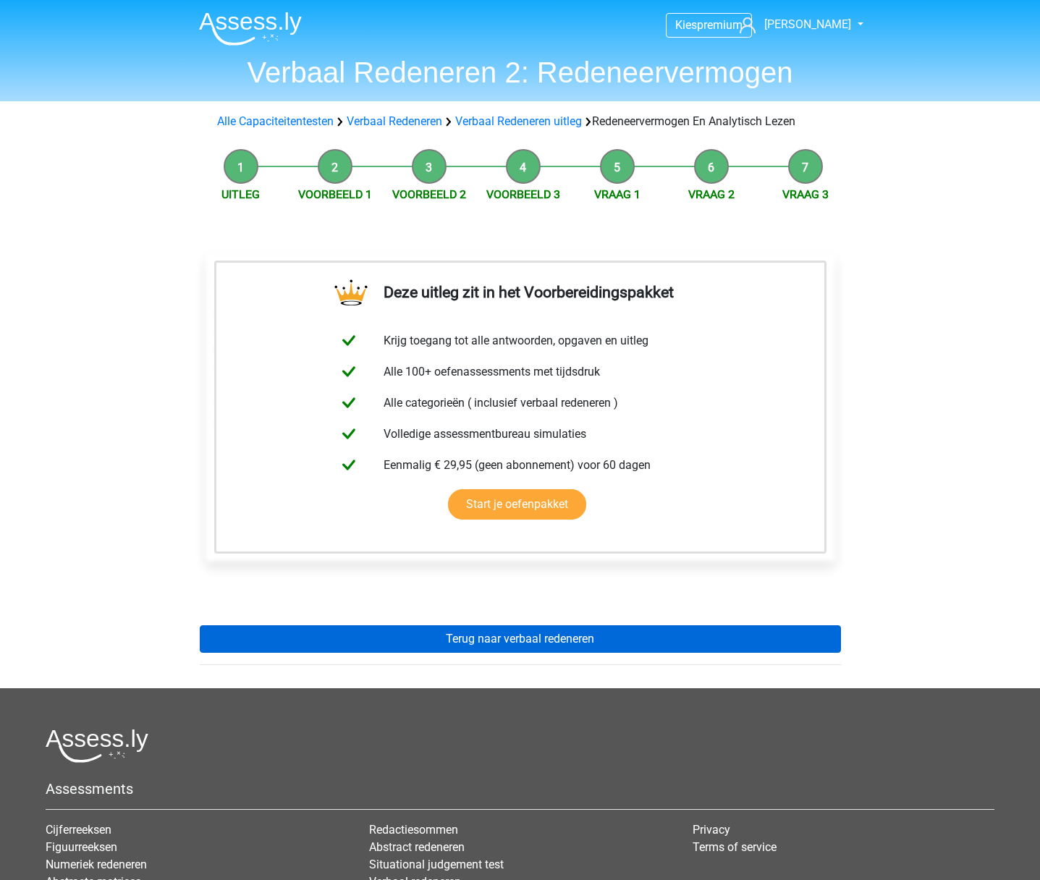
click at [528, 639] on link "Terug naar verbaal redeneren" at bounding box center [520, 638] width 641 height 27
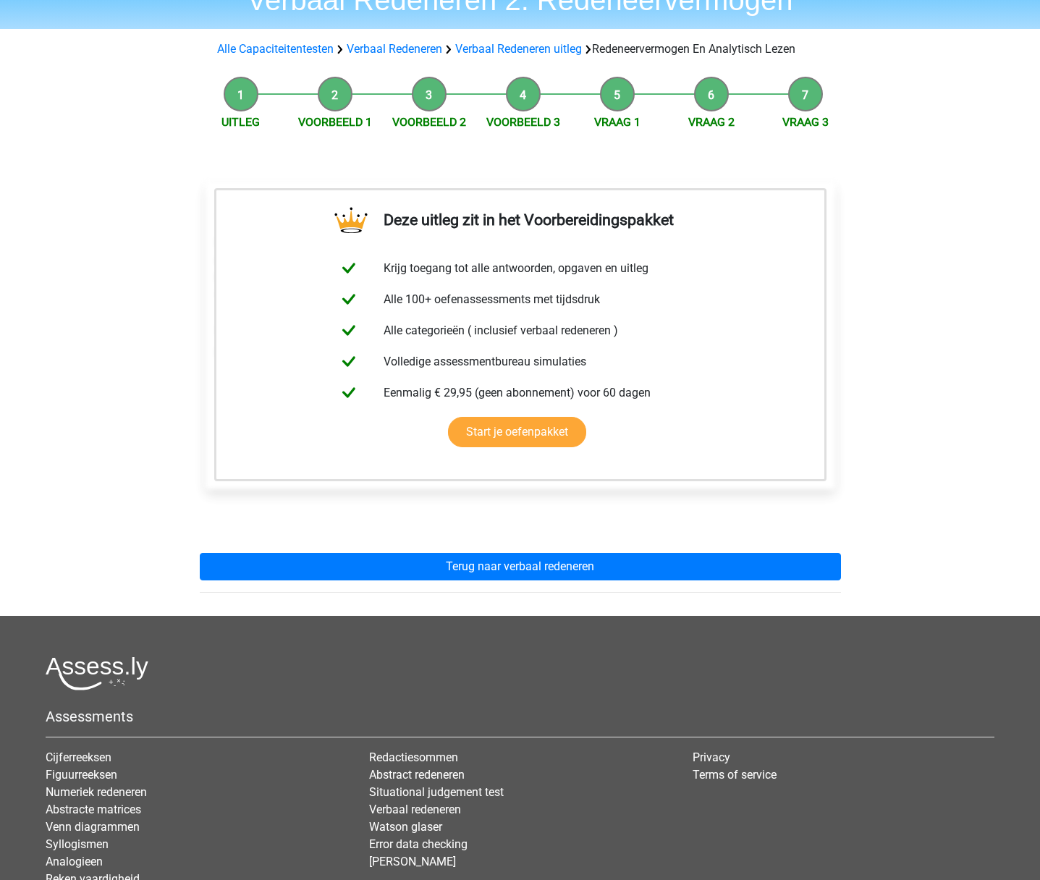
scroll to position [73, 0]
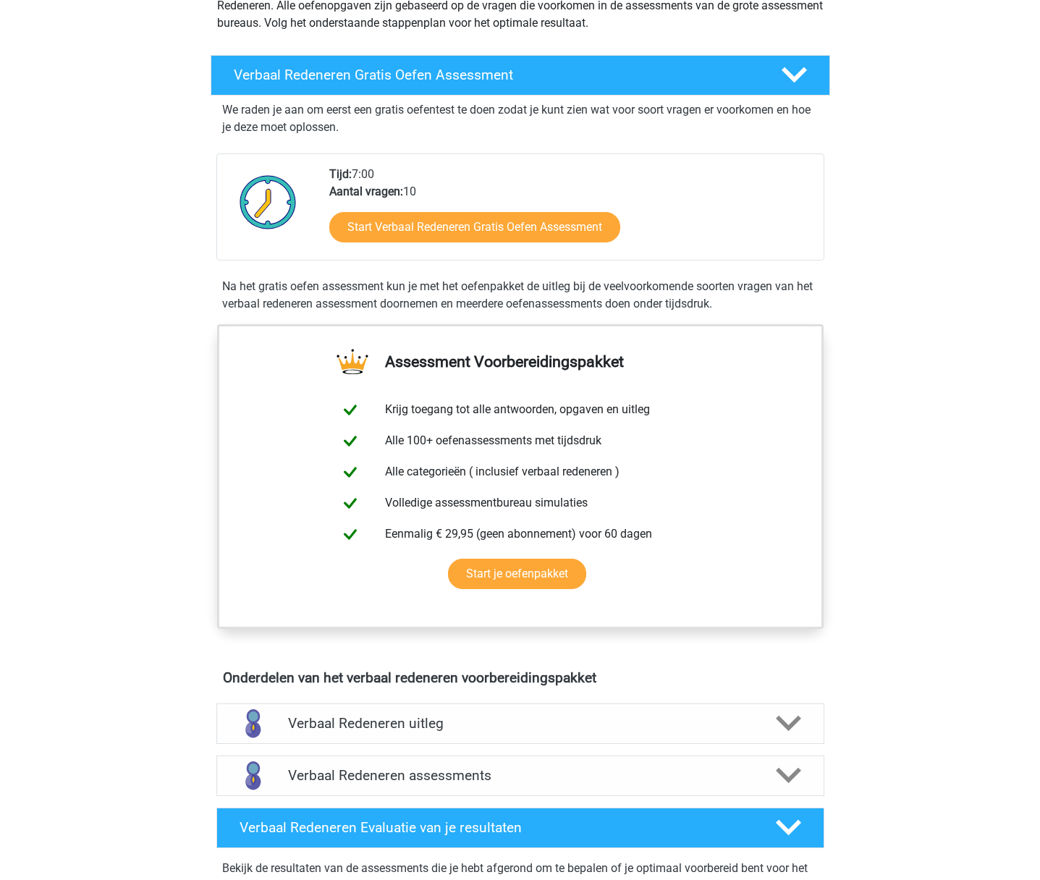
scroll to position [203, 0]
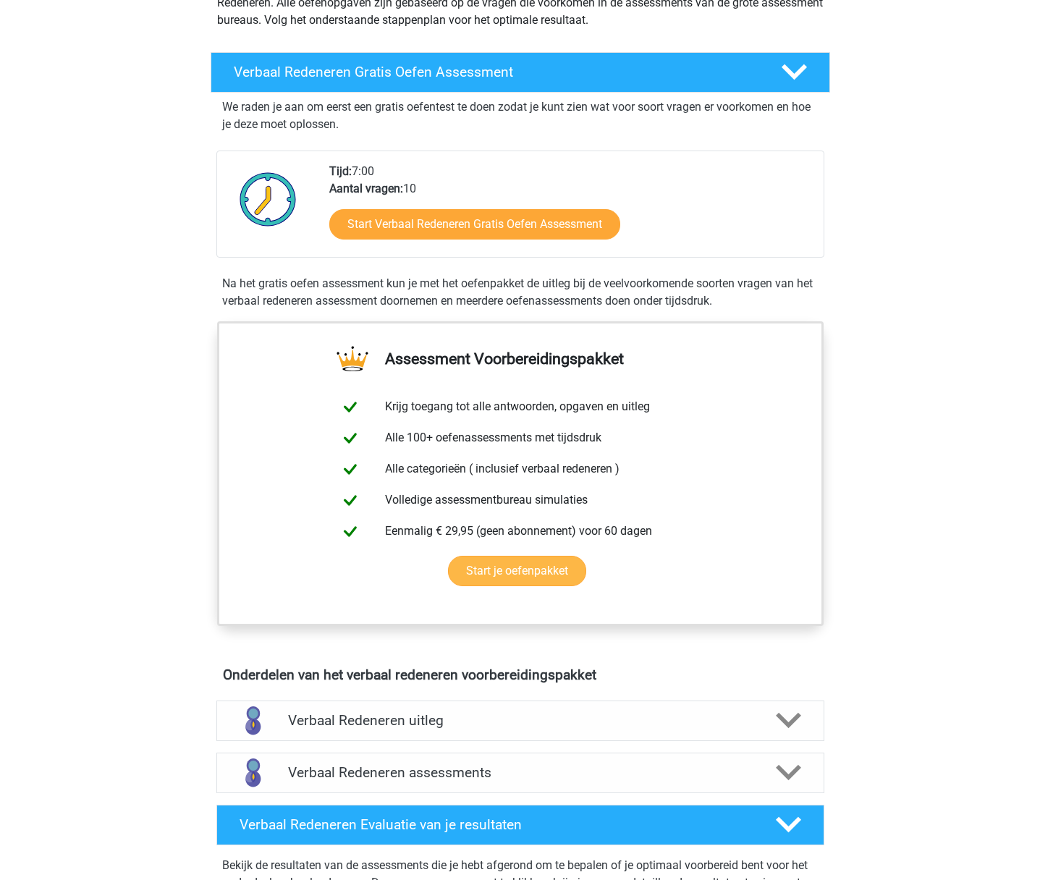
click at [540, 572] on link "Start je oefenpakket" at bounding box center [517, 571] width 138 height 30
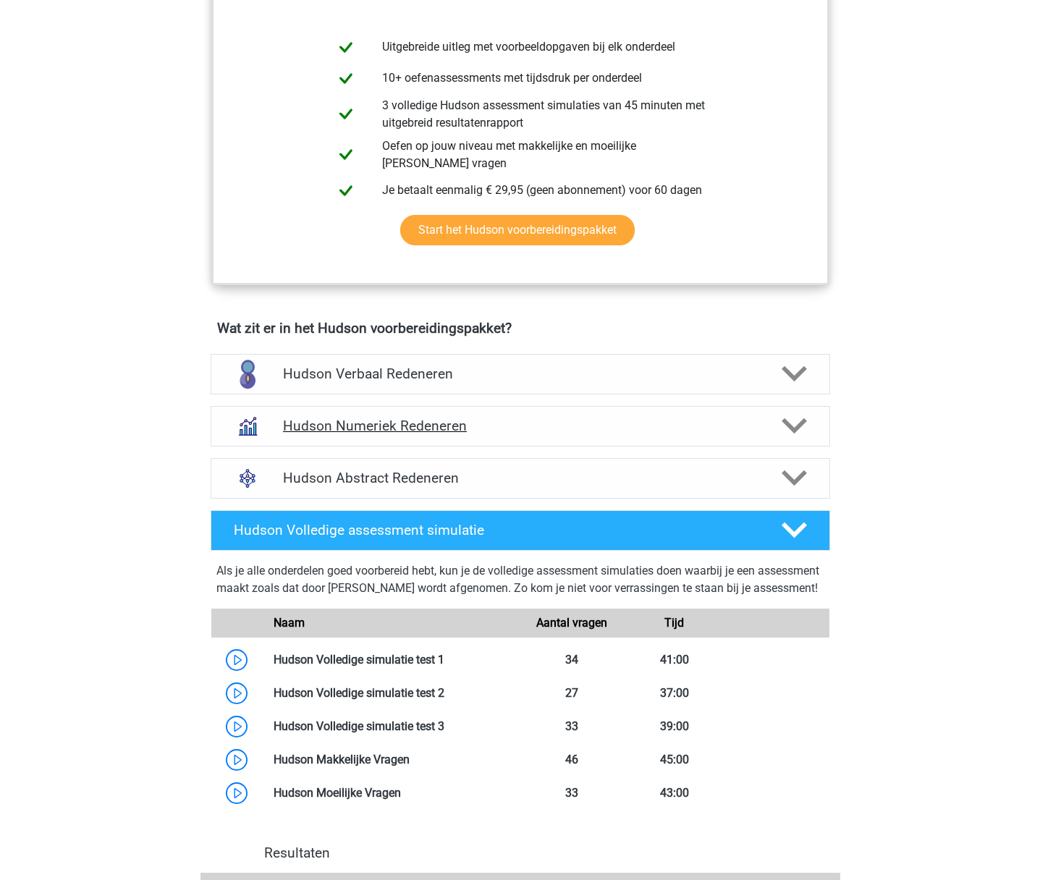
scroll to position [625, 0]
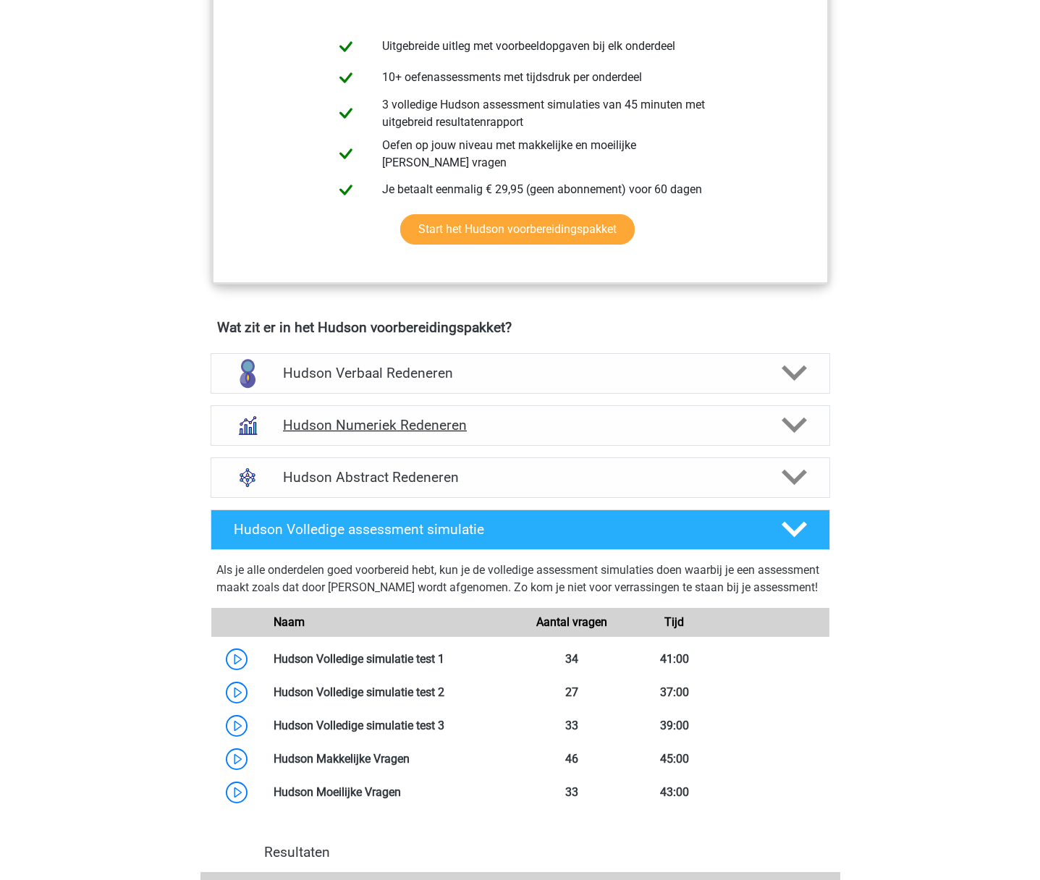
click at [792, 423] on icon at bounding box center [793, 424] width 25 height 25
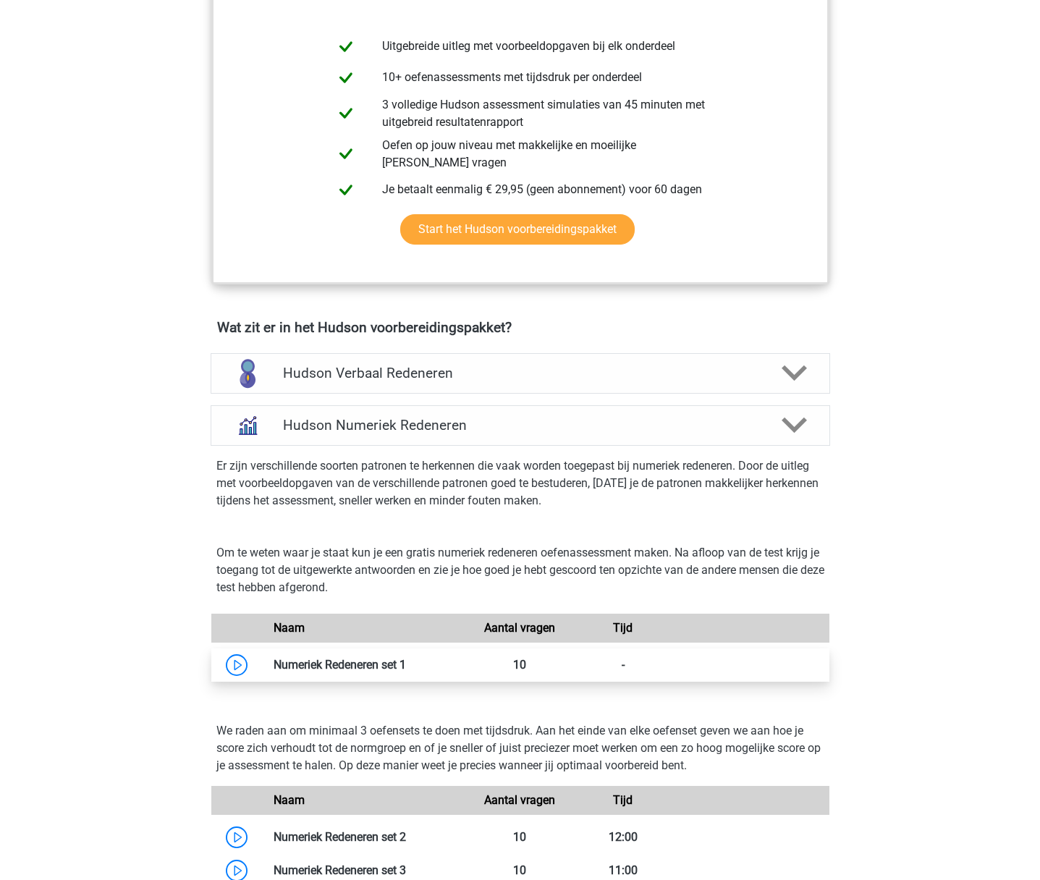
click at [406, 658] on link at bounding box center [406, 665] width 0 height 14
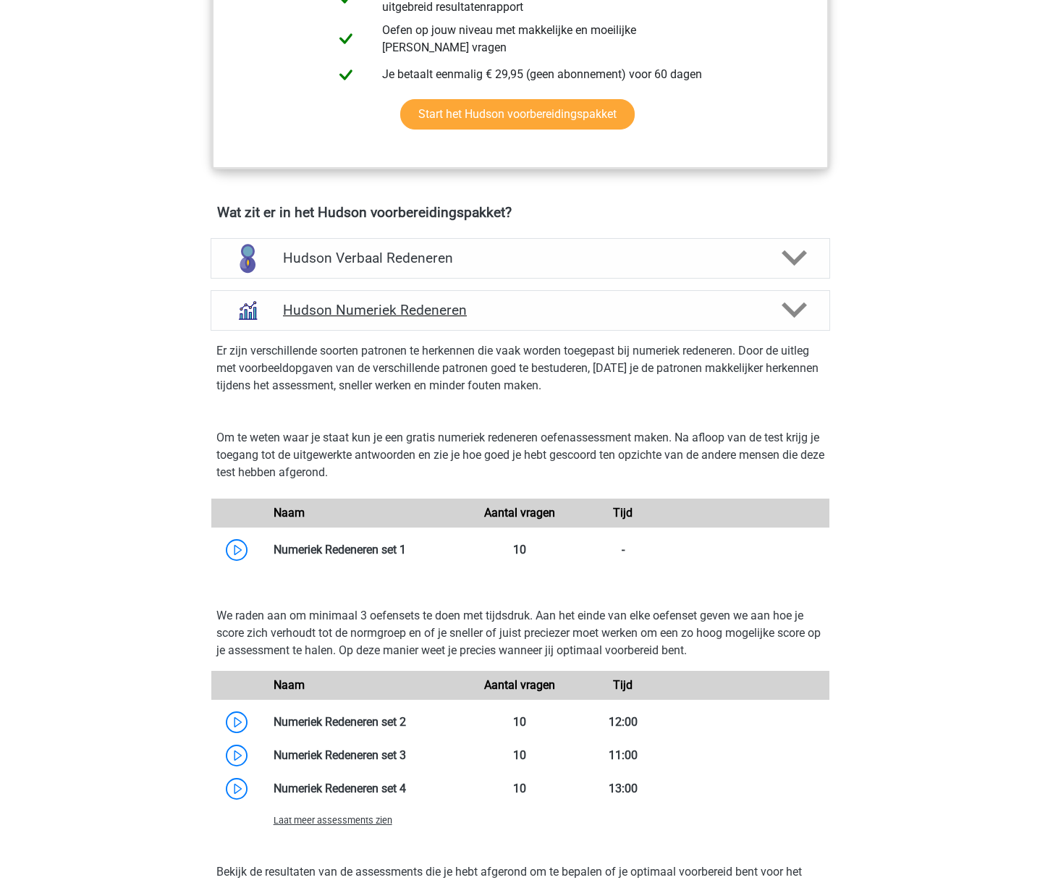
scroll to position [742, 0]
click at [548, 315] on h4 "Hudson Numeriek Redeneren" at bounding box center [520, 308] width 474 height 17
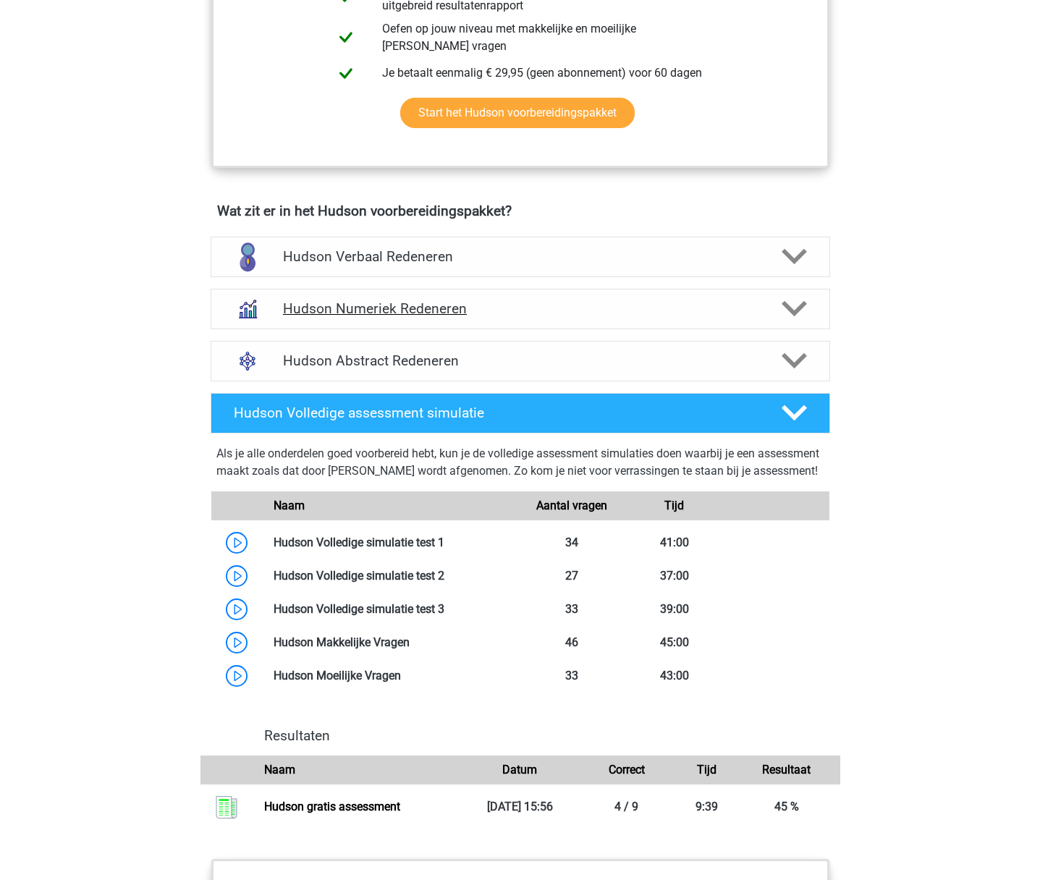
click at [801, 309] on icon at bounding box center [793, 308] width 25 height 25
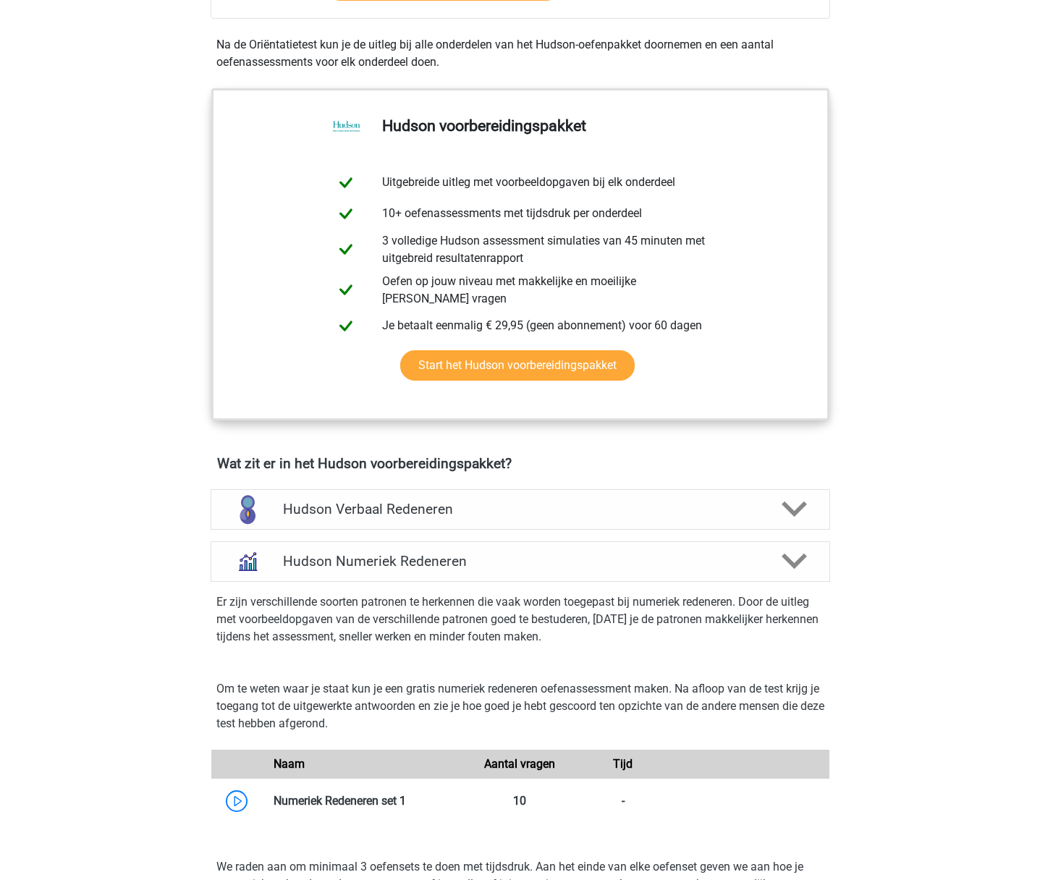
scroll to position [493, 0]
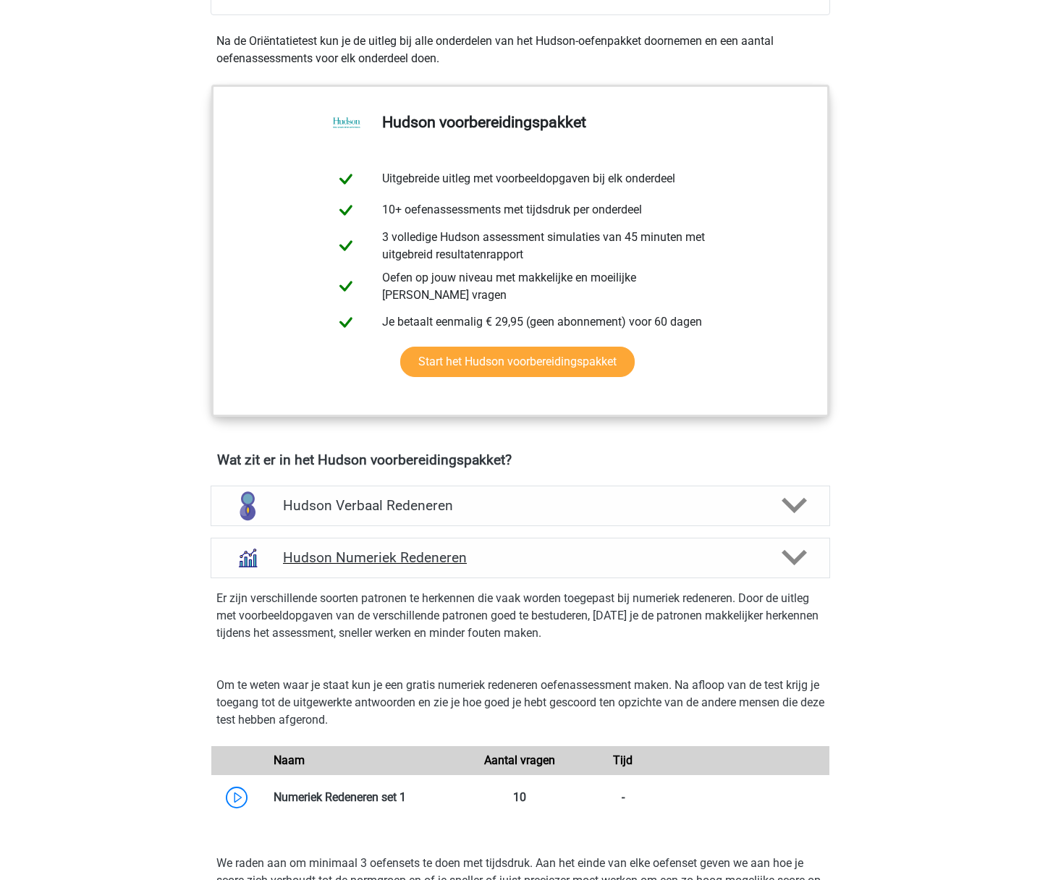
click at [342, 553] on h4 "Hudson Numeriek Redeneren" at bounding box center [520, 557] width 474 height 17
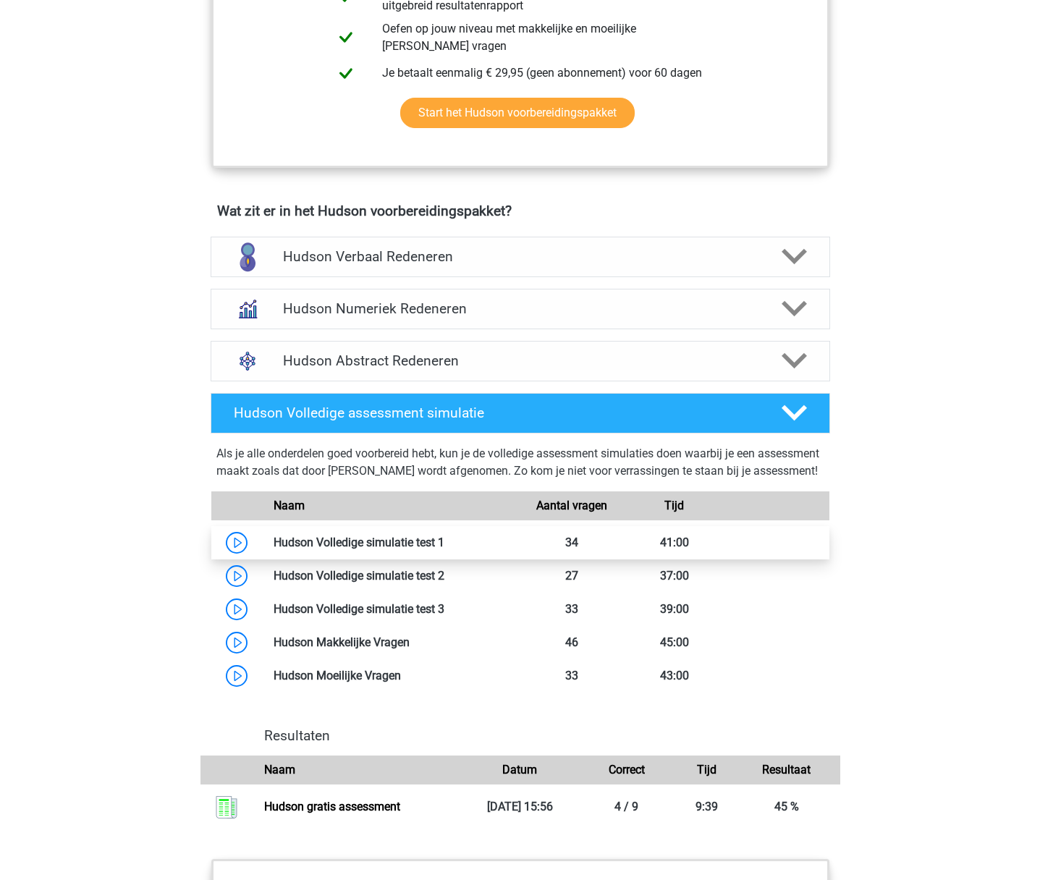
scroll to position [743, 0]
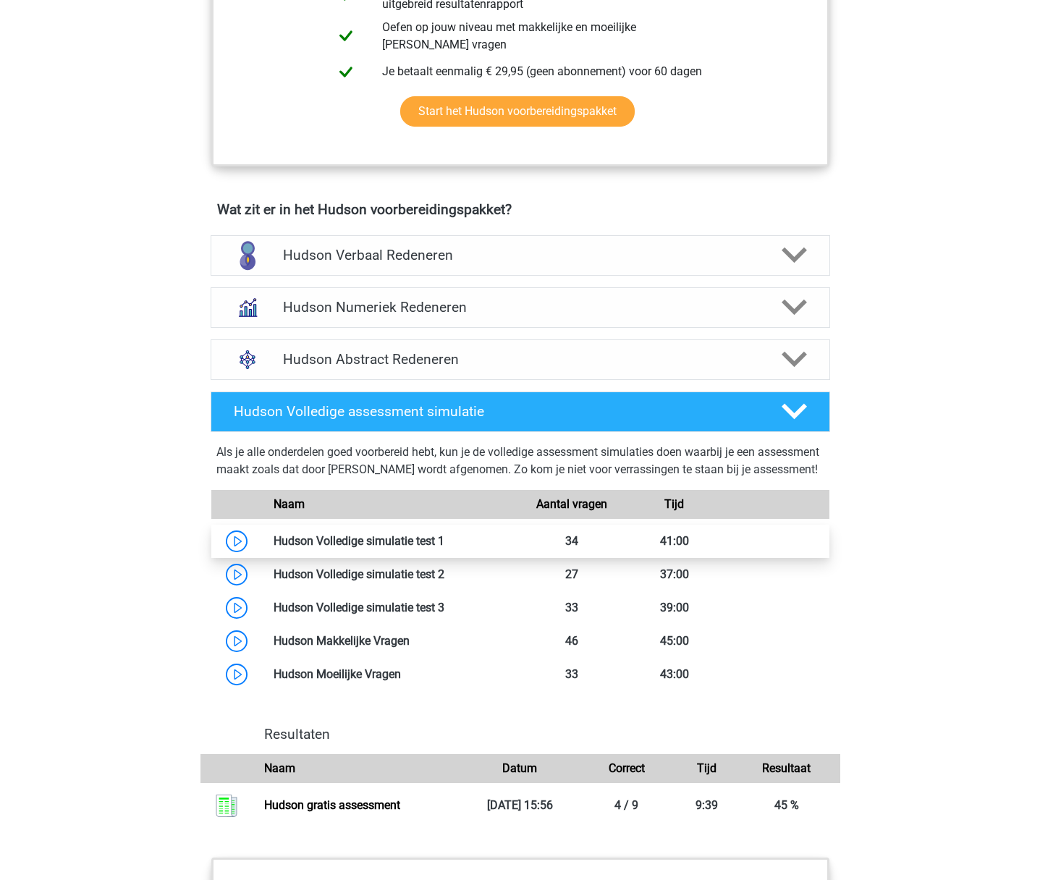
click at [444, 548] on link at bounding box center [444, 541] width 0 height 14
click at [344, 302] on h4 "Hudson Numeriek Redeneren" at bounding box center [520, 307] width 474 height 17
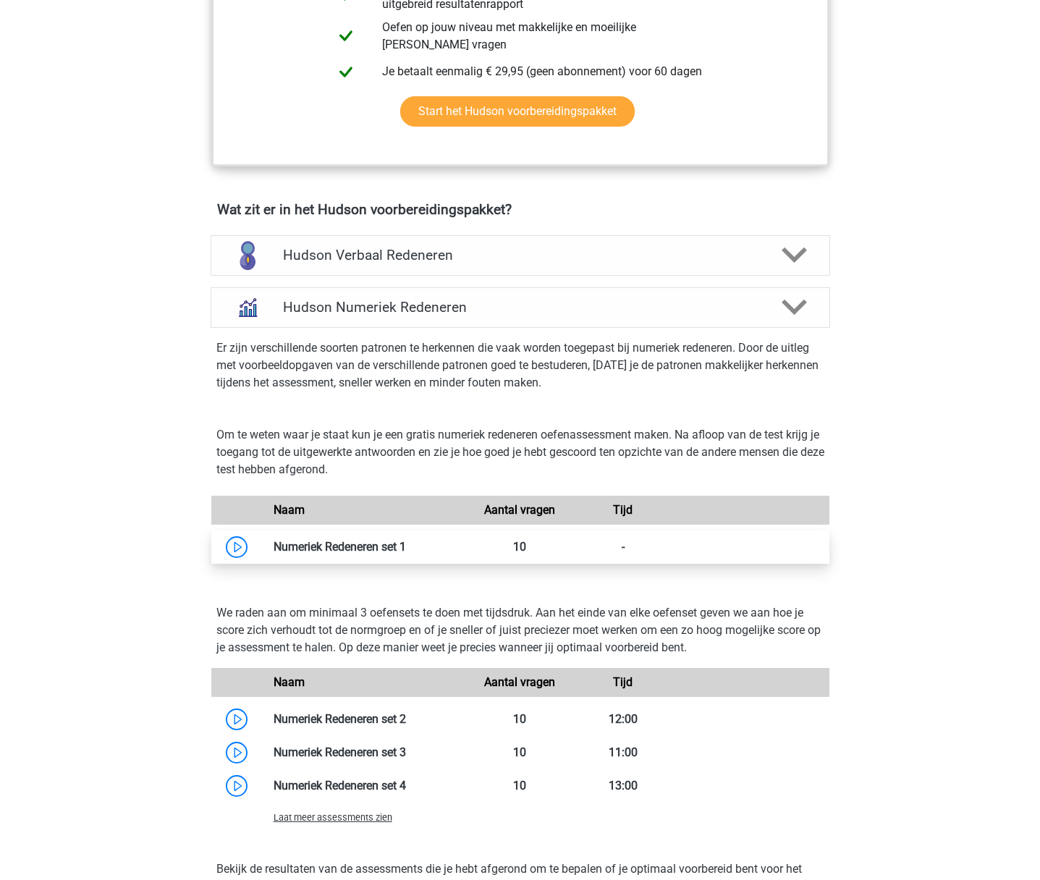
click at [406, 548] on link at bounding box center [406, 547] width 0 height 14
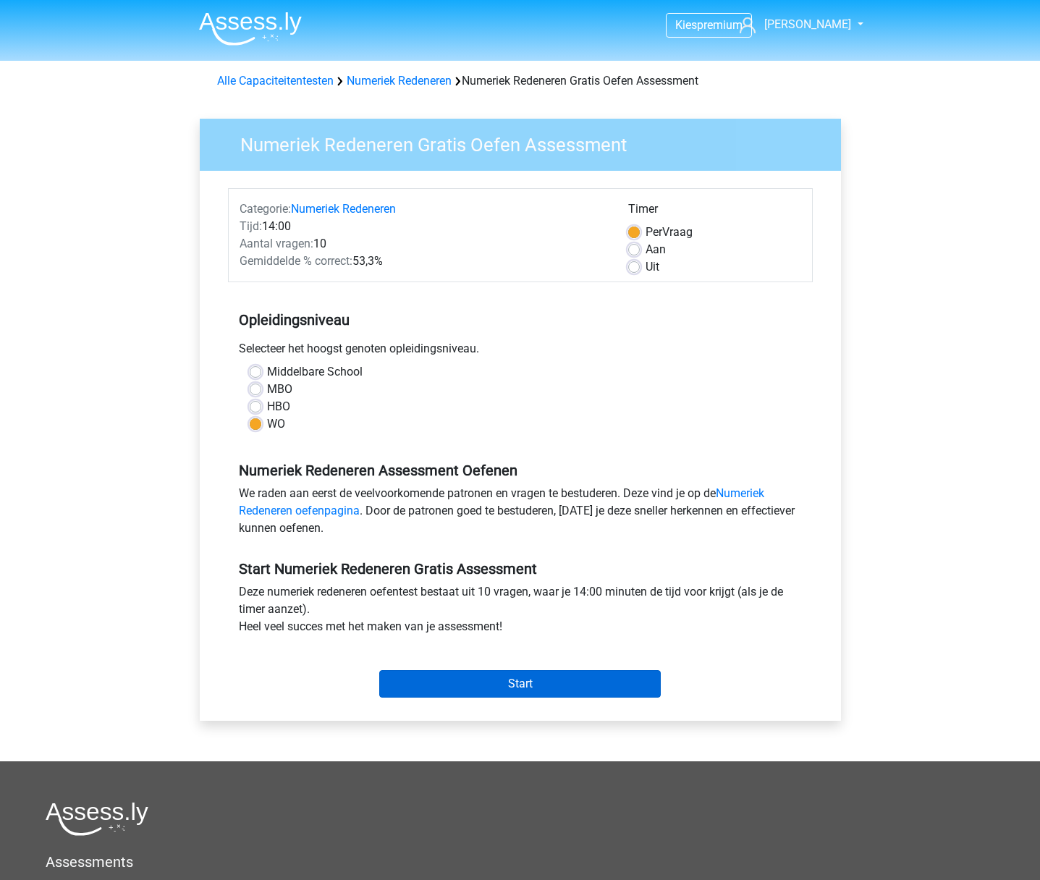
click at [458, 676] on input "Start" at bounding box center [519, 683] width 281 height 27
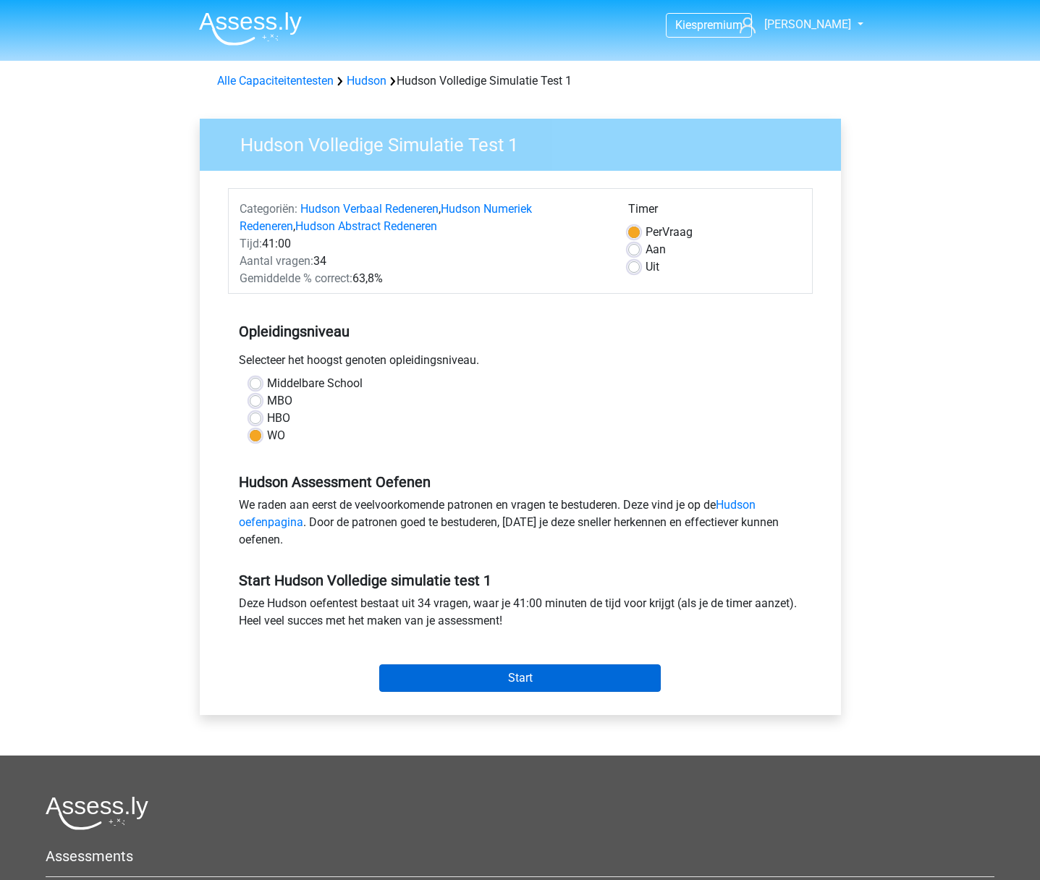
click at [438, 669] on input "Start" at bounding box center [519, 677] width 281 height 27
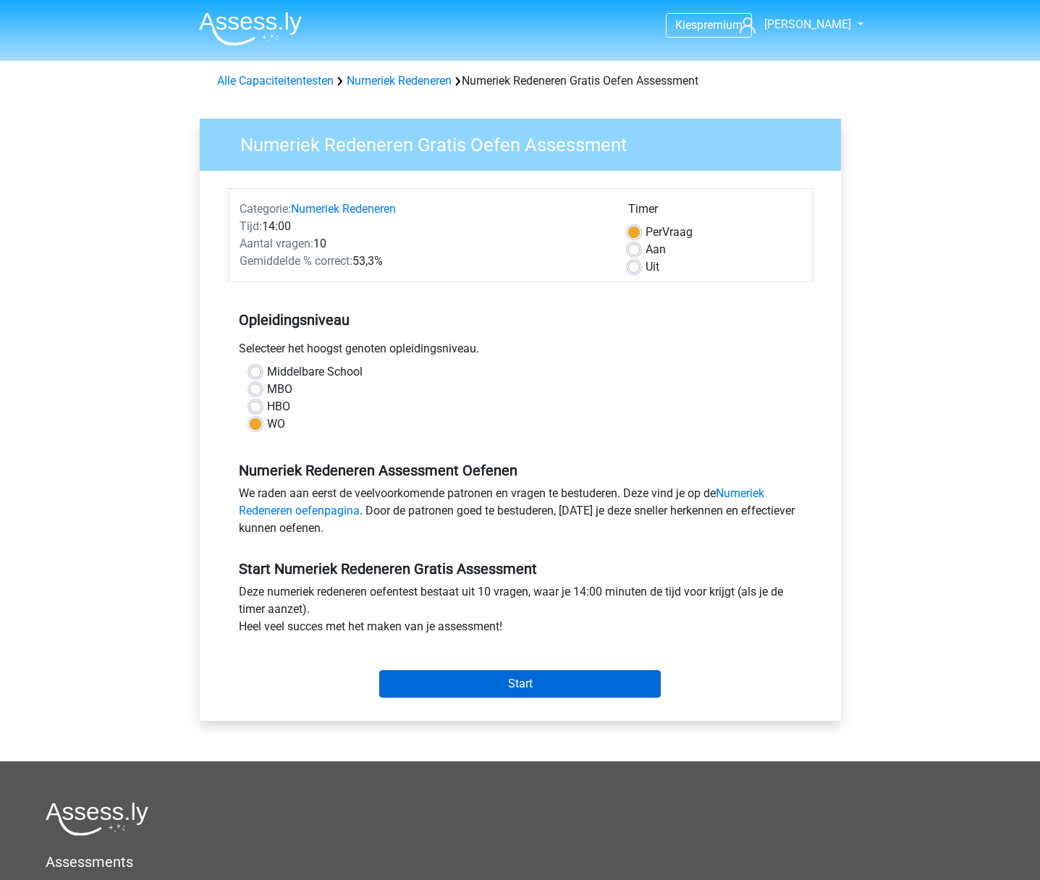
click at [513, 671] on input "Start" at bounding box center [519, 683] width 281 height 27
click at [645, 271] on label "Uit" at bounding box center [652, 266] width 14 height 17
click at [629, 271] on input "Uit" at bounding box center [634, 265] width 12 height 14
radio input "true"
click at [523, 687] on input "Start" at bounding box center [519, 683] width 281 height 27
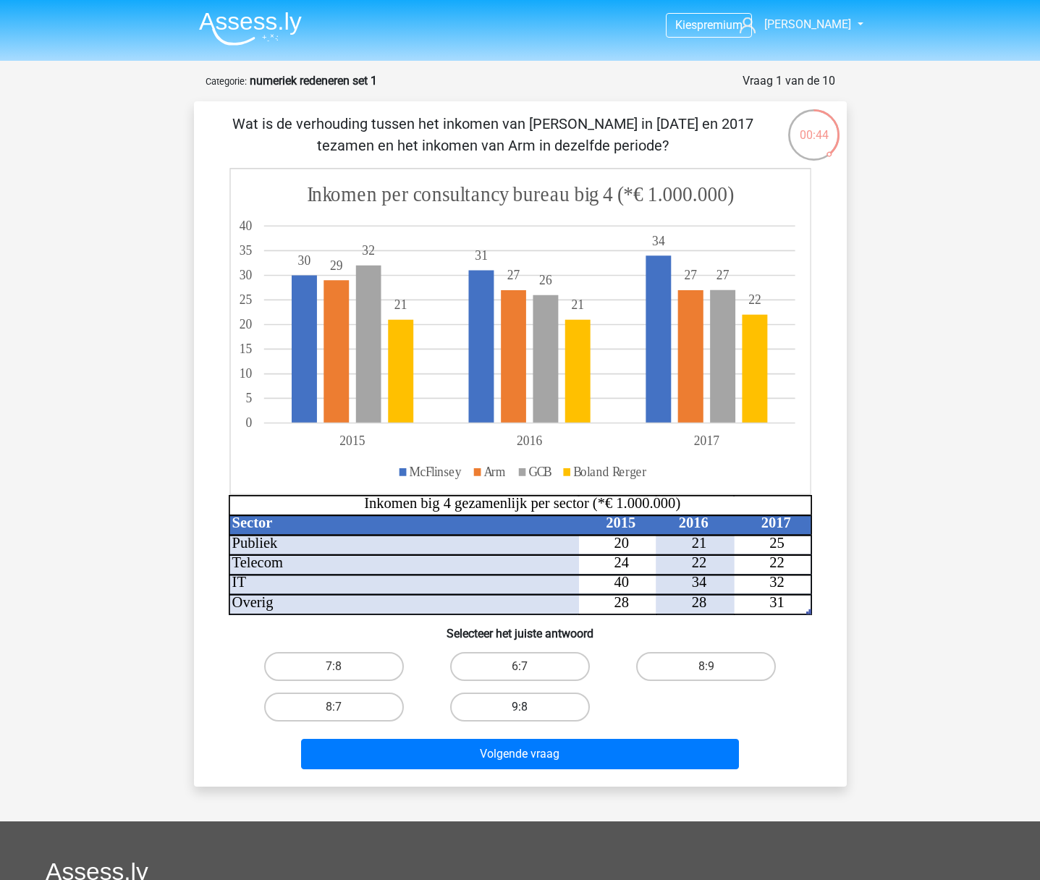
click at [493, 713] on label "9:8" at bounding box center [520, 706] width 140 height 29
click at [519, 713] on input "9:8" at bounding box center [523, 711] width 9 height 9
radio input "true"
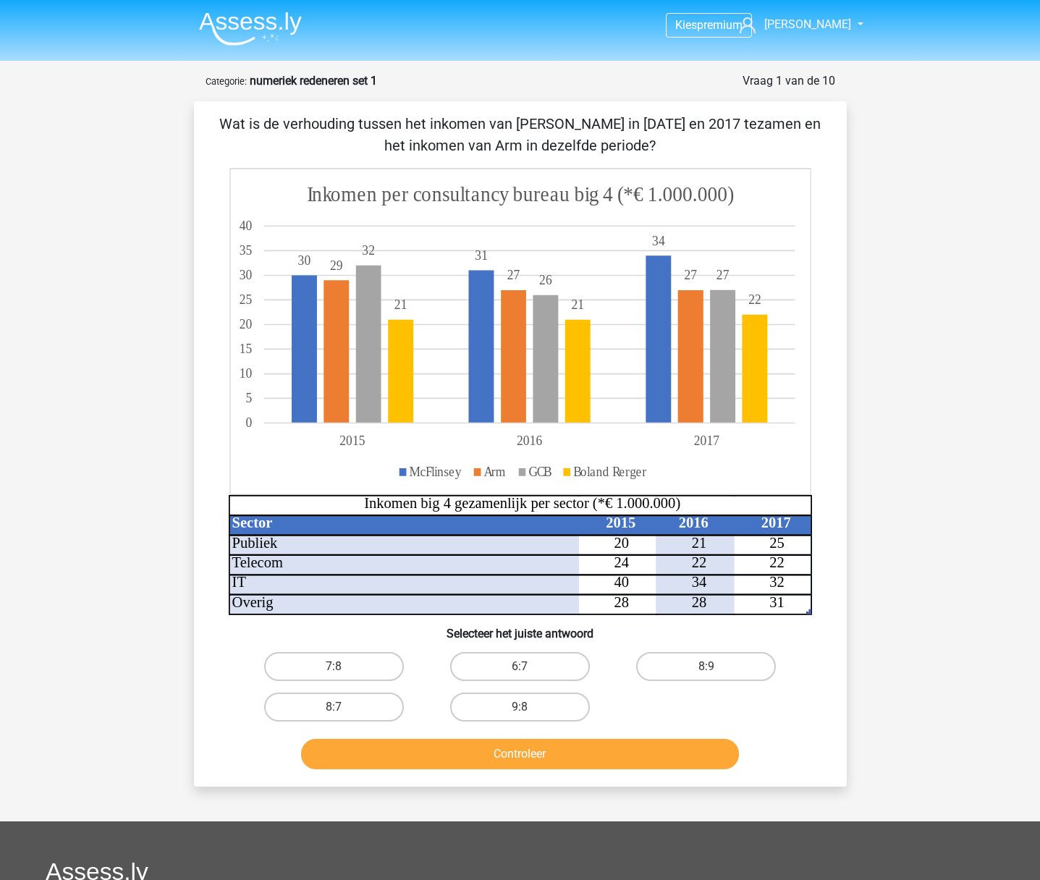
drag, startPoint x: 519, startPoint y: 706, endPoint x: 521, endPoint y: 714, distance: 8.1
click at [519, 707] on input "9:8" at bounding box center [523, 711] width 9 height 9
radio input "true"
click at [538, 761] on button "Controleer" at bounding box center [520, 754] width 438 height 30
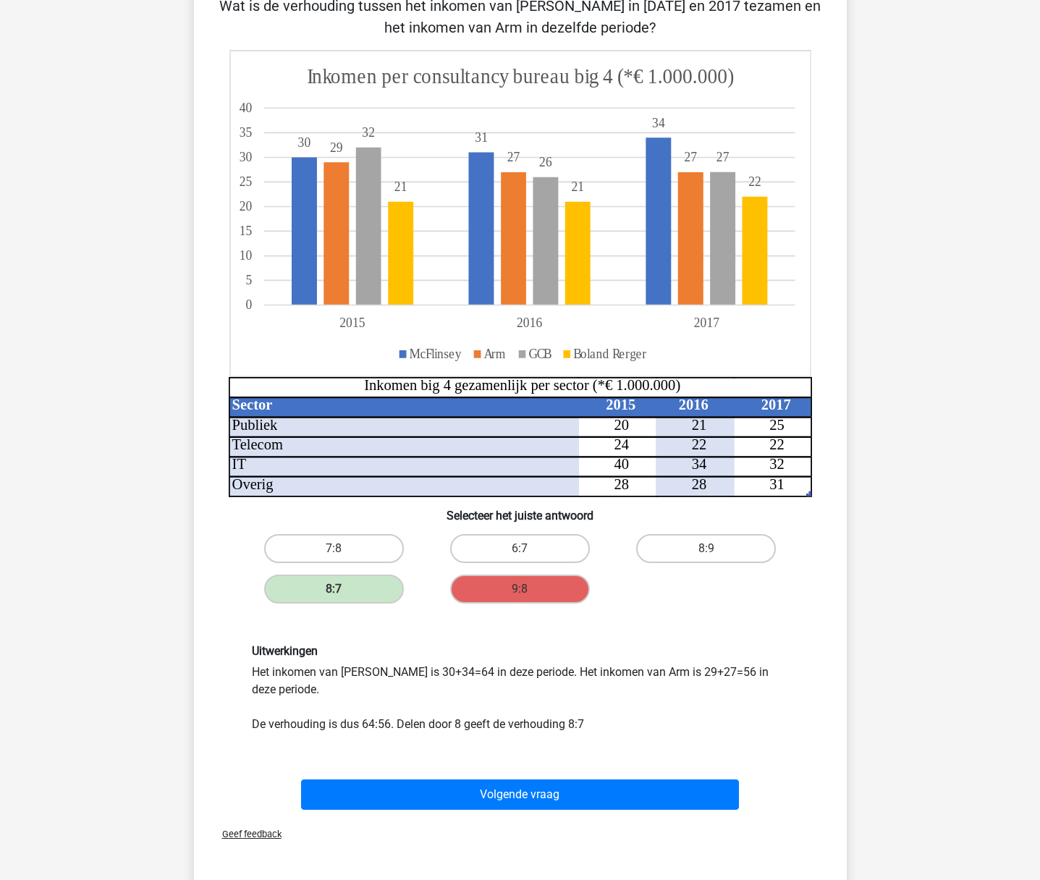
scroll to position [119, 0]
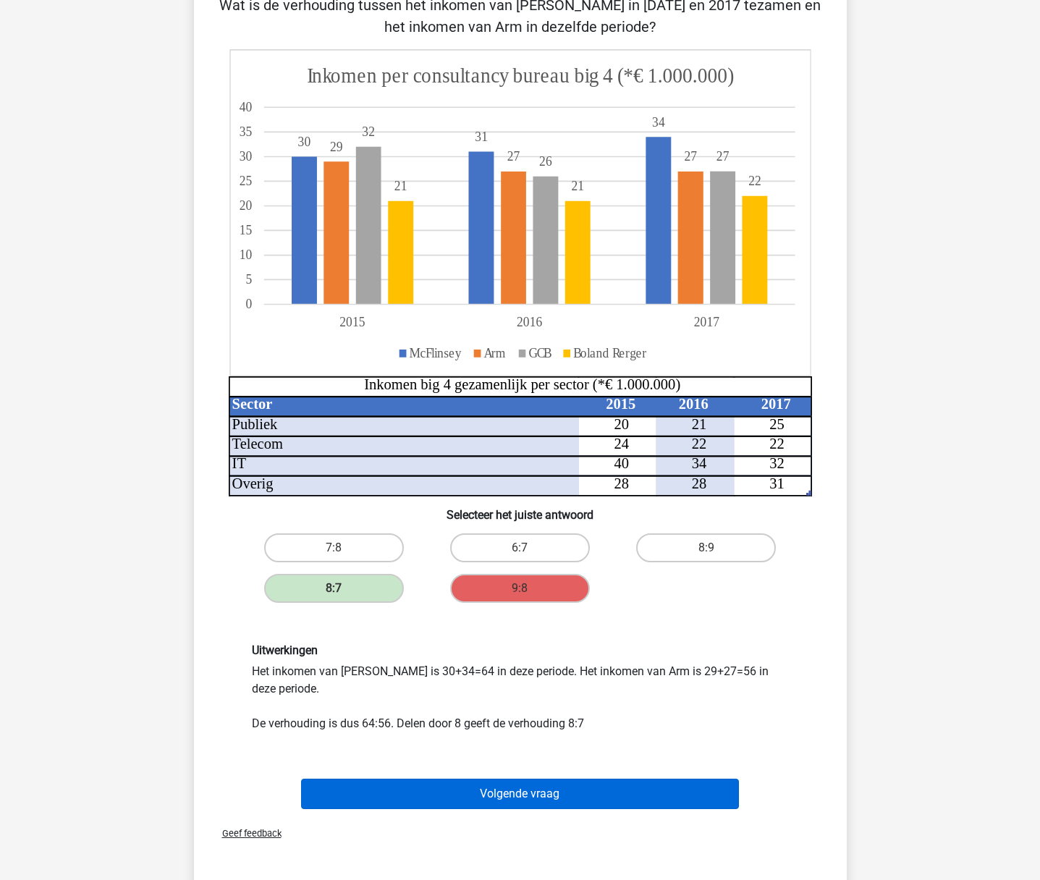
click at [541, 793] on button "Volgende vraag" at bounding box center [520, 794] width 438 height 30
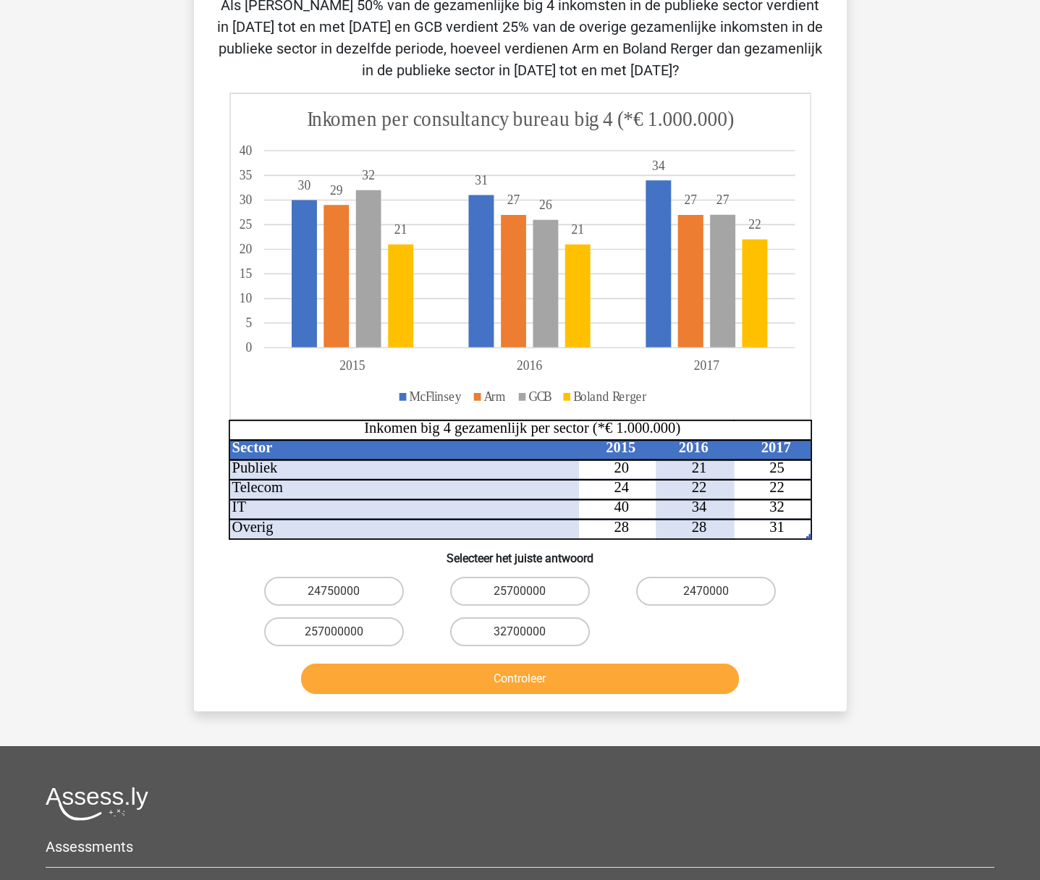
scroll to position [72, 0]
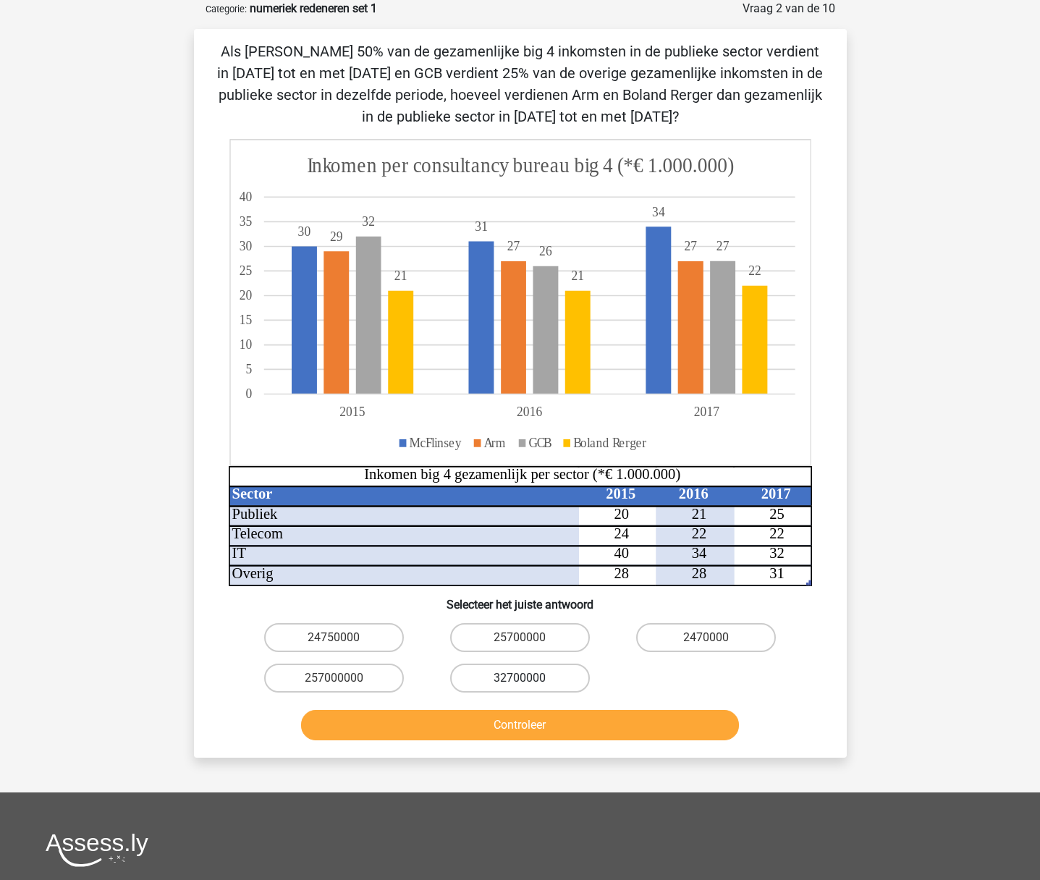
click at [504, 678] on label "32700000" at bounding box center [520, 677] width 140 height 29
click at [519, 678] on input "32700000" at bounding box center [523, 682] width 9 height 9
radio input "true"
click at [509, 723] on button "Controleer" at bounding box center [520, 725] width 438 height 30
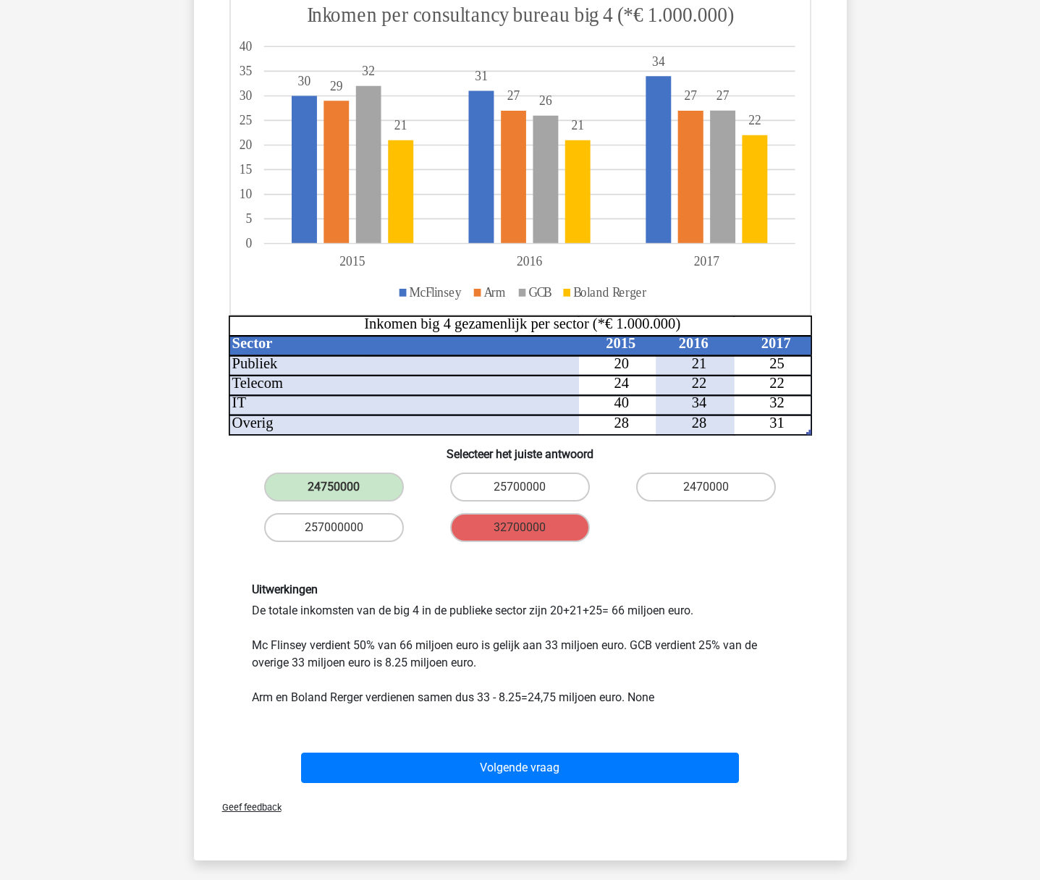
scroll to position [218, 0]
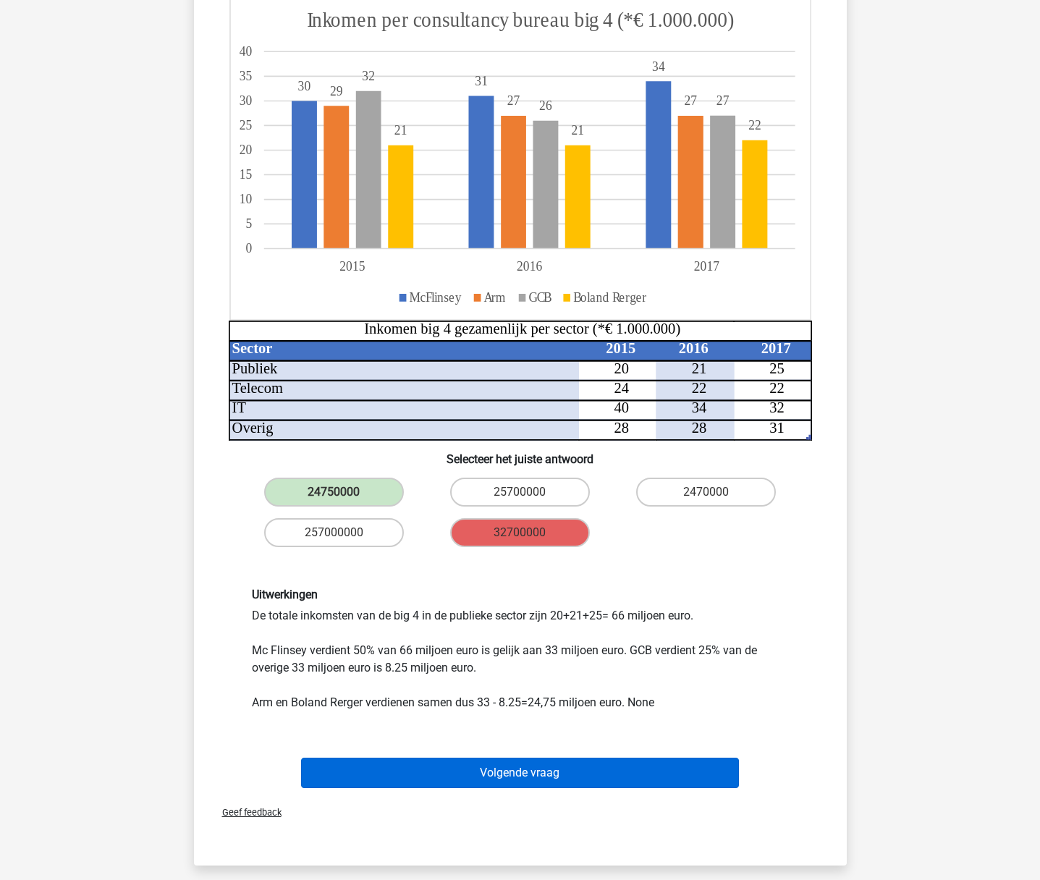
click at [516, 769] on button "Volgende vraag" at bounding box center [520, 773] width 438 height 30
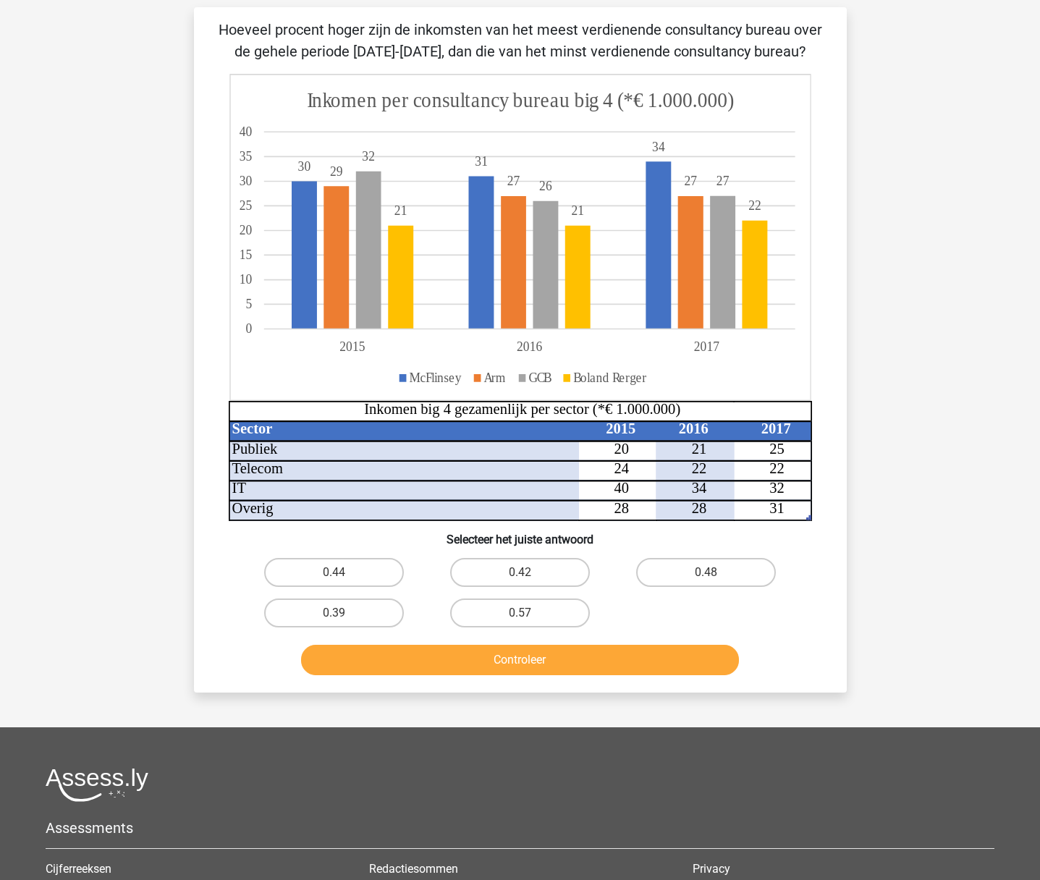
scroll to position [72, 0]
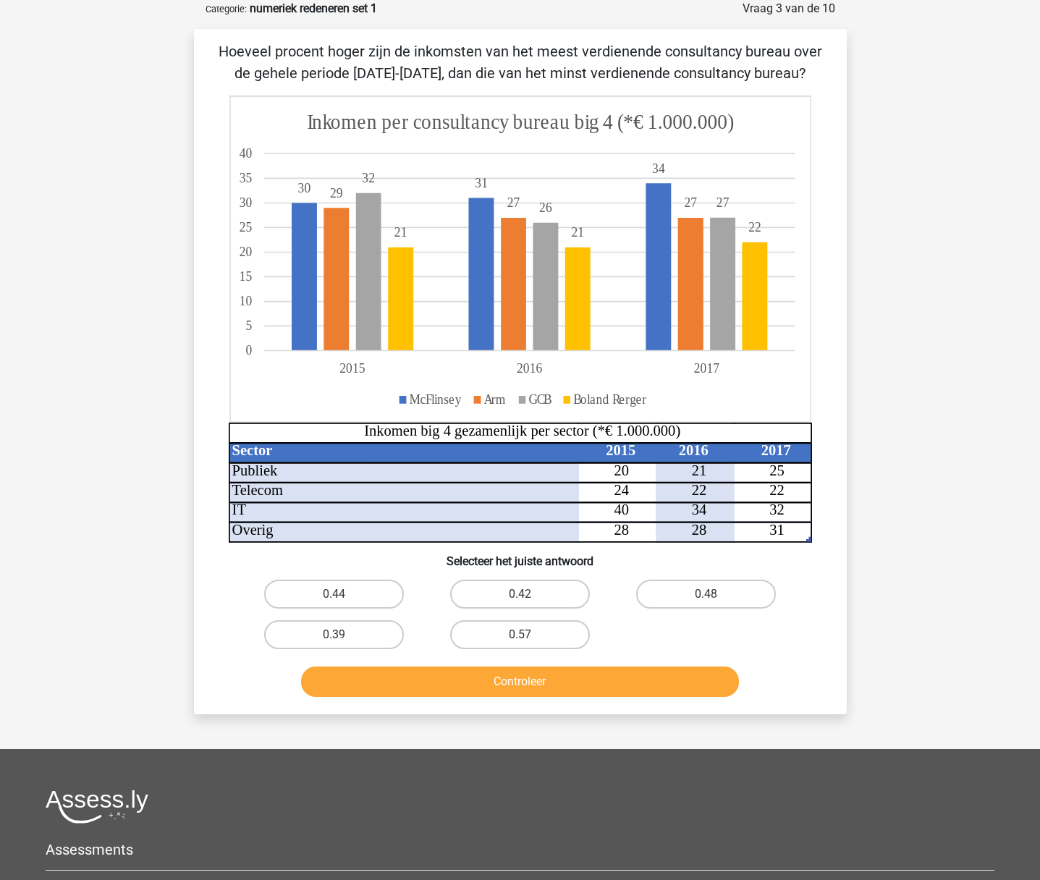
drag, startPoint x: 367, startPoint y: 642, endPoint x: 379, endPoint y: 649, distance: 14.3
click at [367, 642] on label "0.39" at bounding box center [334, 634] width 140 height 29
click at [343, 642] on input "0.39" at bounding box center [338, 639] width 9 height 9
radio input "true"
click at [506, 682] on button "Controleer" at bounding box center [520, 681] width 438 height 30
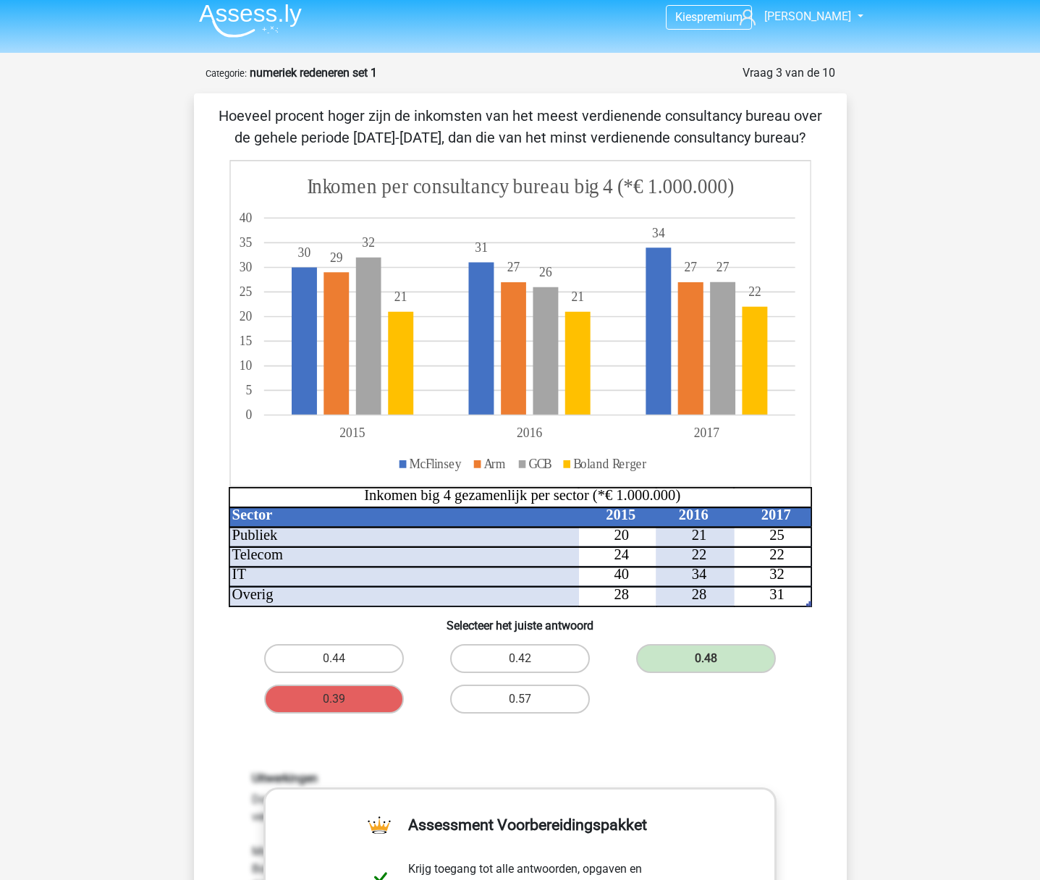
scroll to position [0, 0]
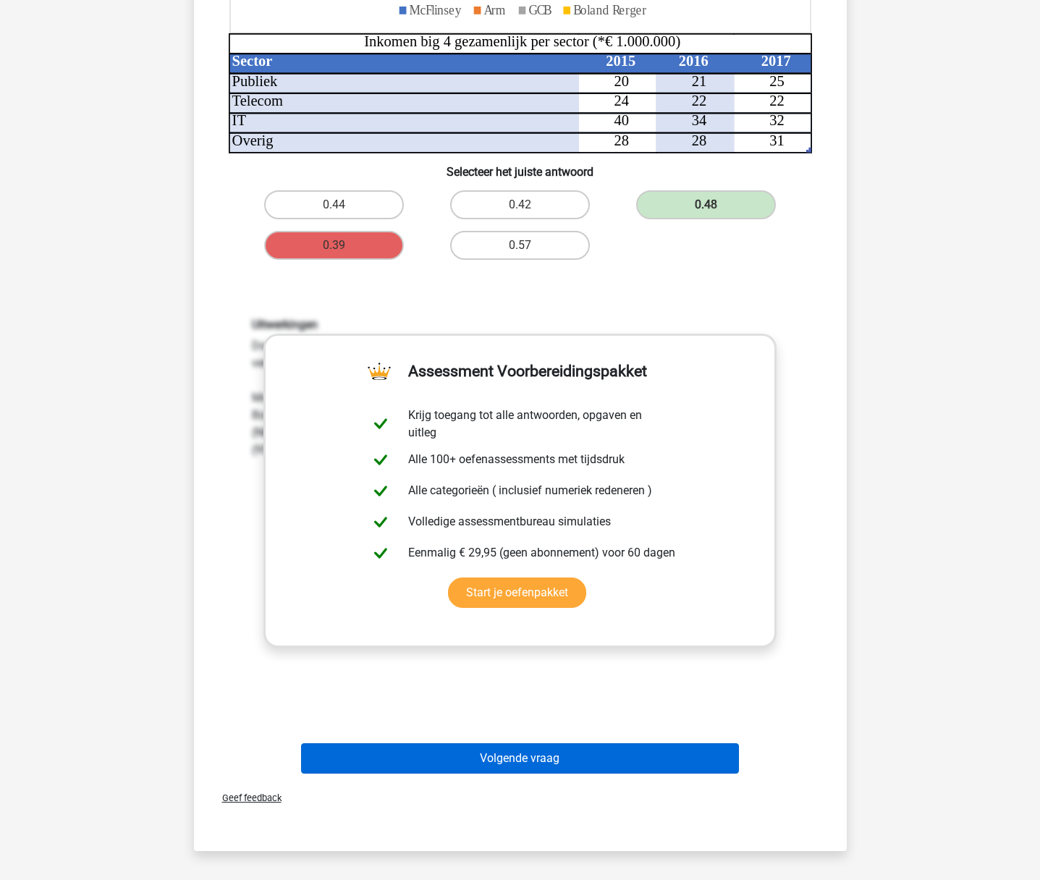
click at [514, 763] on button "Volgende vraag" at bounding box center [520, 758] width 438 height 30
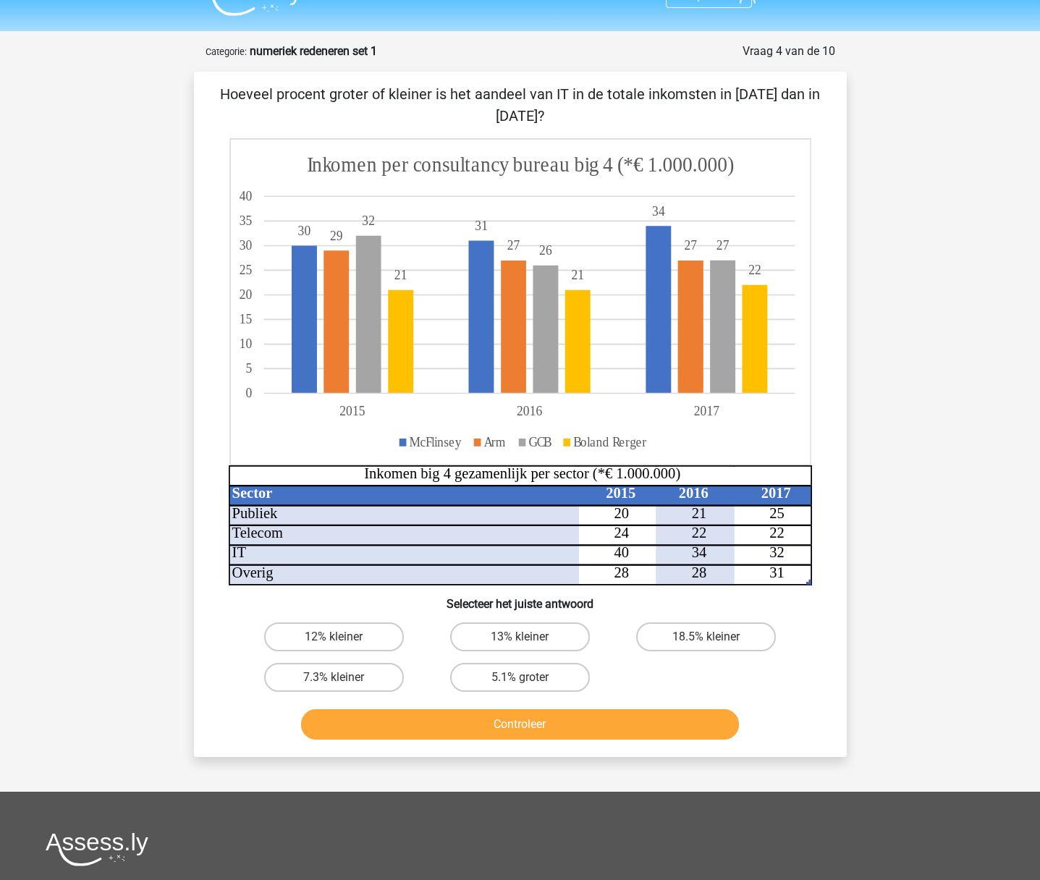
scroll to position [9, 0]
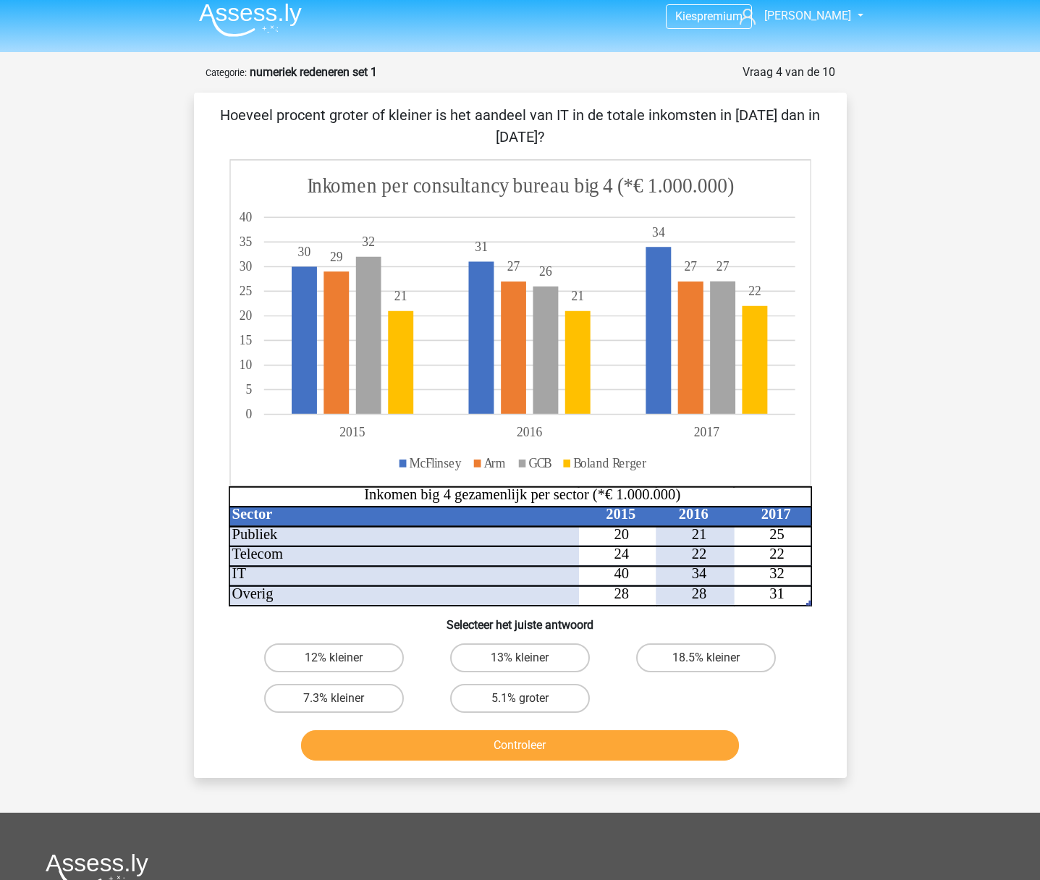
drag, startPoint x: 700, startPoint y: 658, endPoint x: 640, endPoint y: 733, distance: 96.2
click at [700, 658] on label "18.5% kleiner" at bounding box center [706, 657] width 140 height 29
click at [706, 658] on input "18.5% kleiner" at bounding box center [710, 662] width 9 height 9
radio input "true"
click at [596, 755] on button "Controleer" at bounding box center [520, 745] width 438 height 30
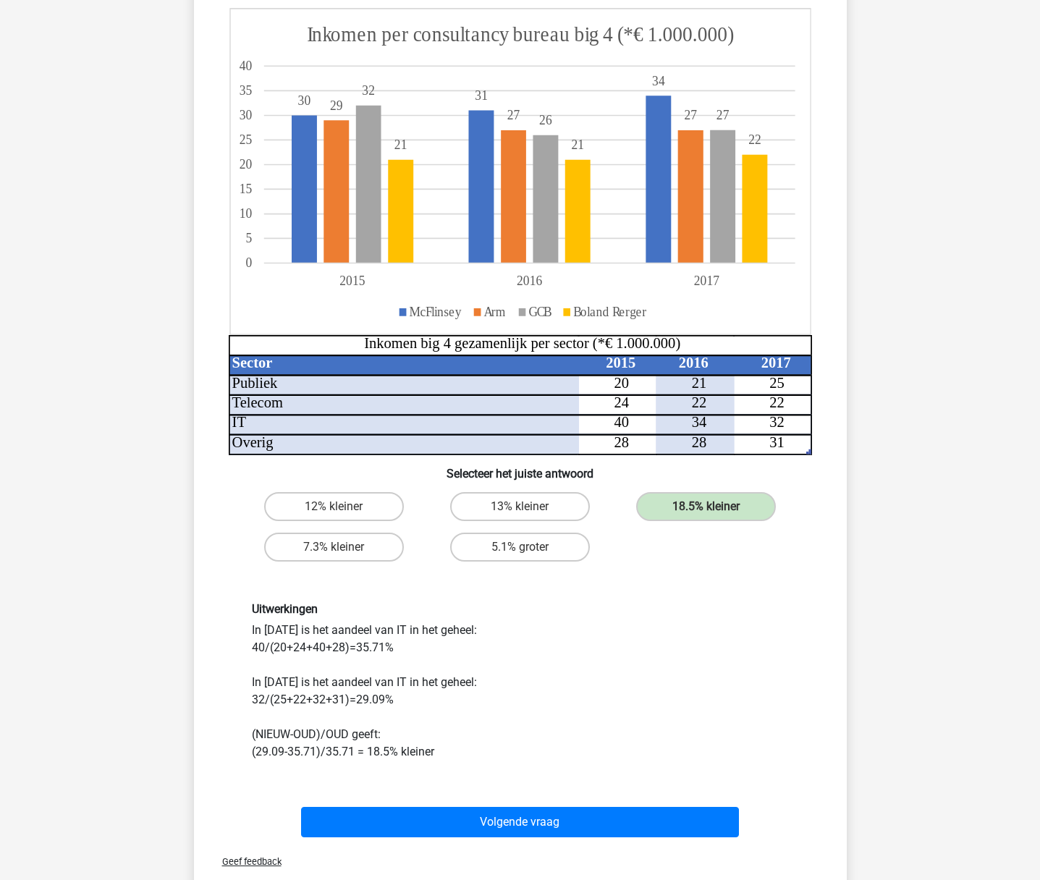
scroll to position [167, 0]
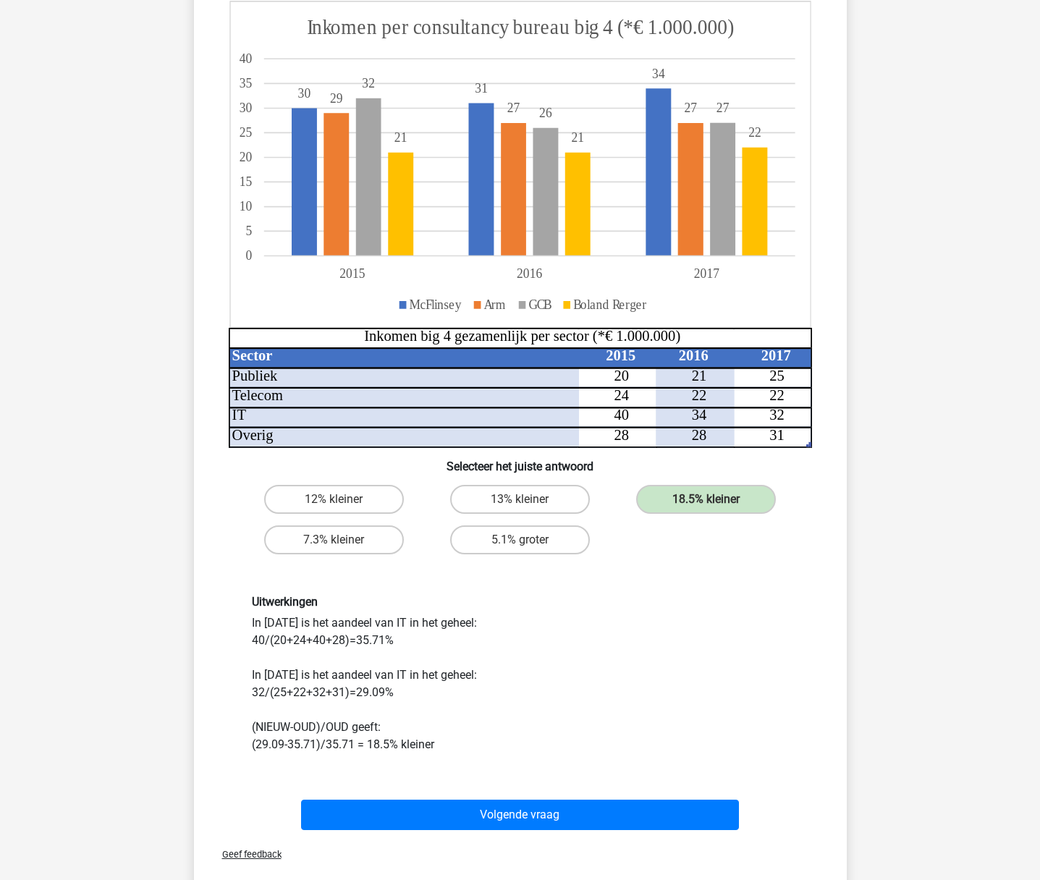
click at [544, 819] on button "Volgende vraag" at bounding box center [520, 814] width 438 height 30
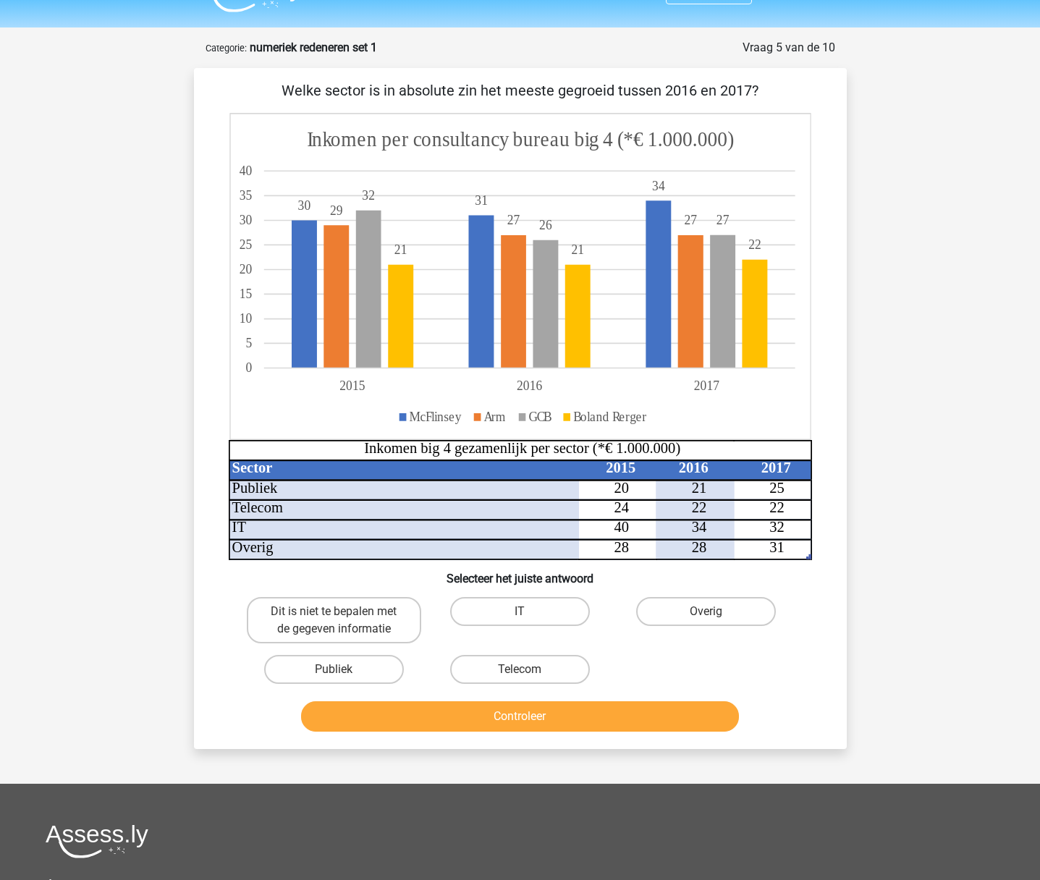
scroll to position [35, 0]
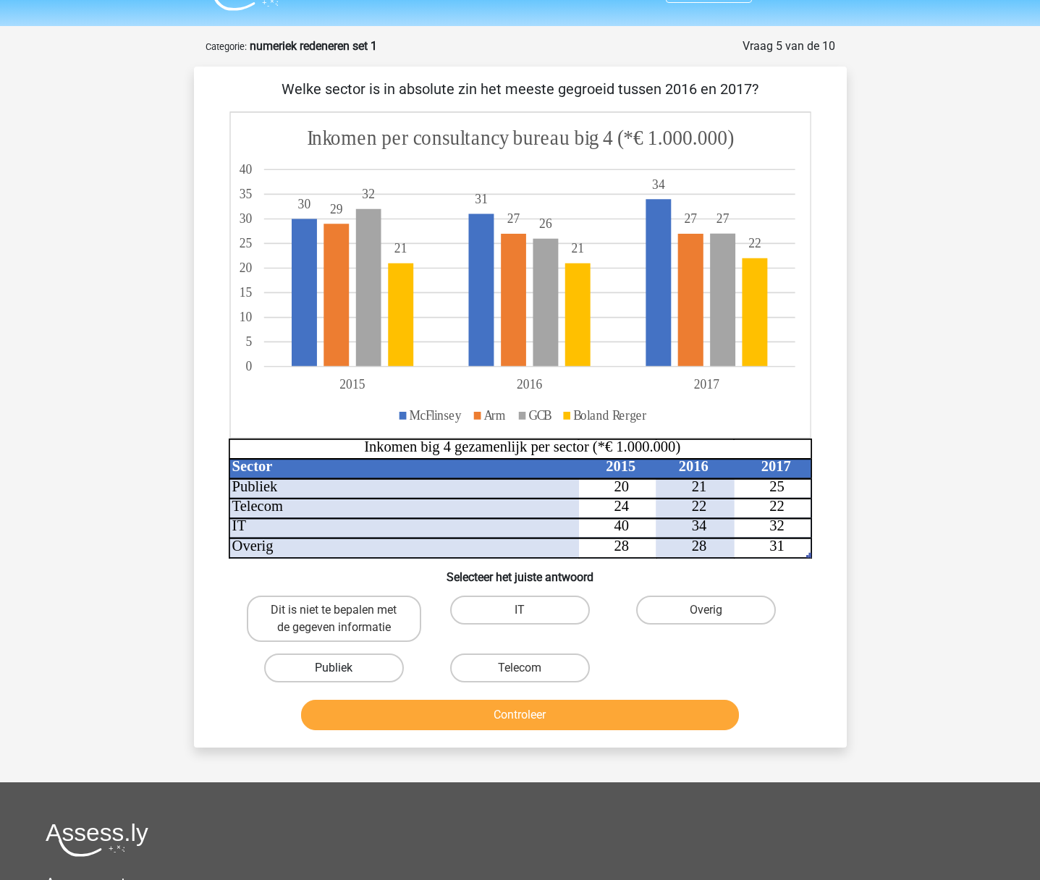
click at [349, 670] on label "Publiek" at bounding box center [334, 667] width 140 height 29
click at [343, 670] on input "Publiek" at bounding box center [338, 672] width 9 height 9
radio input "true"
click at [448, 711] on button "Controleer" at bounding box center [520, 715] width 438 height 30
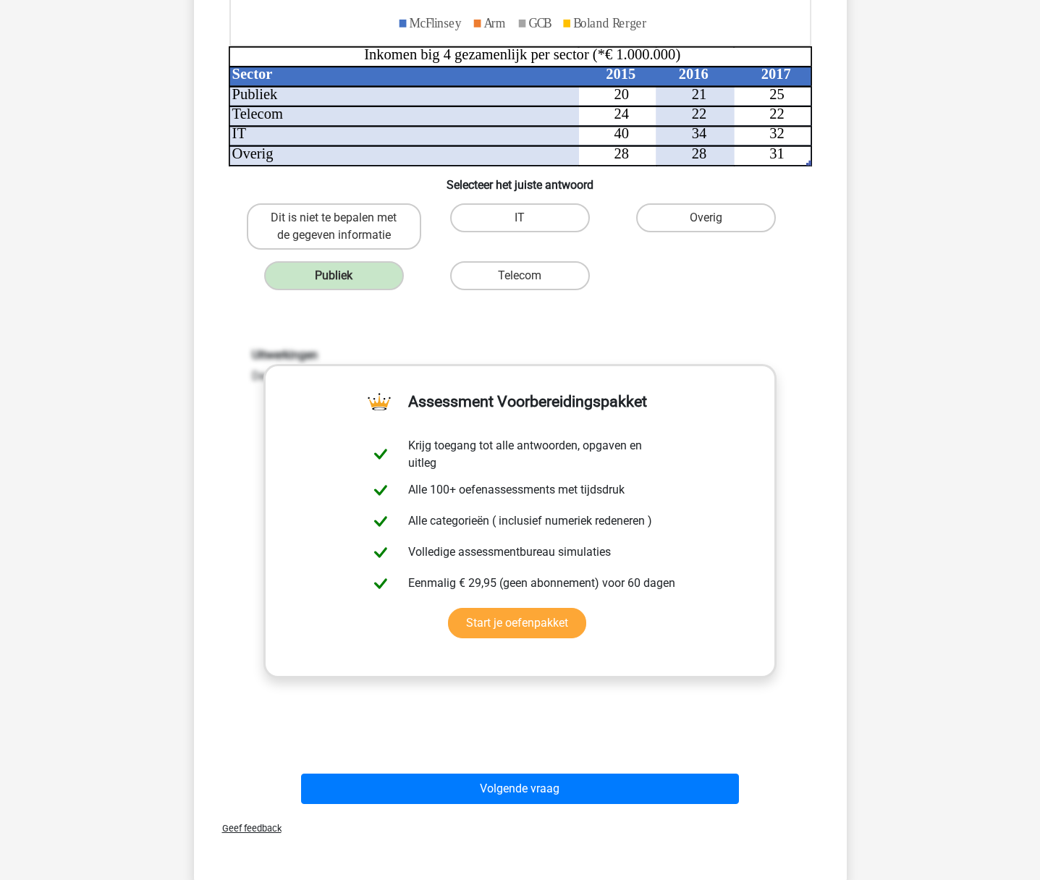
scroll to position [438, 0]
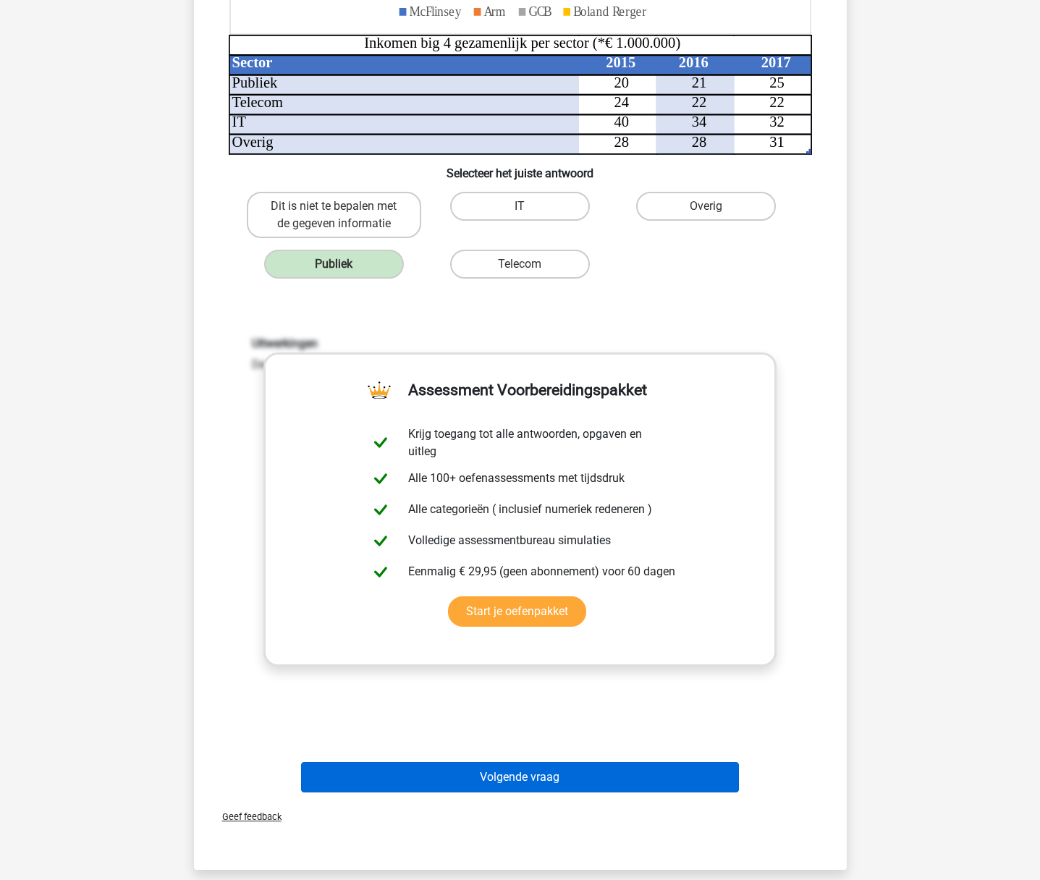
click at [483, 770] on button "Volgende vraag" at bounding box center [520, 777] width 438 height 30
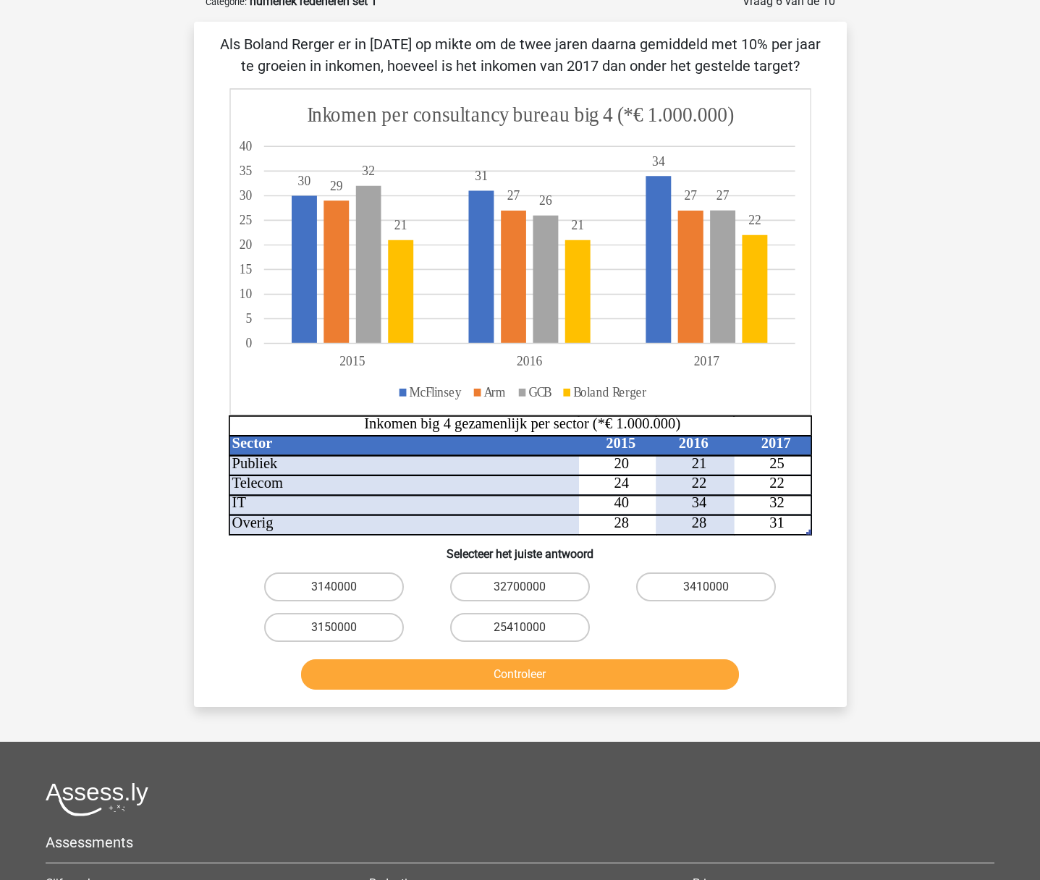
scroll to position [72, 0]
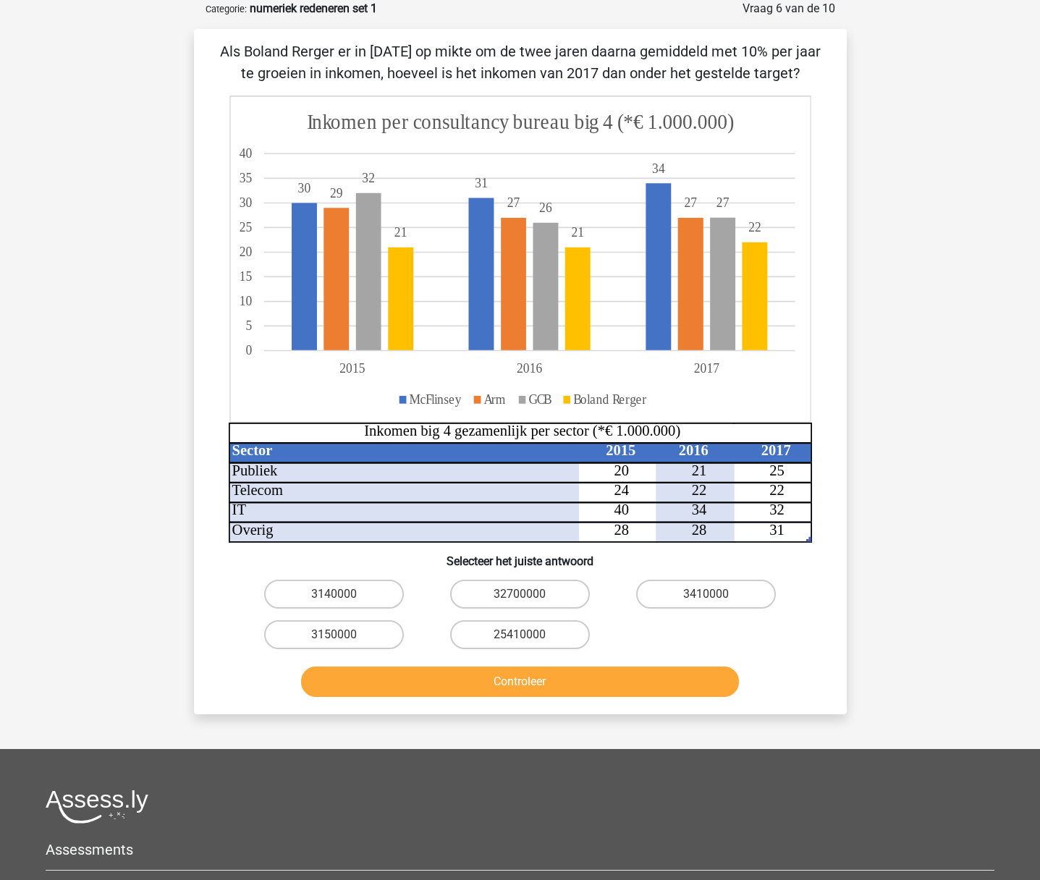
drag, startPoint x: 718, startPoint y: 595, endPoint x: 701, endPoint y: 621, distance: 31.3
click at [718, 595] on label "3410000" at bounding box center [706, 594] width 140 height 29
click at [716, 595] on input "3410000" at bounding box center [710, 598] width 9 height 9
radio input "true"
click at [593, 689] on button "Controleer" at bounding box center [520, 681] width 438 height 30
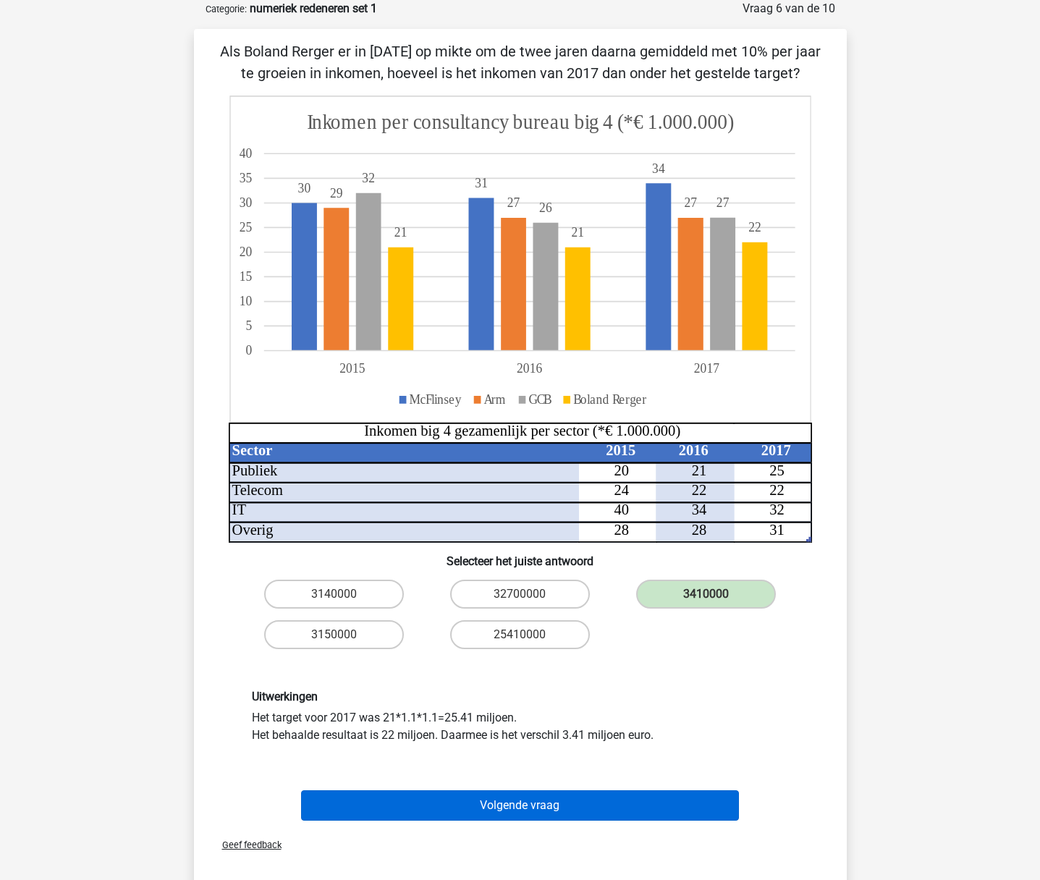
click at [528, 808] on button "Volgende vraag" at bounding box center [520, 805] width 438 height 30
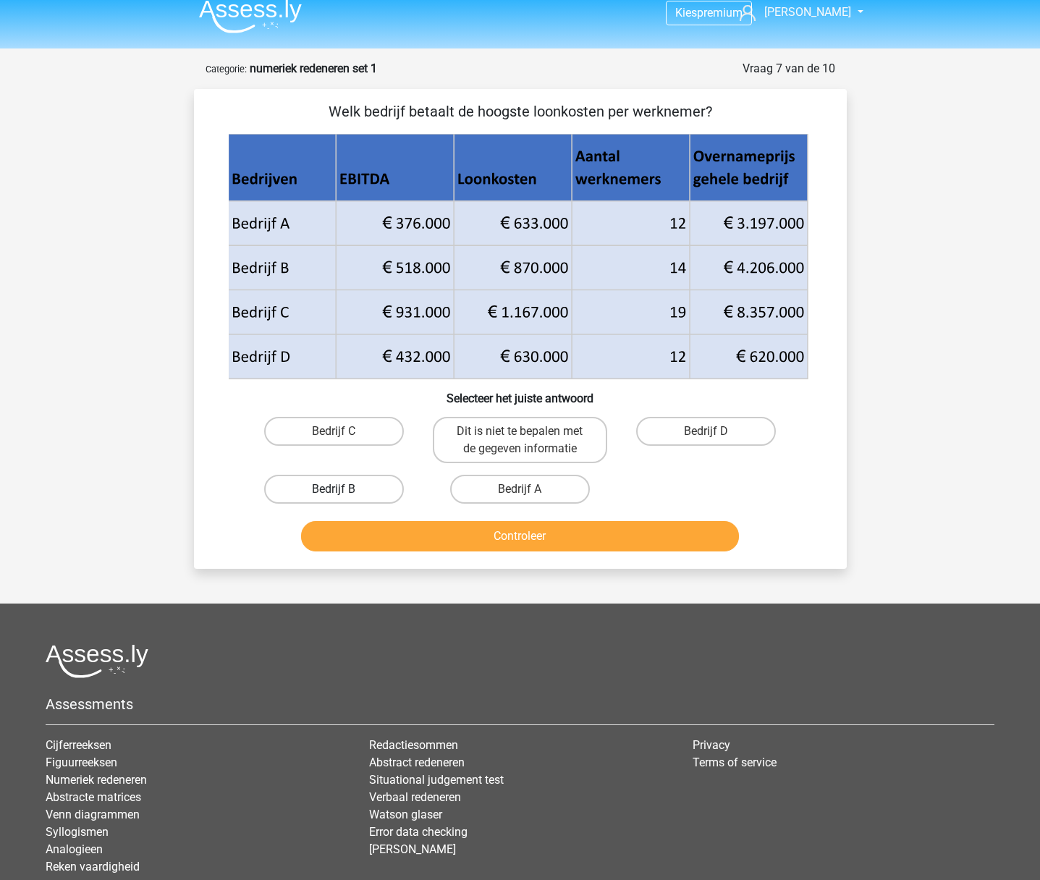
scroll to position [12, 0]
click at [336, 438] on input "Bedrijf C" at bounding box center [338, 435] width 9 height 9
radio input "true"
click at [525, 532] on button "Controleer" at bounding box center [520, 536] width 438 height 30
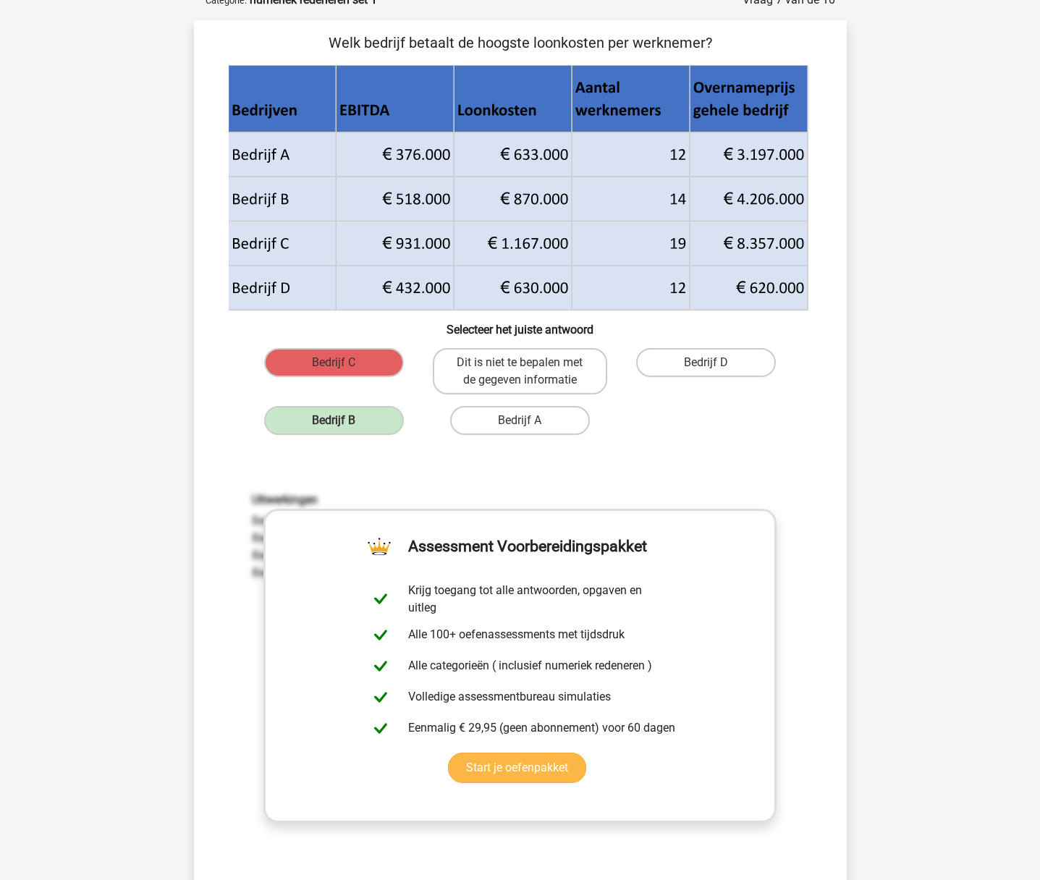
scroll to position [0, 0]
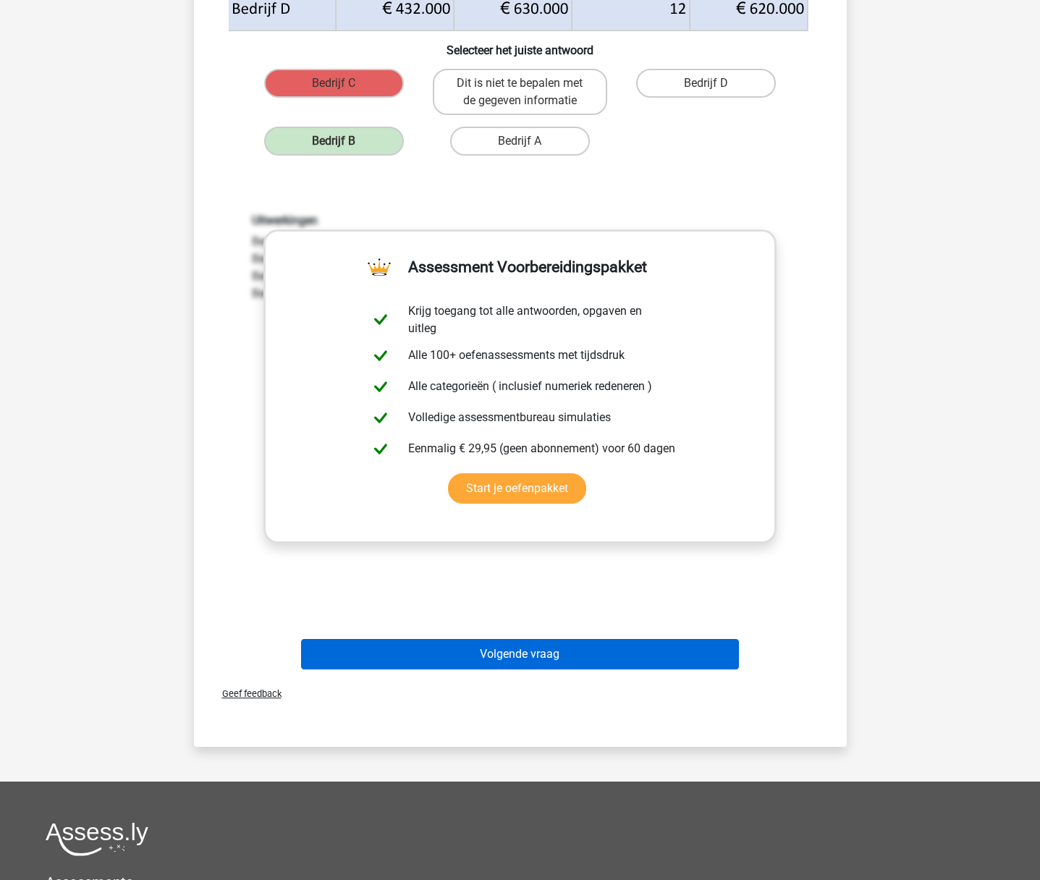
click at [517, 656] on button "Volgende vraag" at bounding box center [520, 654] width 438 height 30
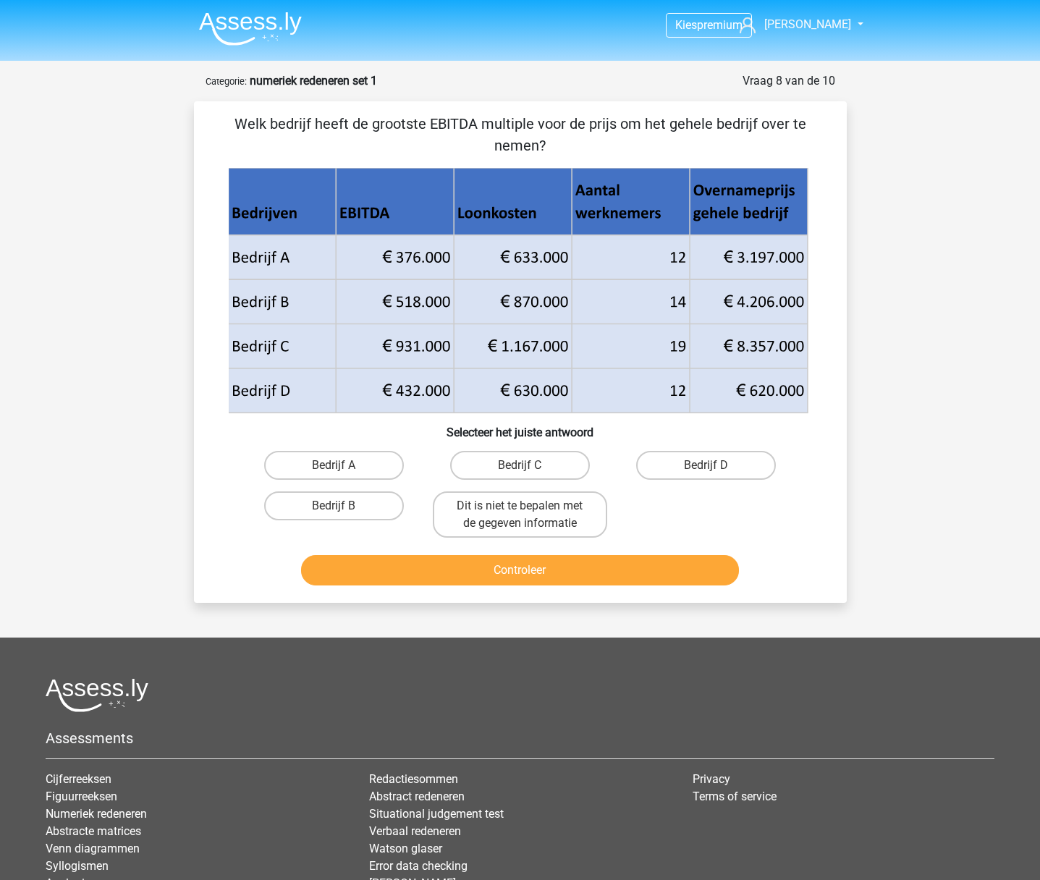
drag, startPoint x: 735, startPoint y: 470, endPoint x: 728, endPoint y: 482, distance: 14.3
click at [735, 470] on label "Bedrijf D" at bounding box center [706, 465] width 140 height 29
click at [716, 470] on input "Bedrijf D" at bounding box center [710, 469] width 9 height 9
radio input "true"
click at [631, 577] on button "Controleer" at bounding box center [520, 570] width 438 height 30
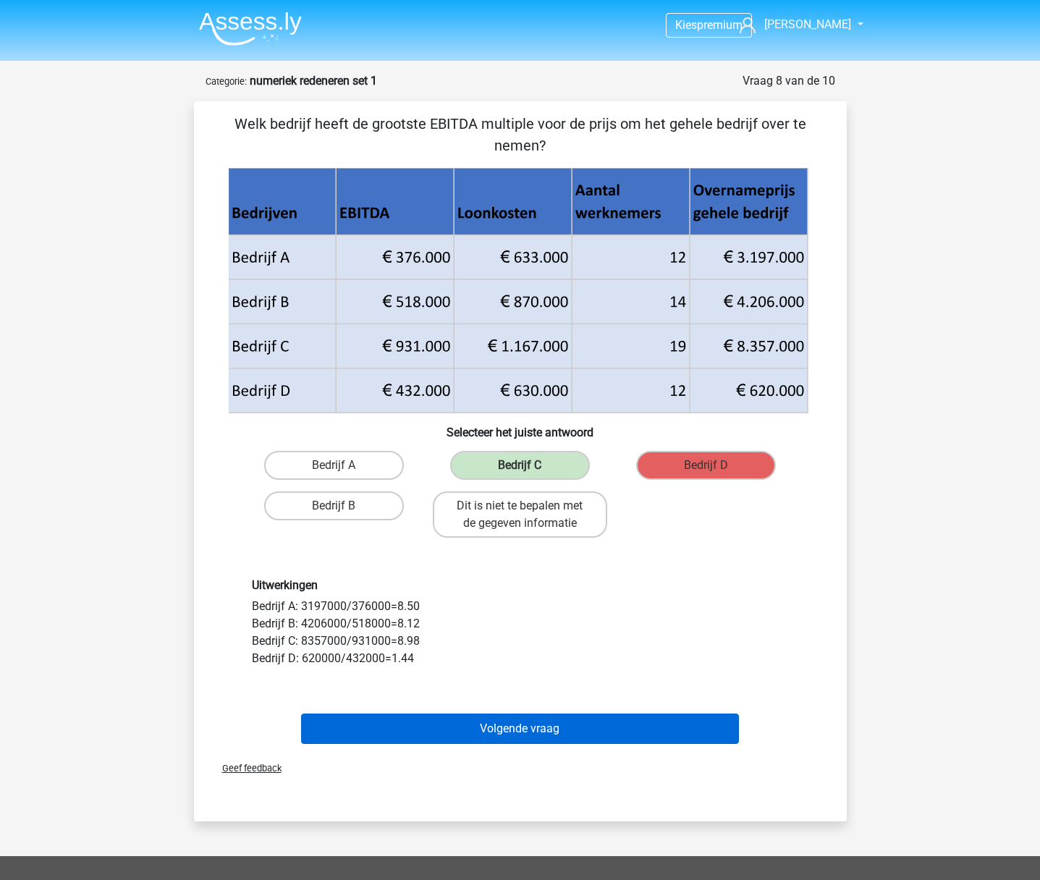
click at [543, 723] on button "Volgende vraag" at bounding box center [520, 728] width 438 height 30
